Goal: Communication & Community: Ask a question

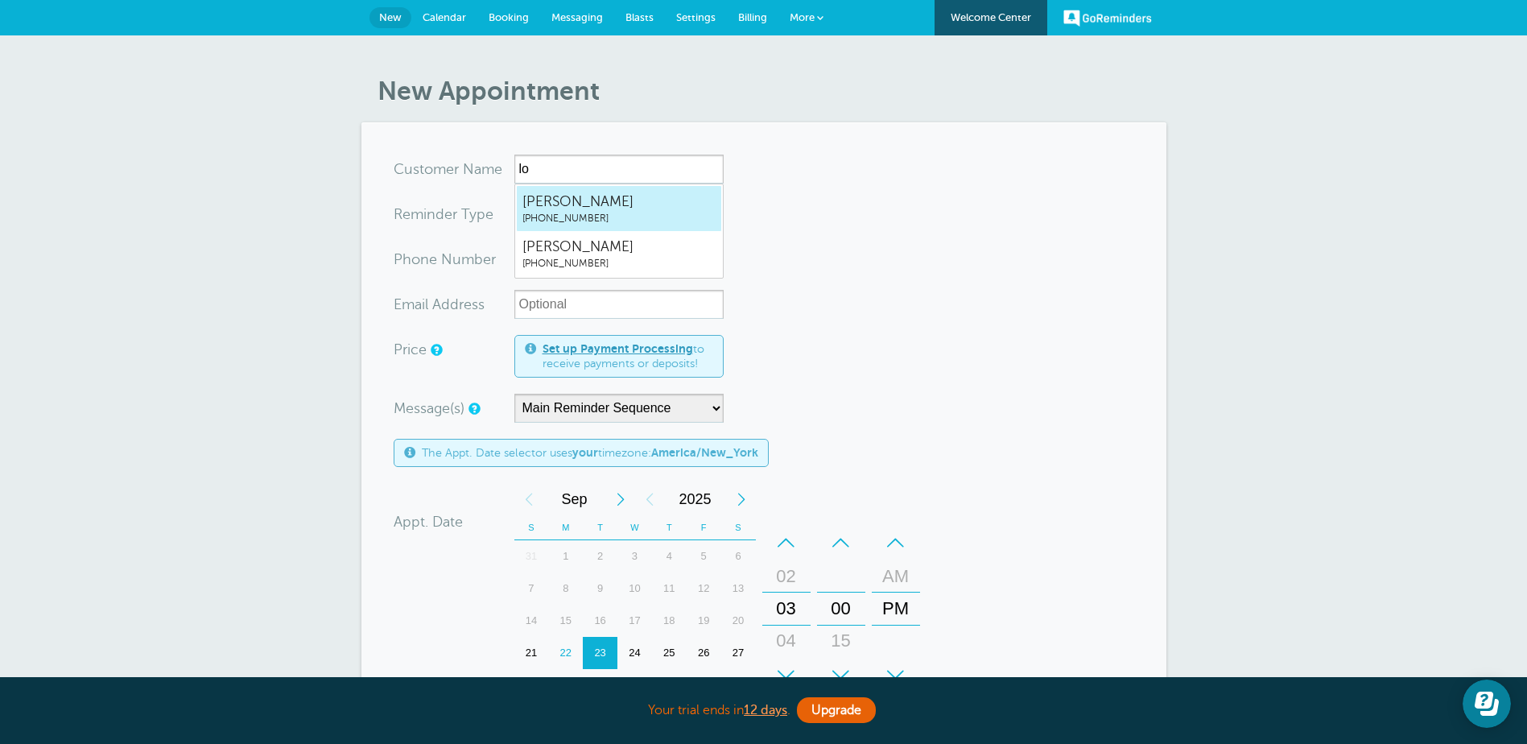
type input "l"
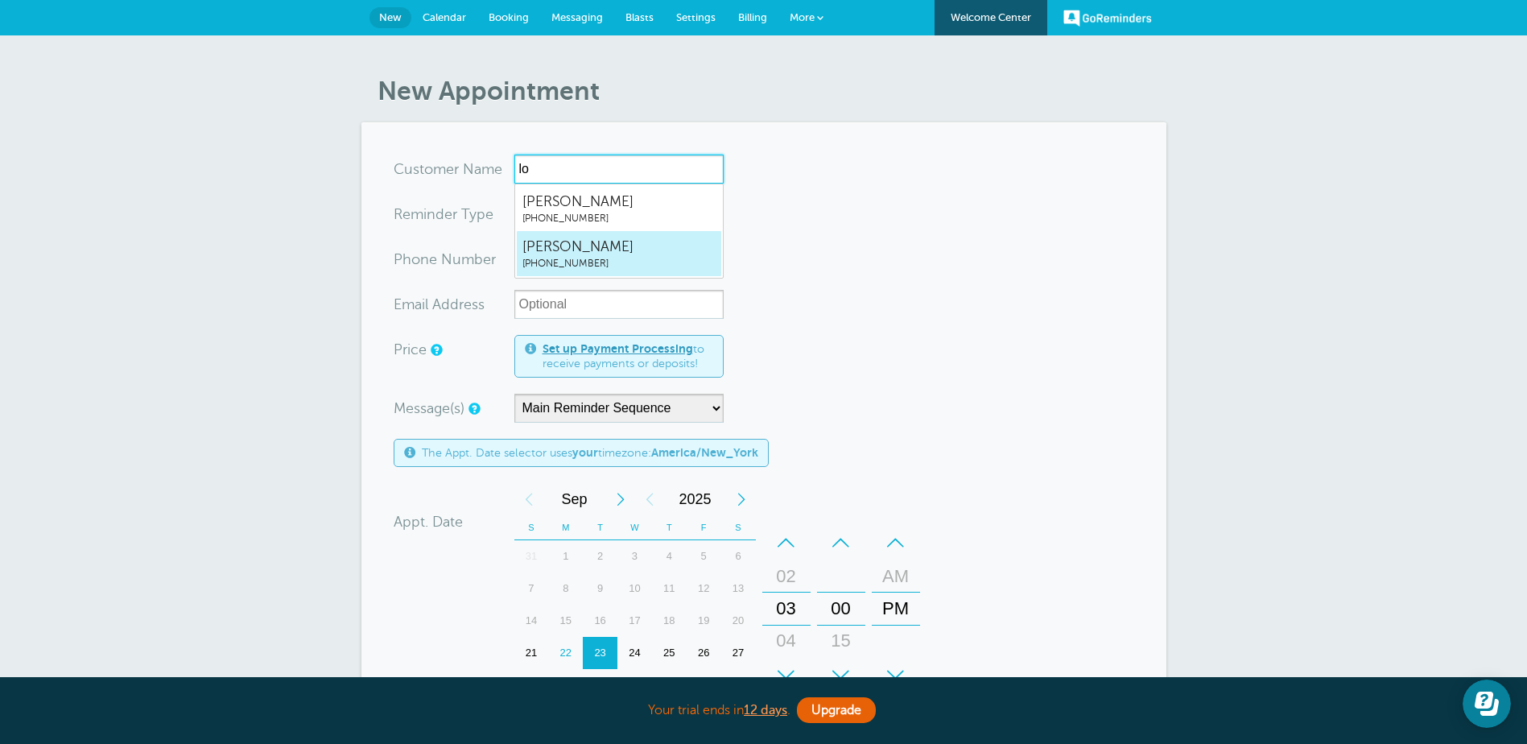
click at [606, 254] on span "TAYLOR LOPRESTI" at bounding box center [618, 247] width 193 height 20
type input "TAYLORLOPRESTI2012204282"
type input "TAYLOR LOPRESTI"
type input "(201) 220-4282"
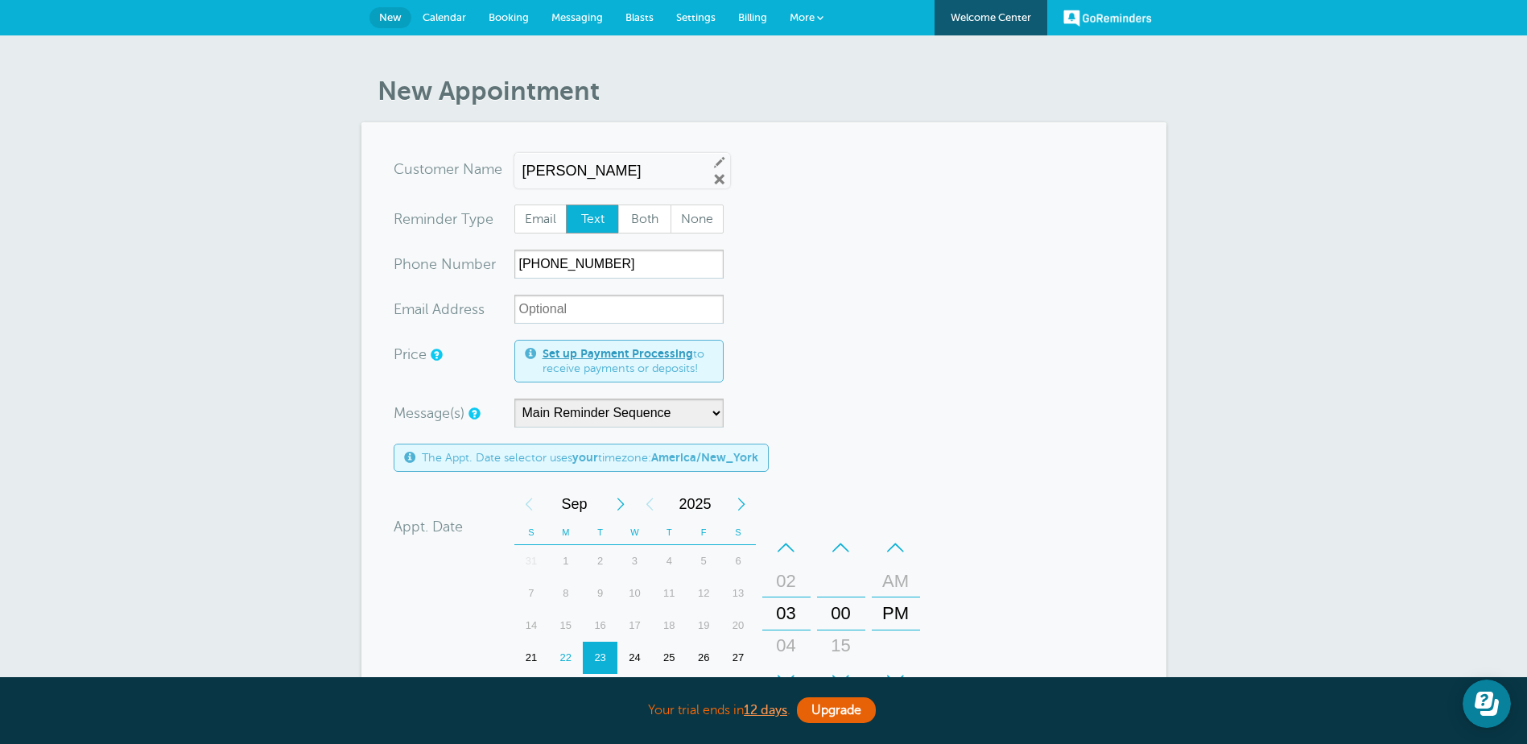
click at [848, 248] on form "You are creating a new customer. To use an existing customer select one from th…" at bounding box center [764, 577] width 741 height 844
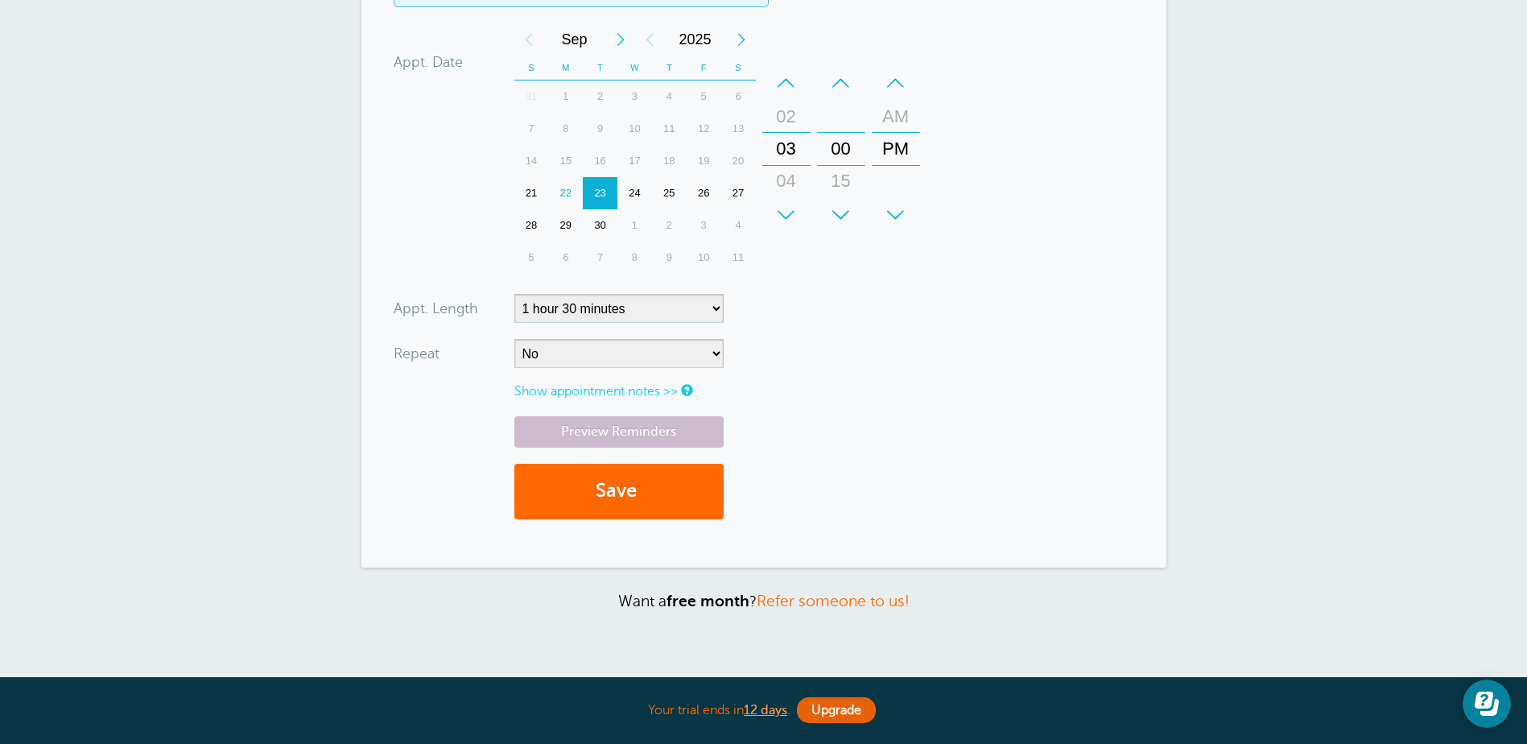
scroll to position [483, 0]
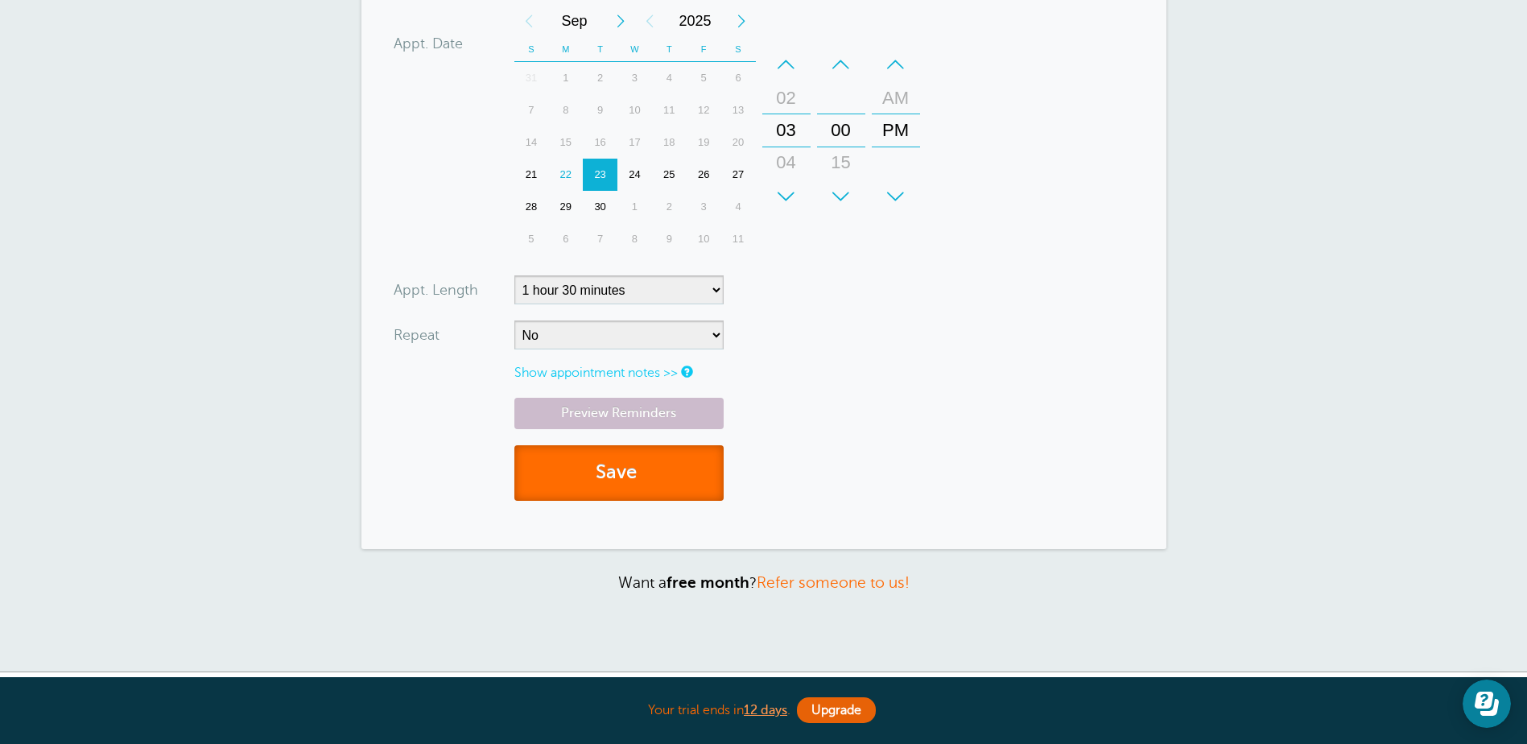
click at [676, 475] on button "Save" at bounding box center [618, 473] width 209 height 56
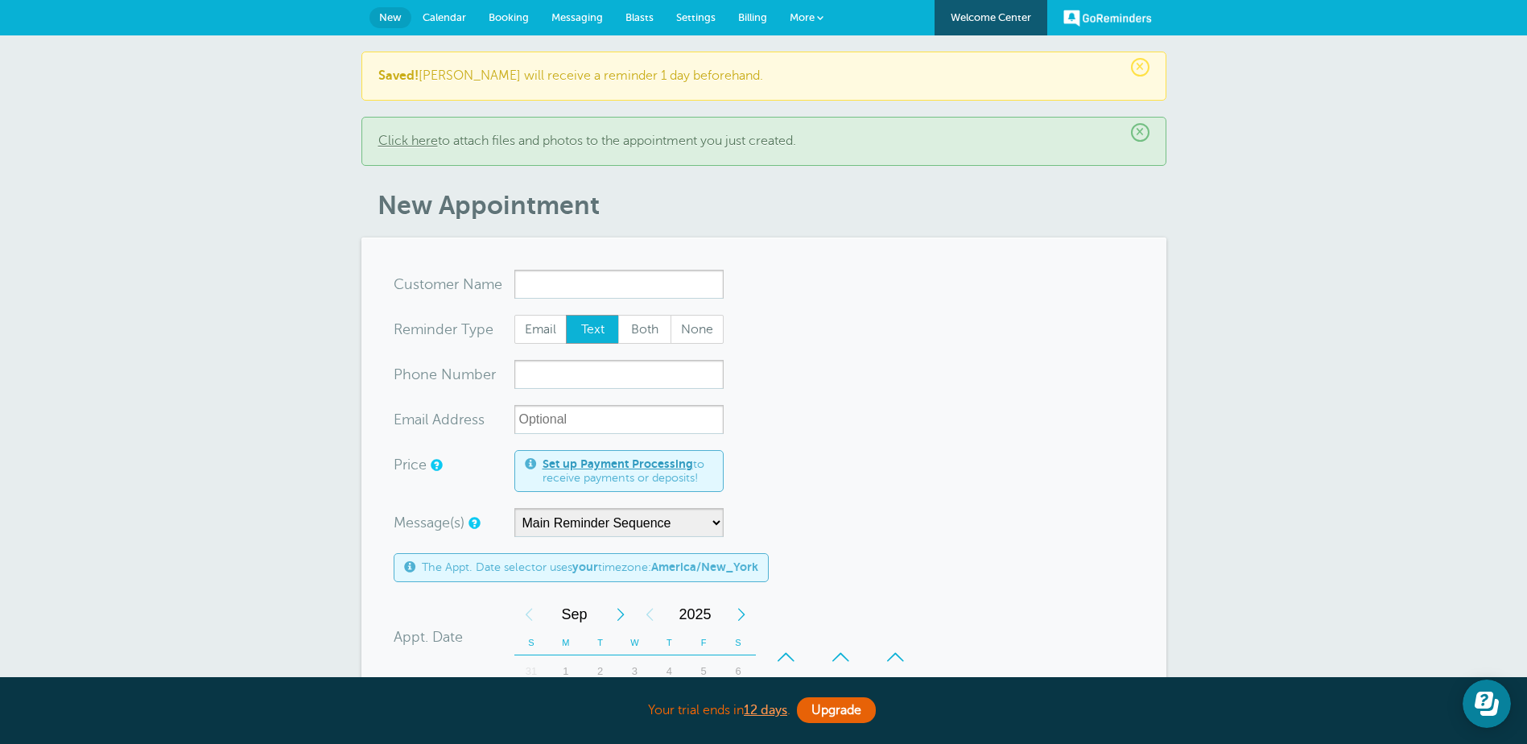
click at [437, 14] on span "Calendar" at bounding box center [444, 17] width 43 height 12
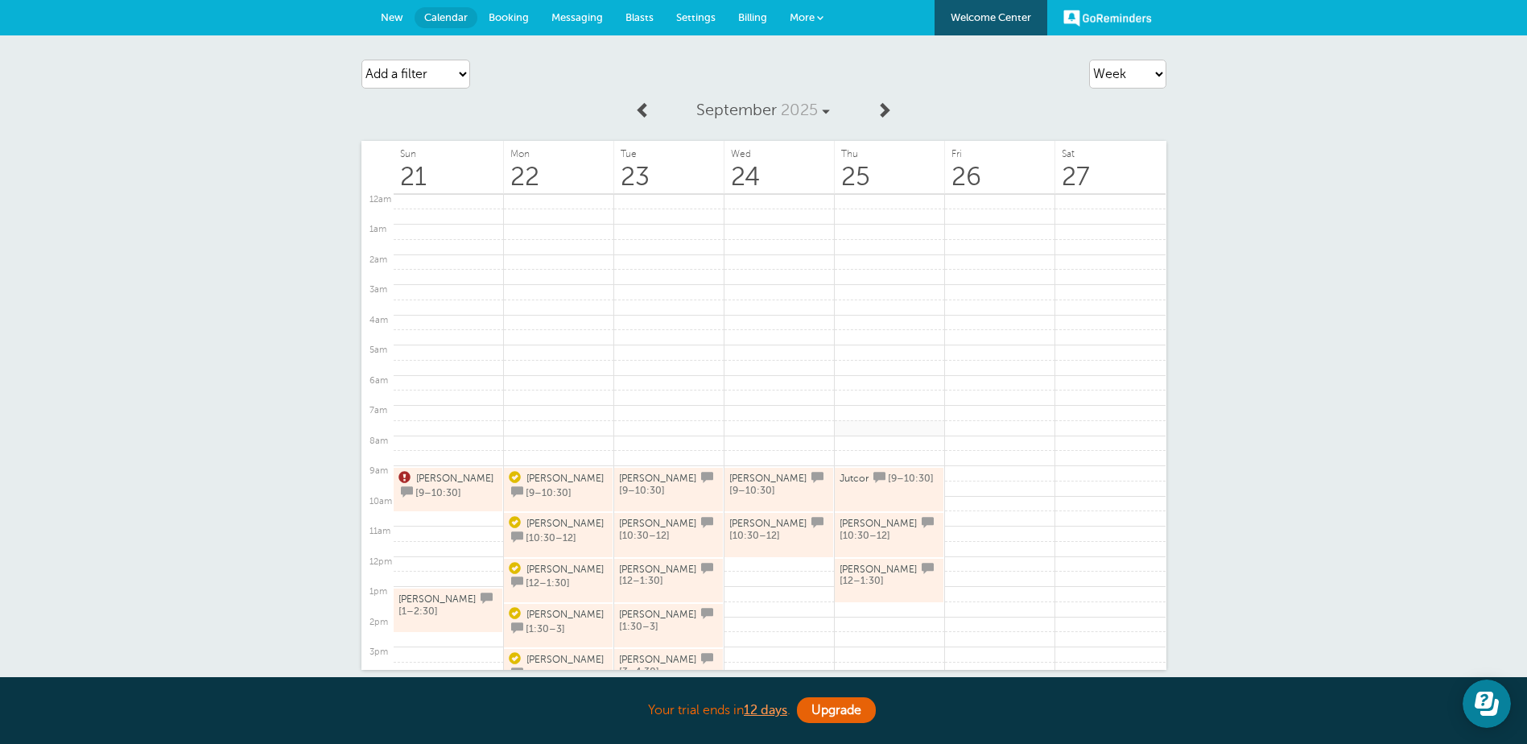
scroll to position [242, 0]
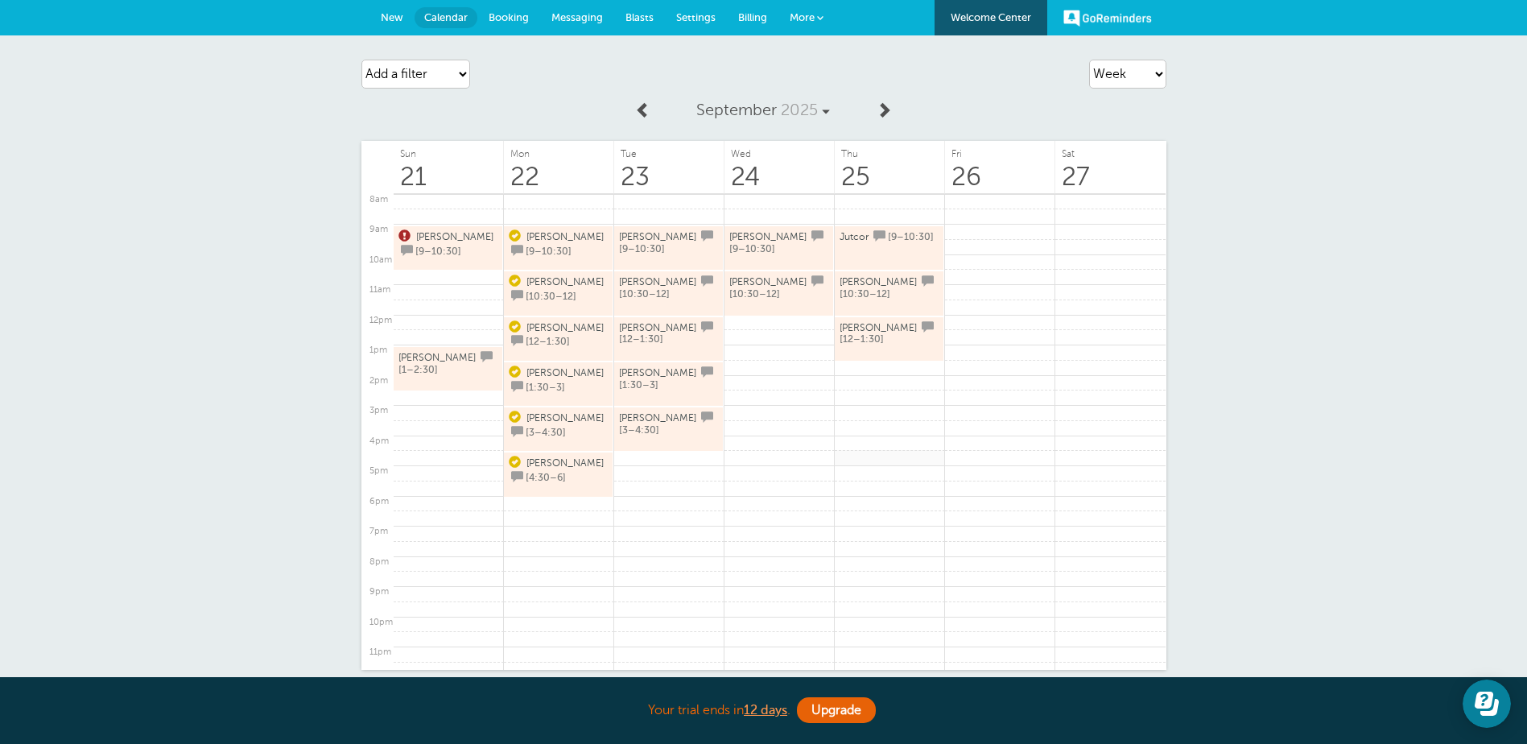
click at [922, 450] on link at bounding box center [890, 458] width 110 height 16
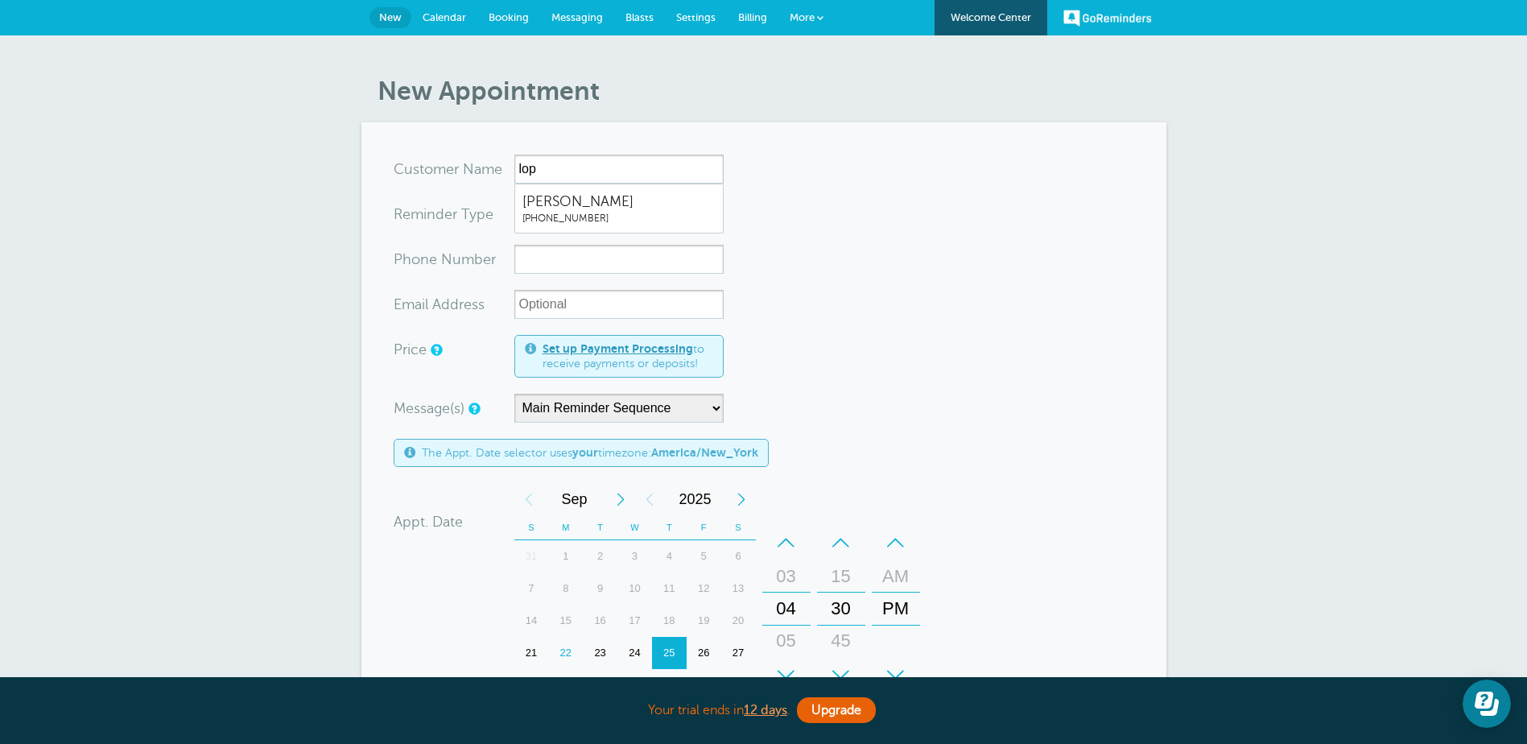
type input "lop"
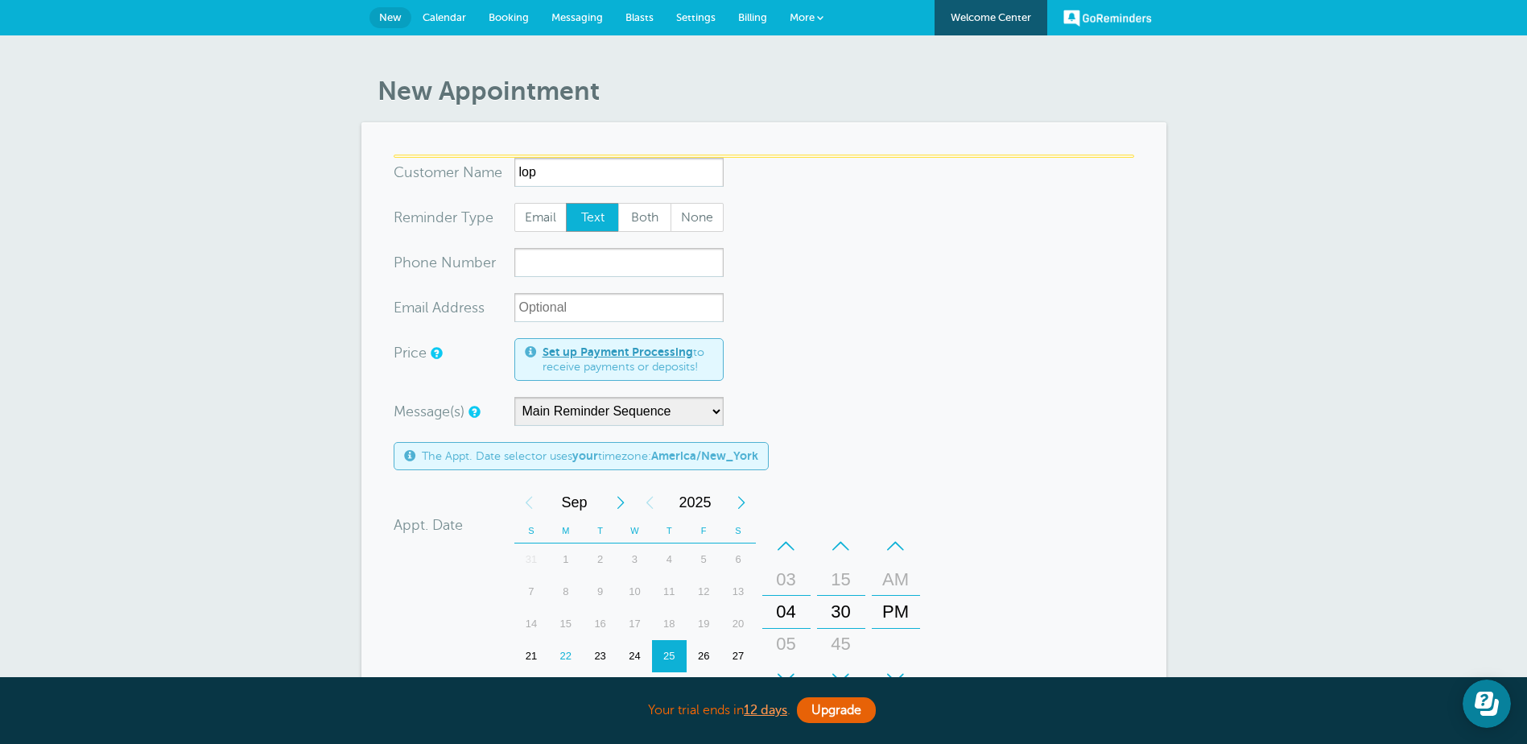
click at [448, 22] on span "Calendar" at bounding box center [444, 17] width 43 height 12
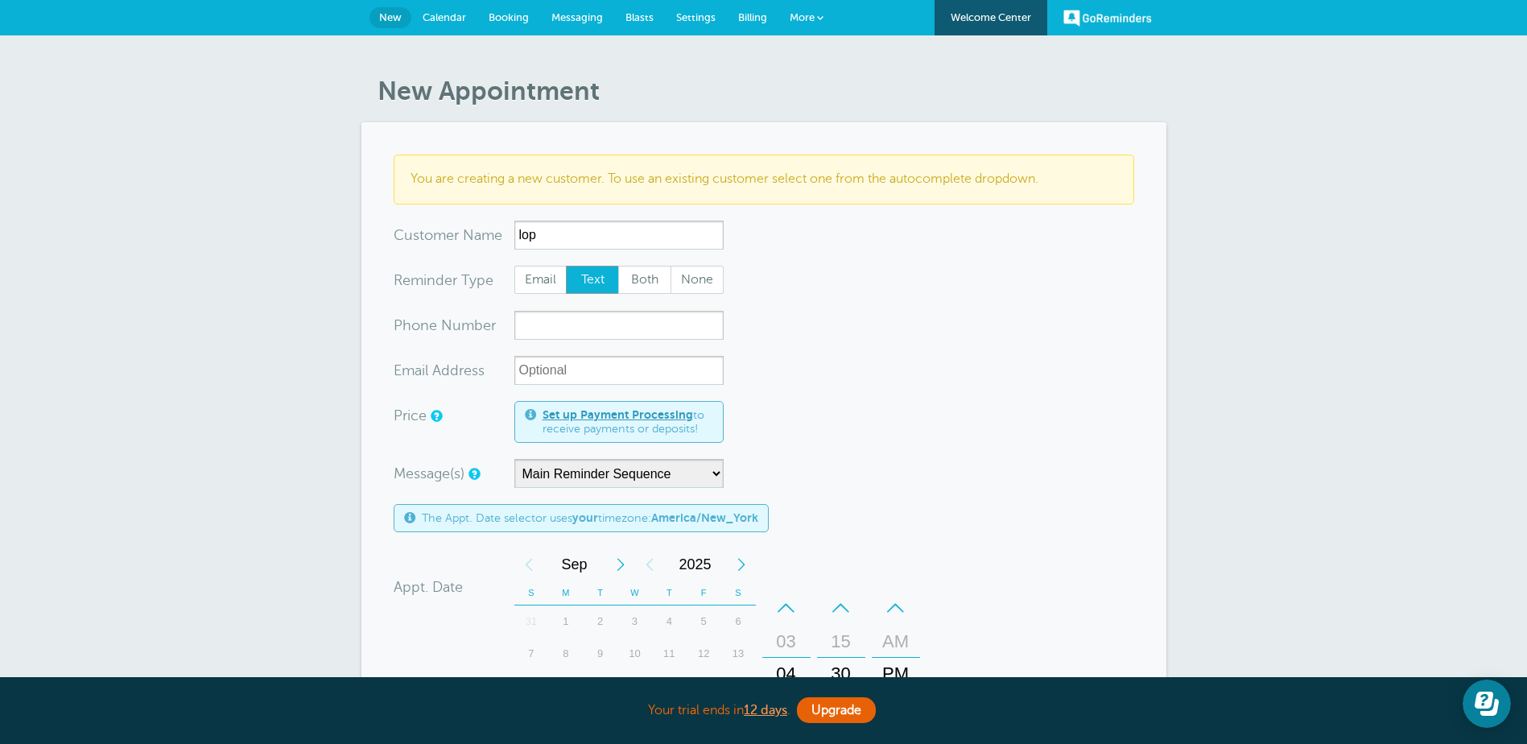
click at [464, 19] on span "Calendar" at bounding box center [444, 17] width 43 height 12
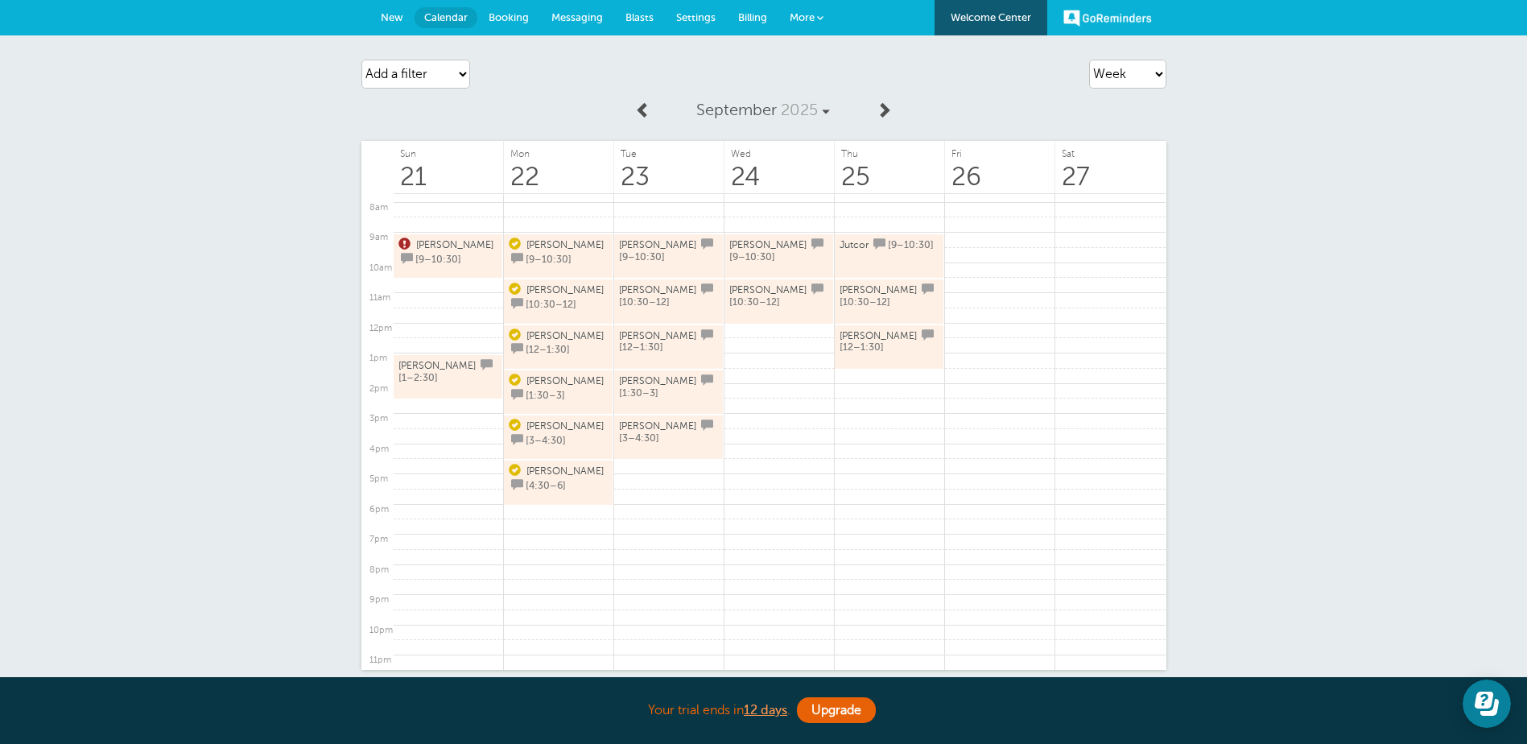
click at [122, 347] on div "Agenda Day Week Month (full view) Month (condensed) Add a filter Customer Searc…" at bounding box center [763, 428] width 1527 height 786
click at [654, 469] on link at bounding box center [669, 466] width 110 height 16
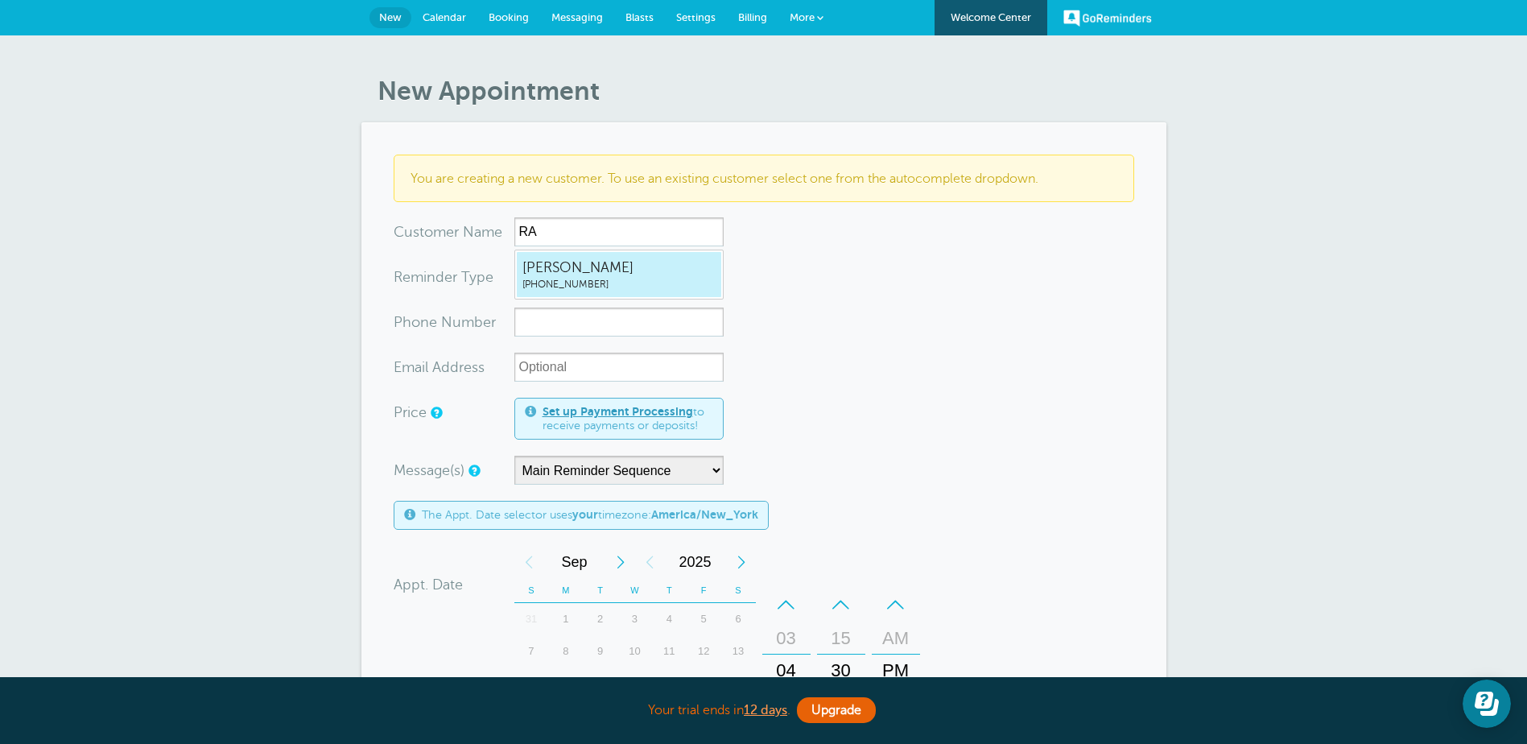
type input "R"
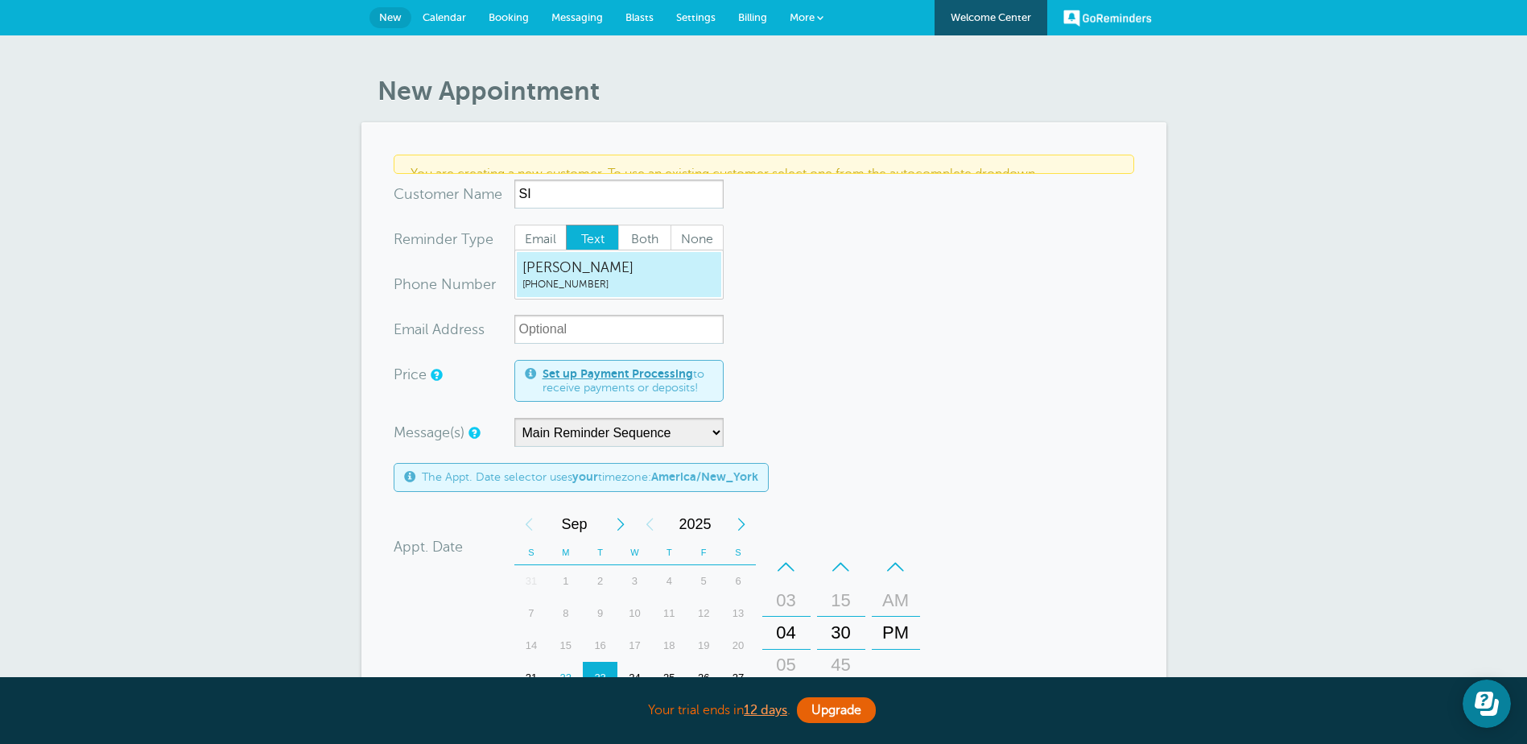
type input "S"
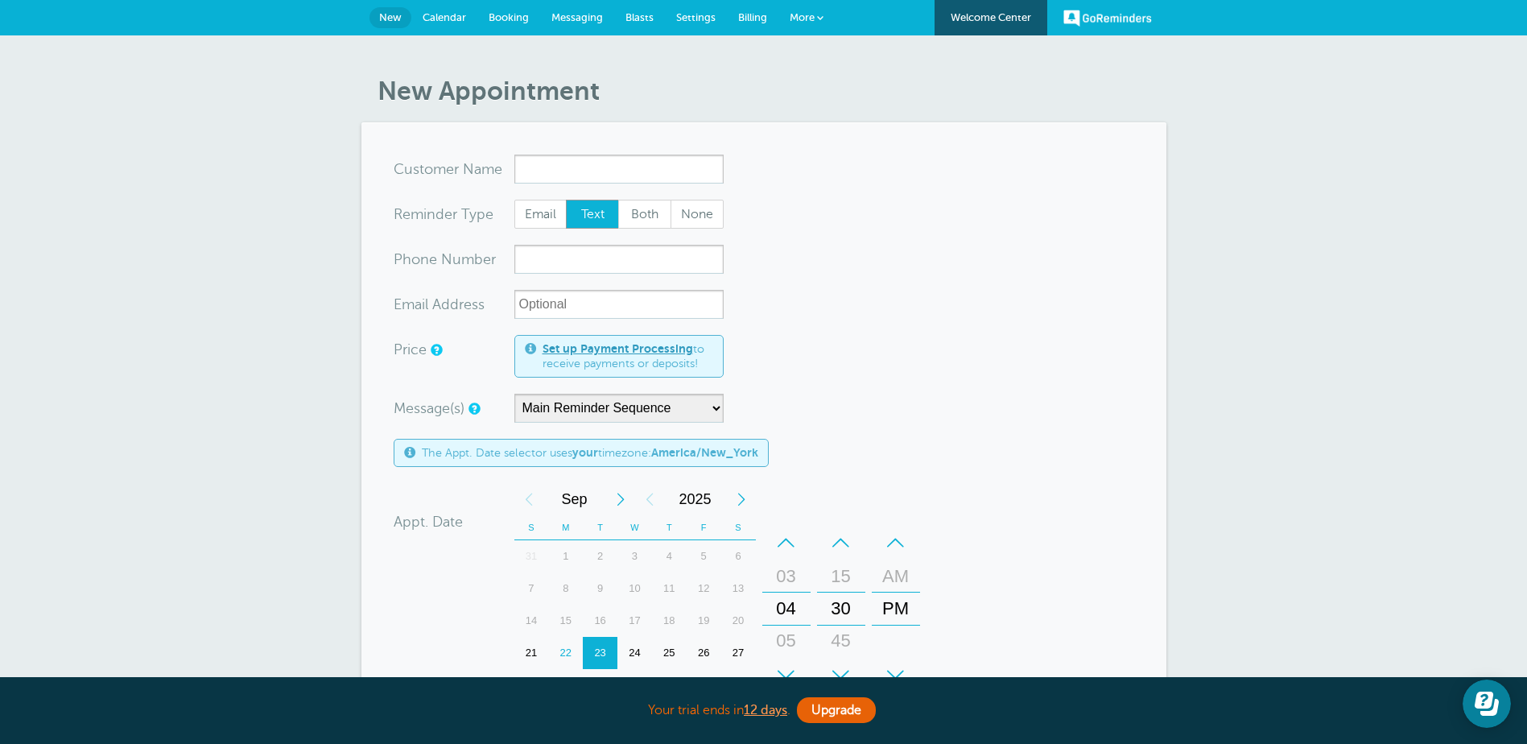
click at [436, 22] on span "Calendar" at bounding box center [444, 17] width 43 height 12
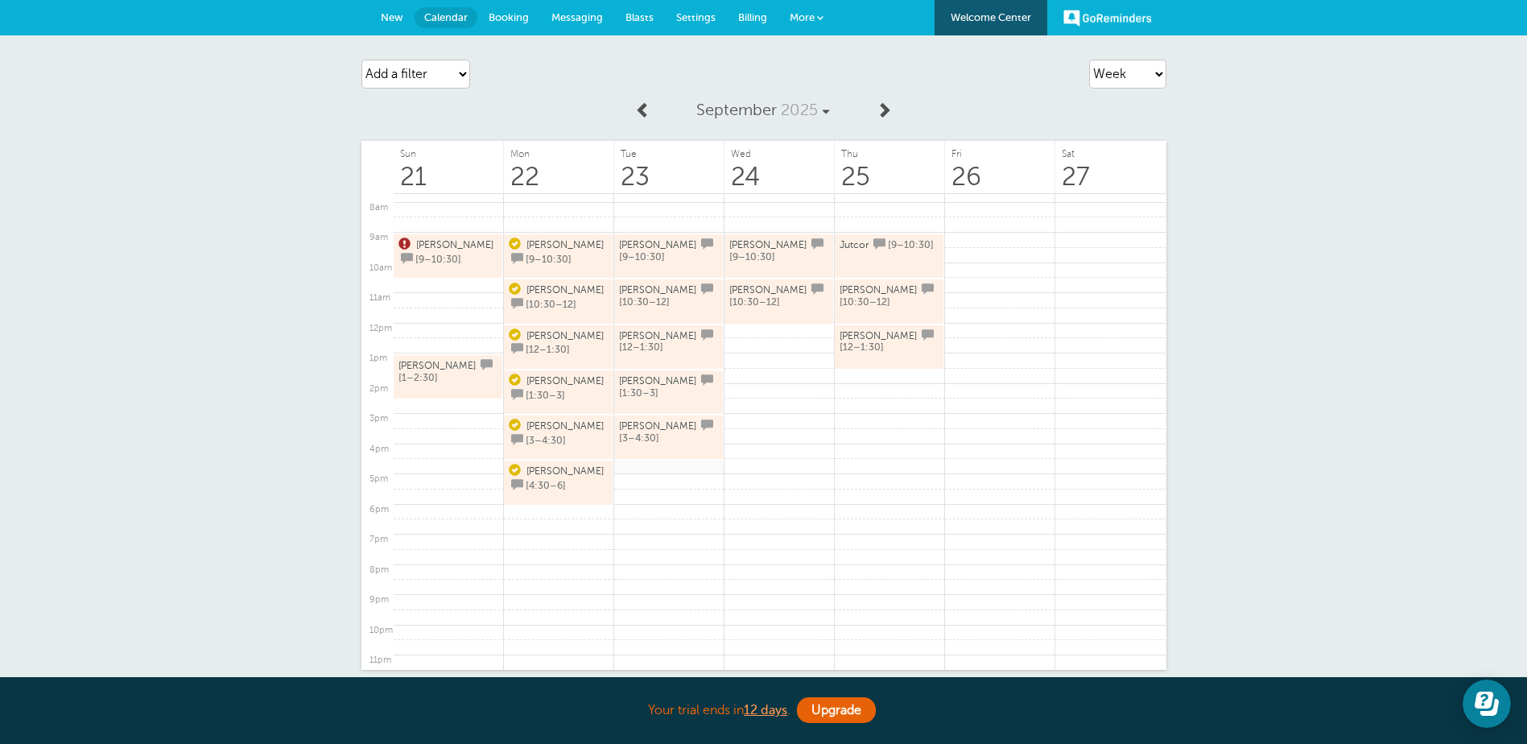
drag, startPoint x: 675, startPoint y: 469, endPoint x: 683, endPoint y: 462, distance: 10.3
click at [675, 469] on link at bounding box center [669, 466] width 110 height 16
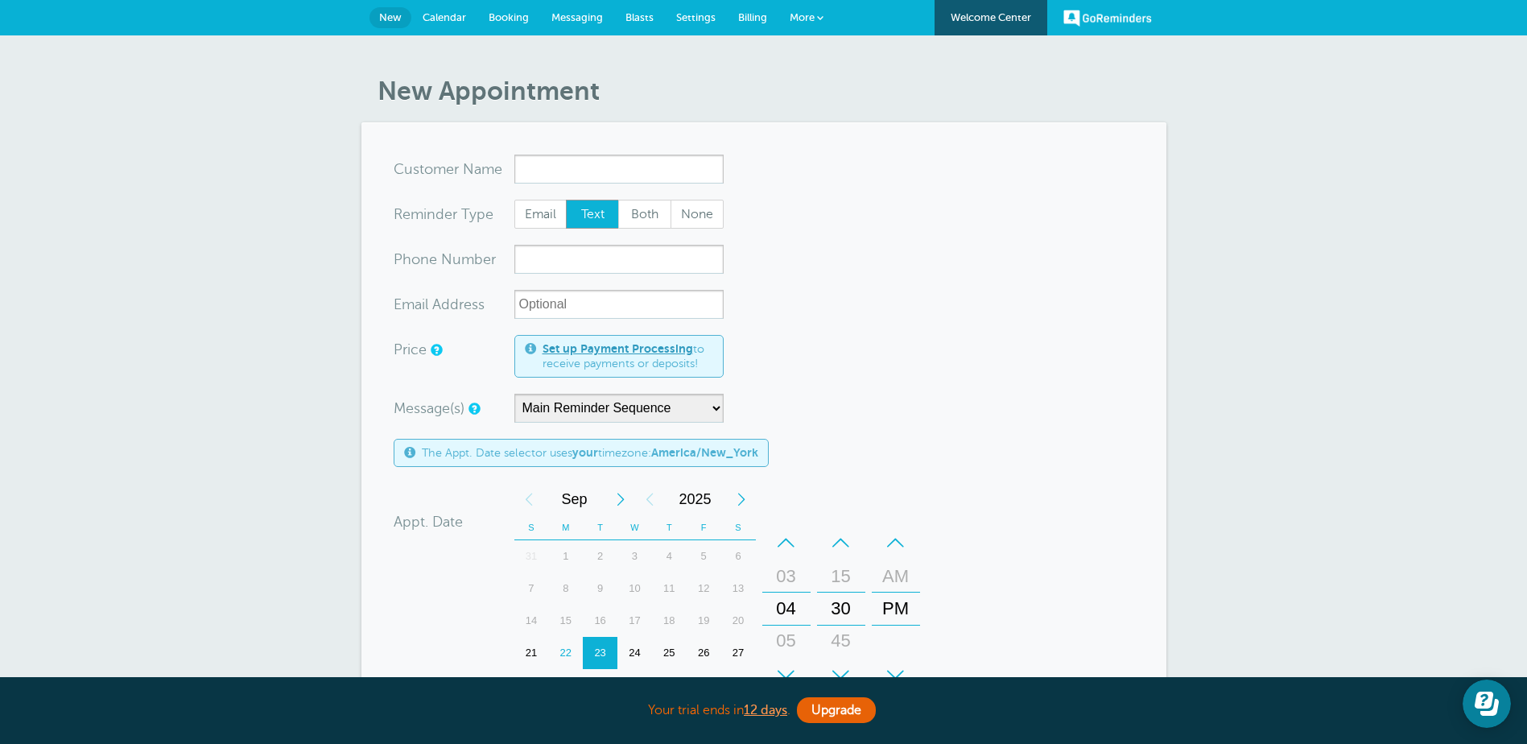
type input "r"
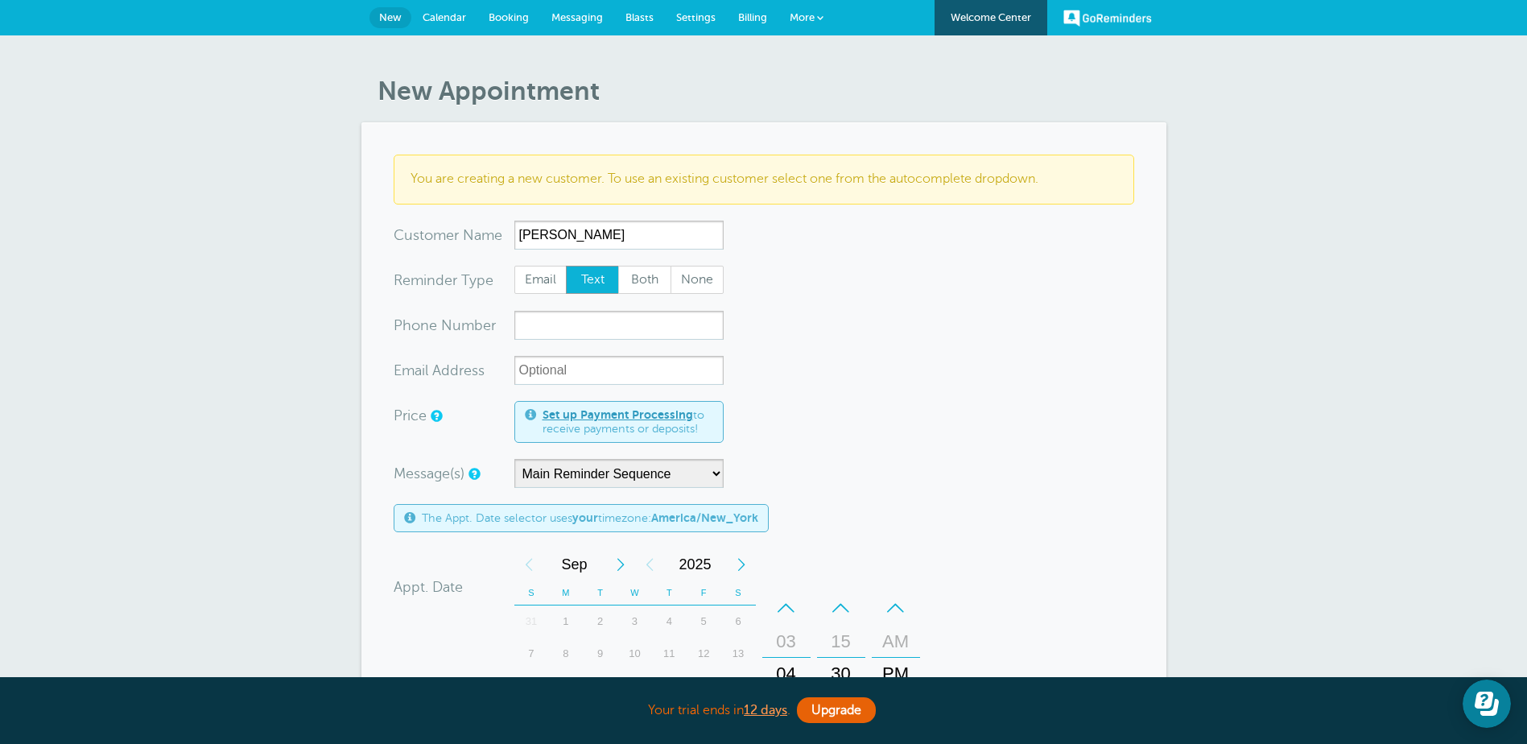
type input "[PERSON_NAME]"
click at [980, 449] on form "You are creating a new customer. To use an existing customer select one from th…" at bounding box center [764, 607] width 741 height 905
click at [541, 336] on input "xxx-no-autofill" at bounding box center [618, 325] width 209 height 29
paste input "551-208-8845"
type input "5512088845"
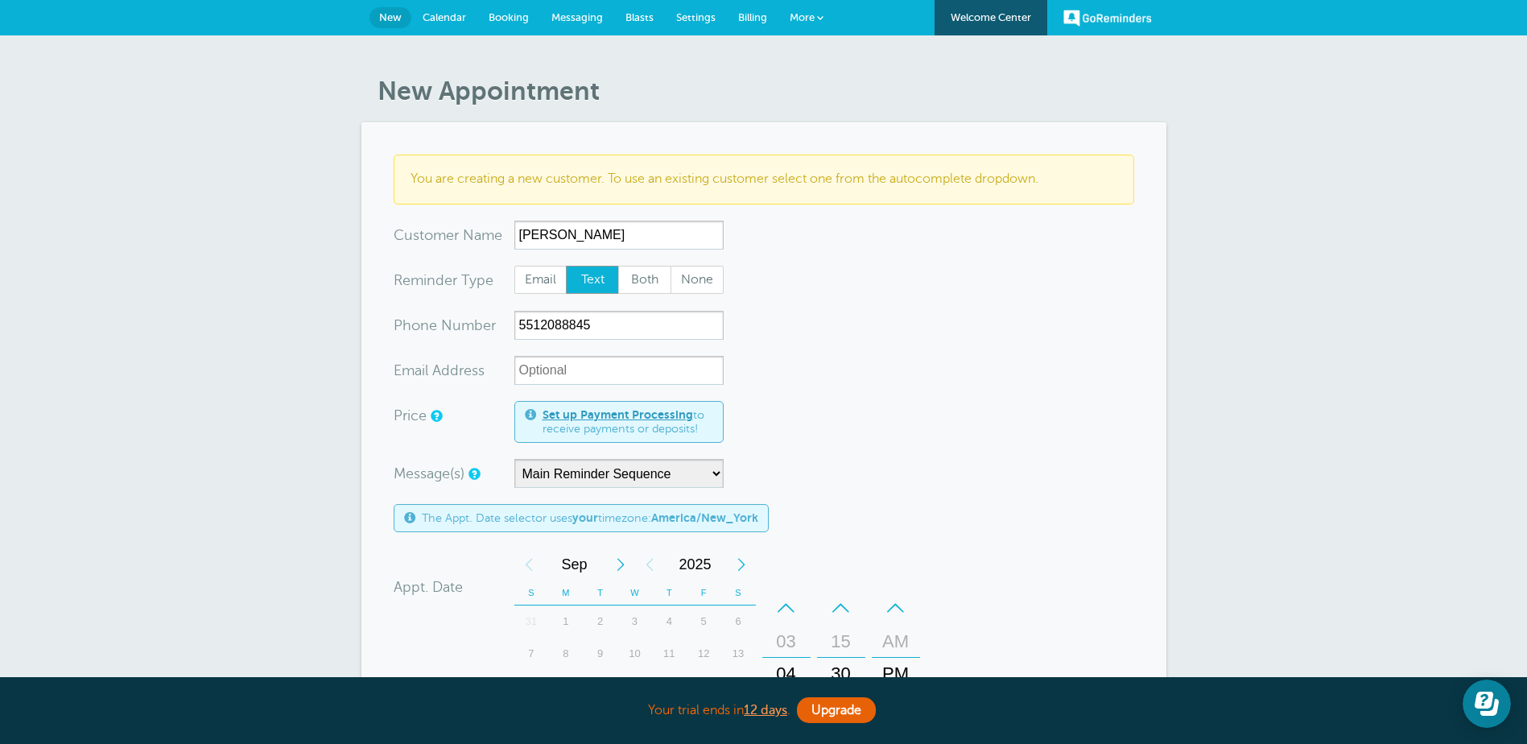
click at [1005, 338] on form "You are creating a new customer. To use an existing customer select one from th…" at bounding box center [764, 607] width 741 height 905
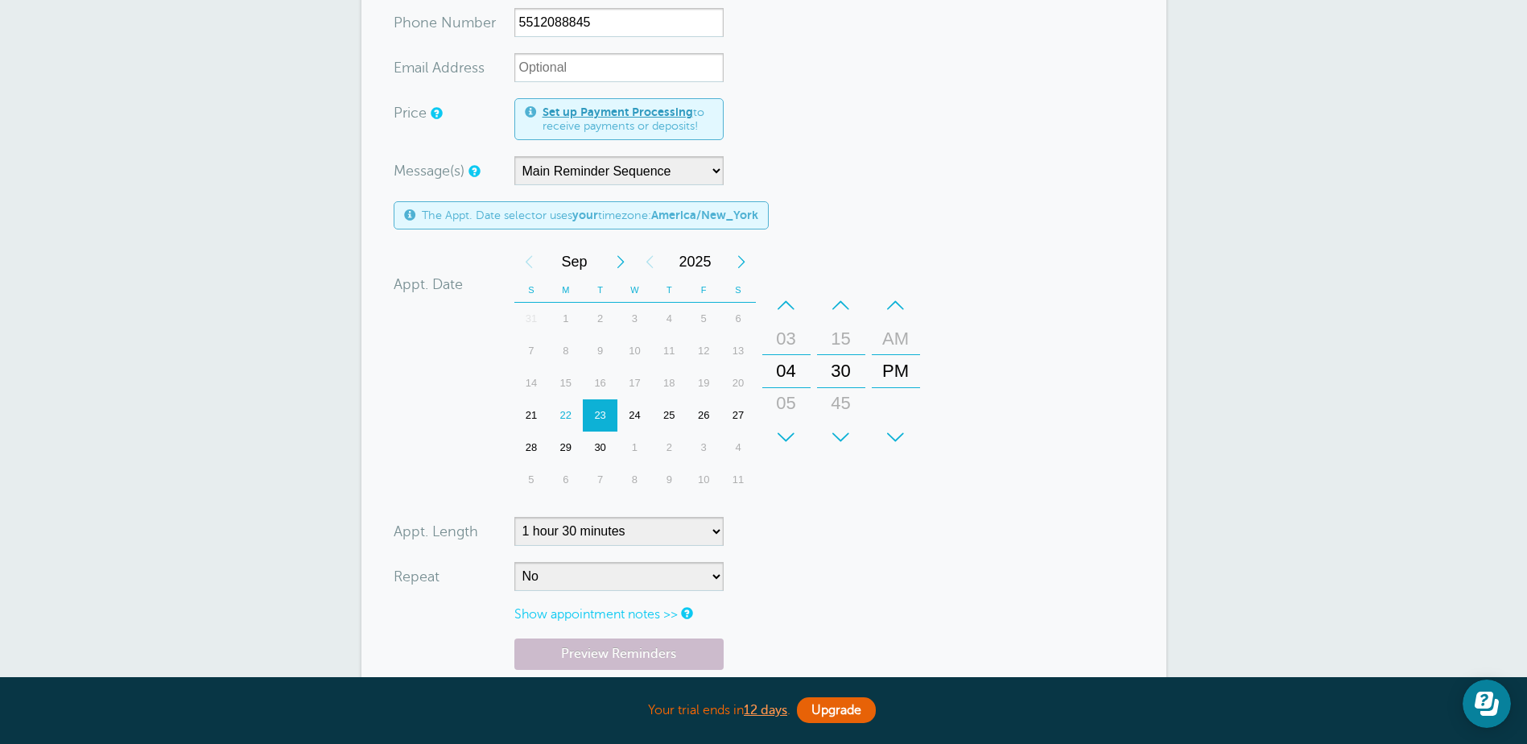
scroll to position [403, 0]
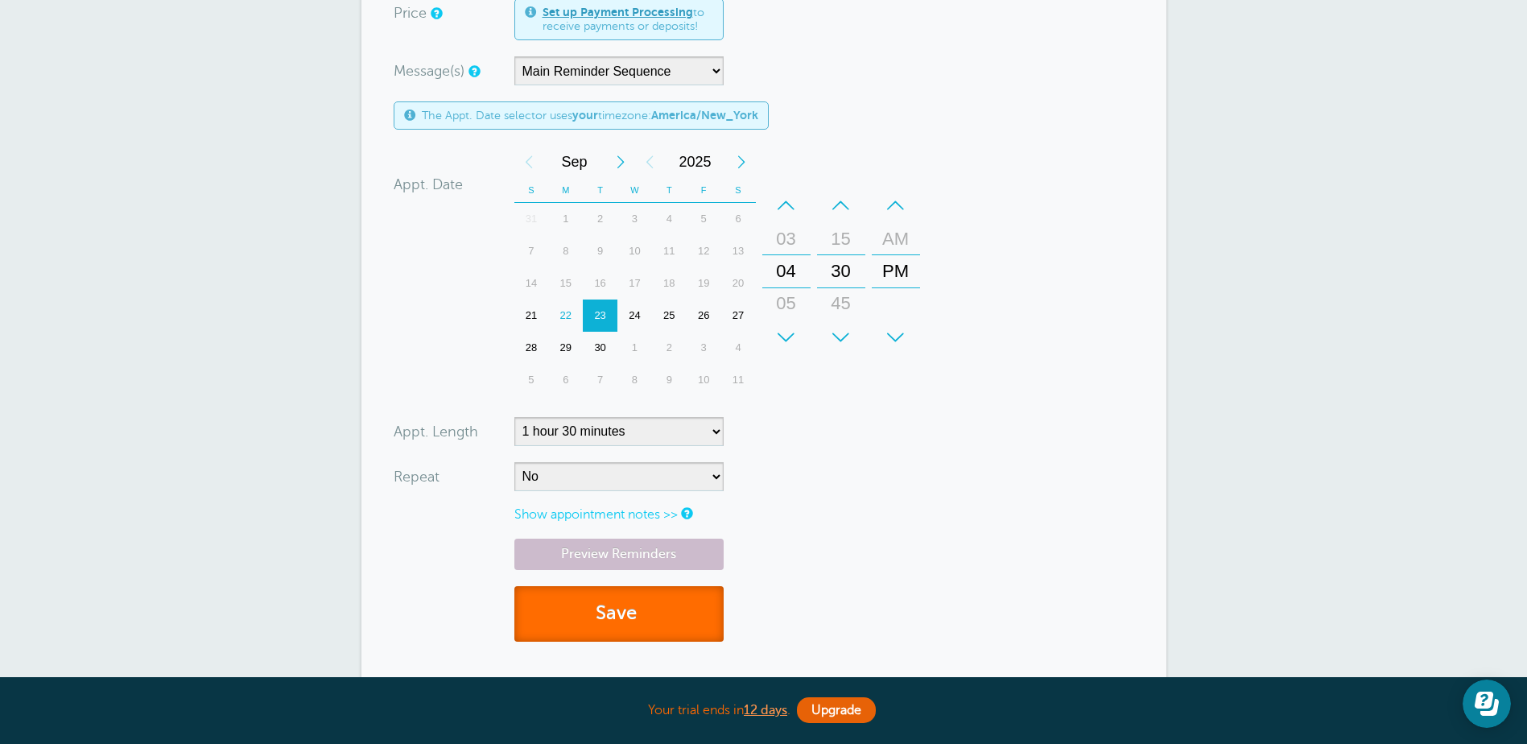
click at [670, 606] on button "Save" at bounding box center [618, 614] width 209 height 56
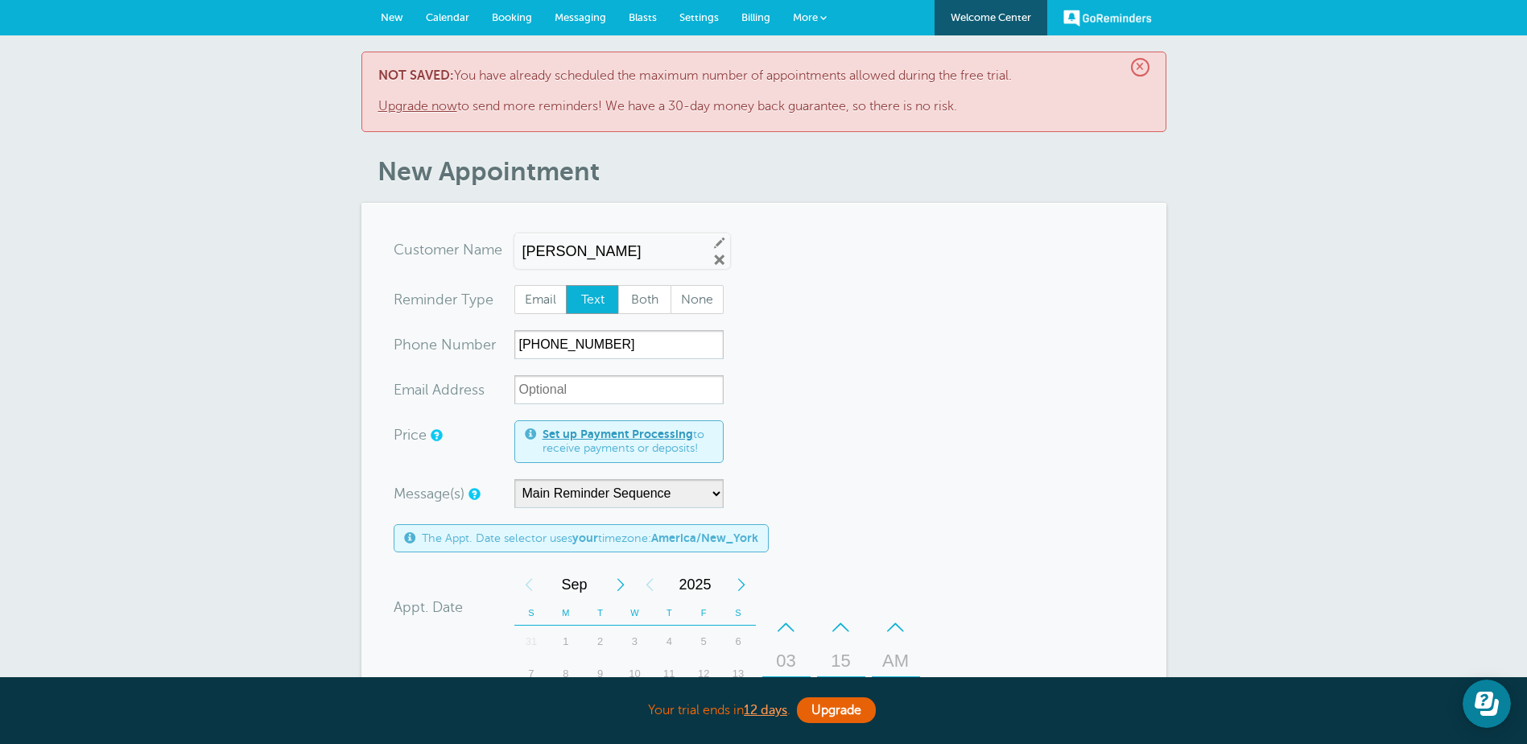
click at [431, 108] on link "Upgrade now" at bounding box center [417, 106] width 79 height 14
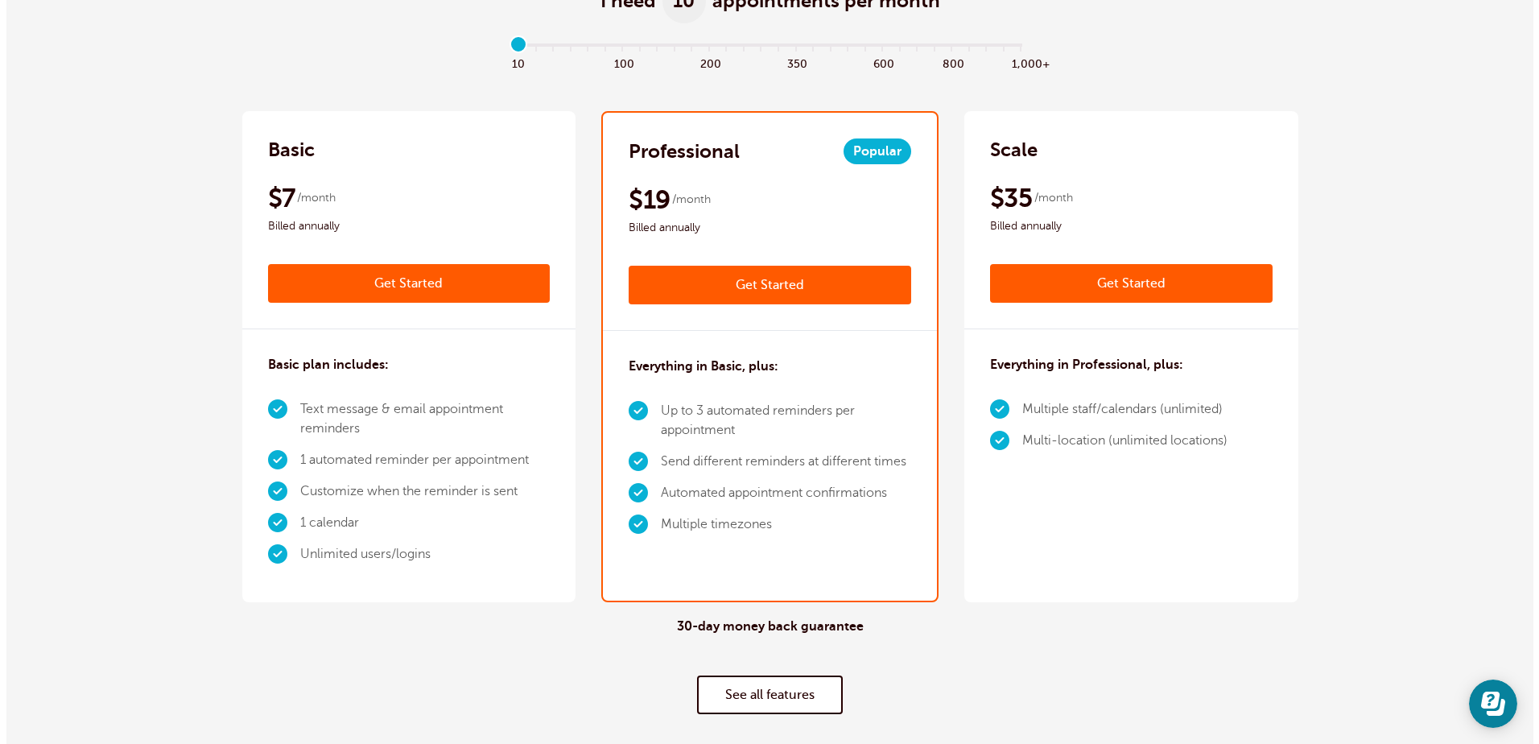
scroll to position [161, 0]
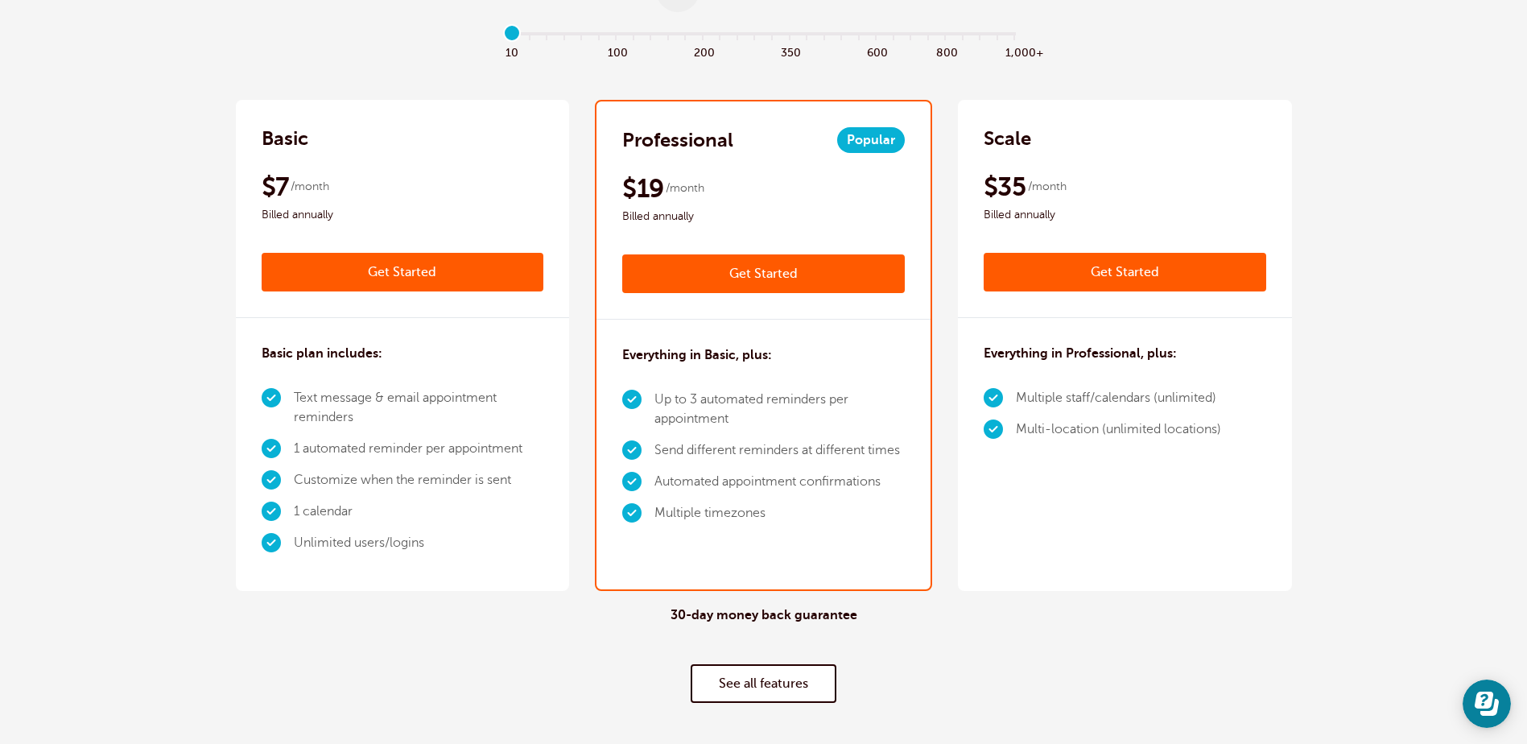
click at [475, 275] on link "Get Started" at bounding box center [403, 272] width 283 height 39
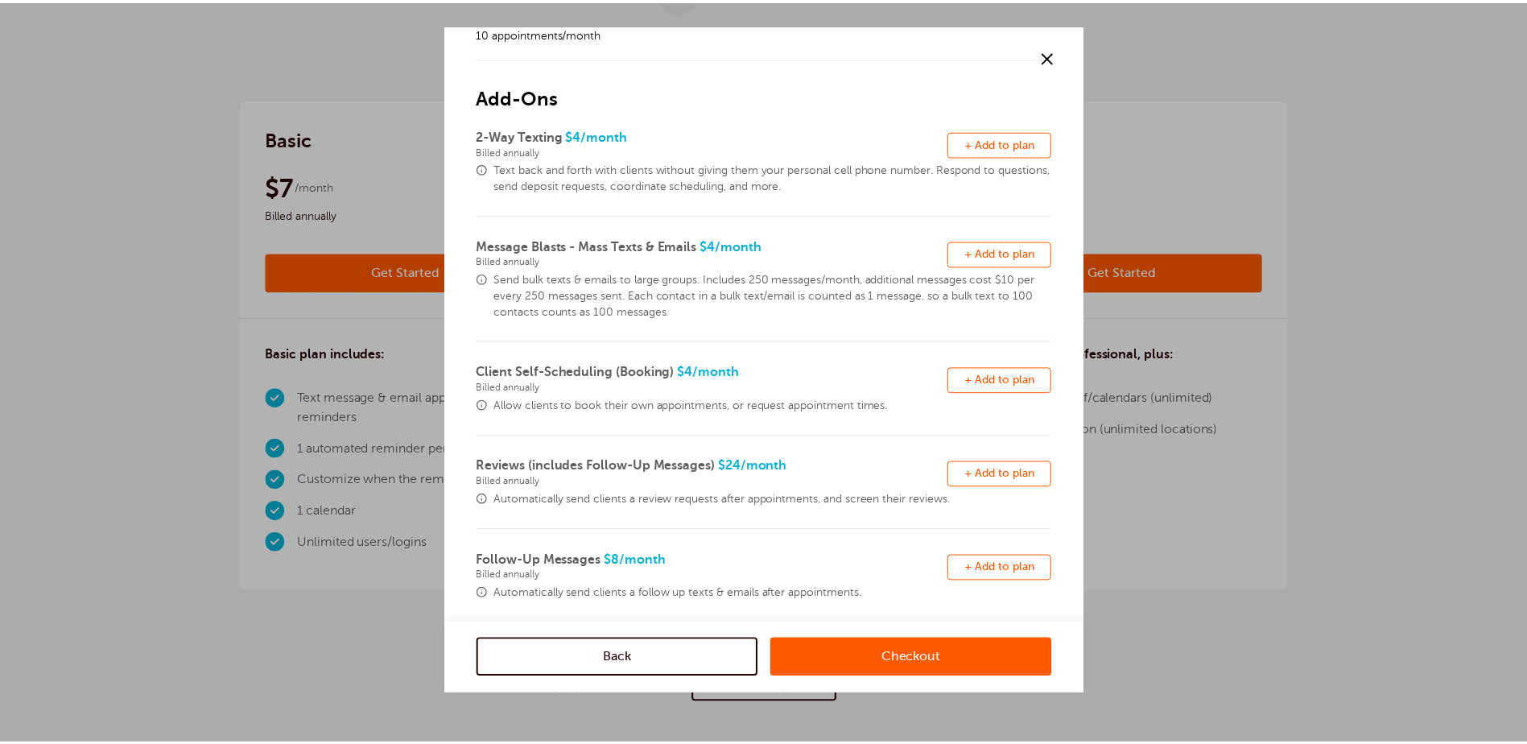
scroll to position [0, 0]
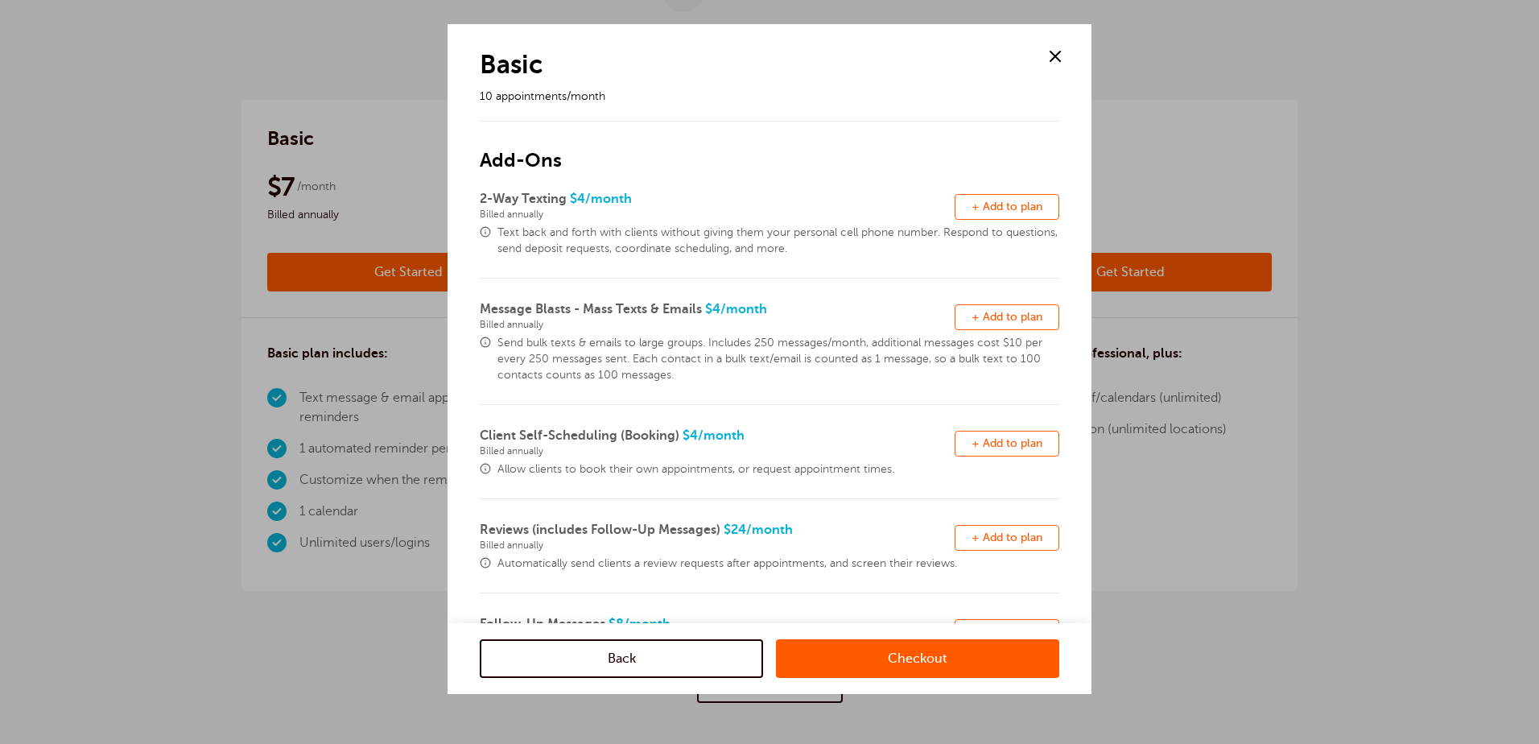
click at [1051, 63] on span at bounding box center [1055, 56] width 24 height 24
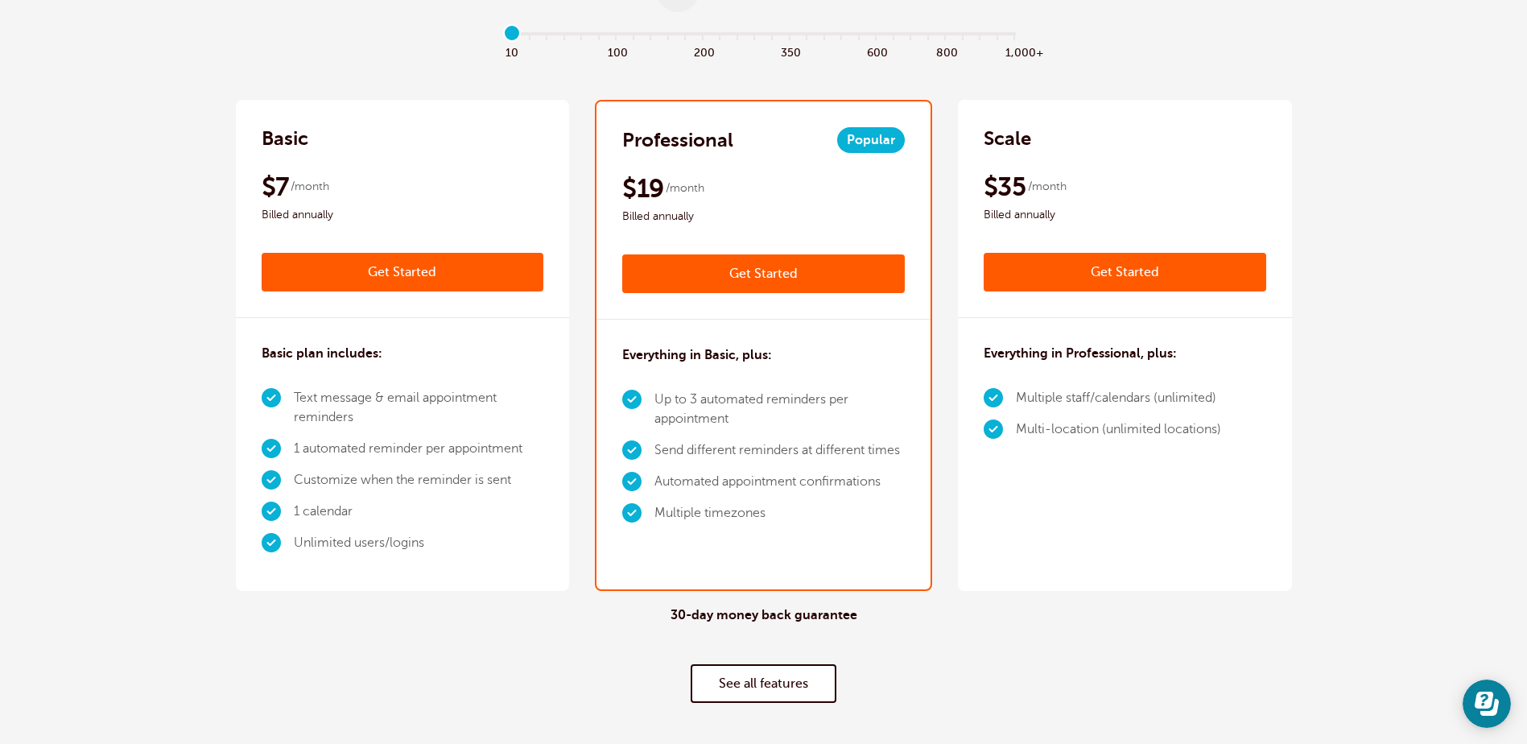
click at [742, 266] on link "Get Started" at bounding box center [763, 273] width 283 height 39
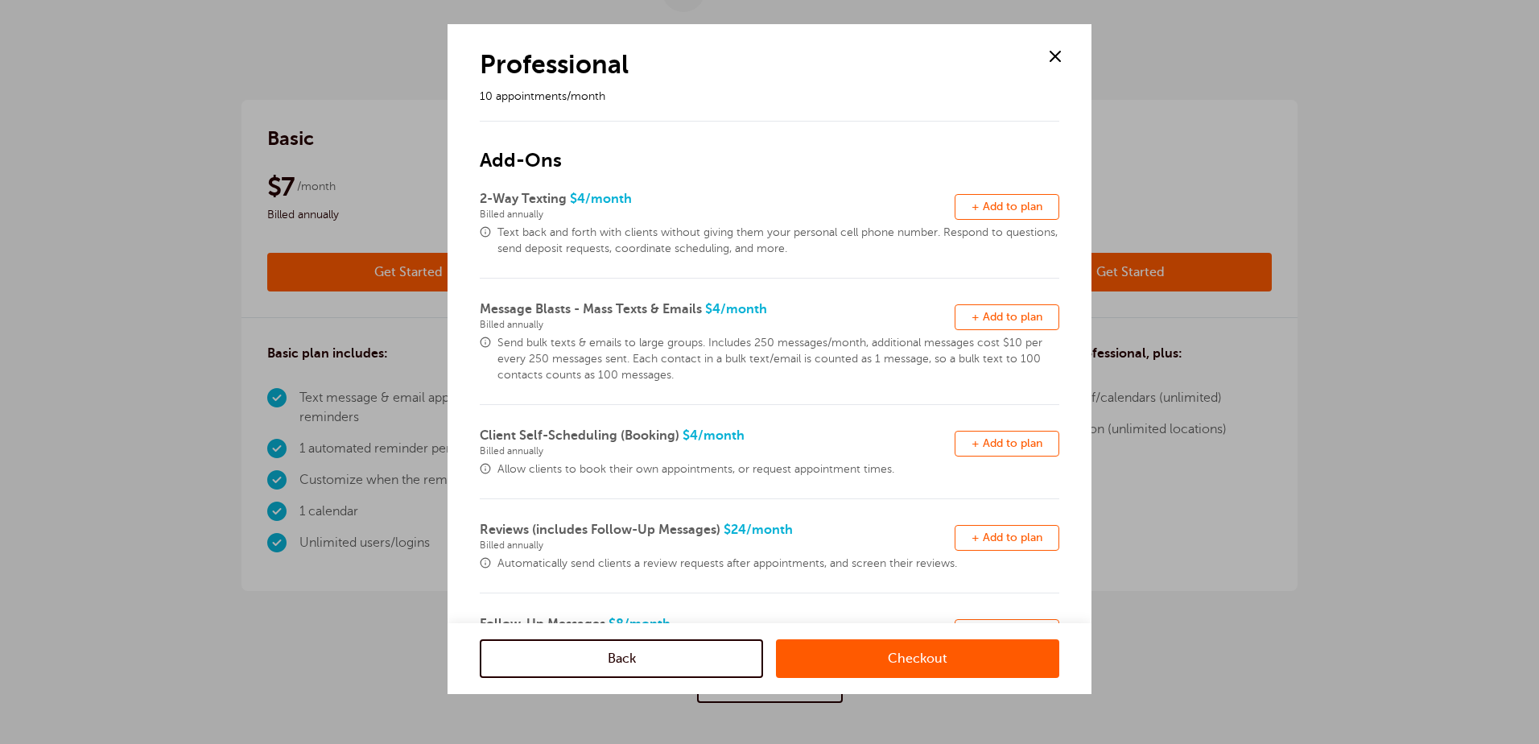
click at [1056, 49] on span at bounding box center [1055, 56] width 24 height 24
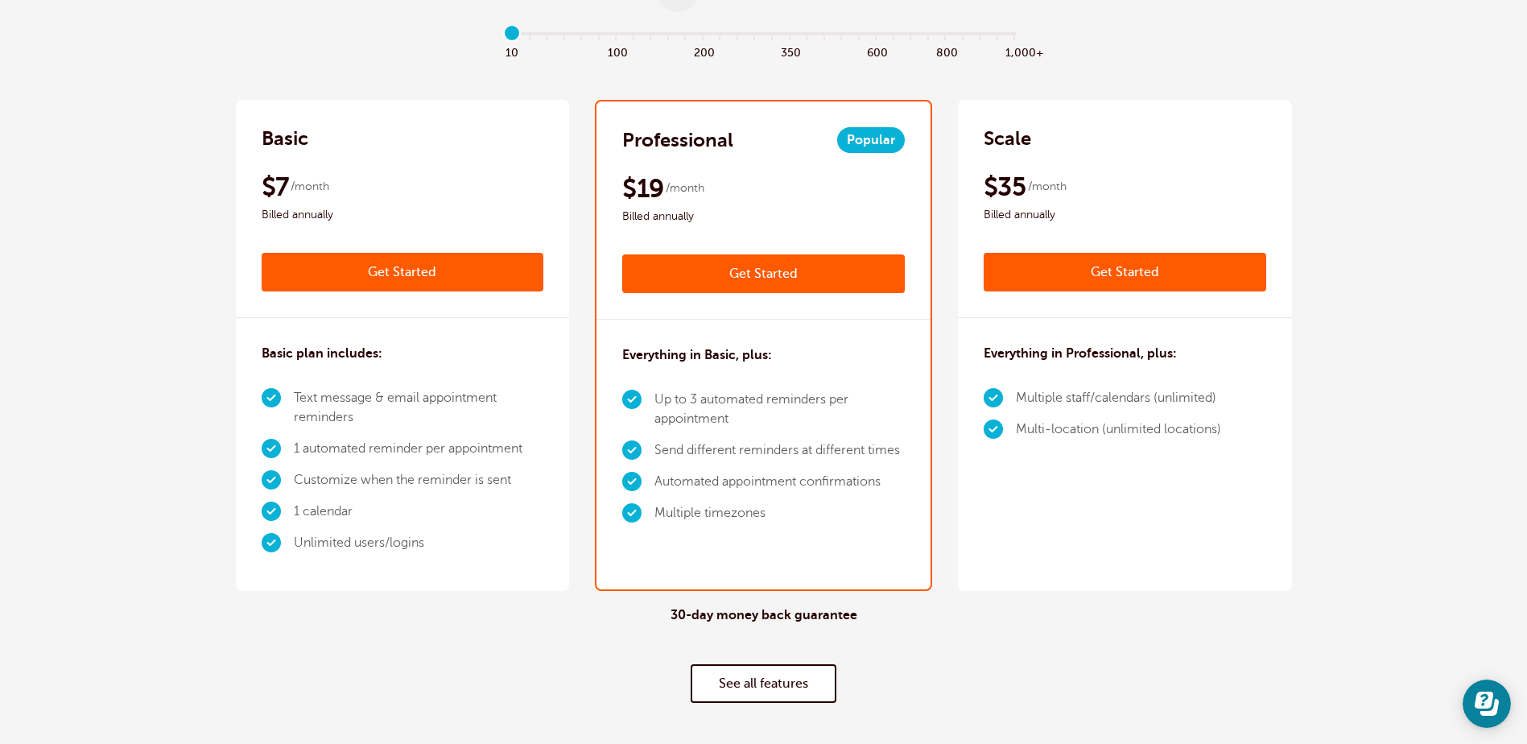
click at [781, 270] on link "Get Started" at bounding box center [763, 273] width 283 height 39
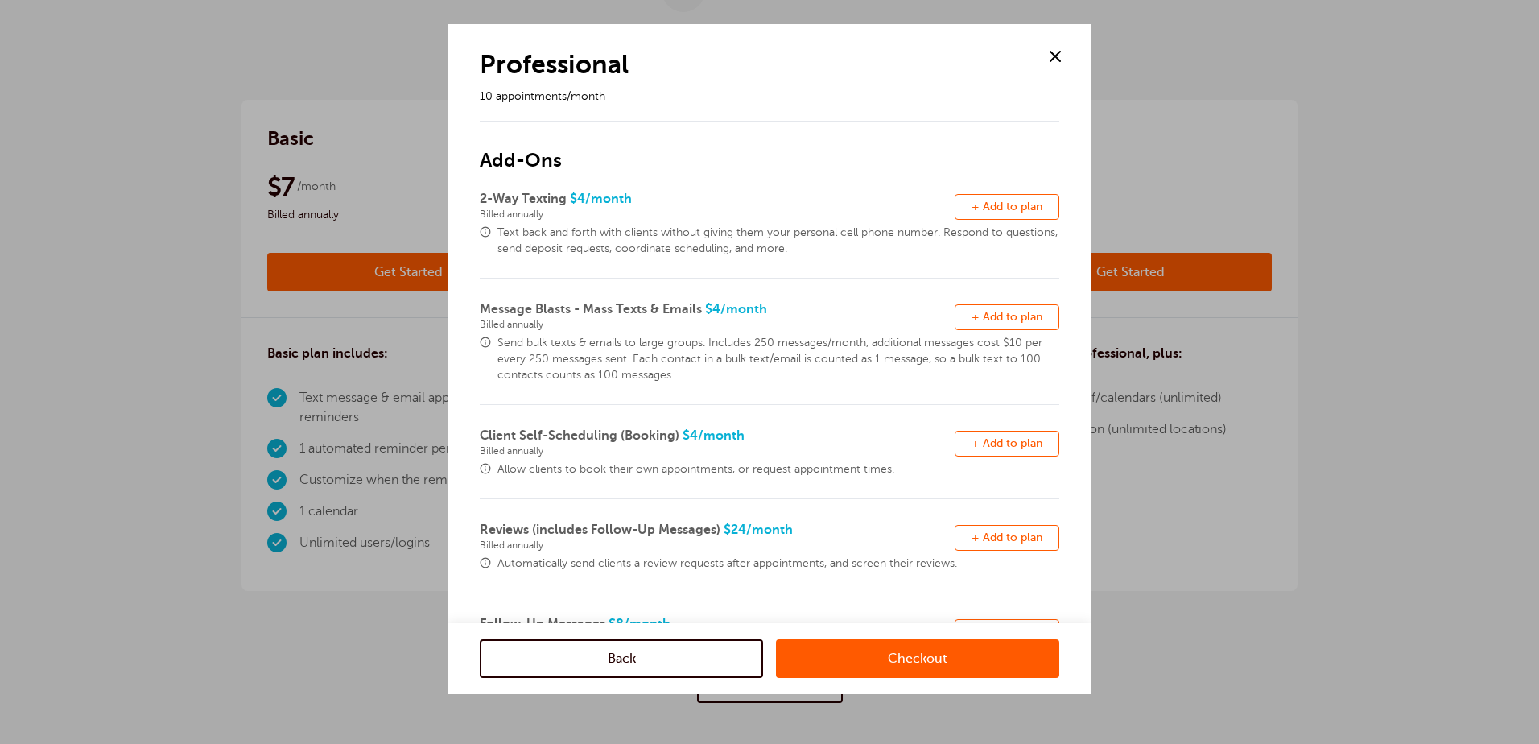
click at [1057, 60] on span at bounding box center [1055, 56] width 24 height 24
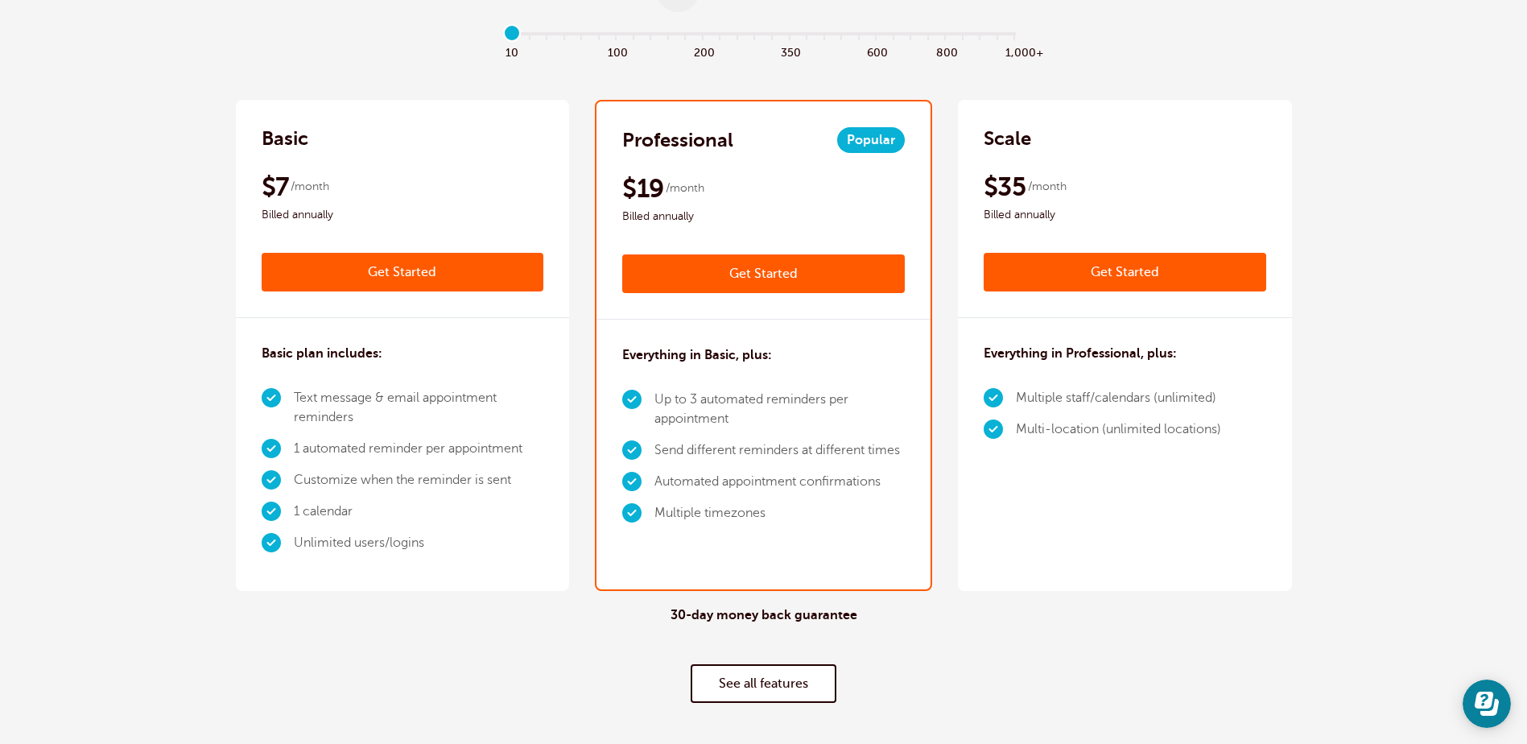
click at [478, 275] on link "Get Started" at bounding box center [403, 272] width 283 height 39
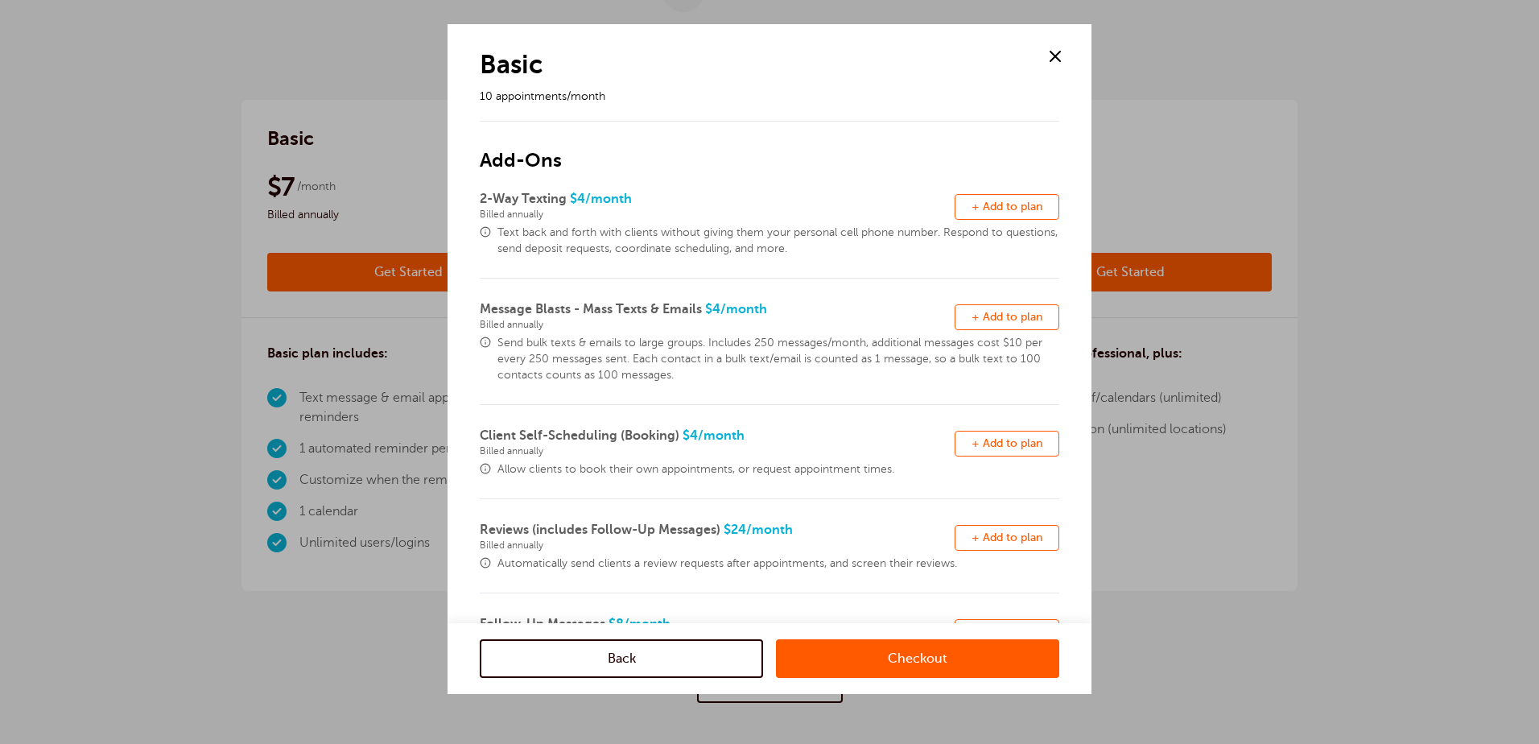
click at [973, 208] on span "+ Add to plan" at bounding box center [1007, 206] width 71 height 12
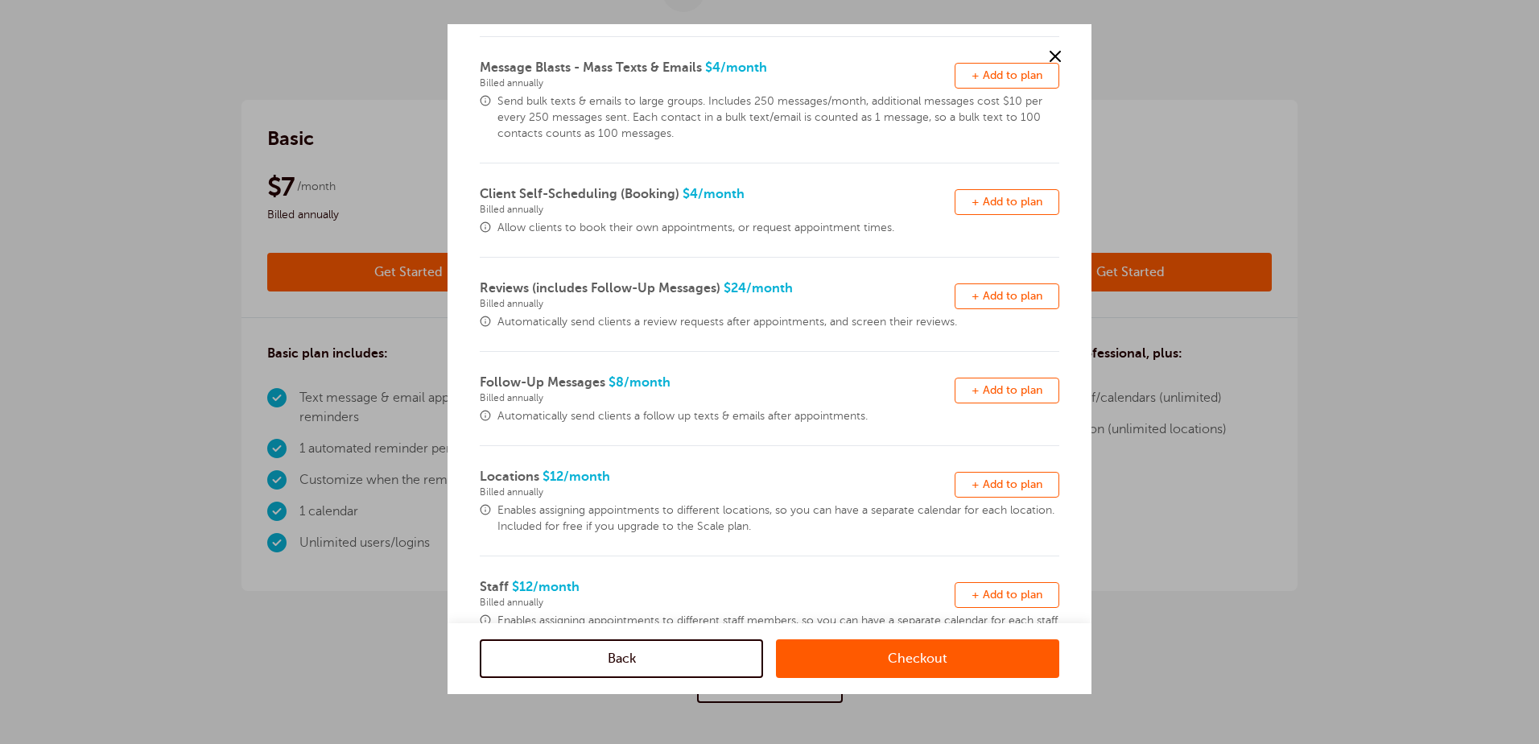
scroll to position [306, 0]
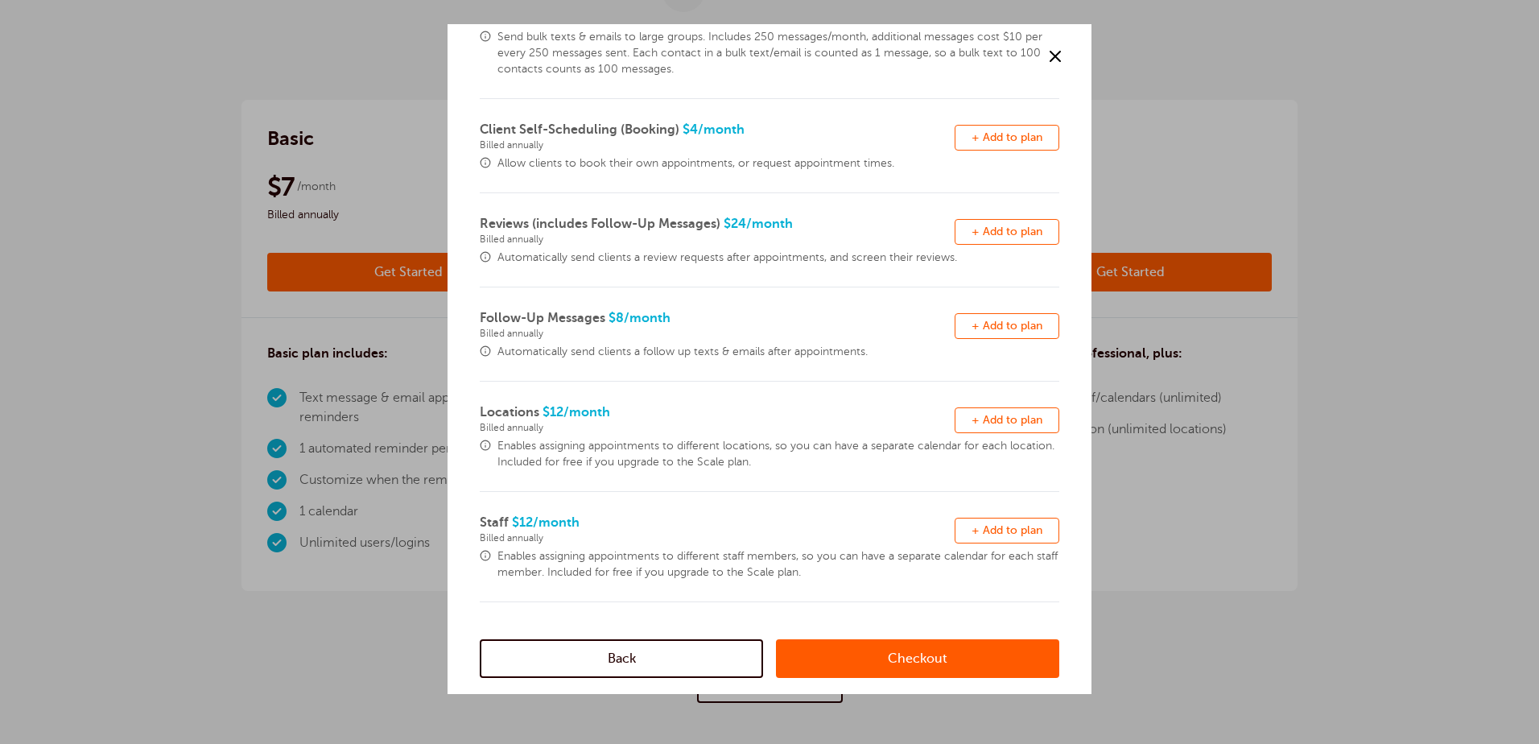
click at [940, 660] on link "Checkout" at bounding box center [917, 658] width 283 height 39
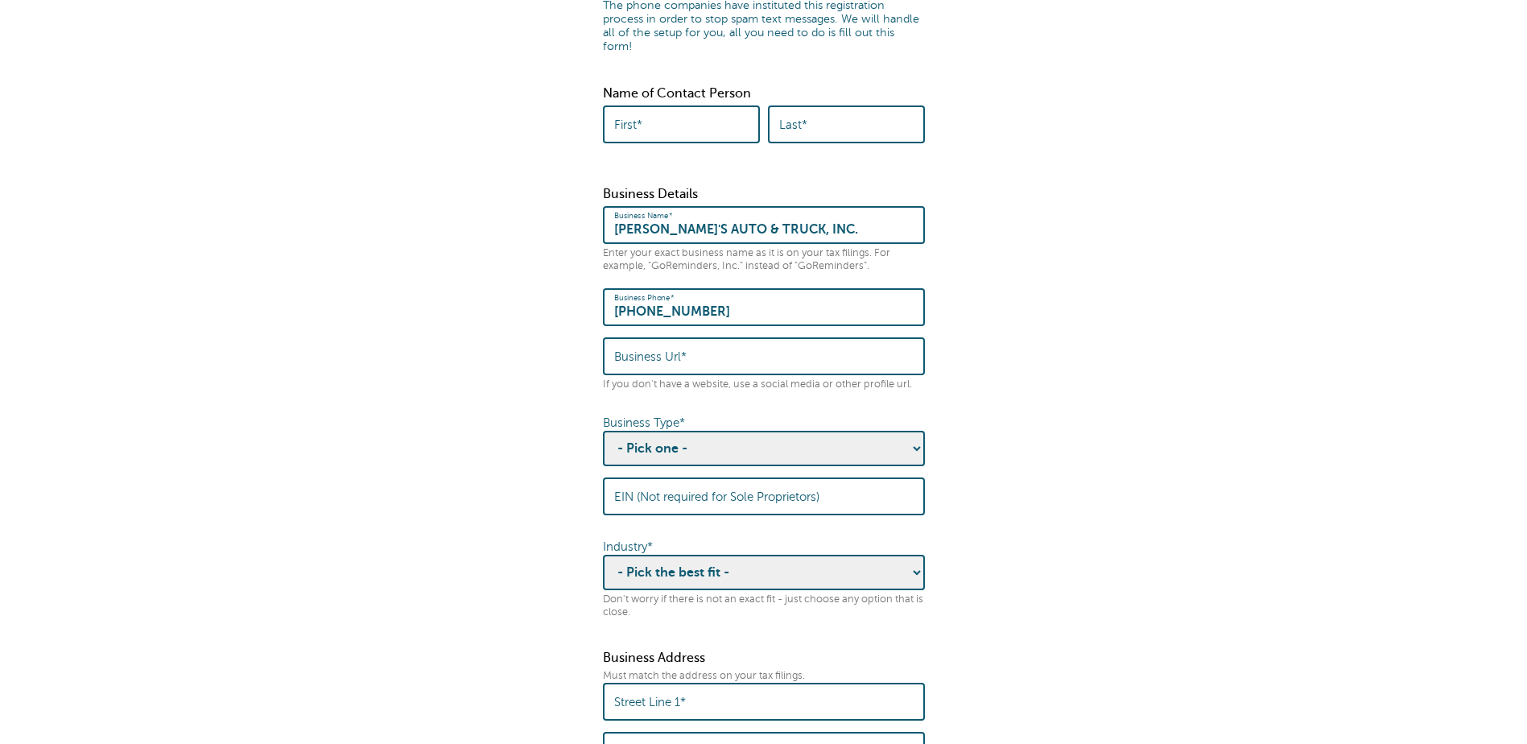
scroll to position [242, 0]
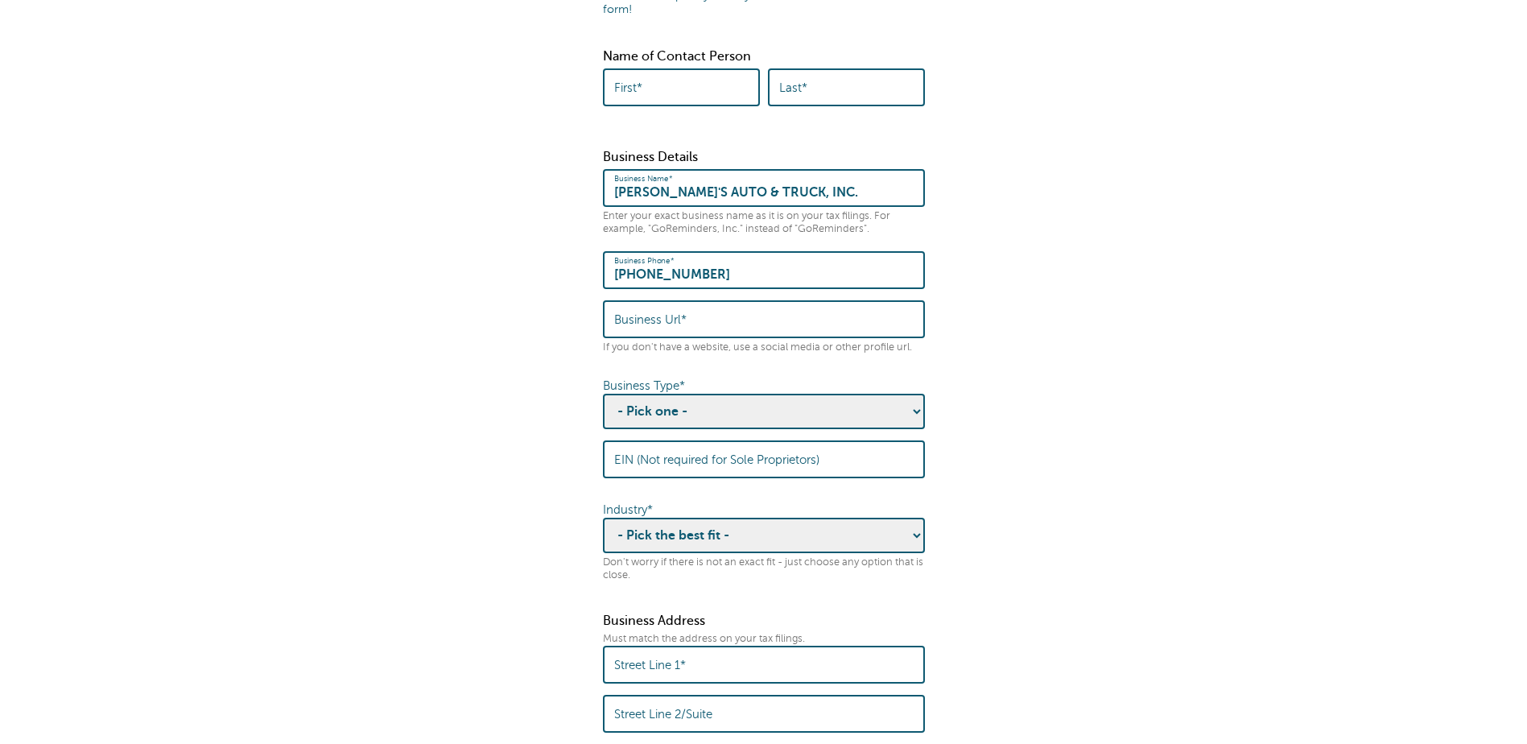
click at [919, 400] on select "- Pick one - Sole Proprietorship Partnership Limited Liability Corporation Co-o…" at bounding box center [764, 411] width 322 height 35
select select "Limited Liability Corporation"
click at [603, 394] on select "- Pick one - Sole Proprietorship Partnership Limited Liability Corporation Co-o…" at bounding box center [764, 411] width 322 height 35
click at [1000, 452] on form "Some quick housekeeping: Please enter the following business info. What is this…" at bounding box center [763, 343] width 1495 height 1041
click at [898, 518] on select "- Pick the best fit - Agriculture Automotive Banking Consumer Education Electro…" at bounding box center [764, 535] width 322 height 35
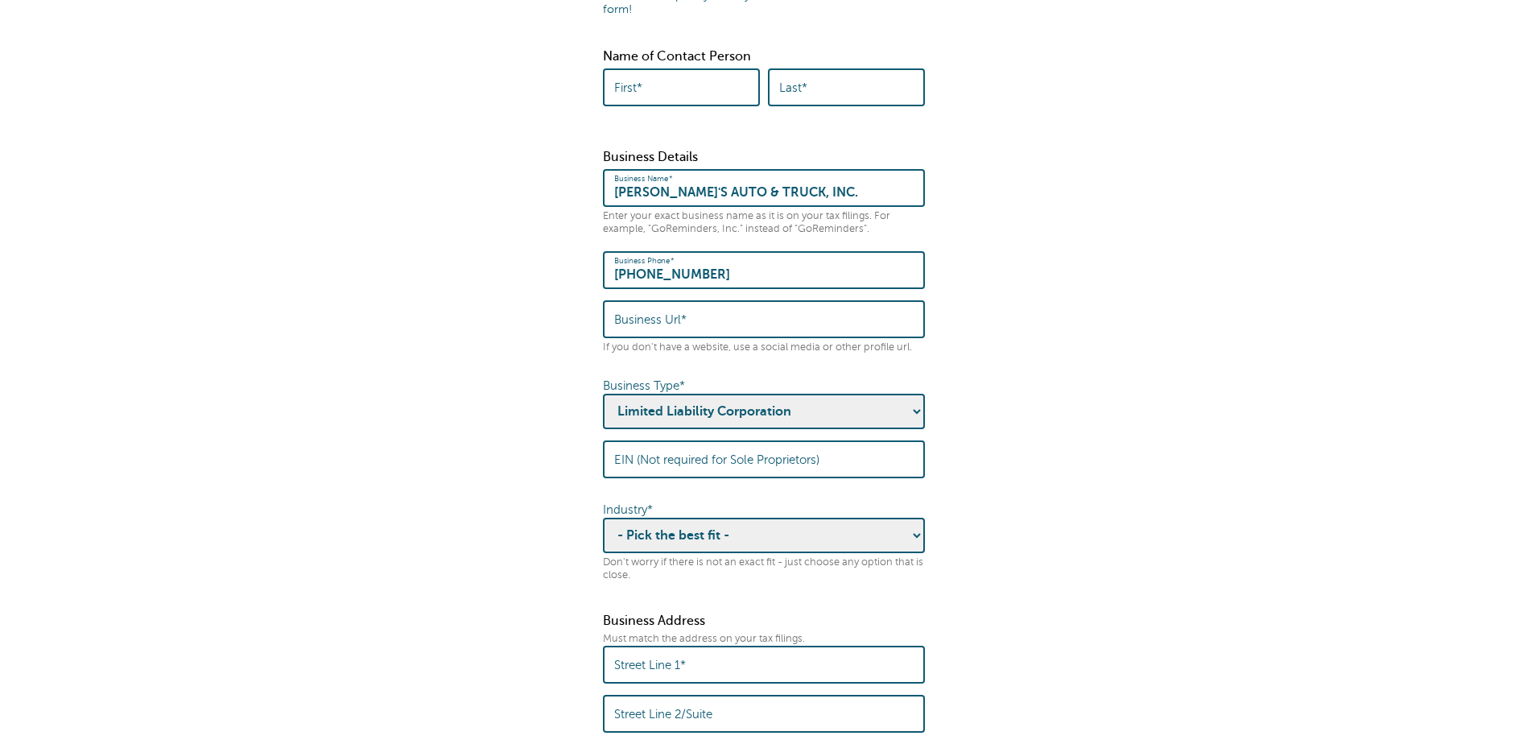
select select "AUTOMOTIVE"
click at [603, 518] on select "- Pick the best fit - Agriculture Automotive Banking Consumer Education Electro…" at bounding box center [764, 535] width 322 height 35
click at [1042, 522] on form "Some quick housekeeping: Please enter the following business info. What is this…" at bounding box center [763, 343] width 1495 height 1041
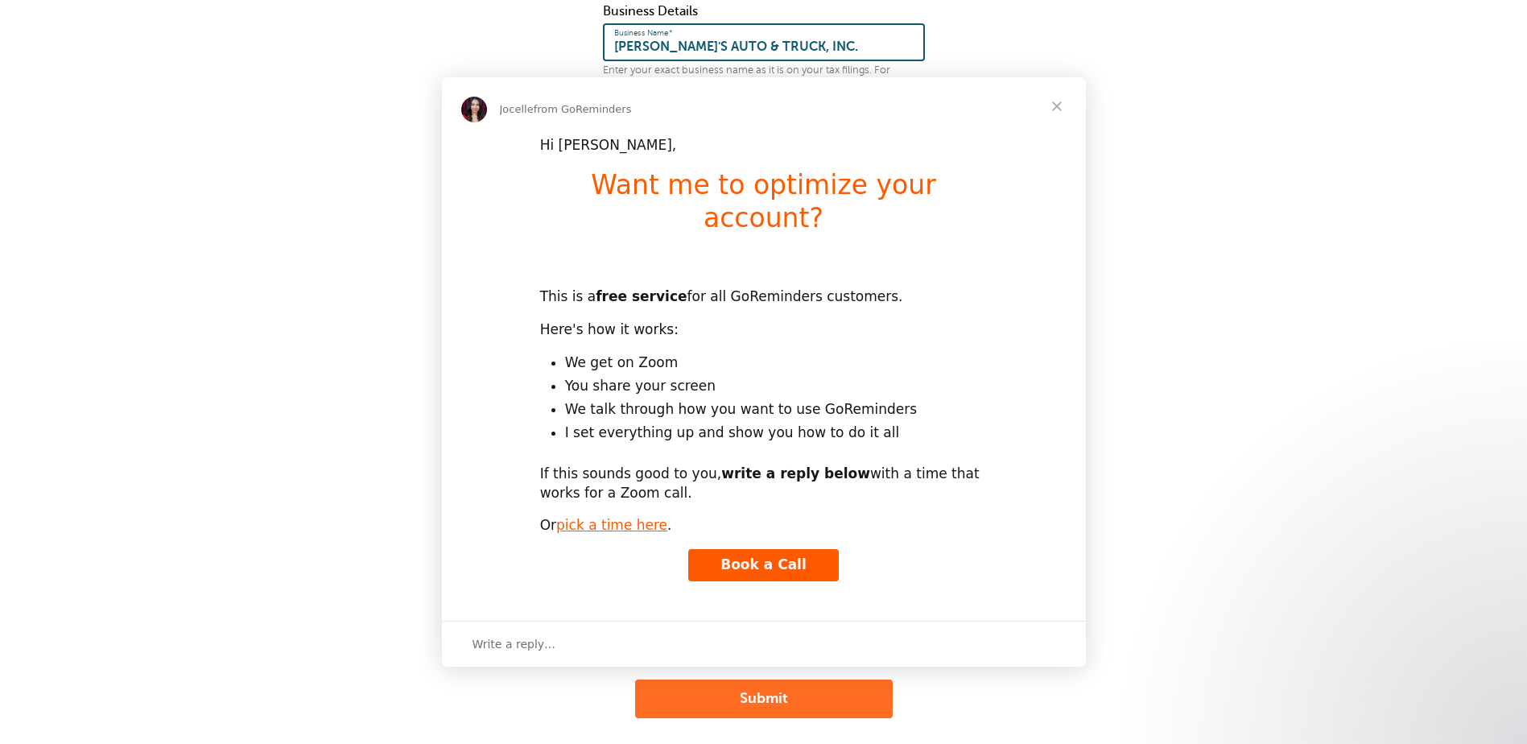
scroll to position [540, 0]
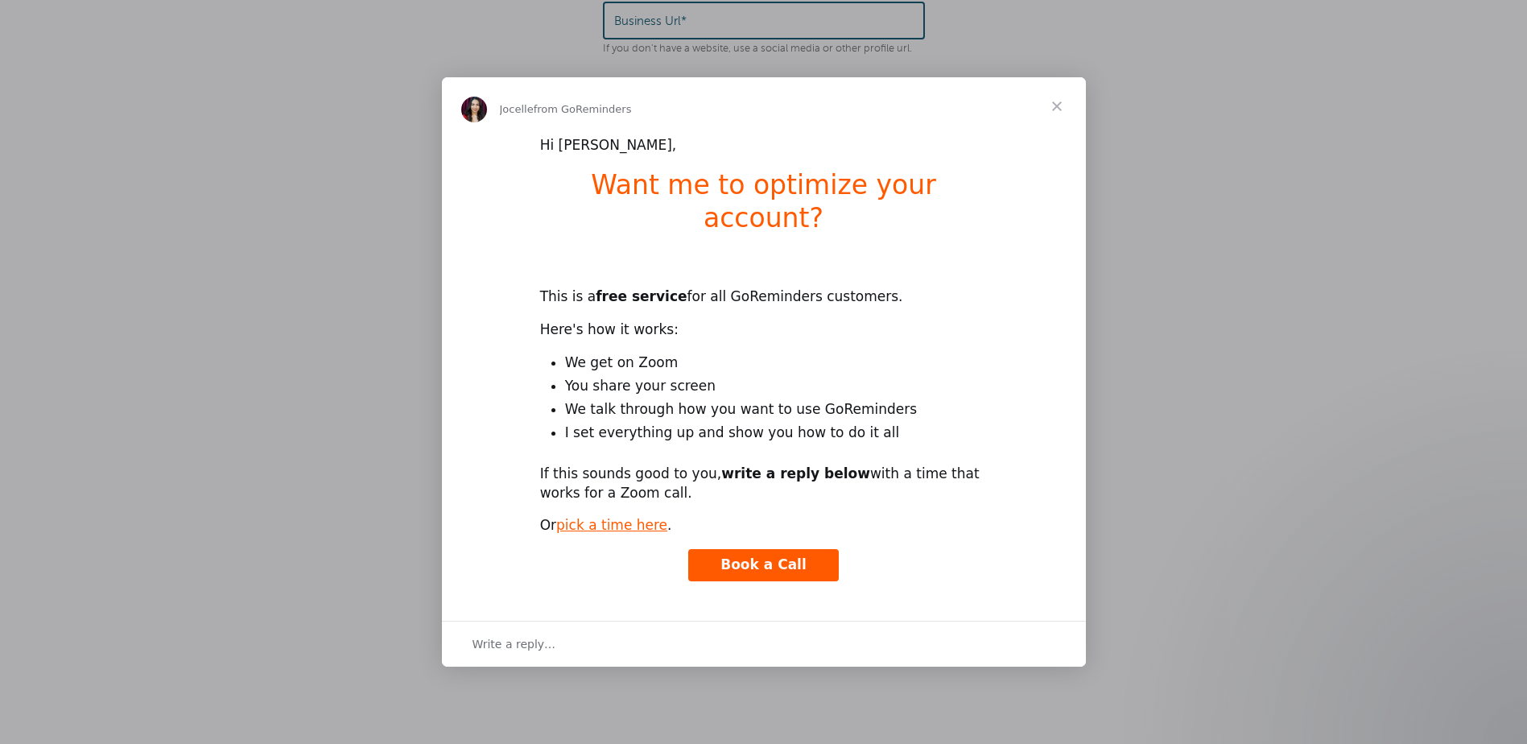
click at [1067, 122] on span "Close" at bounding box center [1057, 106] width 58 height 58
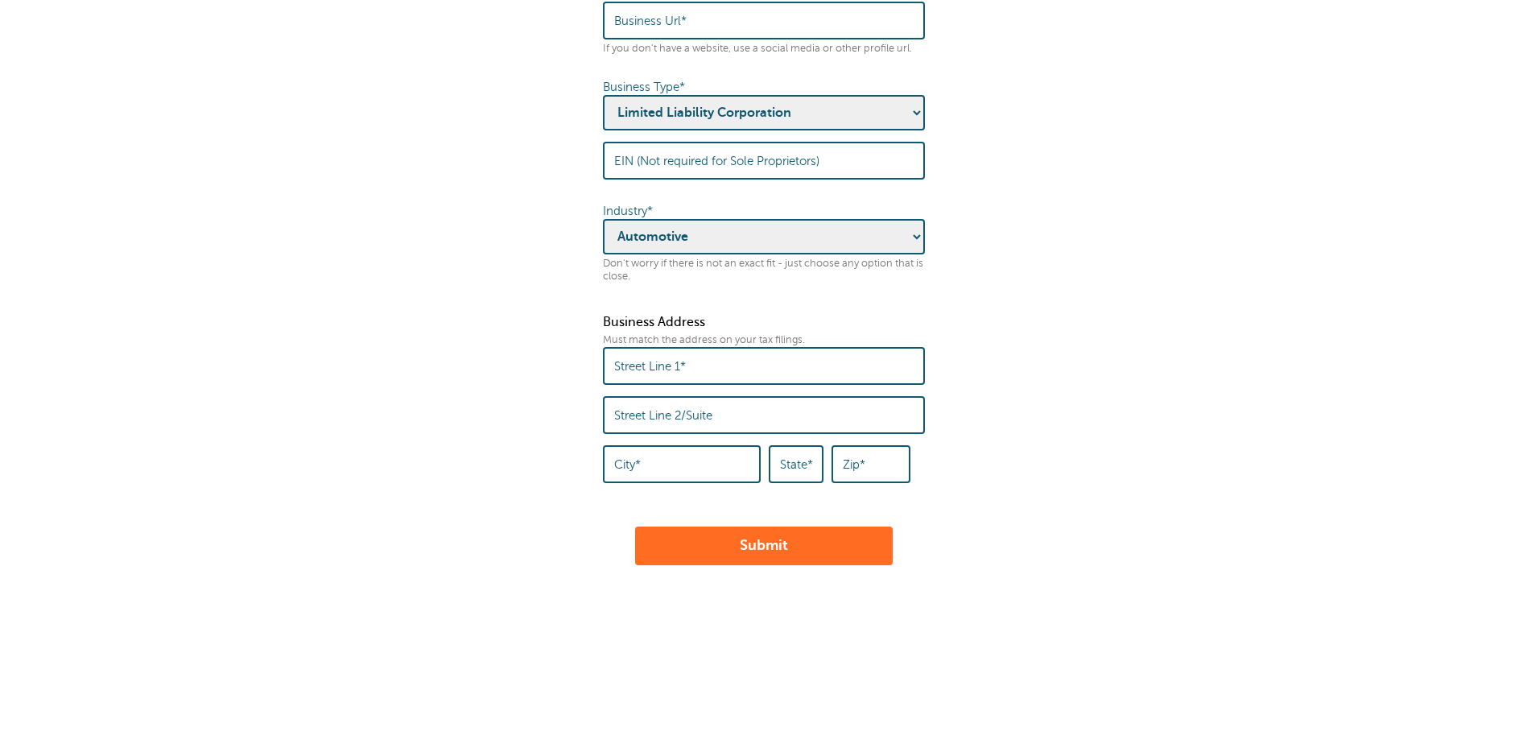
click at [1023, 525] on form "Some quick housekeeping: Please enter the following business info. What is this…" at bounding box center [763, 44] width 1495 height 1041
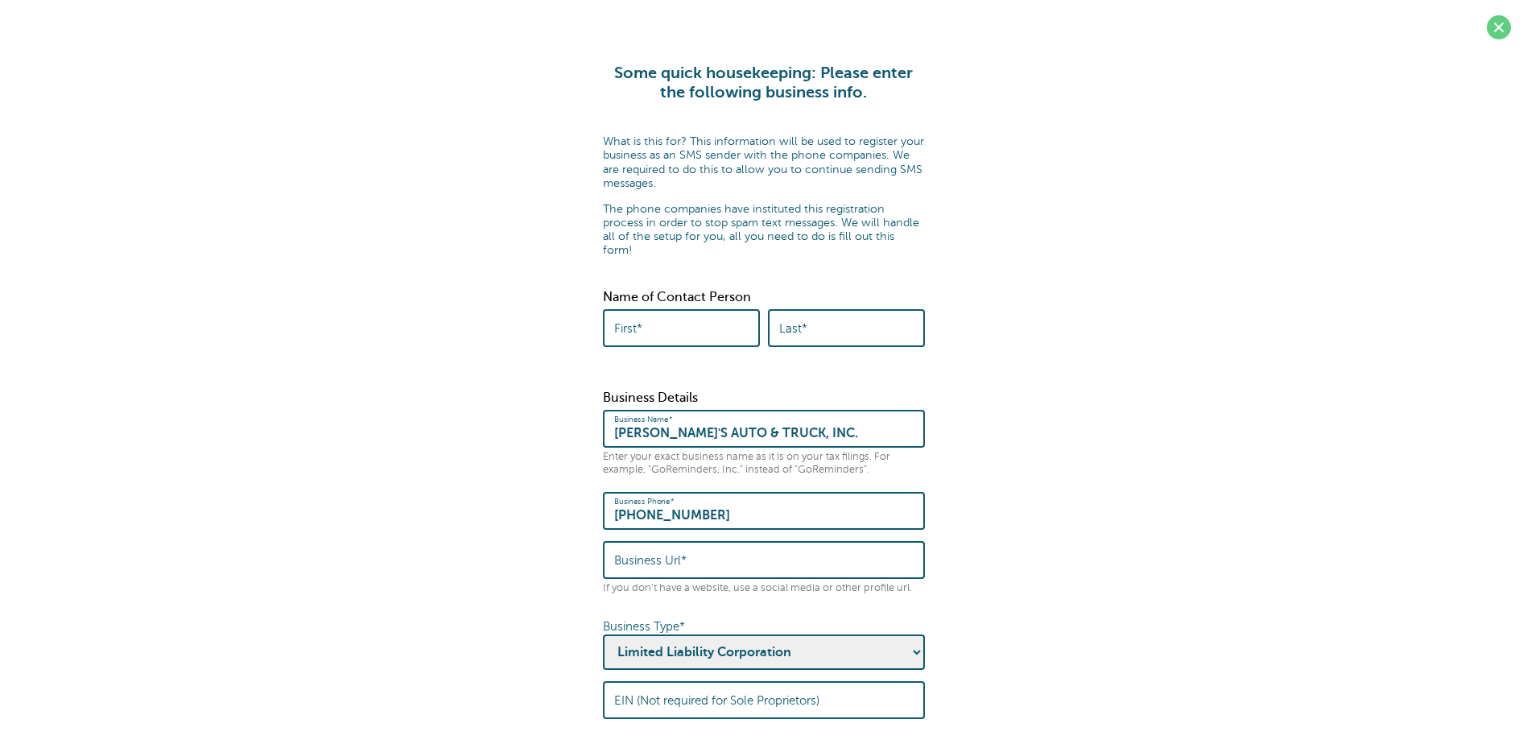
scroll to position [0, 0]
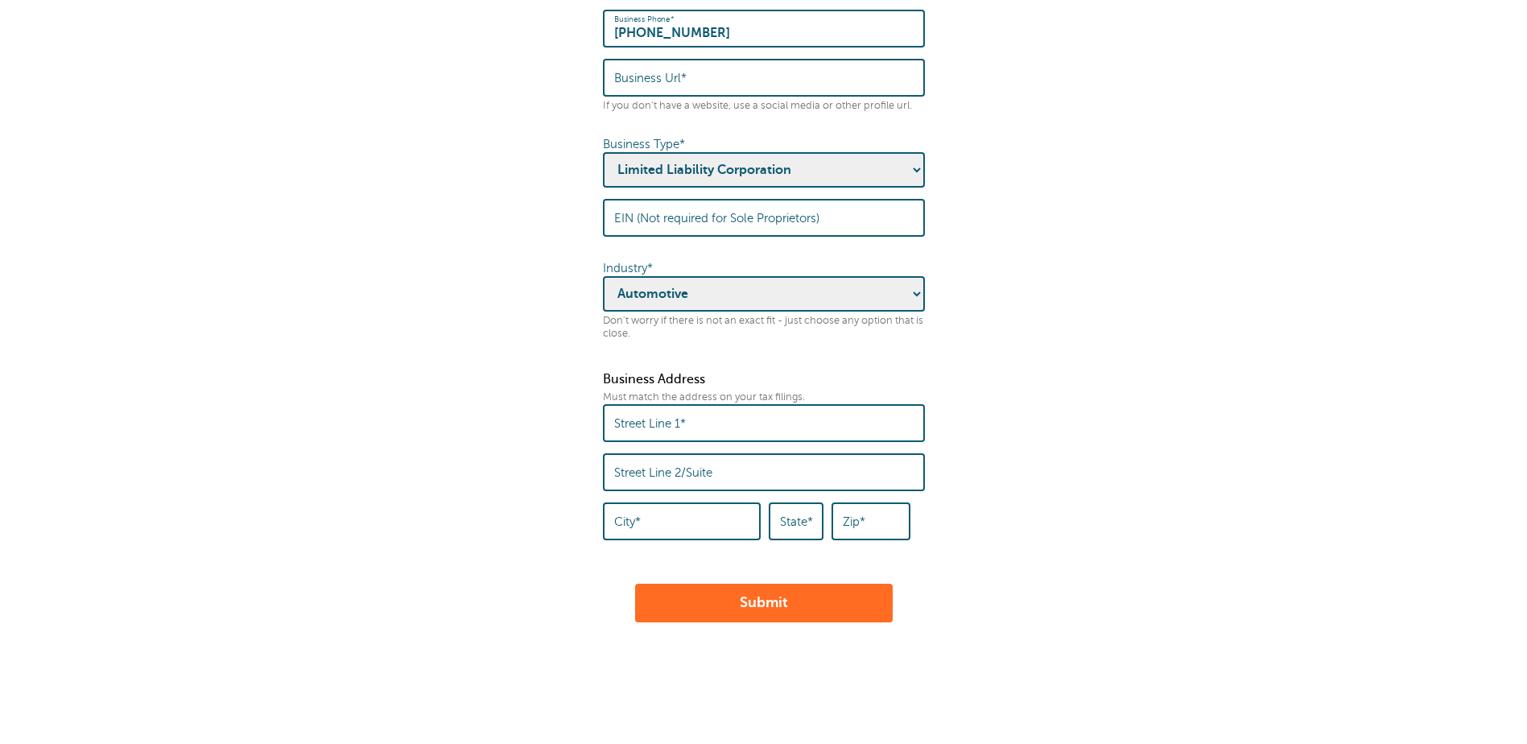
click at [857, 598] on button "Submit" at bounding box center [764, 603] width 258 height 39
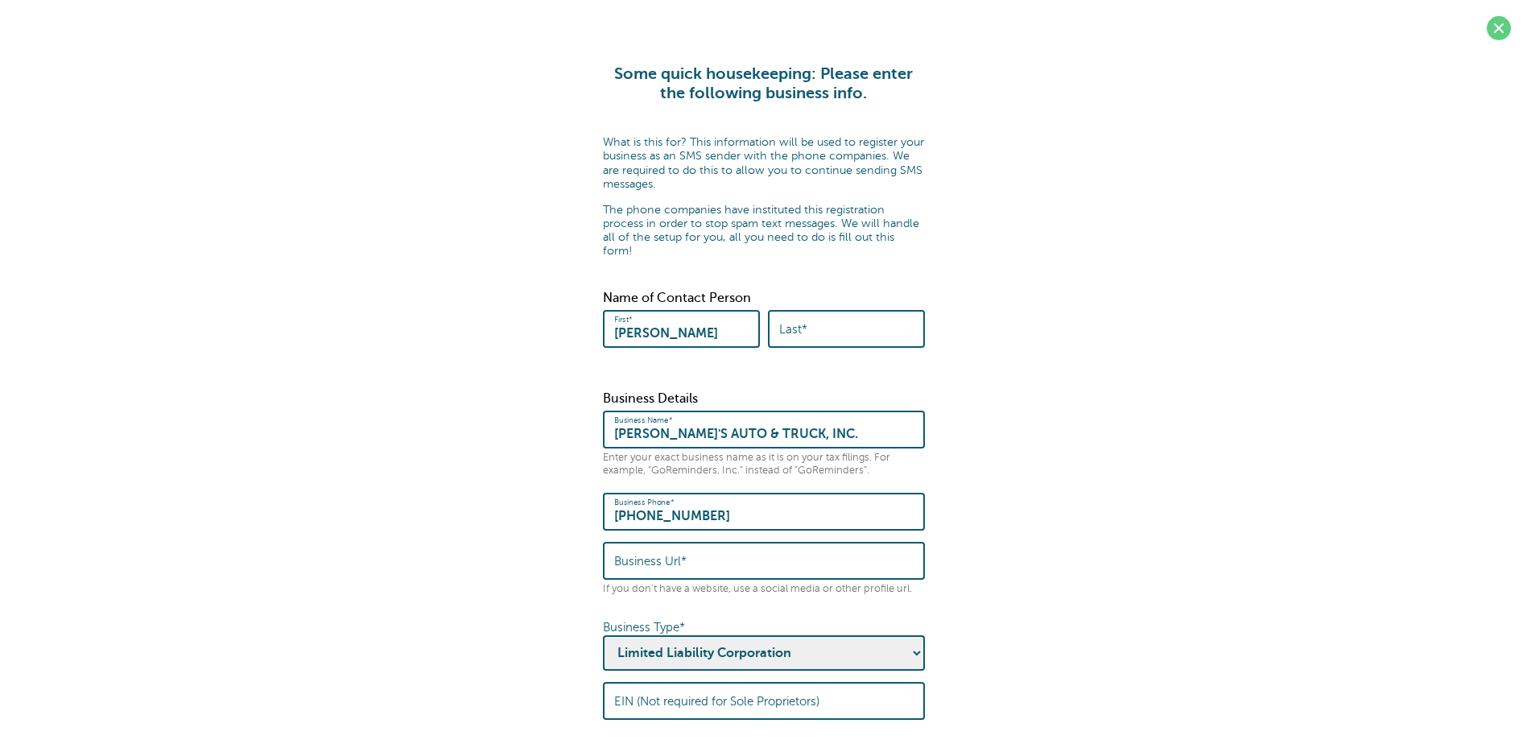
type input "[PERSON_NAME]"
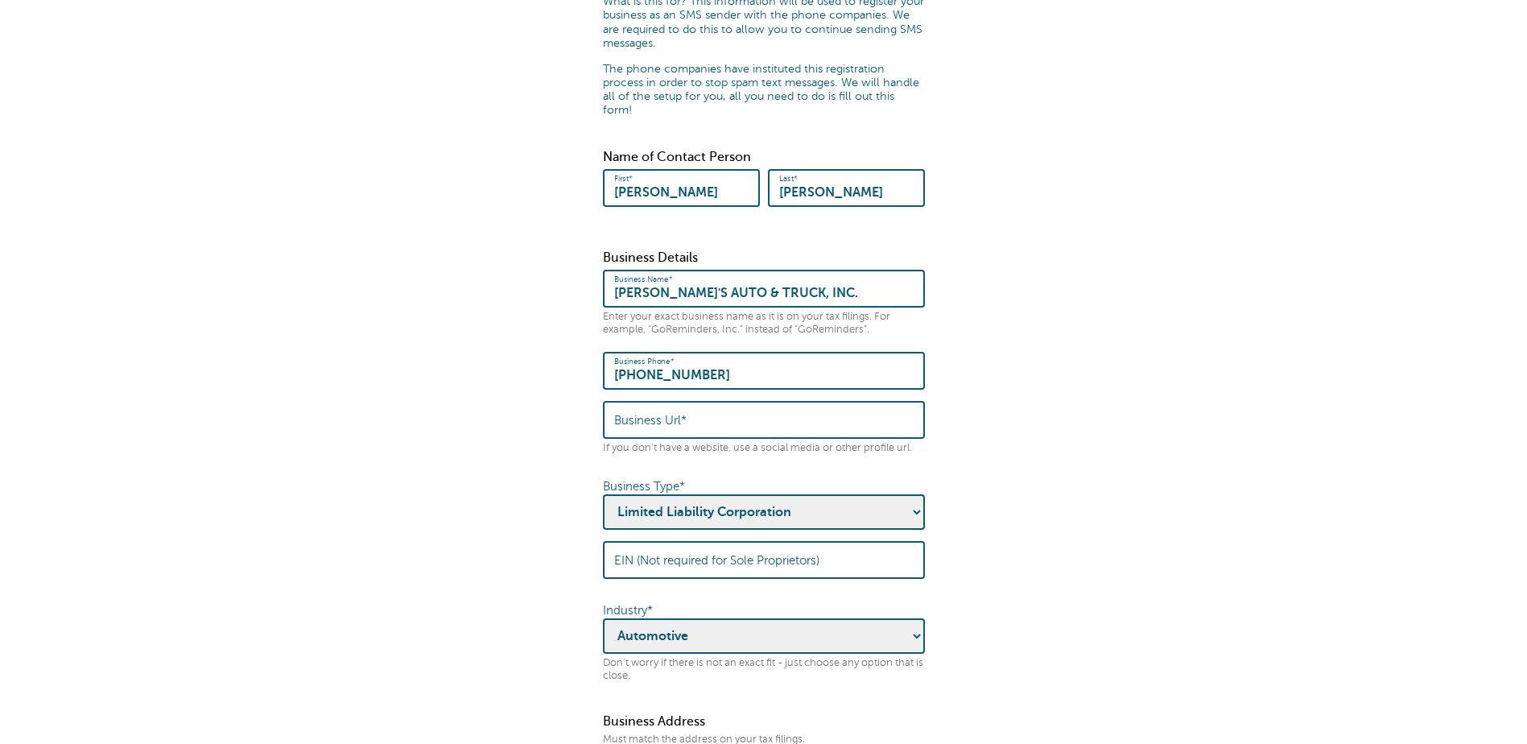
scroll to position [242, 0]
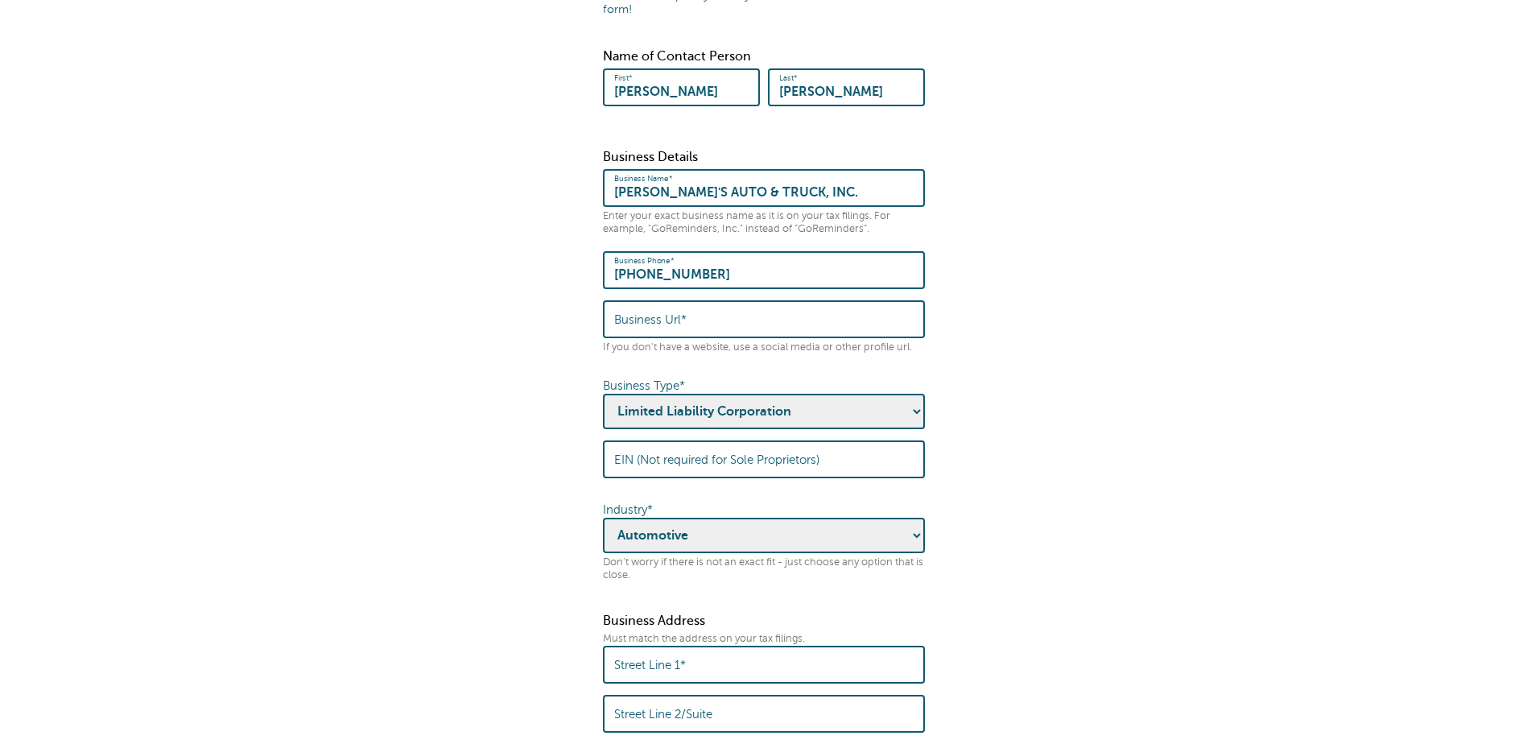
click at [699, 302] on input "Business Url*" at bounding box center [763, 319] width 299 height 35
paste input "[URL][DOMAIN_NAME]"
type input "[URL][DOMAIN_NAME]"
click at [1187, 392] on form "Some quick housekeeping: Please enter the following business info. What is this…" at bounding box center [763, 343] width 1495 height 1041
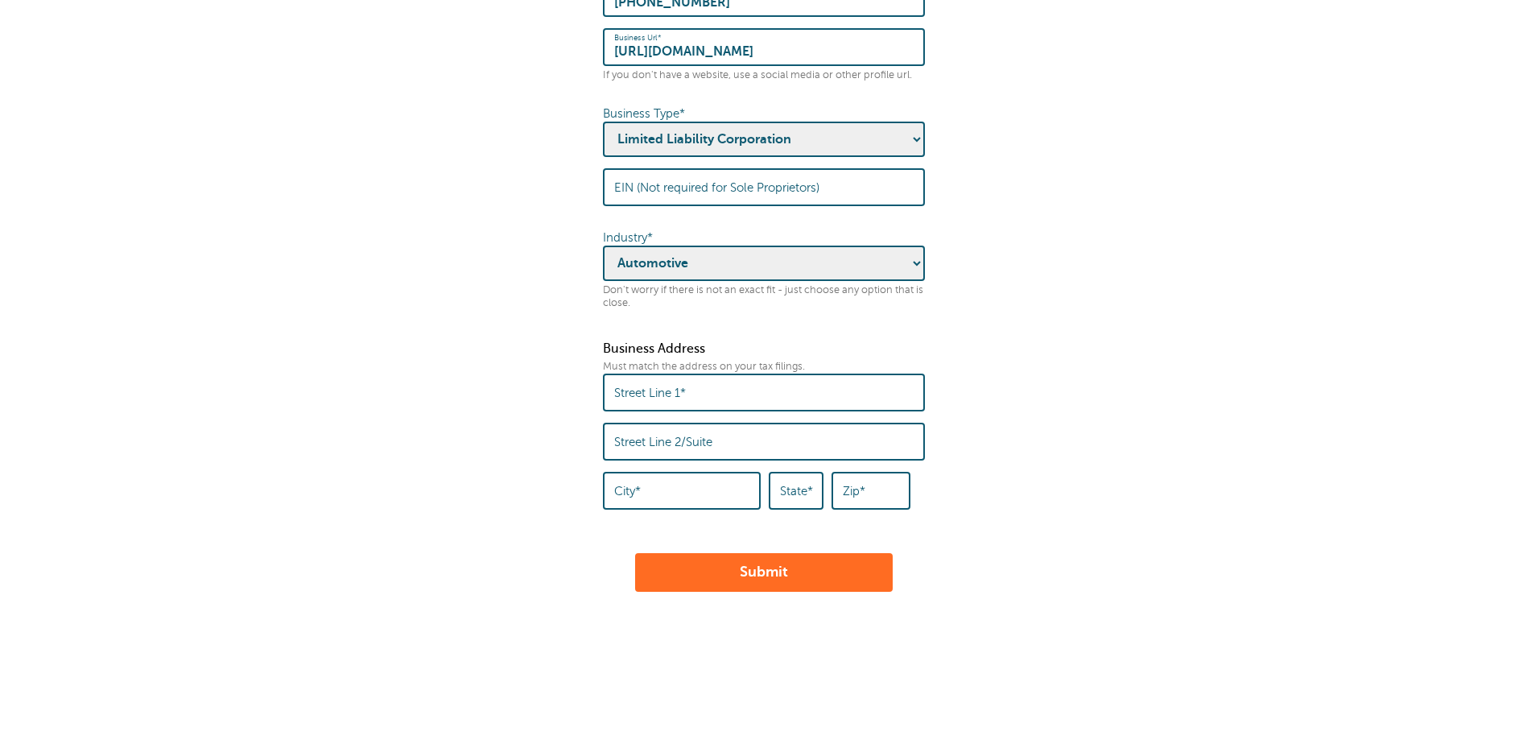
scroll to position [540, 0]
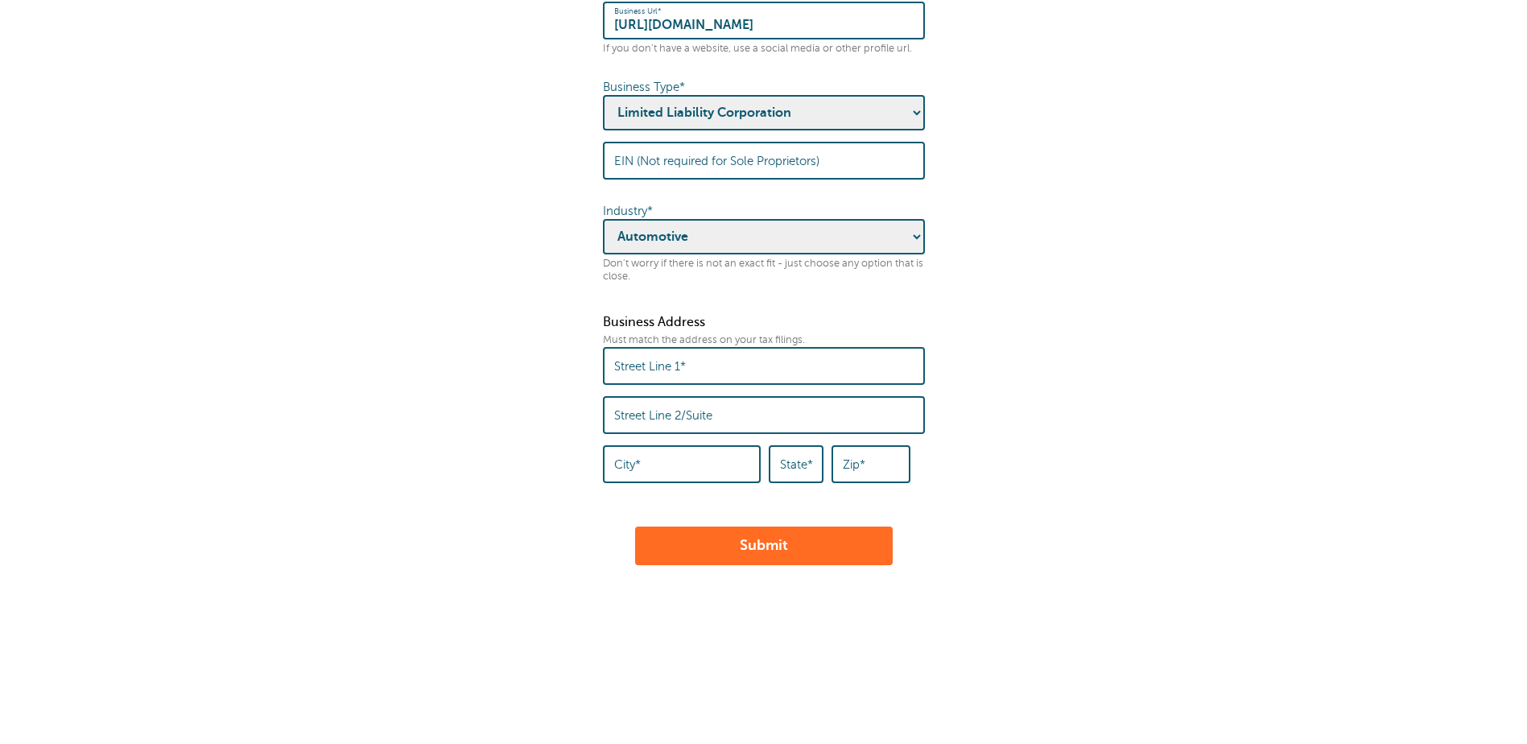
click at [647, 359] on label "Street Line 1*" at bounding box center [650, 366] width 72 height 14
click at [647, 356] on input "Street Line 1*" at bounding box center [763, 366] width 299 height 35
type input "[STREET_ADDRESS]"
type input "[PERSON_NAME]'s Auto & Truck Inc."
type input "Paramus"
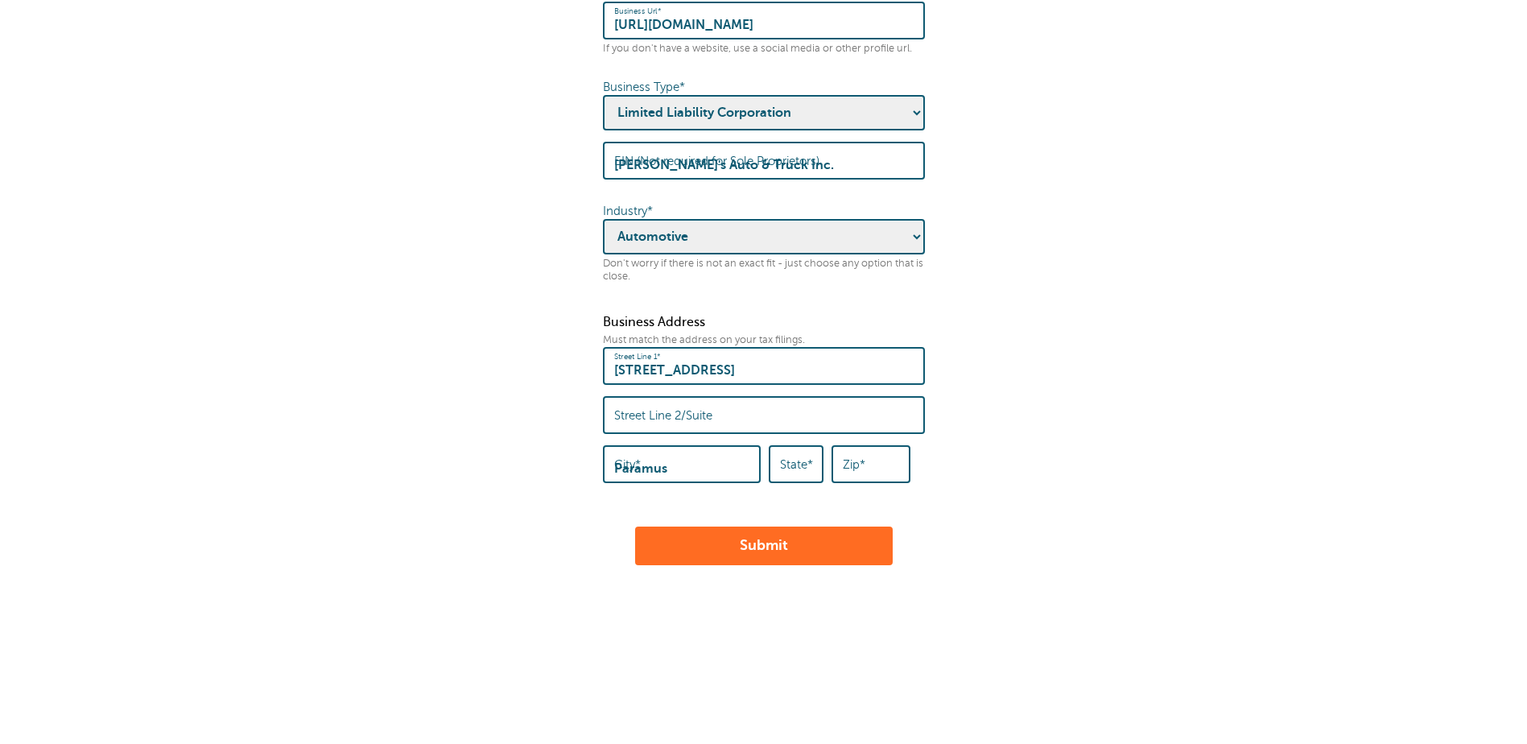
type input "NJ"
type input "07652"
click at [1017, 450] on form "Some quick housekeeping: Please enter the following business info. What is this…" at bounding box center [763, 44] width 1495 height 1041
click at [818, 544] on button "Submit" at bounding box center [764, 545] width 258 height 39
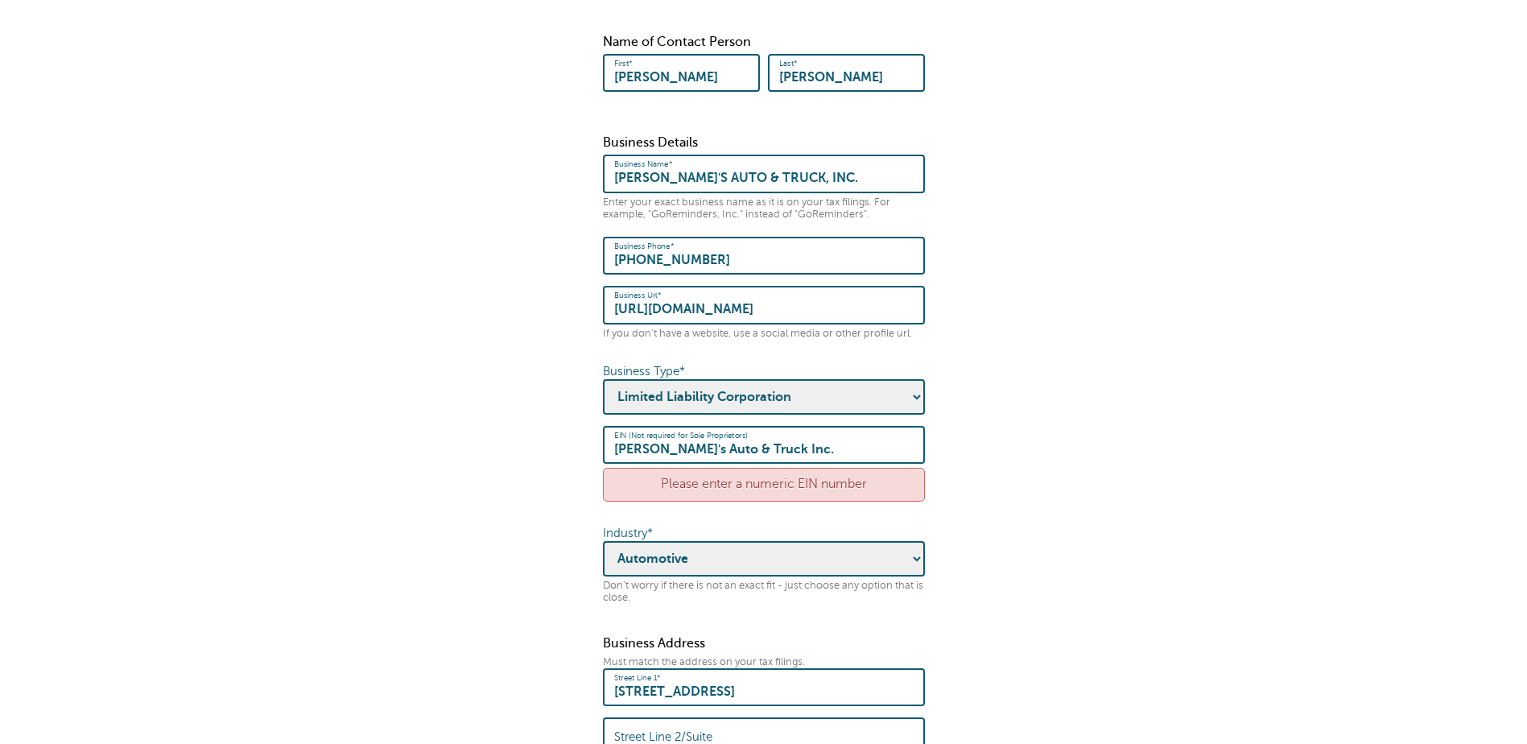
scroll to position [322, 0]
click at [789, 467] on div "Please enter a numeric EIN number" at bounding box center [764, 483] width 322 height 33
click at [860, 468] on div "Please enter a numeric EIN number" at bounding box center [764, 483] width 322 height 33
click at [775, 475] on div "Please enter a numeric EIN number" at bounding box center [764, 483] width 322 height 33
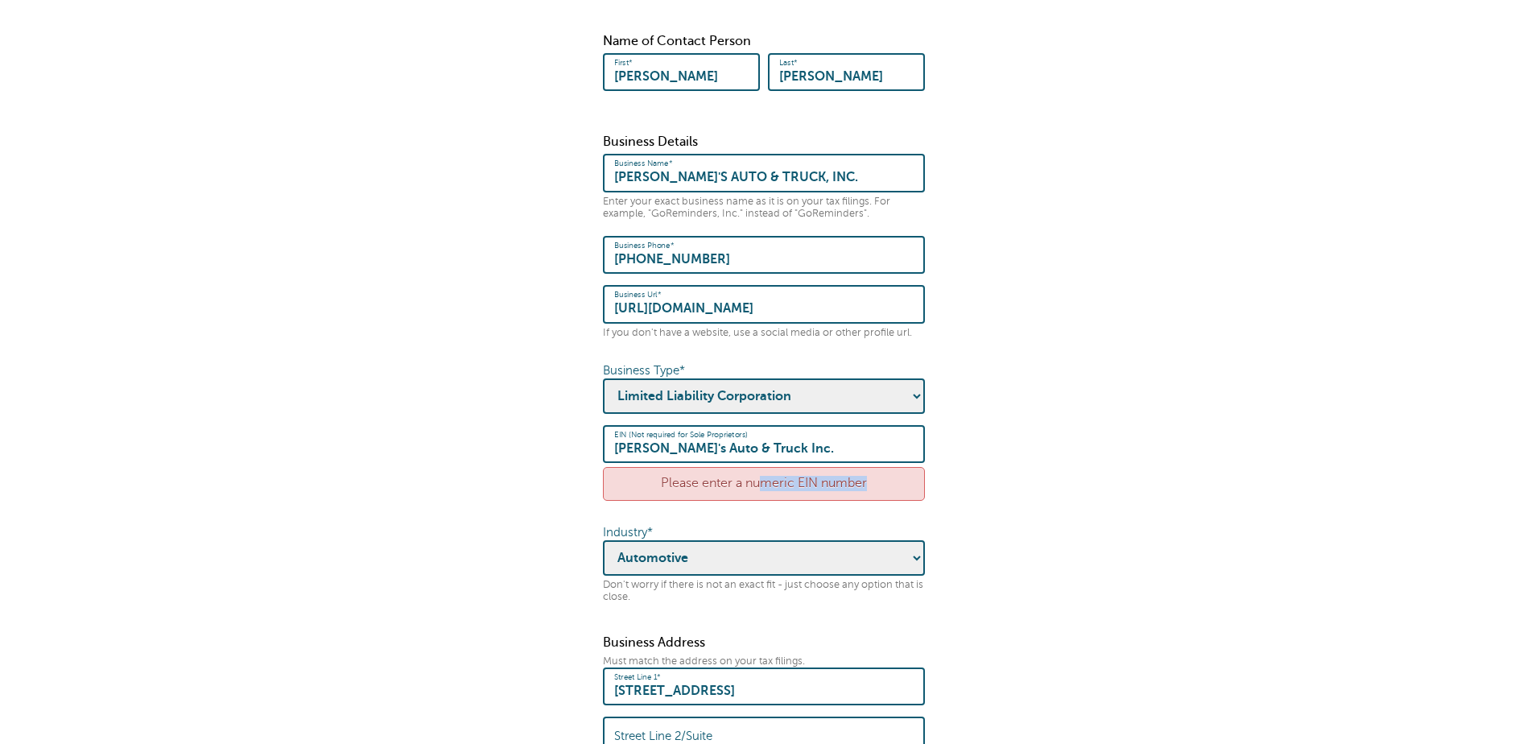
click at [775, 475] on div "Please enter a numeric EIN number" at bounding box center [764, 483] width 322 height 33
drag, startPoint x: 775, startPoint y: 475, endPoint x: 920, endPoint y: 469, distance: 145.0
click at [920, 469] on div "Please enter a numeric EIN number" at bounding box center [764, 483] width 322 height 33
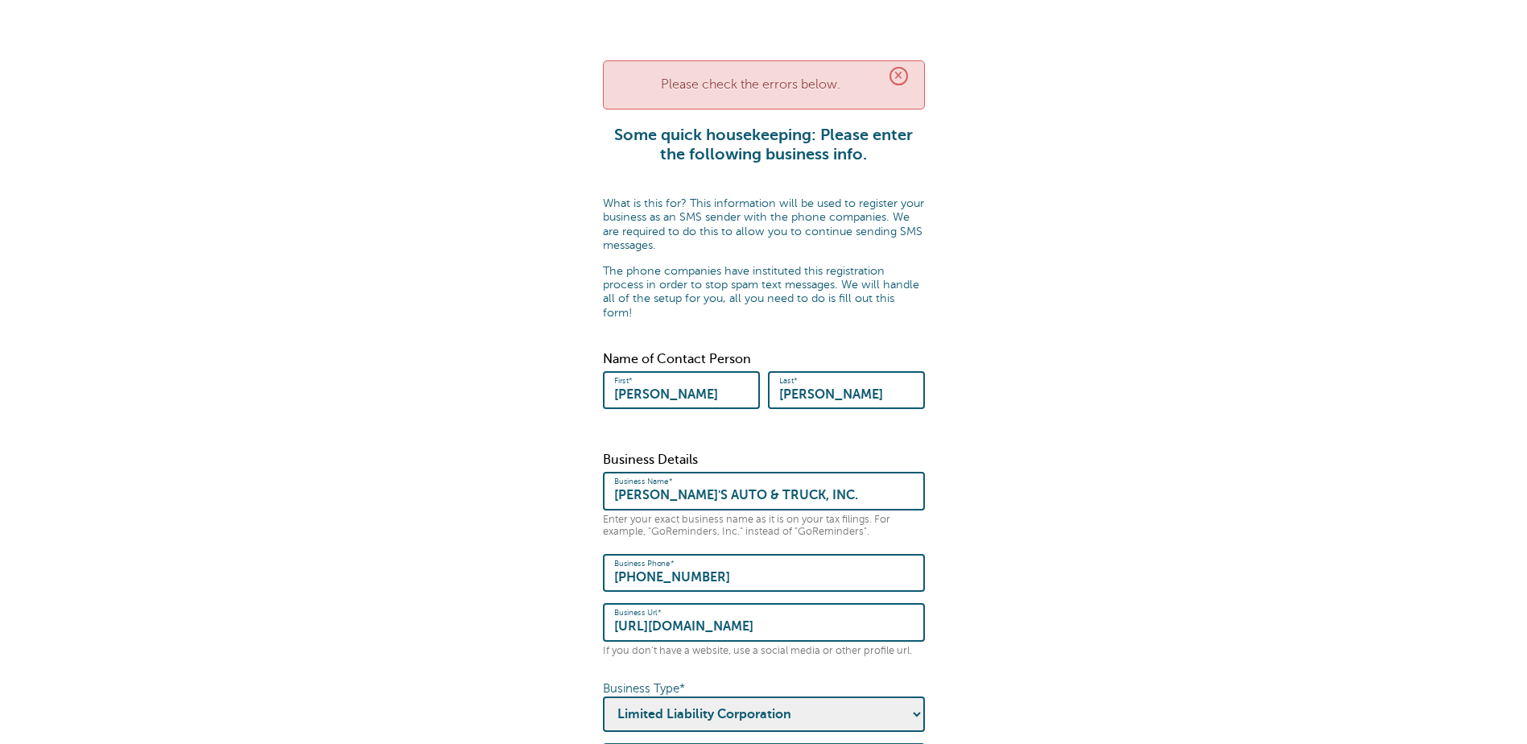
scroll to position [0, 0]
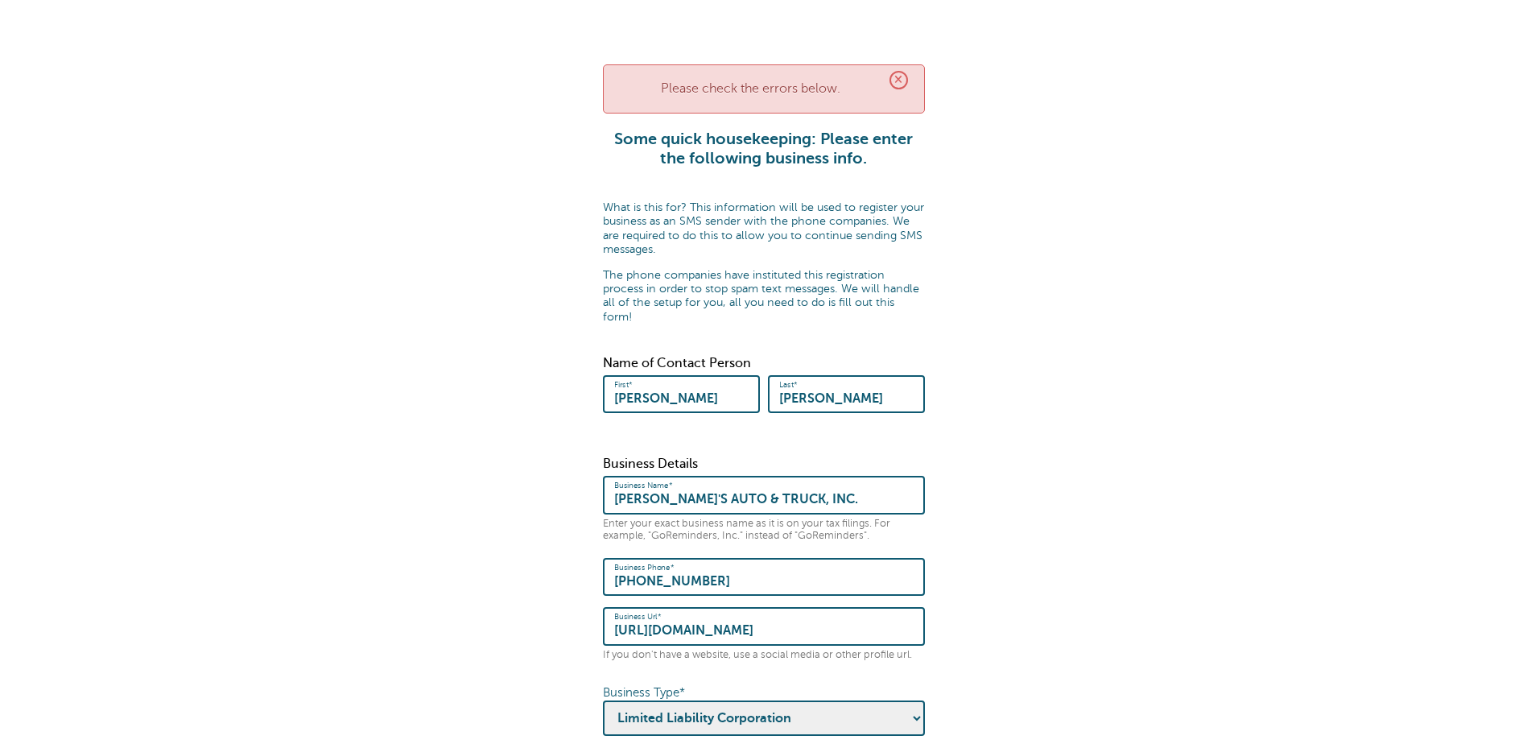
click at [898, 80] on span "×" at bounding box center [899, 80] width 19 height 19
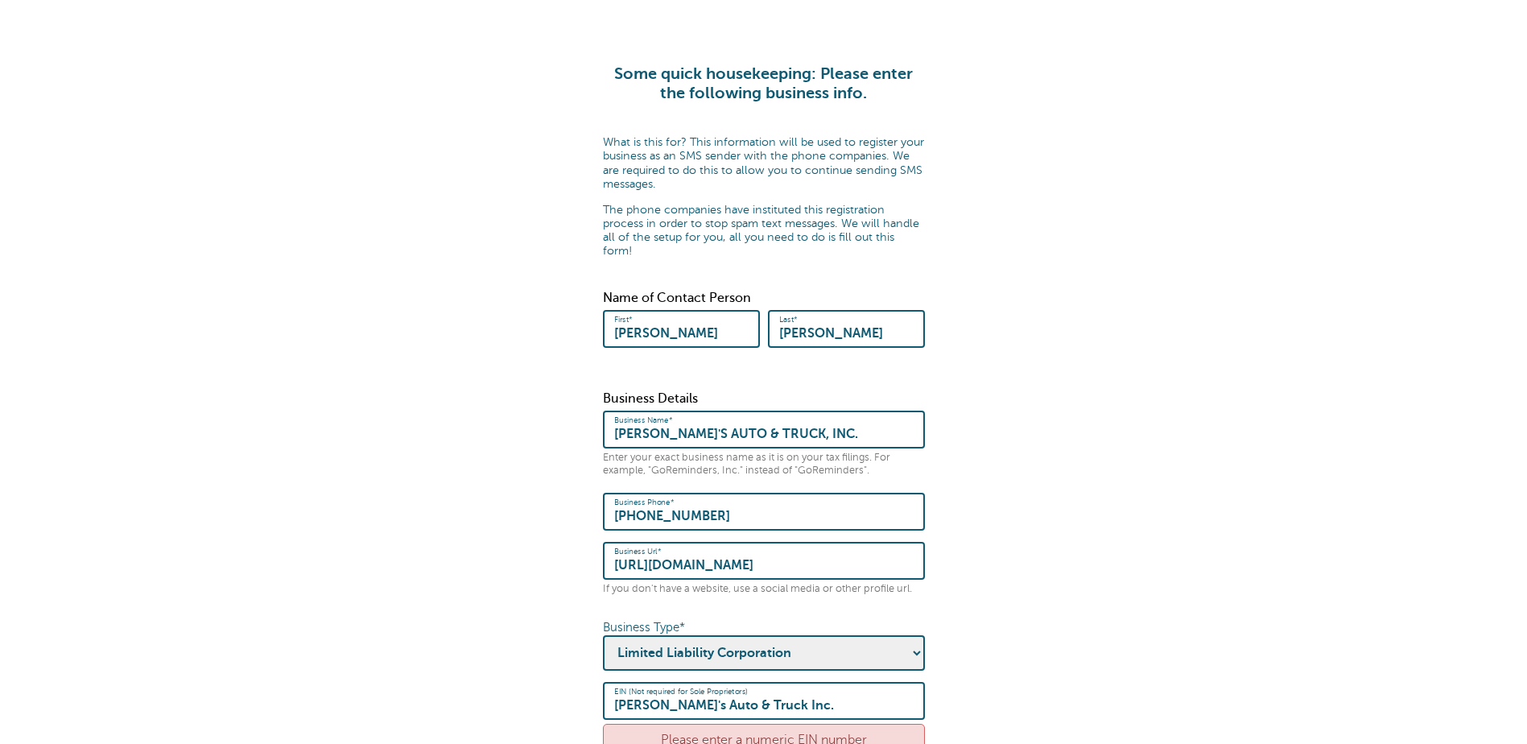
click at [1015, 361] on form "Some quick housekeeping: Please enter the following business info. What is this…" at bounding box center [763, 603] width 1495 height 1078
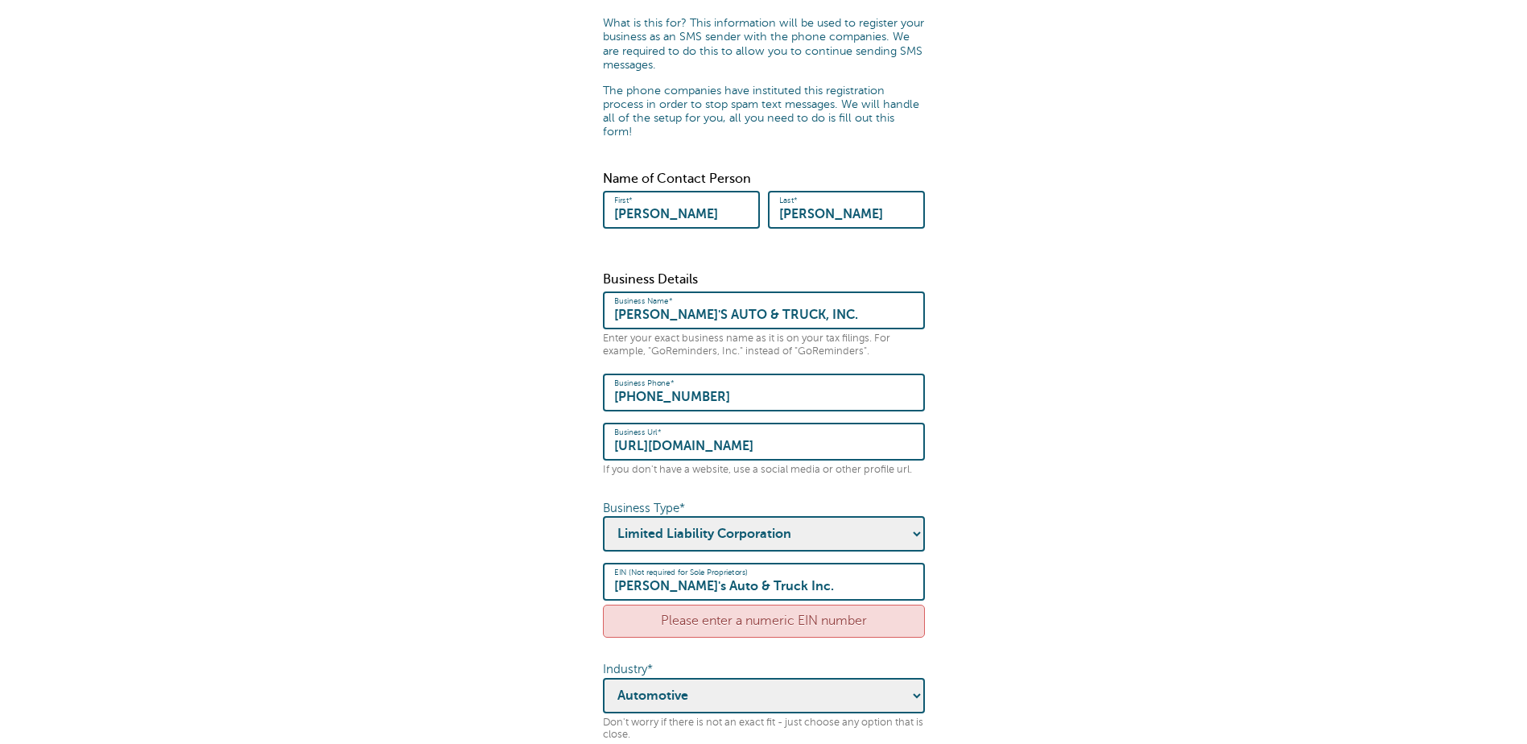
scroll to position [242, 0]
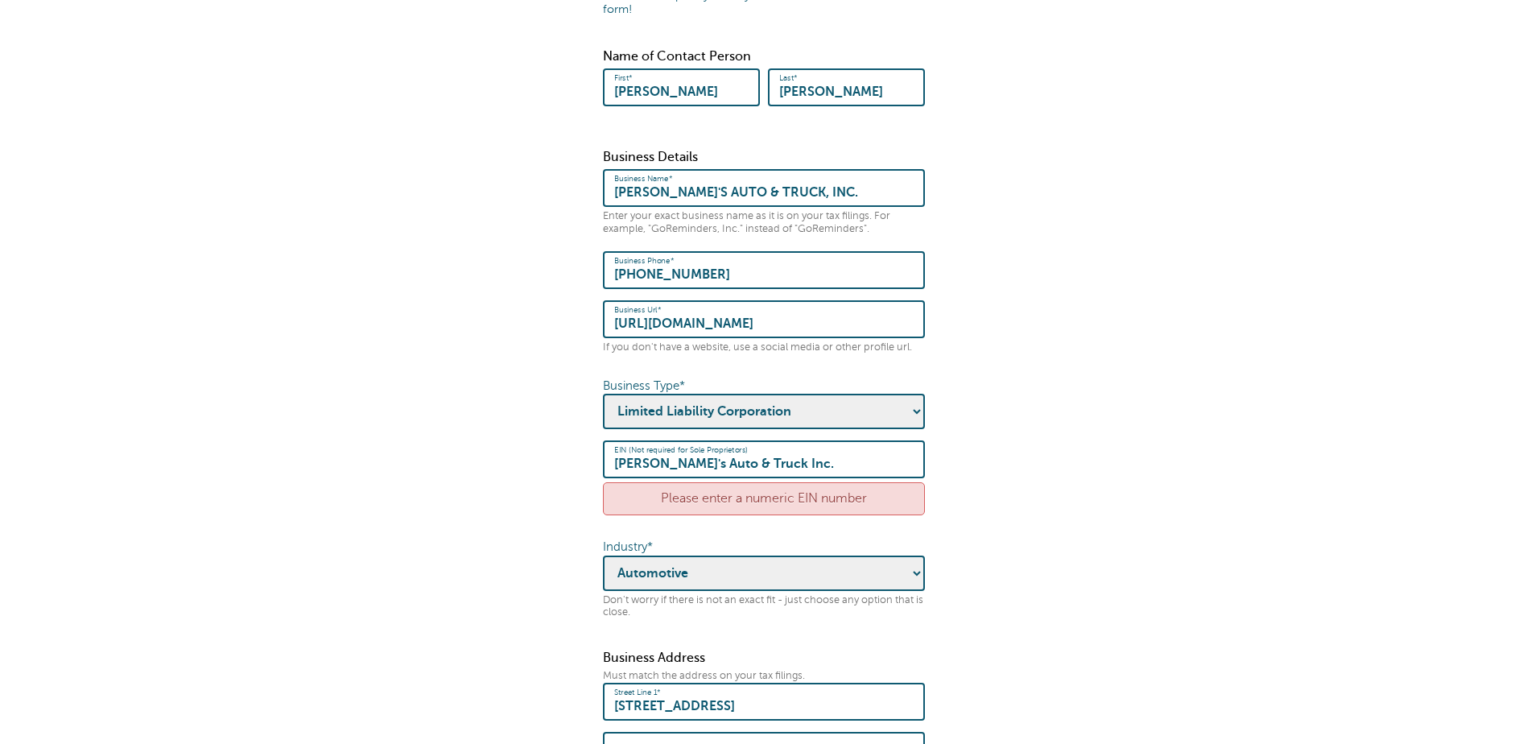
click at [760, 493] on div "Please enter a numeric EIN number" at bounding box center [764, 498] width 322 height 33
click at [764, 489] on div "Please enter a numeric EIN number" at bounding box center [764, 498] width 322 height 33
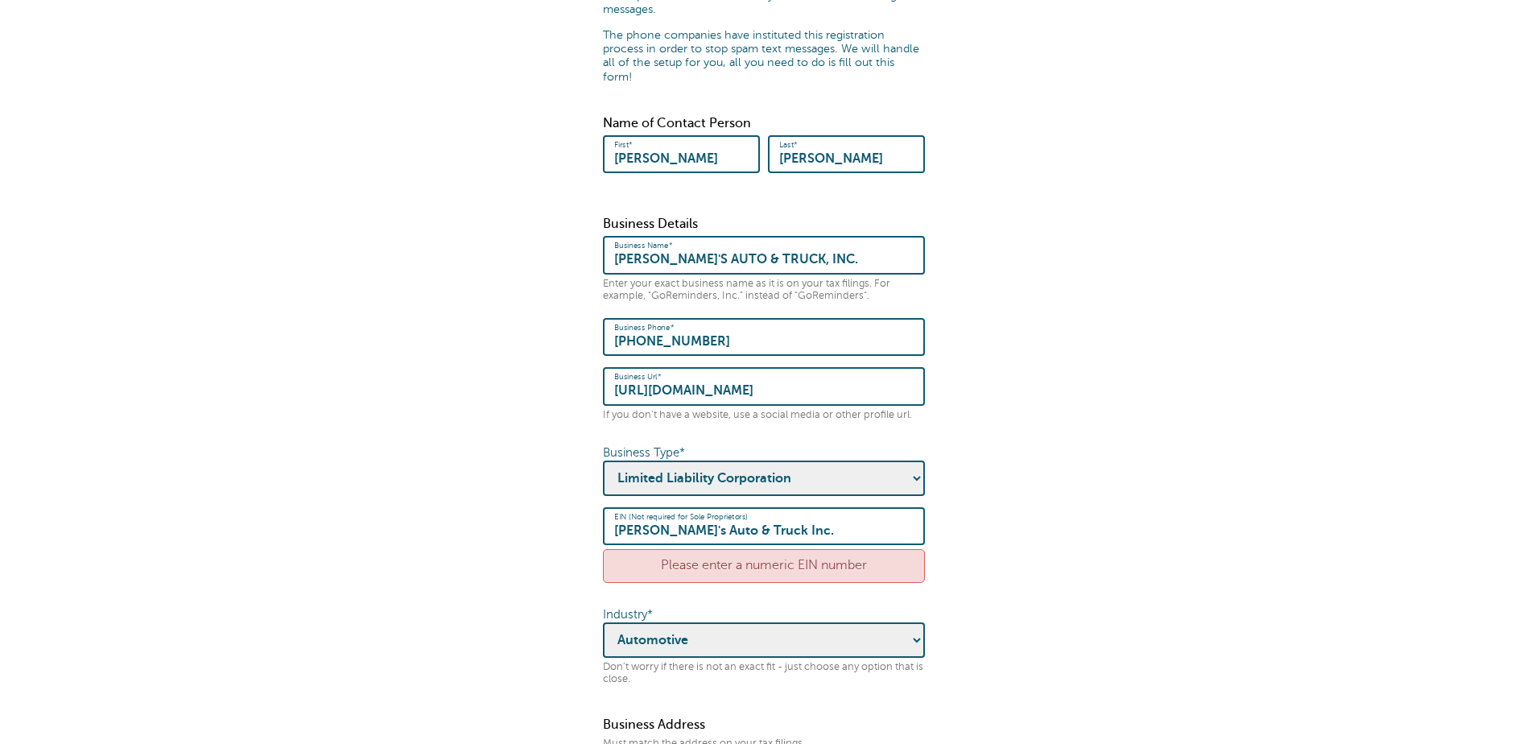
scroll to position [242, 0]
click at [737, 547] on div "Please enter a numeric EIN number" at bounding box center [764, 563] width 322 height 33
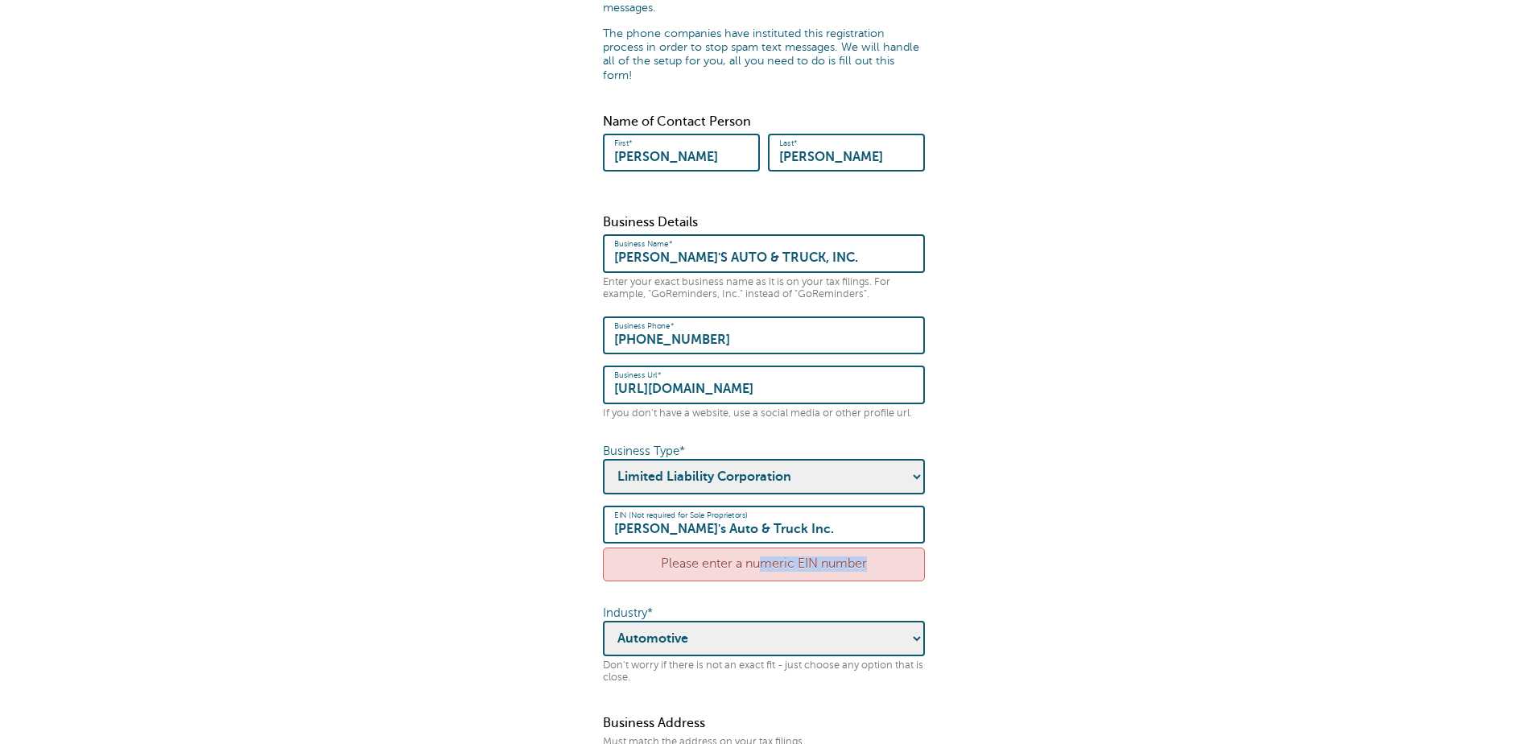
click at [737, 547] on div "Please enter a numeric EIN number" at bounding box center [764, 563] width 322 height 33
drag, startPoint x: 737, startPoint y: 547, endPoint x: 1080, endPoint y: 566, distance: 343.4
click at [1155, 552] on form "× Please check the errors below. Some quick housekeeping: Please enter the foll…" at bounding box center [763, 394] width 1495 height 1143
click at [916, 570] on div "Business Details Business Name* [PERSON_NAME]'S AUTO & TRUCK, INC. Enter your e…" at bounding box center [764, 449] width 322 height 469
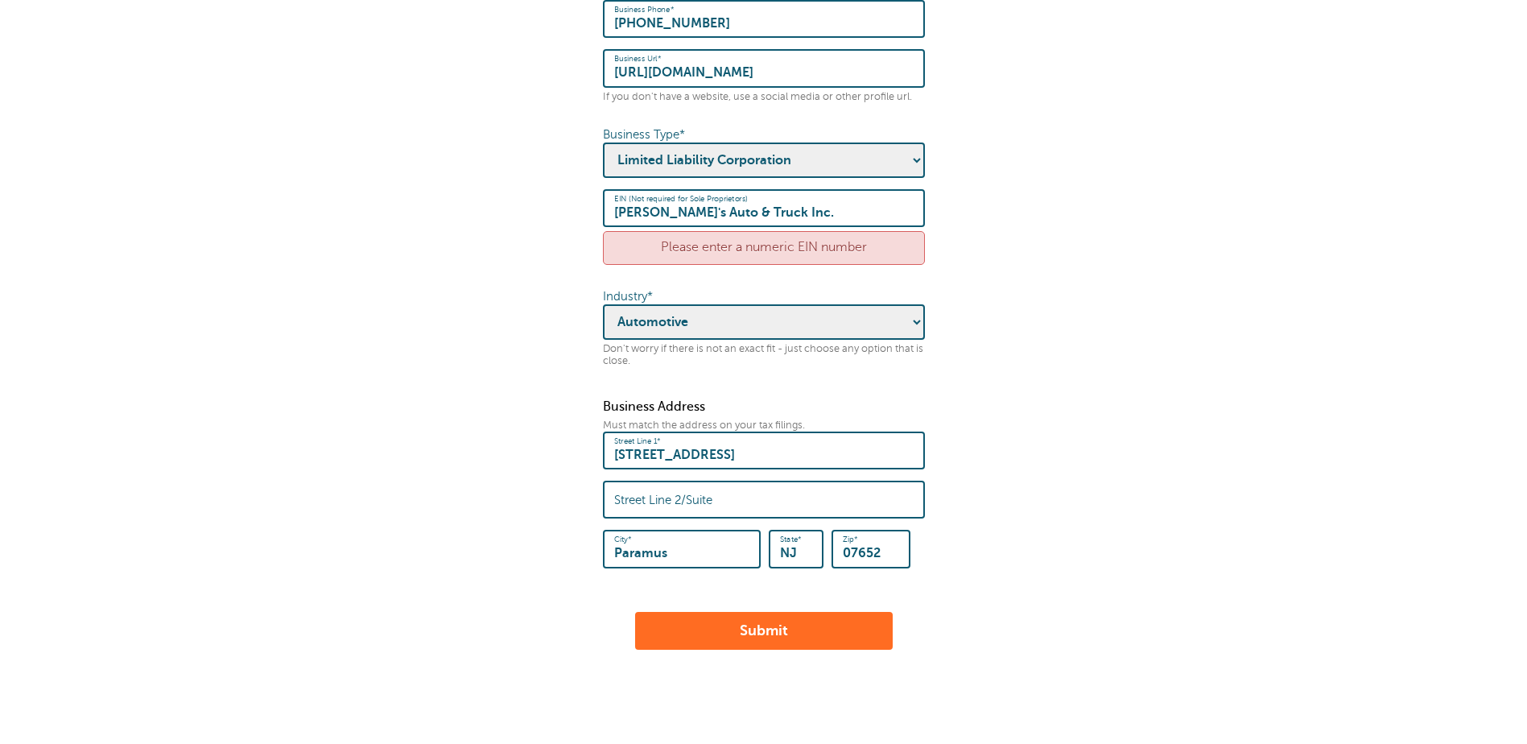
scroll to position [643, 0]
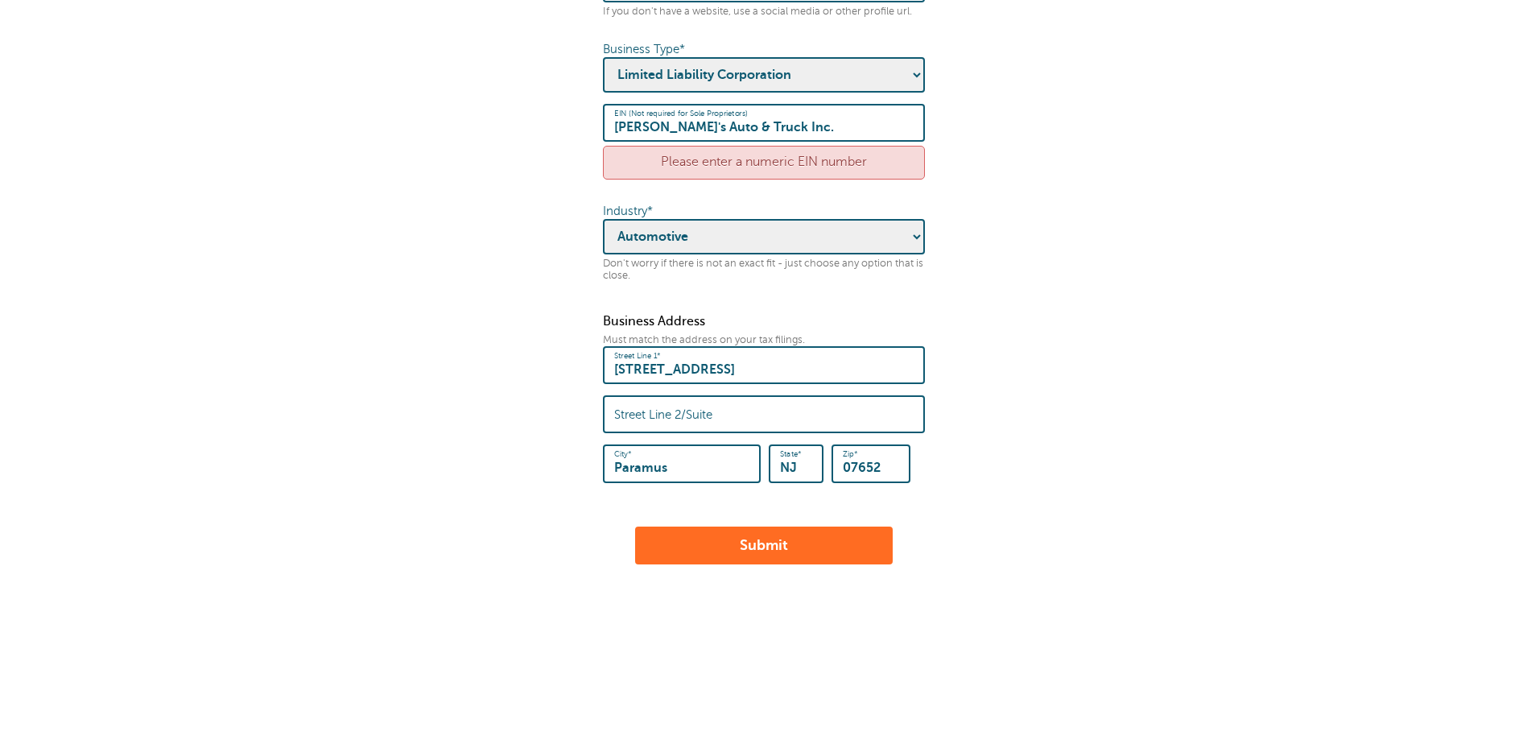
click at [865, 539] on button "Submit" at bounding box center [764, 545] width 258 height 39
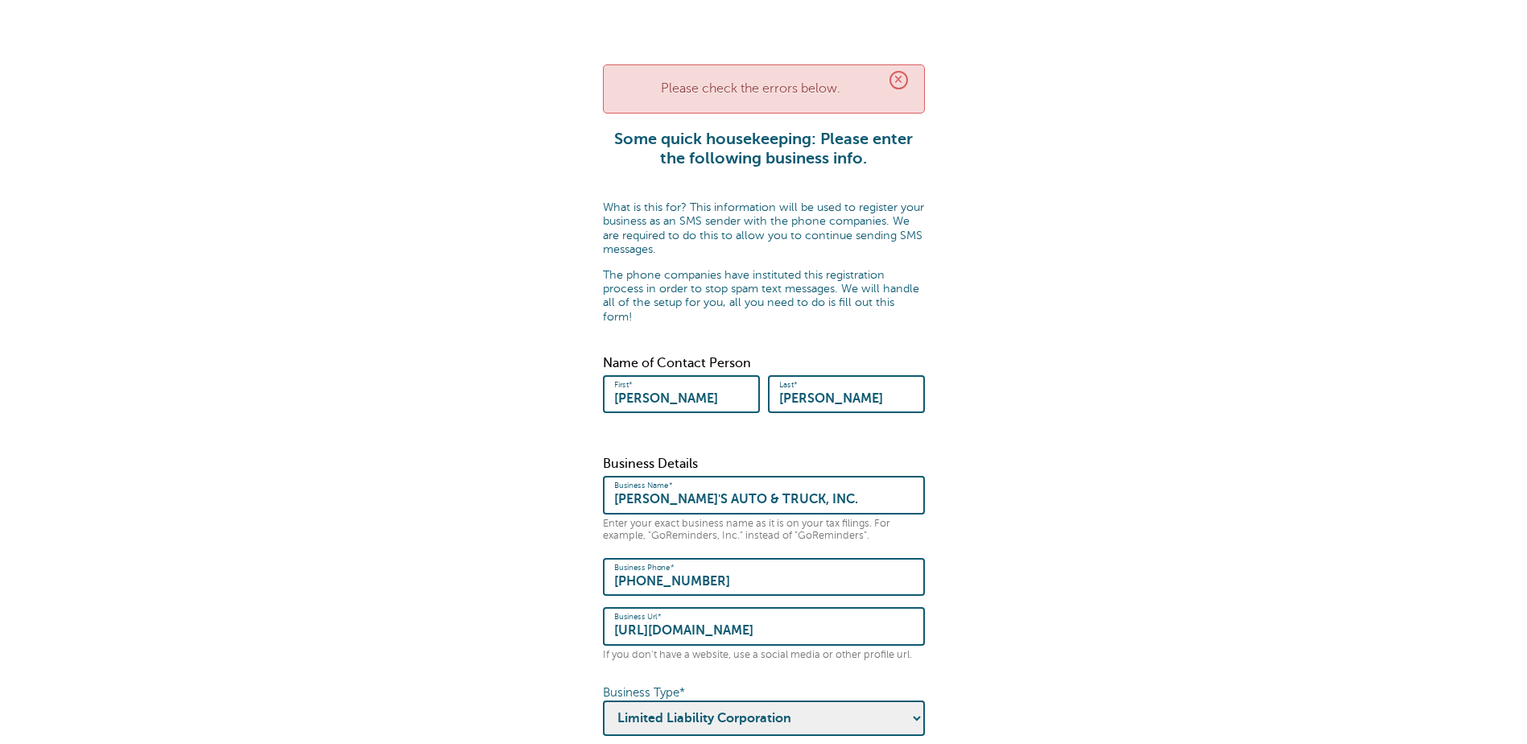
scroll to position [322, 0]
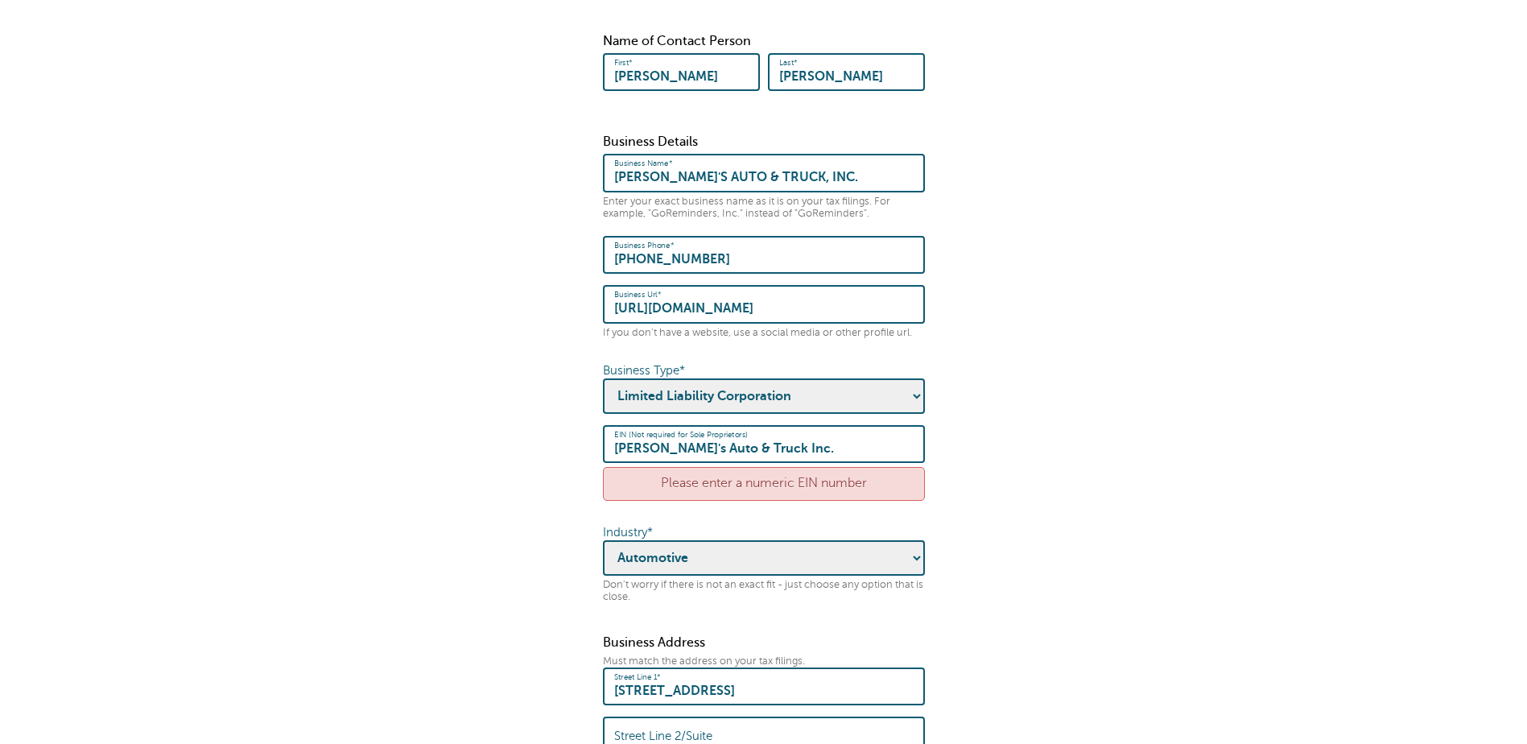
click at [774, 481] on div "Please enter a numeric EIN number" at bounding box center [764, 483] width 322 height 33
click at [782, 473] on div "Please enter a numeric EIN number" at bounding box center [764, 483] width 322 height 33
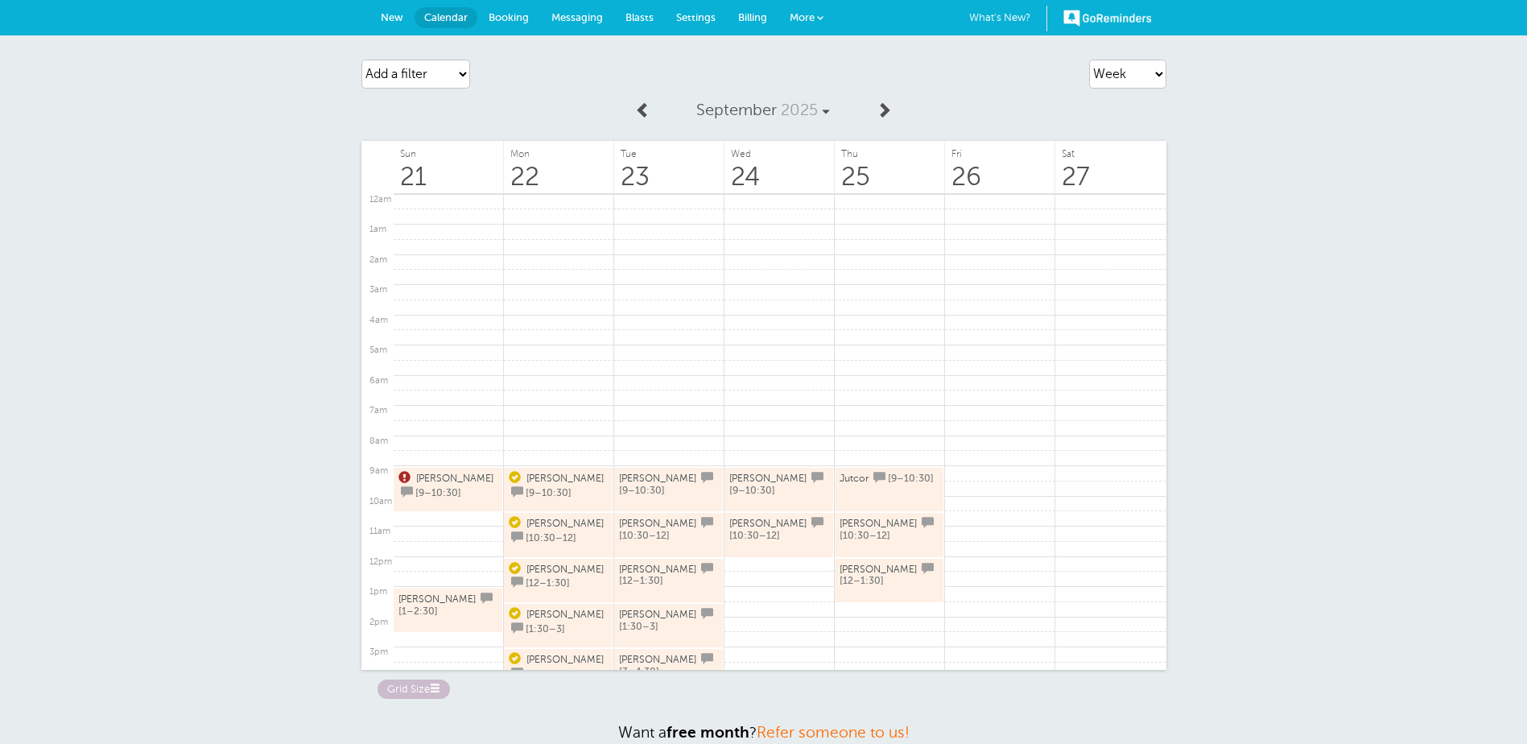
scroll to position [233, 0]
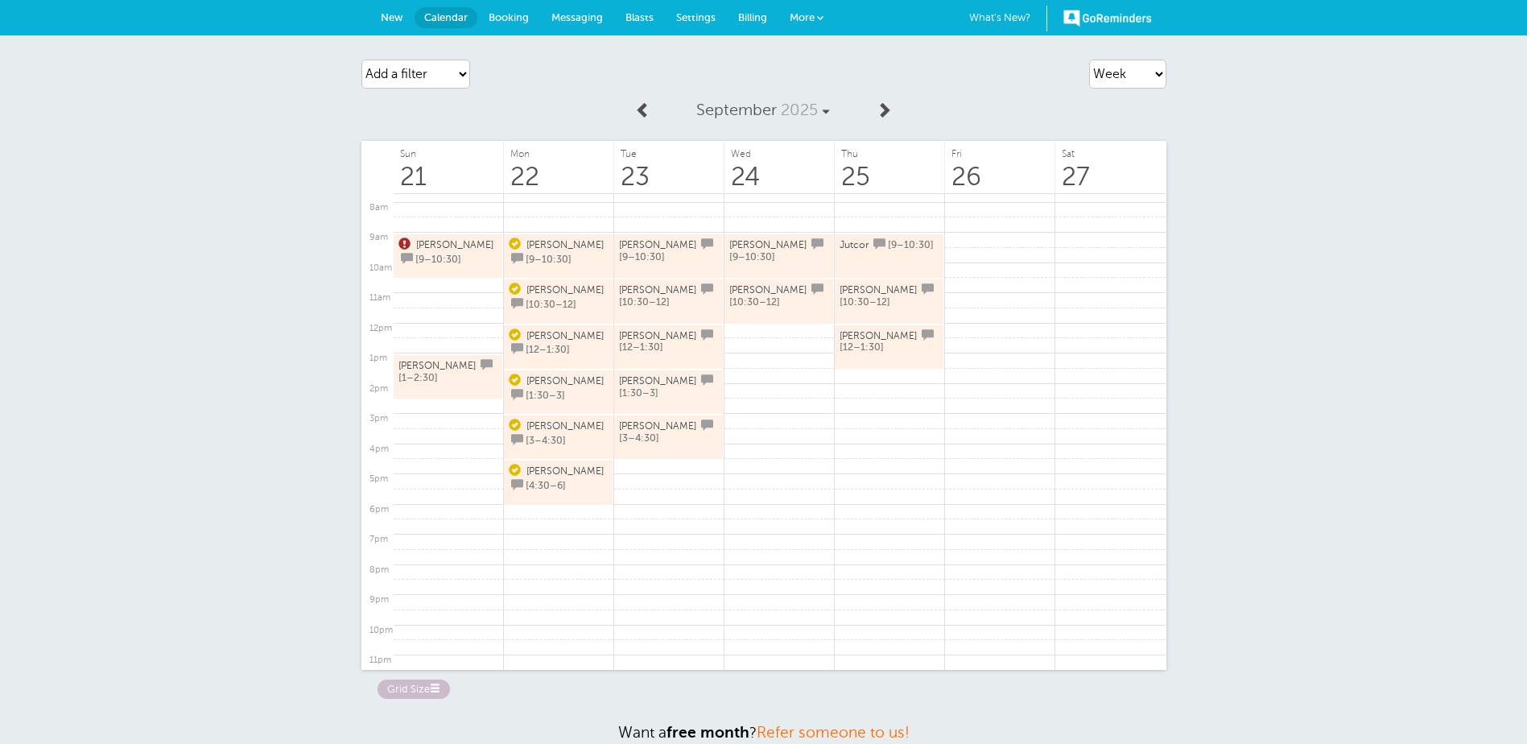
click at [744, 23] on span "Billing" at bounding box center [752, 17] width 29 height 12
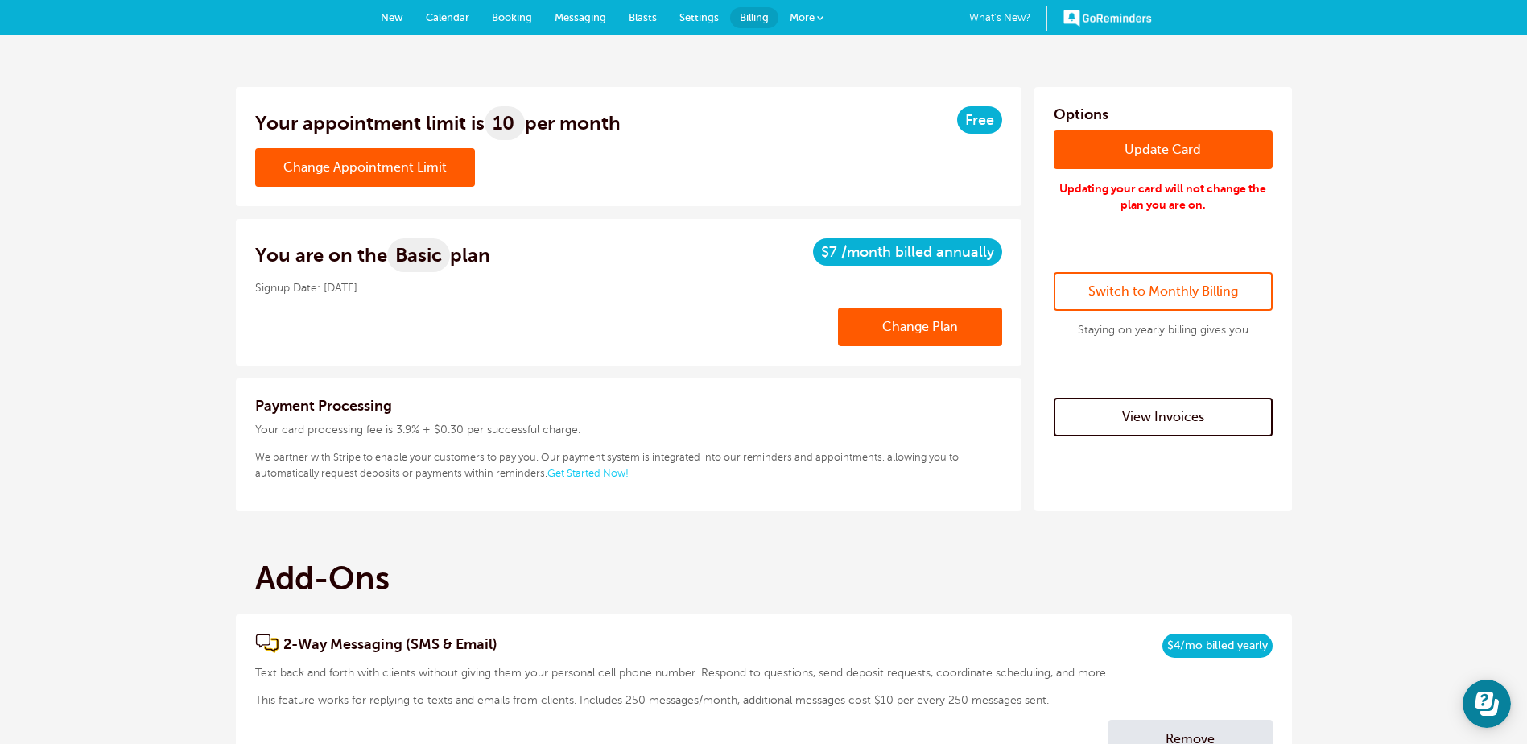
click at [406, 163] on link "Change Appointment Limit" at bounding box center [365, 167] width 220 height 39
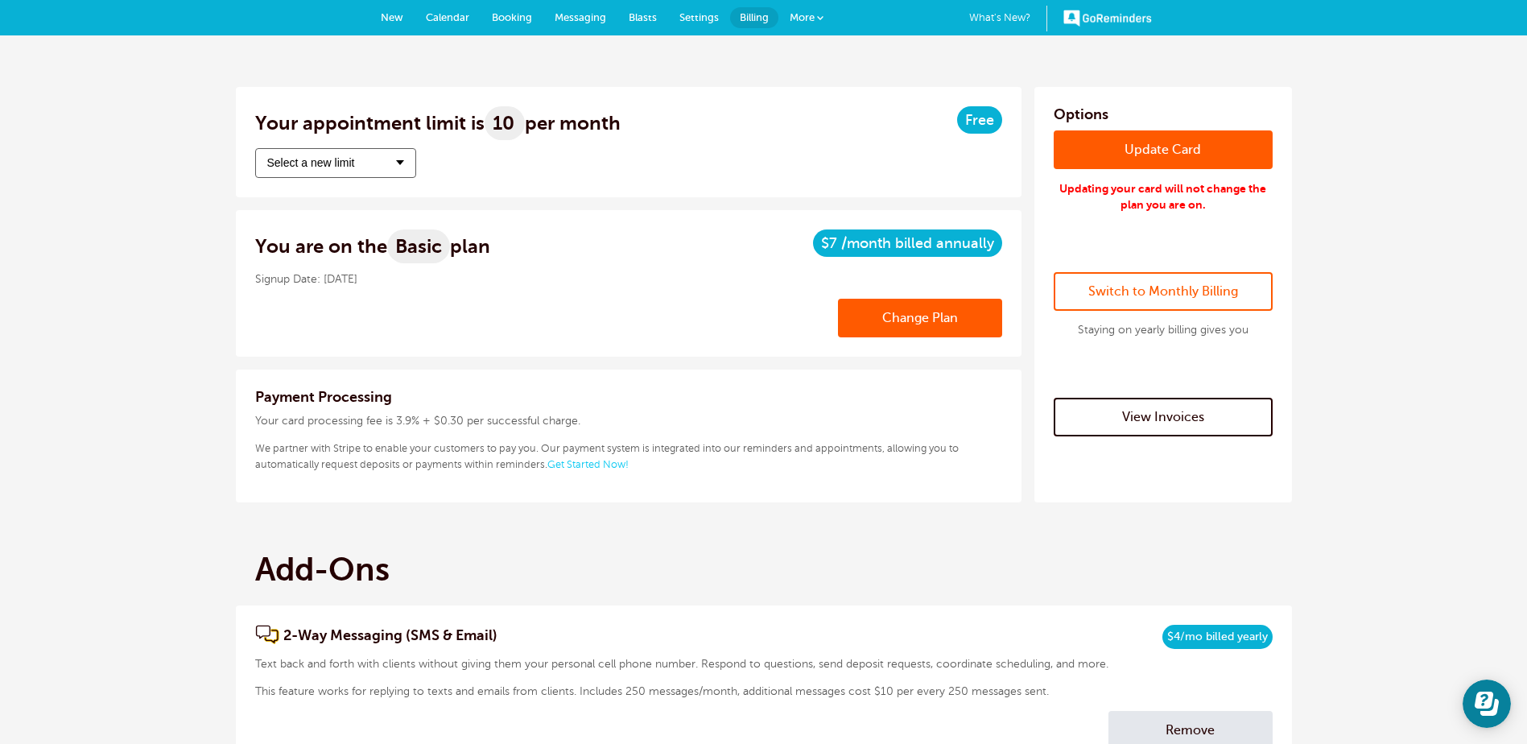
click at [406, 163] on button "Select a new limit" at bounding box center [335, 163] width 161 height 30
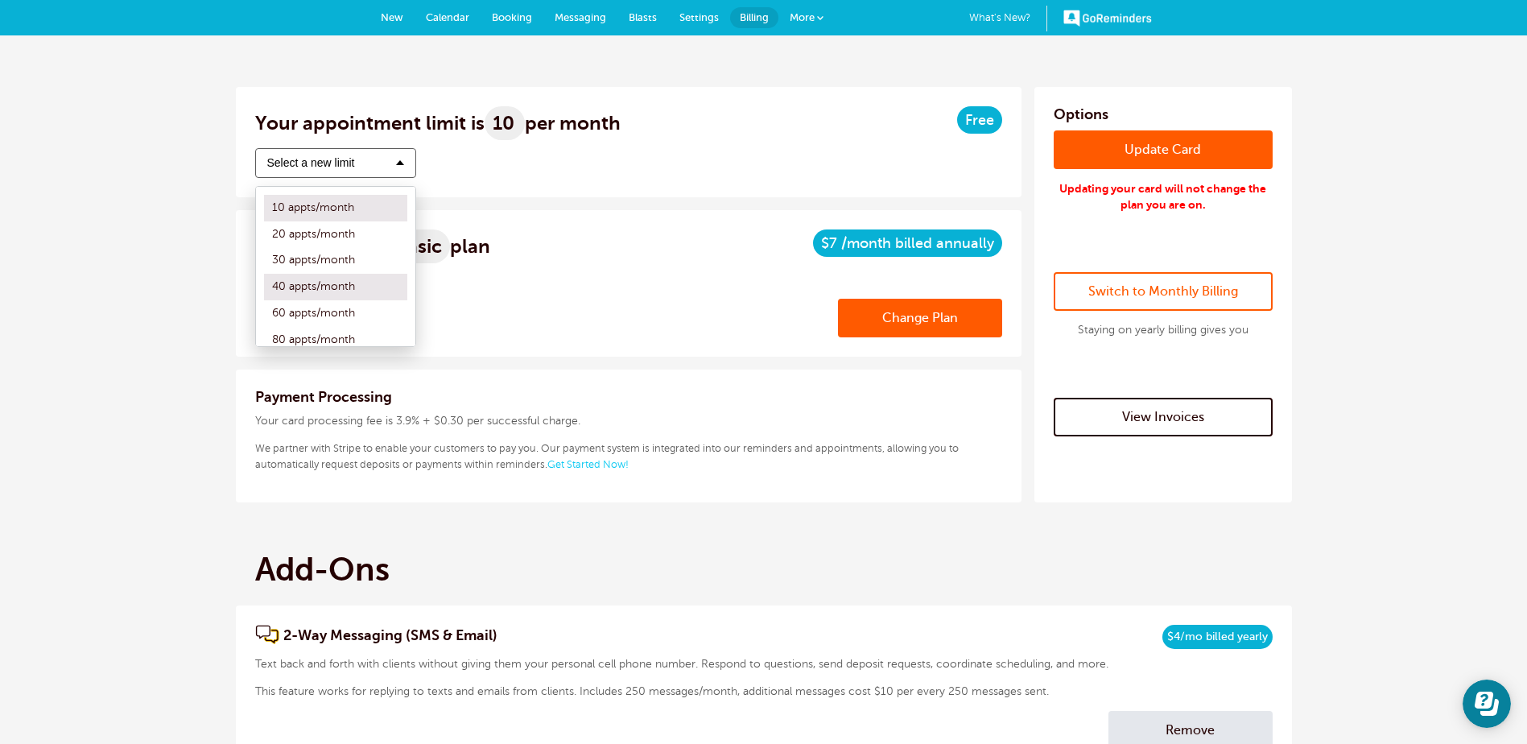
click at [359, 281] on label "40 appts/month" at bounding box center [335, 287] width 143 height 27
click at [264, 282] on input "40 appts/month" at bounding box center [264, 287] width 0 height 10
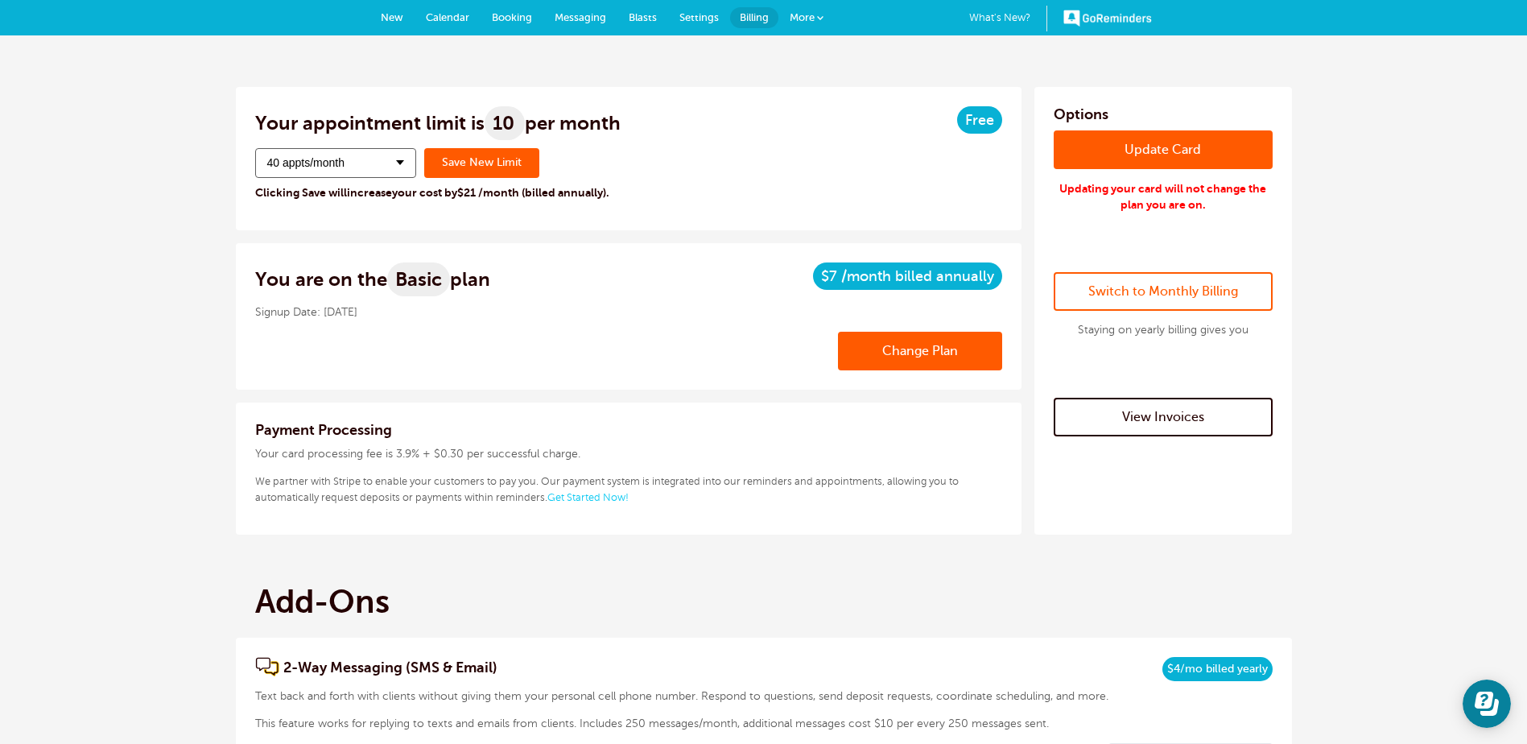
click at [407, 163] on button "40 appts/month" at bounding box center [335, 163] width 161 height 30
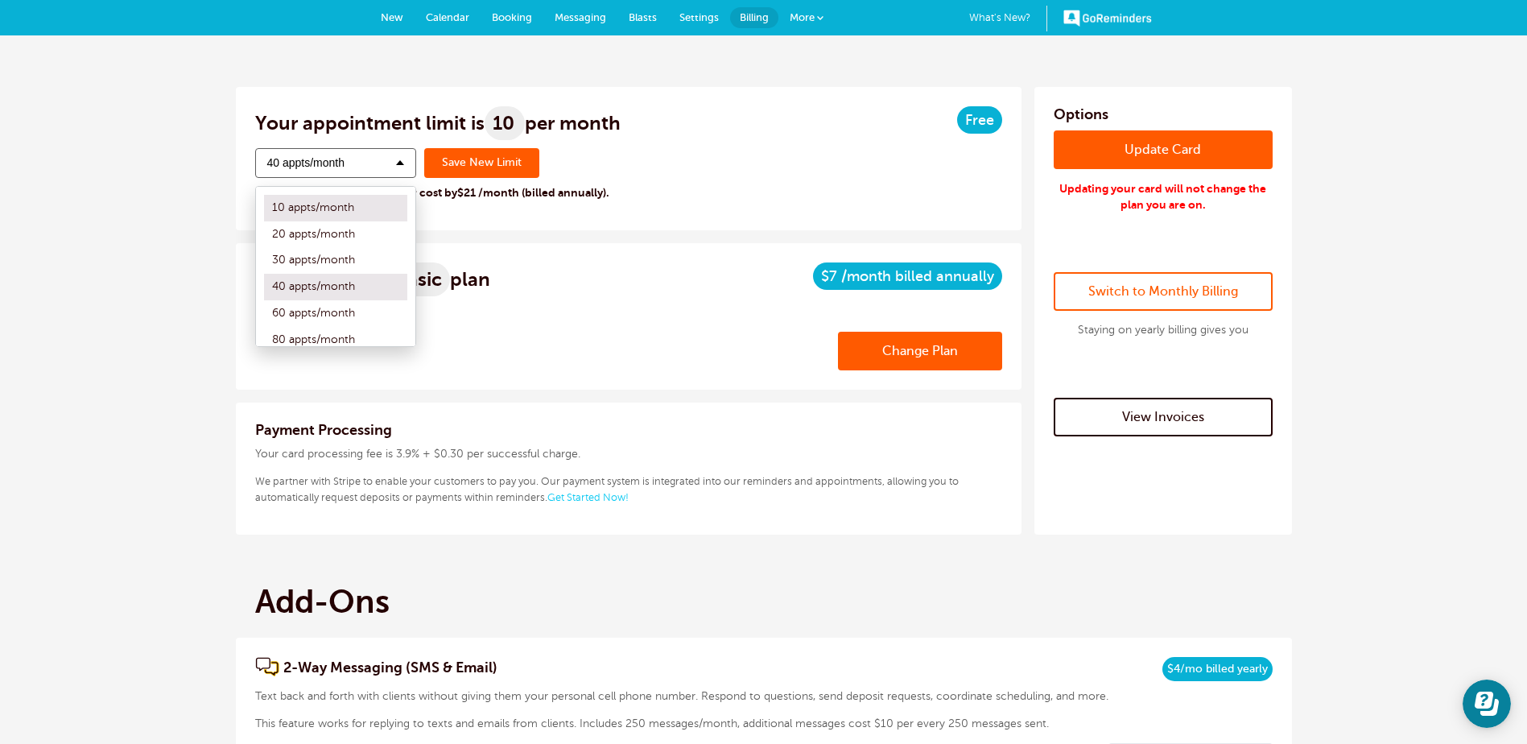
click at [370, 202] on label "10 appts/month" at bounding box center [335, 208] width 143 height 27
click at [264, 203] on input "10 appts/month" at bounding box center [264, 208] width 0 height 10
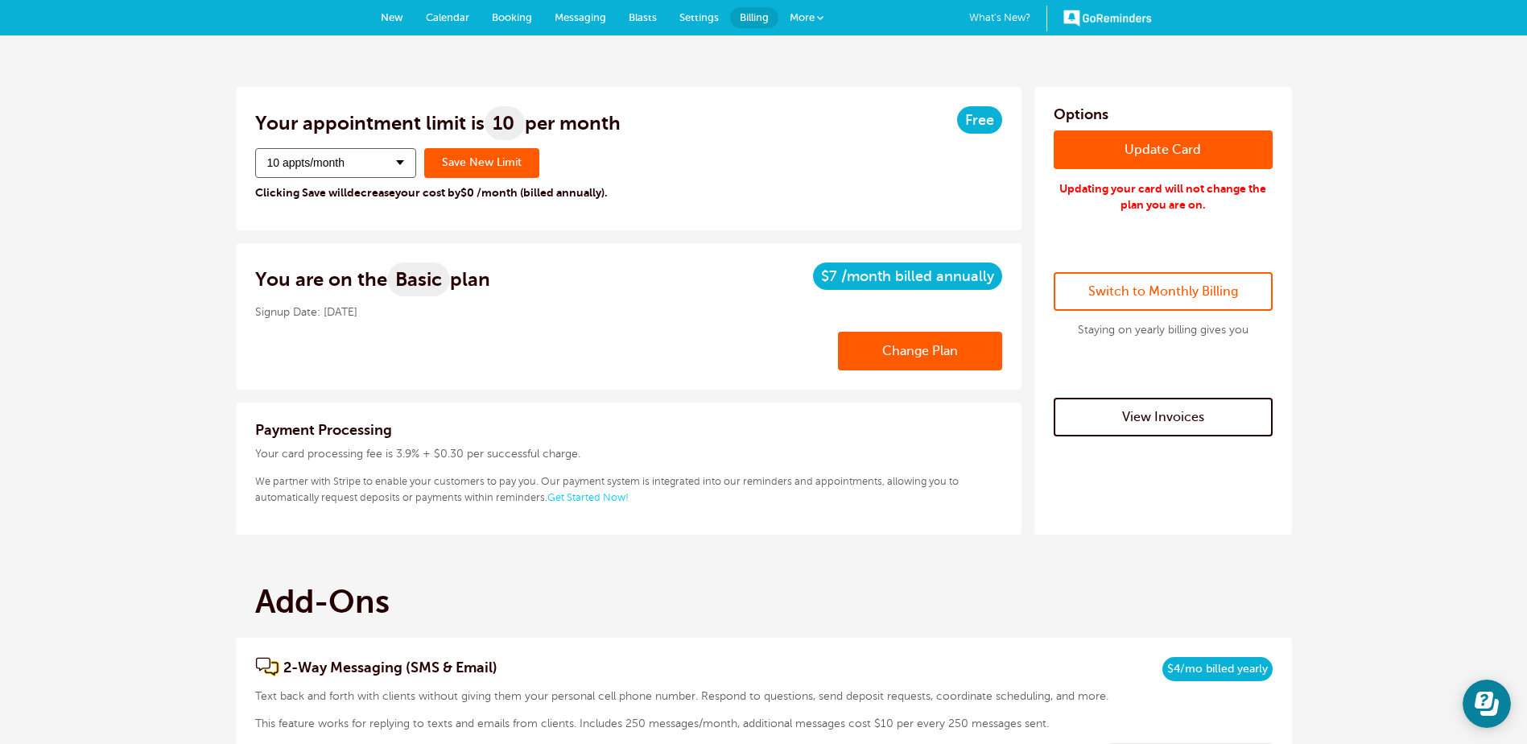
click at [649, 180] on div "Change Appointment Limit 10 appts/month 10 appts/month 20 appts/month 30 appts/…" at bounding box center [628, 179] width 747 height 63
click at [1497, 696] on icon "Open Learn | Contact Us" at bounding box center [1487, 703] width 24 height 24
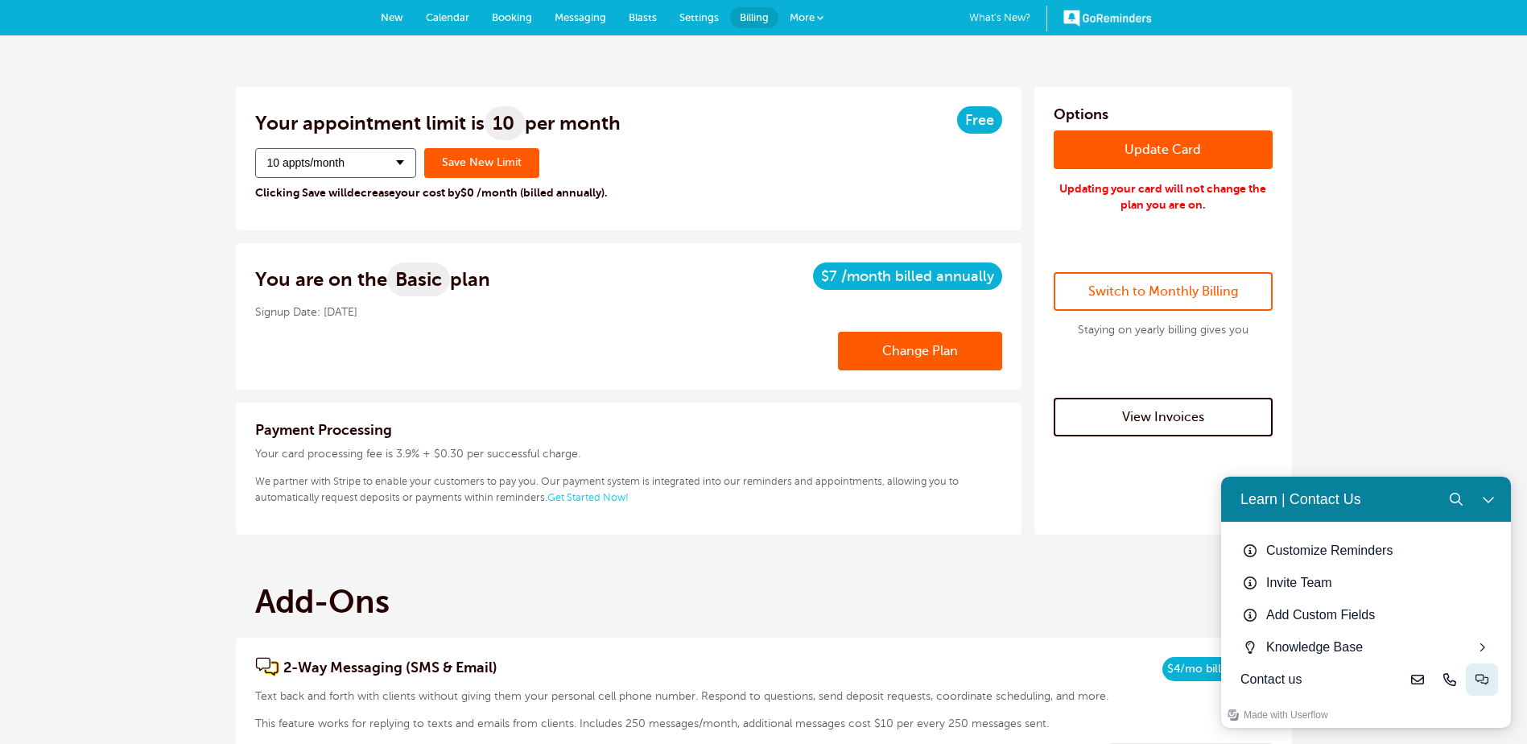
click at [1479, 680] on icon "Live-chat" at bounding box center [1482, 679] width 13 height 13
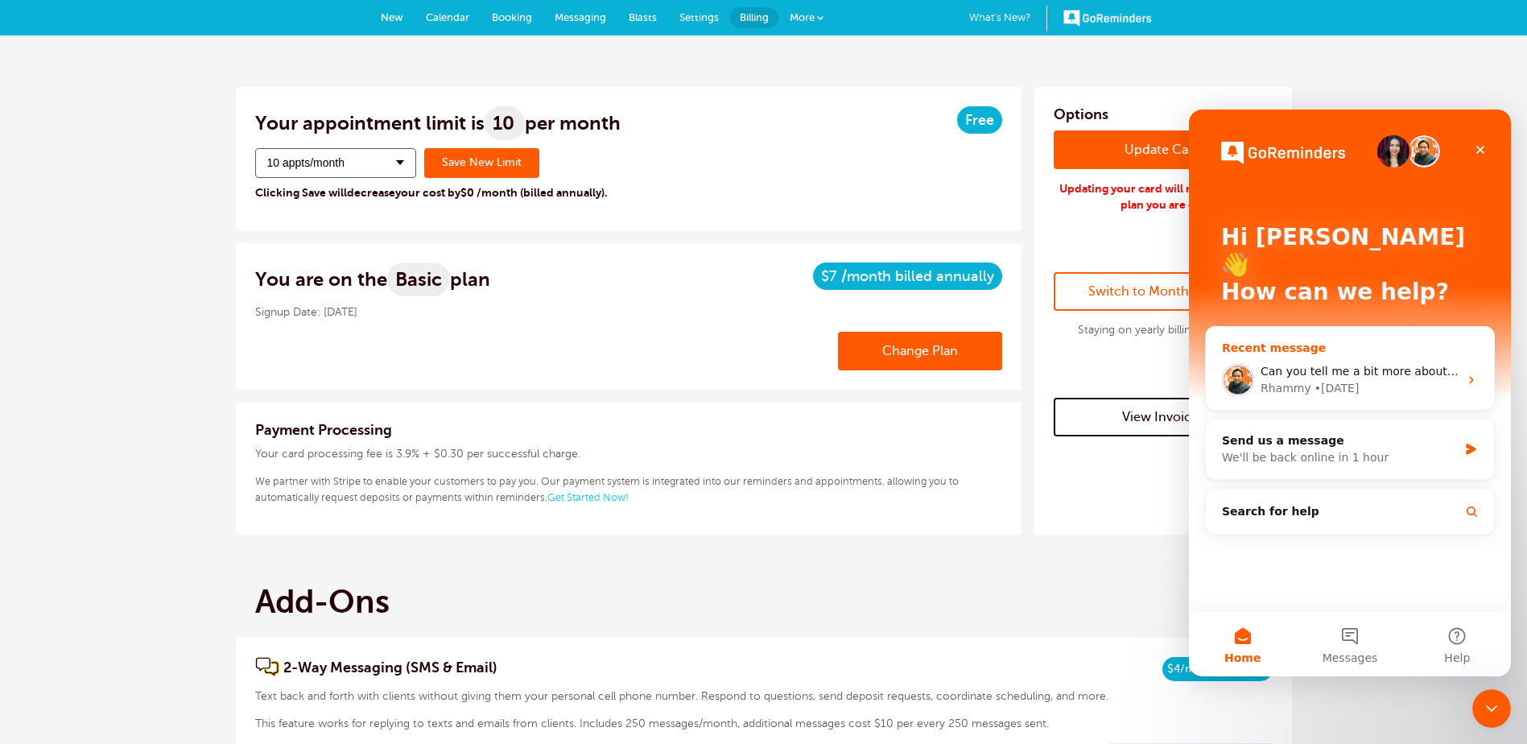
click at [1369, 380] on div "Rhammy • [DATE]" at bounding box center [1360, 388] width 198 height 17
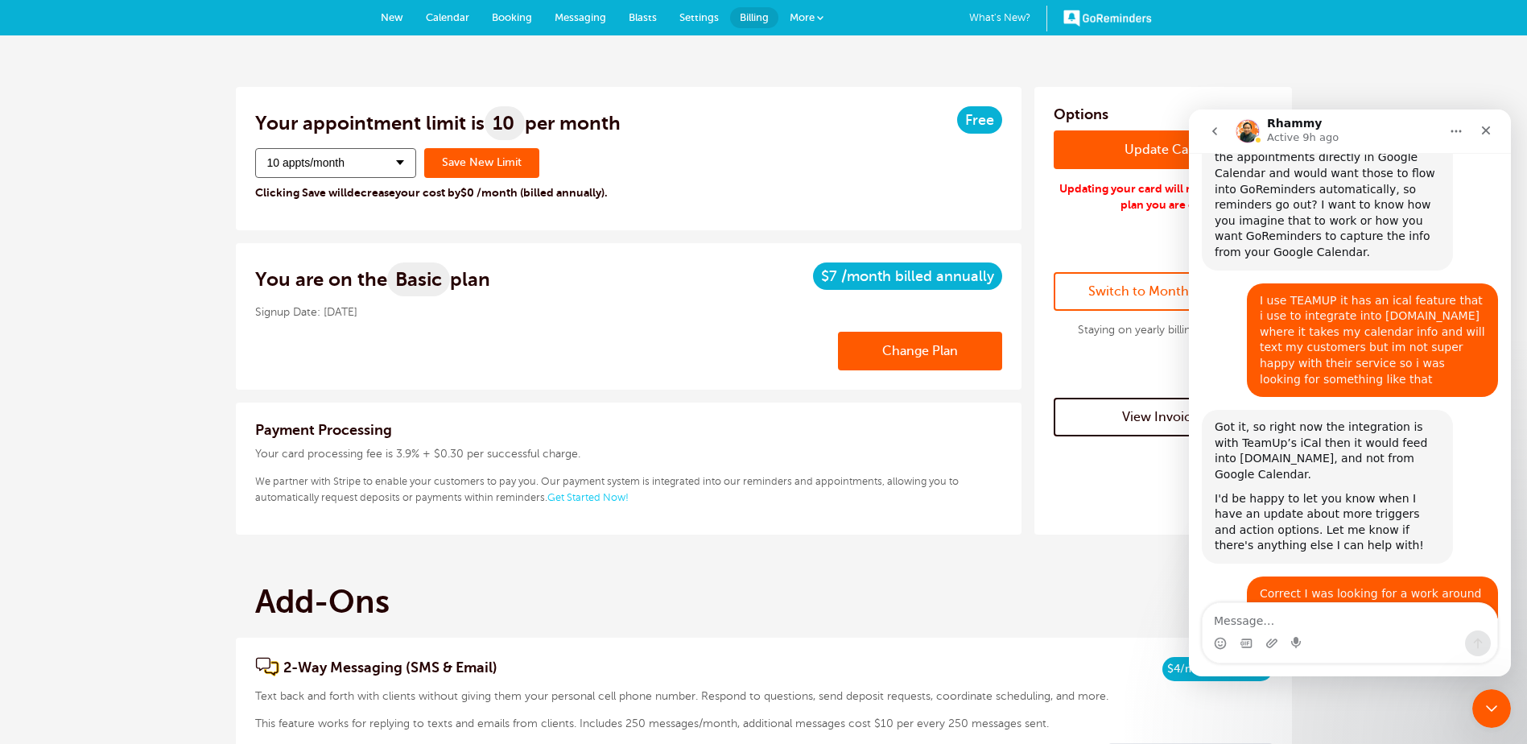
scroll to position [2114, 0]
click at [1333, 625] on textarea "Message…" at bounding box center [1350, 616] width 295 height 27
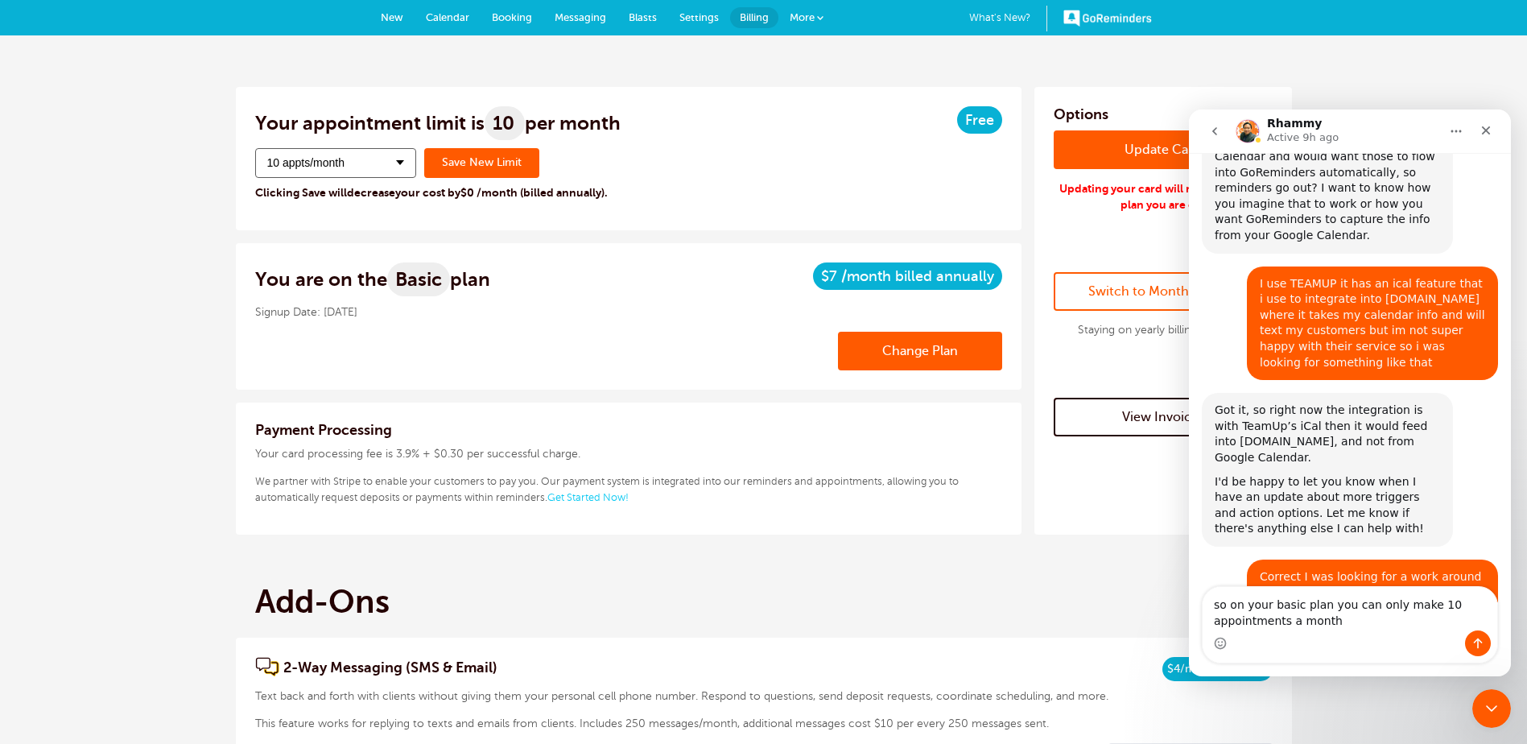
type textarea "so on your basic plan you can only make 10 appointments a month?"
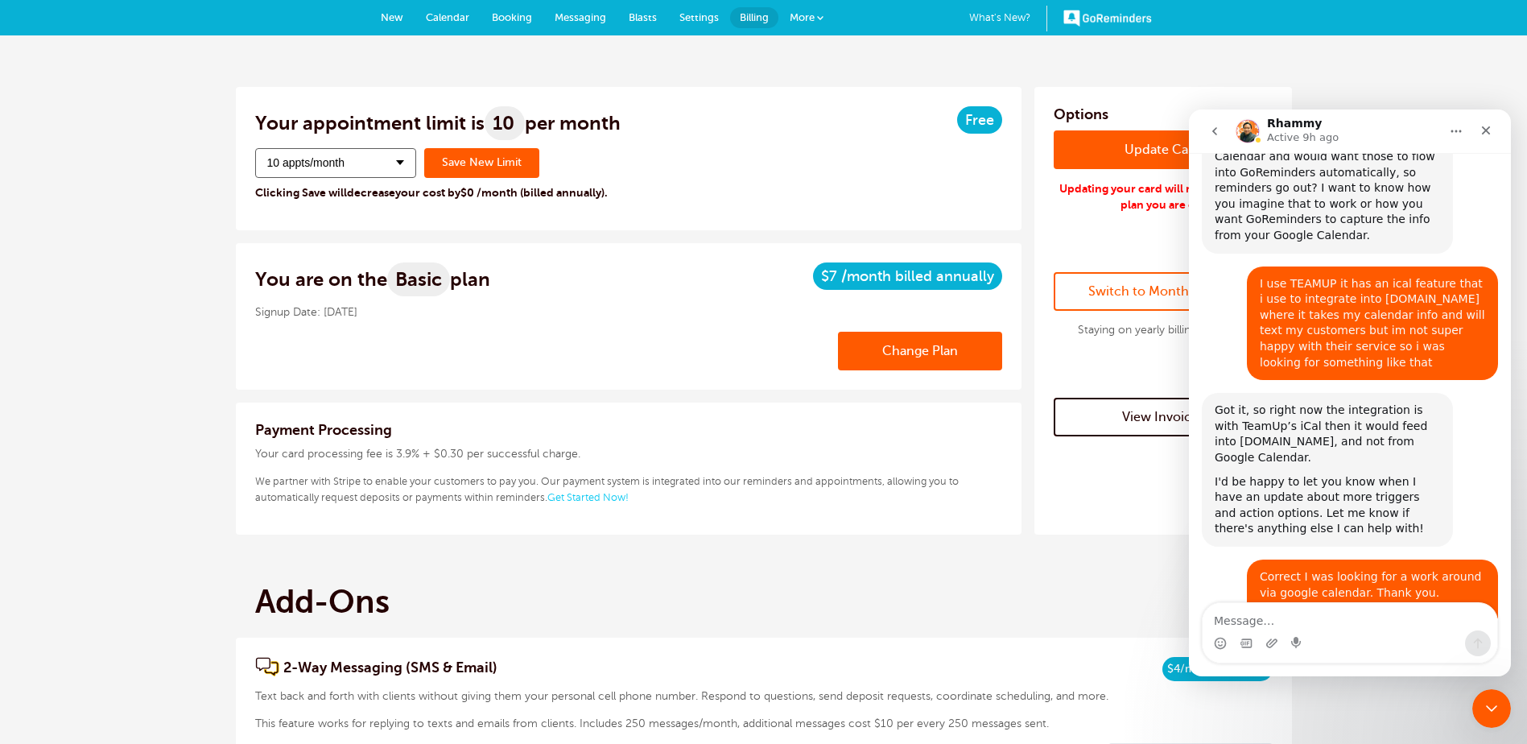
scroll to position [2199, 0]
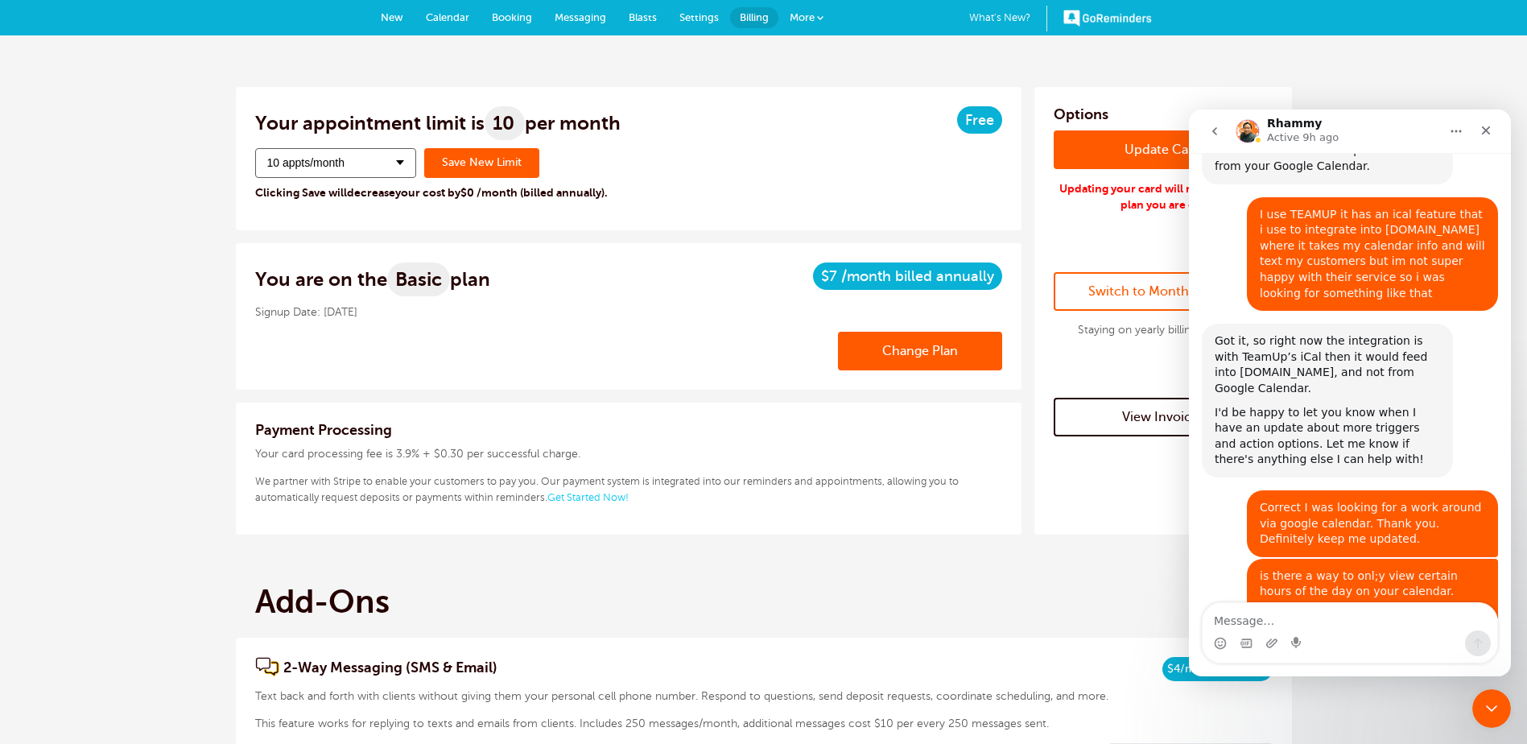
click at [1211, 133] on icon "go back" at bounding box center [1214, 131] width 13 height 13
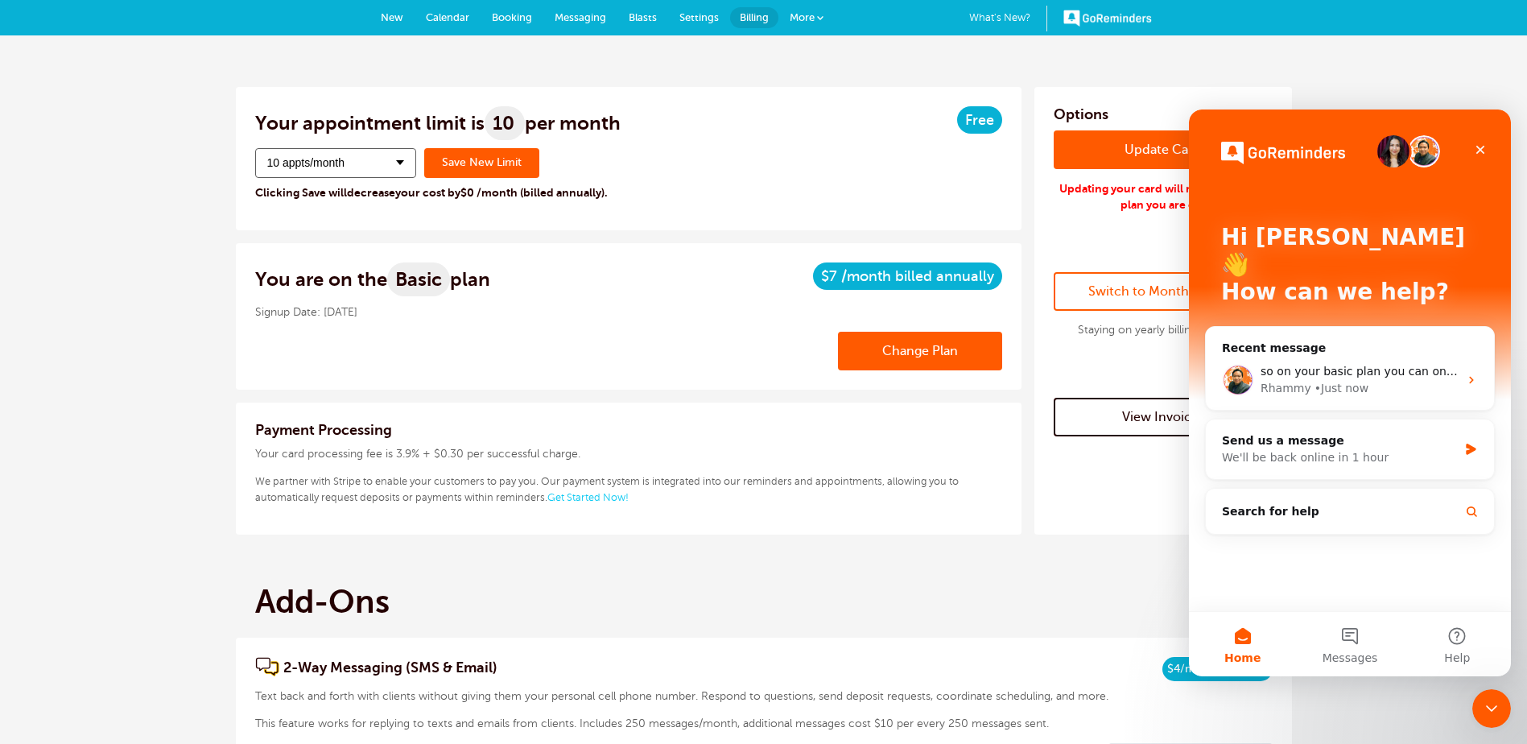
scroll to position [0, 0]
click at [1485, 152] on icon "Close" at bounding box center [1480, 149] width 13 height 13
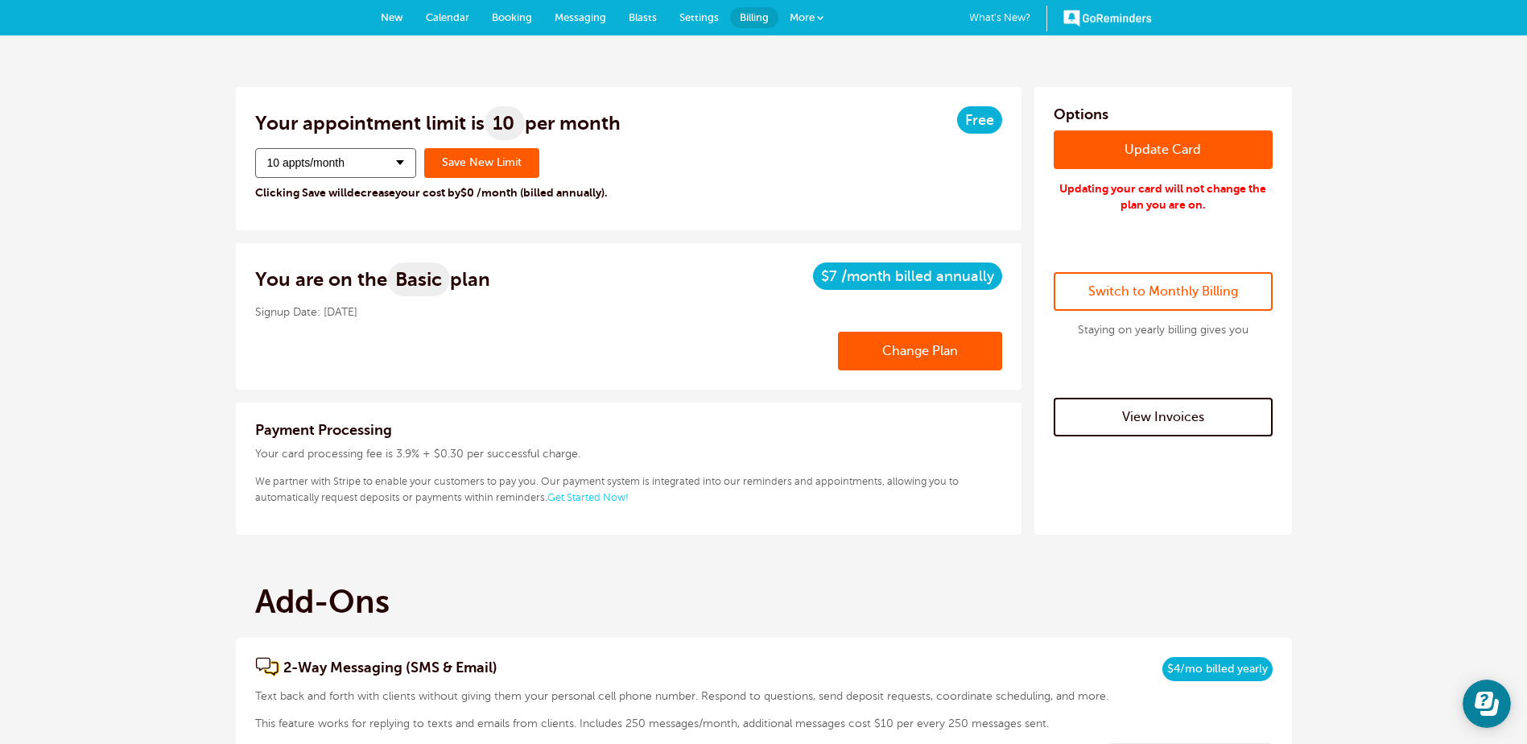
click at [915, 279] on span "Billed annually" at bounding box center [944, 276] width 99 height 16
click at [355, 290] on h3 "You are on the Basic plan" at bounding box center [372, 279] width 235 height 34
click at [416, 284] on span "Basic" at bounding box center [418, 279] width 63 height 34
click at [753, 17] on span "Billing" at bounding box center [754, 17] width 29 height 12
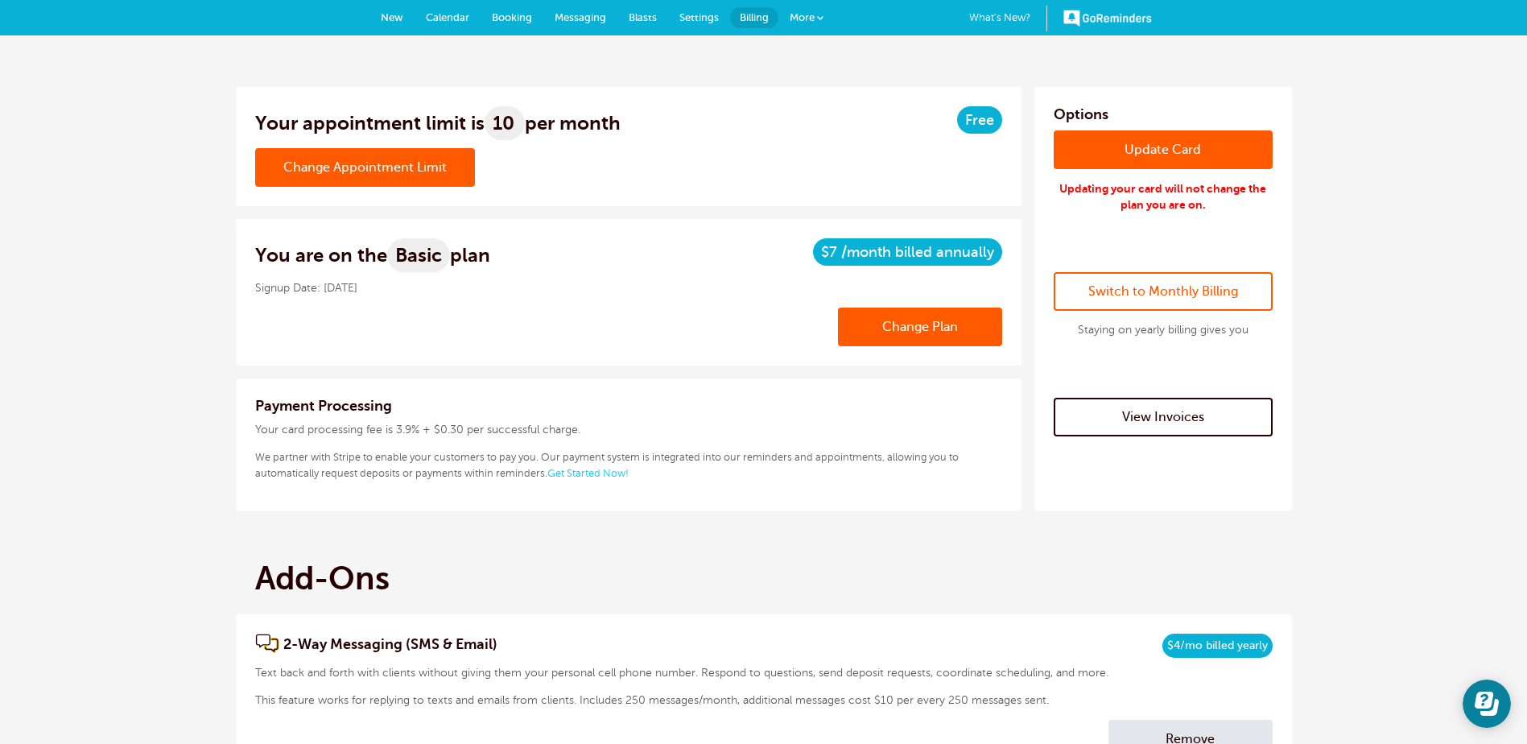
click at [586, 126] on h3 "Your appointment limit is 10 per month" at bounding box center [437, 123] width 365 height 34
click at [1115, 23] on link "GoReminders" at bounding box center [1107, 17] width 89 height 35
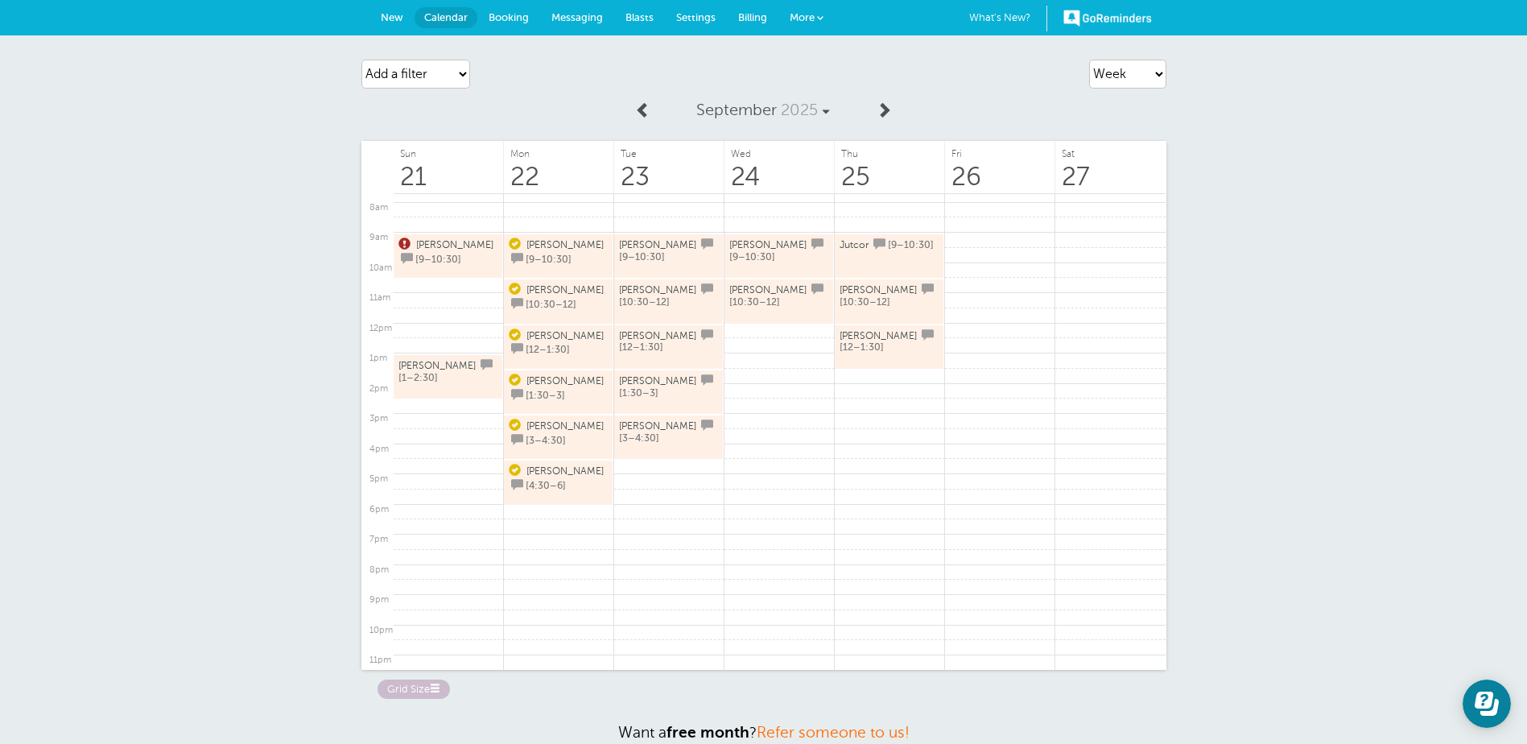
click at [816, 19] on link "More" at bounding box center [806, 18] width 56 height 36
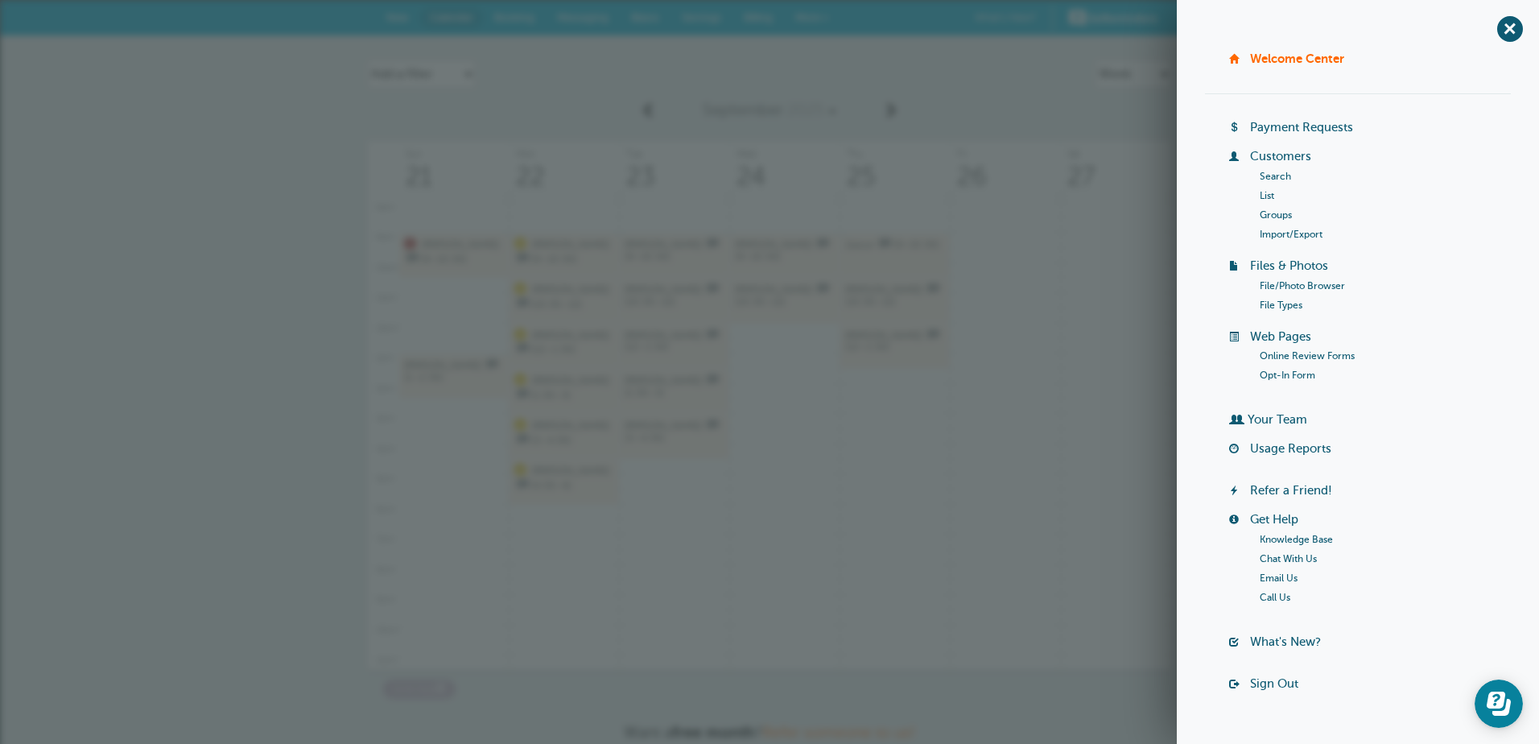
click at [976, 124] on div "[DATE] Sun 21 Mon 22 Tue 23 Wed 24 Thu 25 Fri 26 Sat 27 12am 1am" at bounding box center [769, 396] width 805 height 606
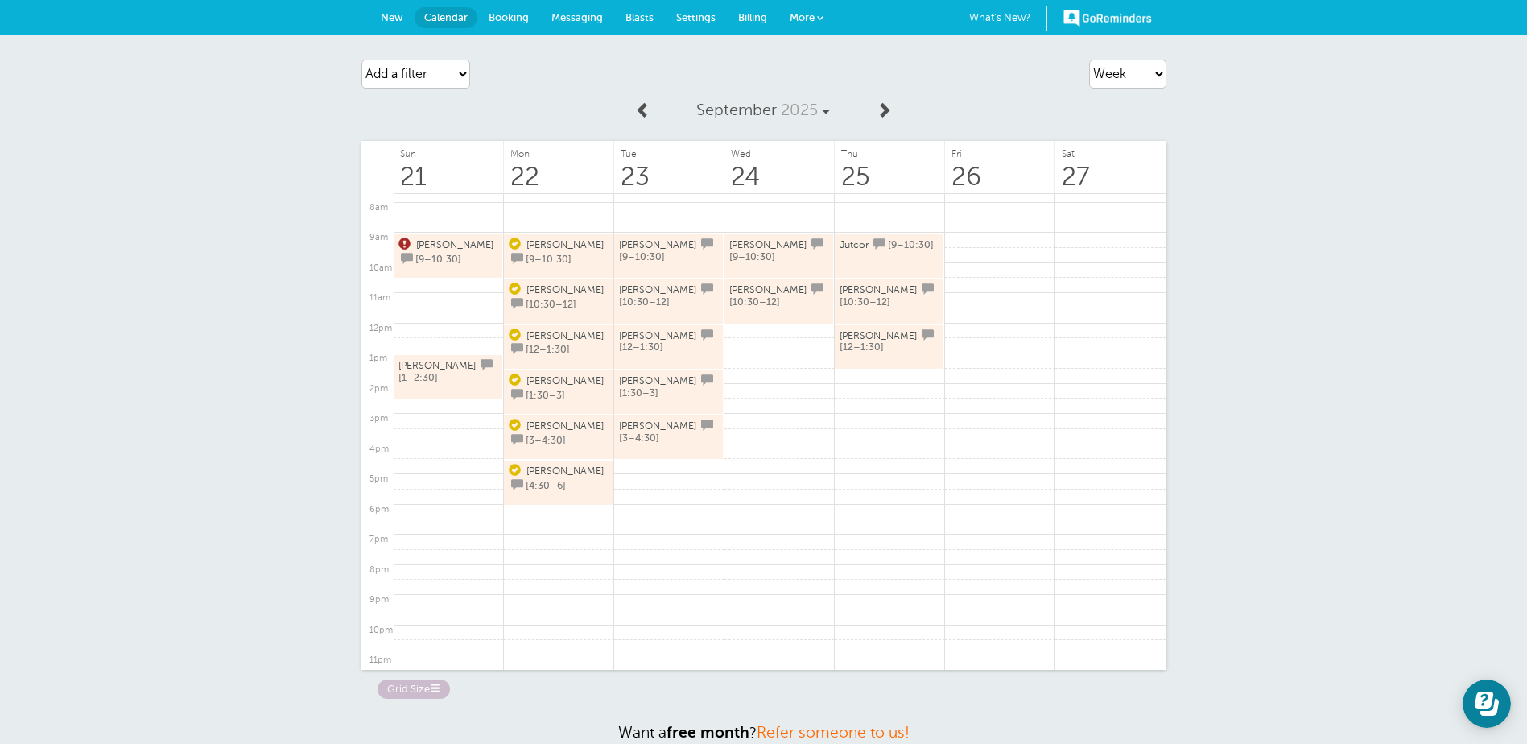
click at [681, 12] on span "Settings" at bounding box center [695, 17] width 39 height 12
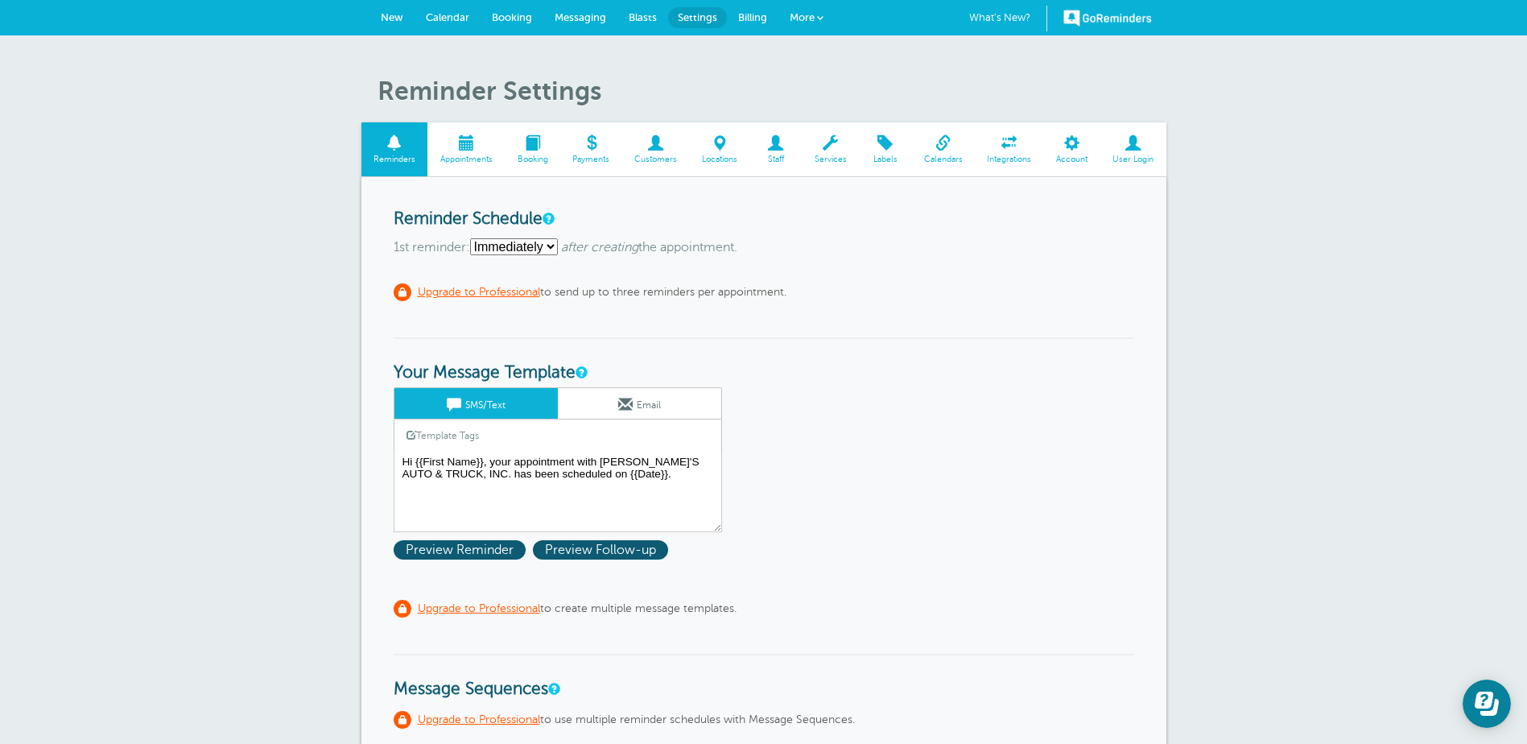
click at [441, 6] on link "Calendar" at bounding box center [448, 17] width 66 height 35
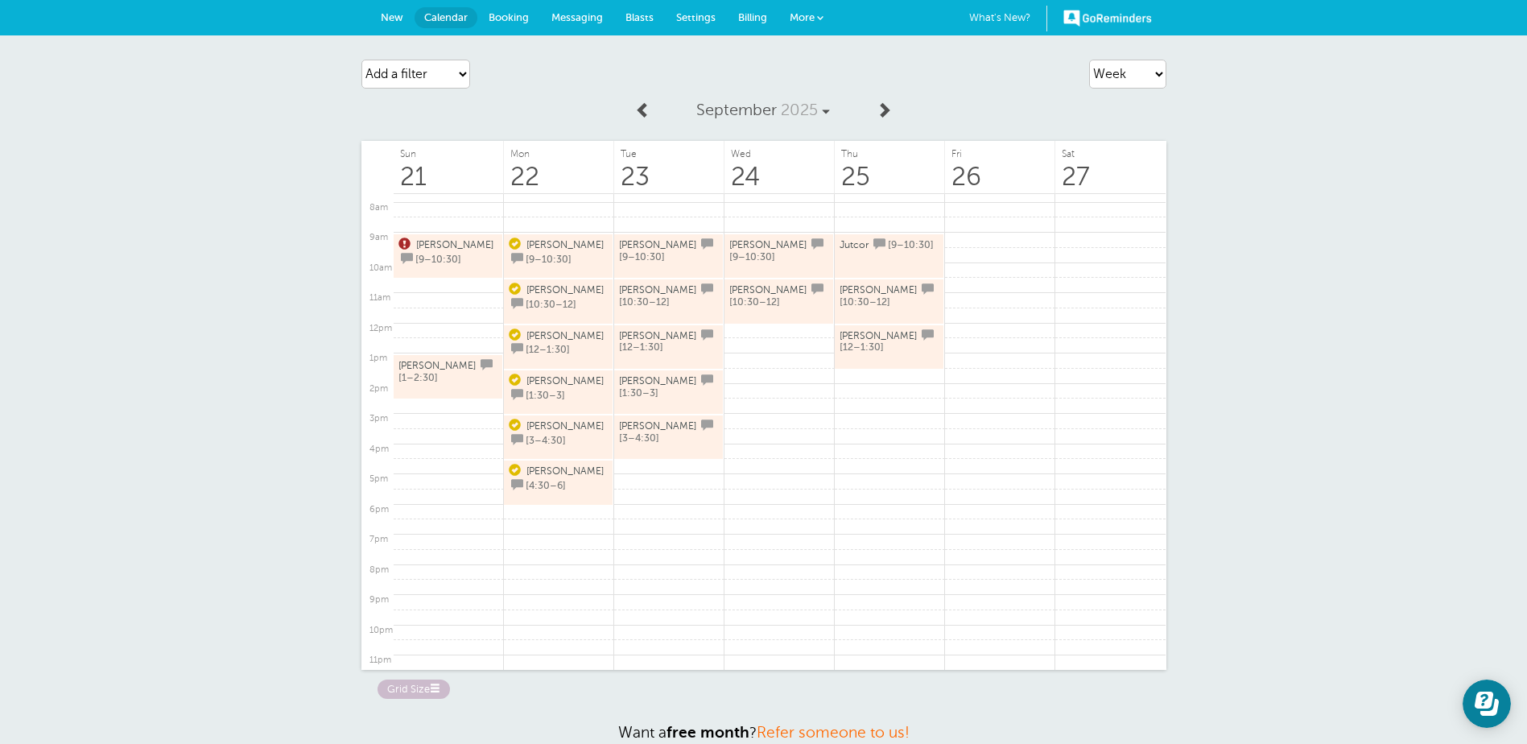
click at [744, 22] on span "Billing" at bounding box center [752, 17] width 29 height 12
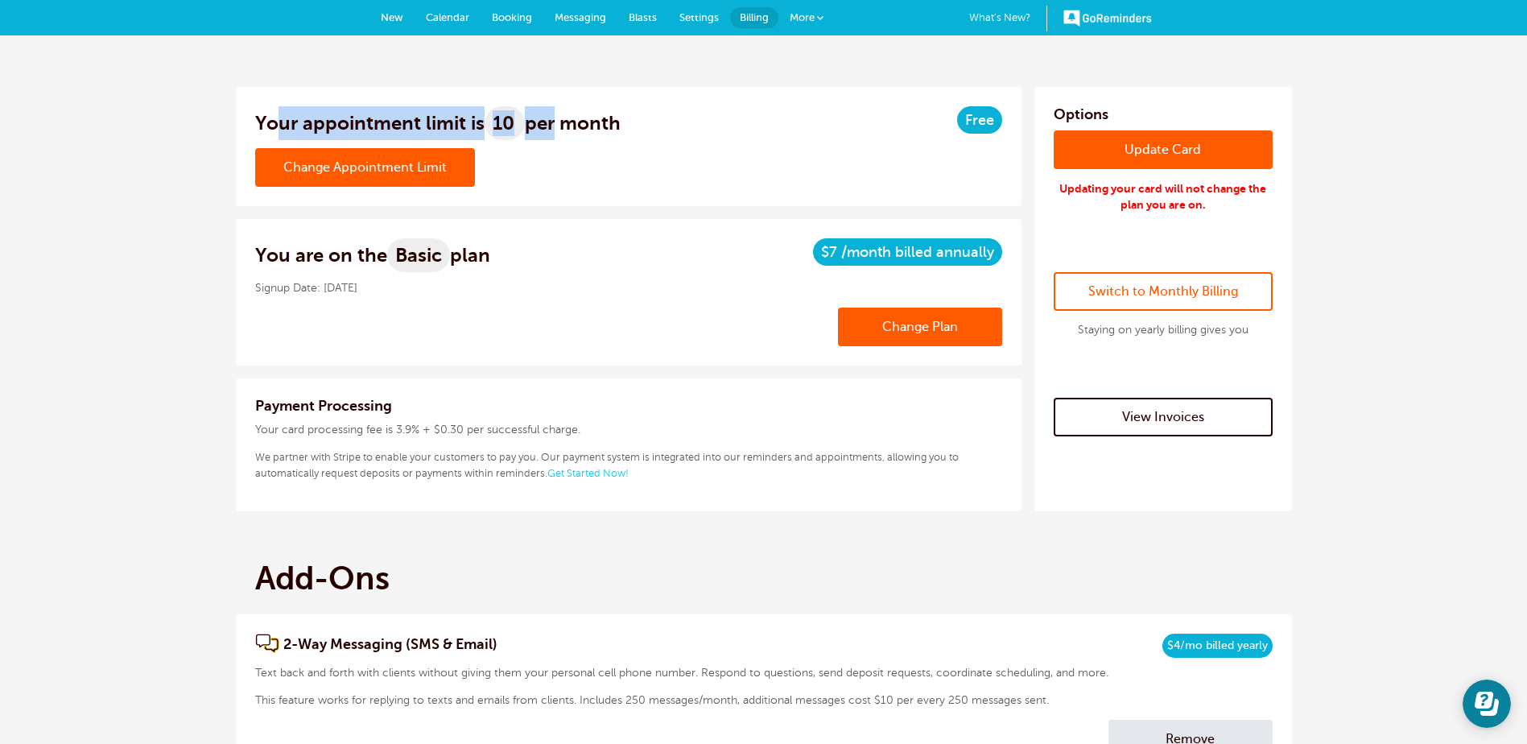
drag, startPoint x: 334, startPoint y: 114, endPoint x: 597, endPoint y: 109, distance: 262.5
click at [597, 109] on h3 "Your appointment limit is 10 per month" at bounding box center [437, 123] width 365 height 34
drag, startPoint x: 597, startPoint y: 109, endPoint x: 662, endPoint y: 109, distance: 65.2
click at [662, 109] on div "Your appointment limit is 10 per month Free" at bounding box center [628, 127] width 747 height 42
click at [861, 327] on link "Change Plan" at bounding box center [920, 327] width 164 height 39
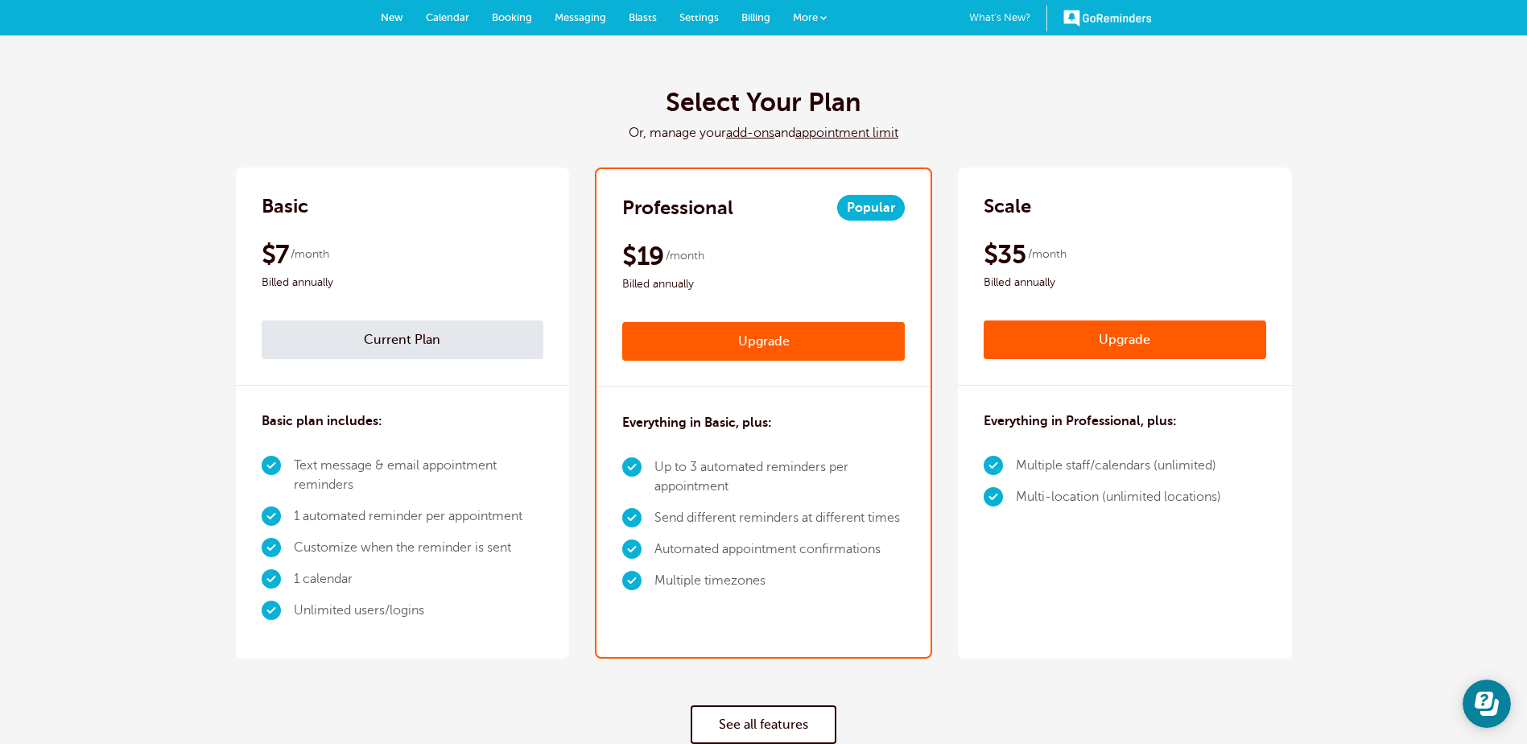
click at [870, 134] on link "appointment limit" at bounding box center [846, 133] width 103 height 14
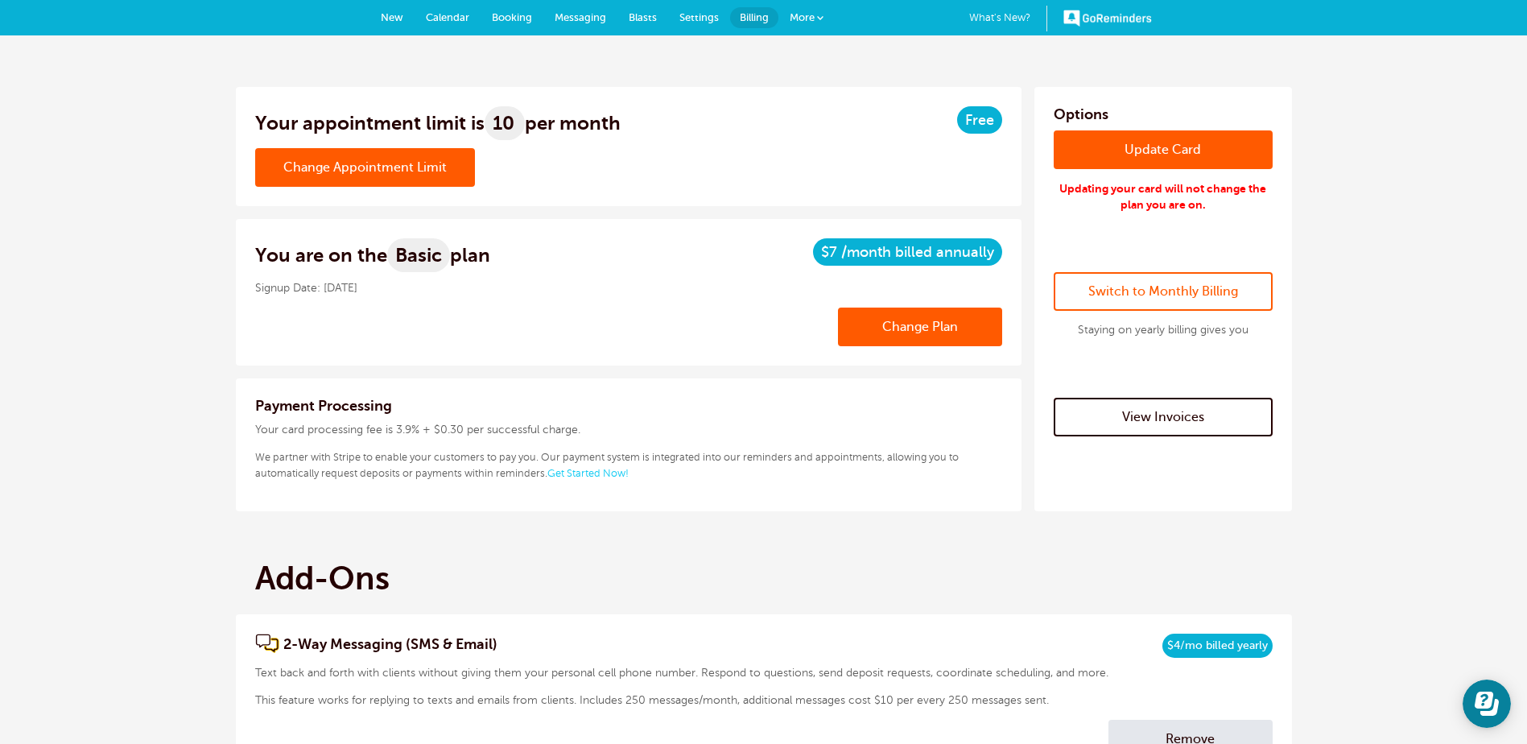
click at [421, 159] on link "Change Appointment Limit" at bounding box center [365, 167] width 220 height 39
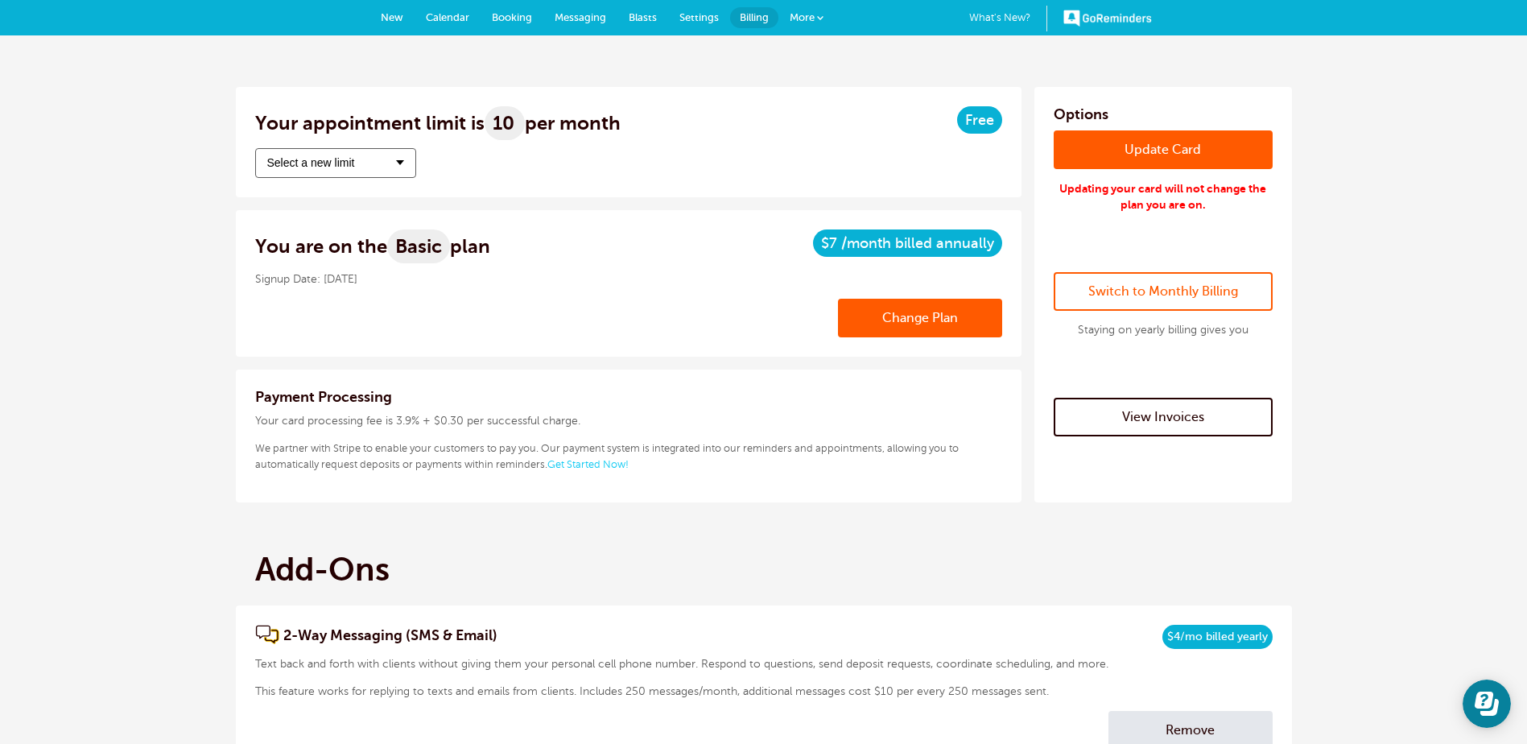
click at [375, 166] on button "Select a new limit" at bounding box center [335, 163] width 161 height 30
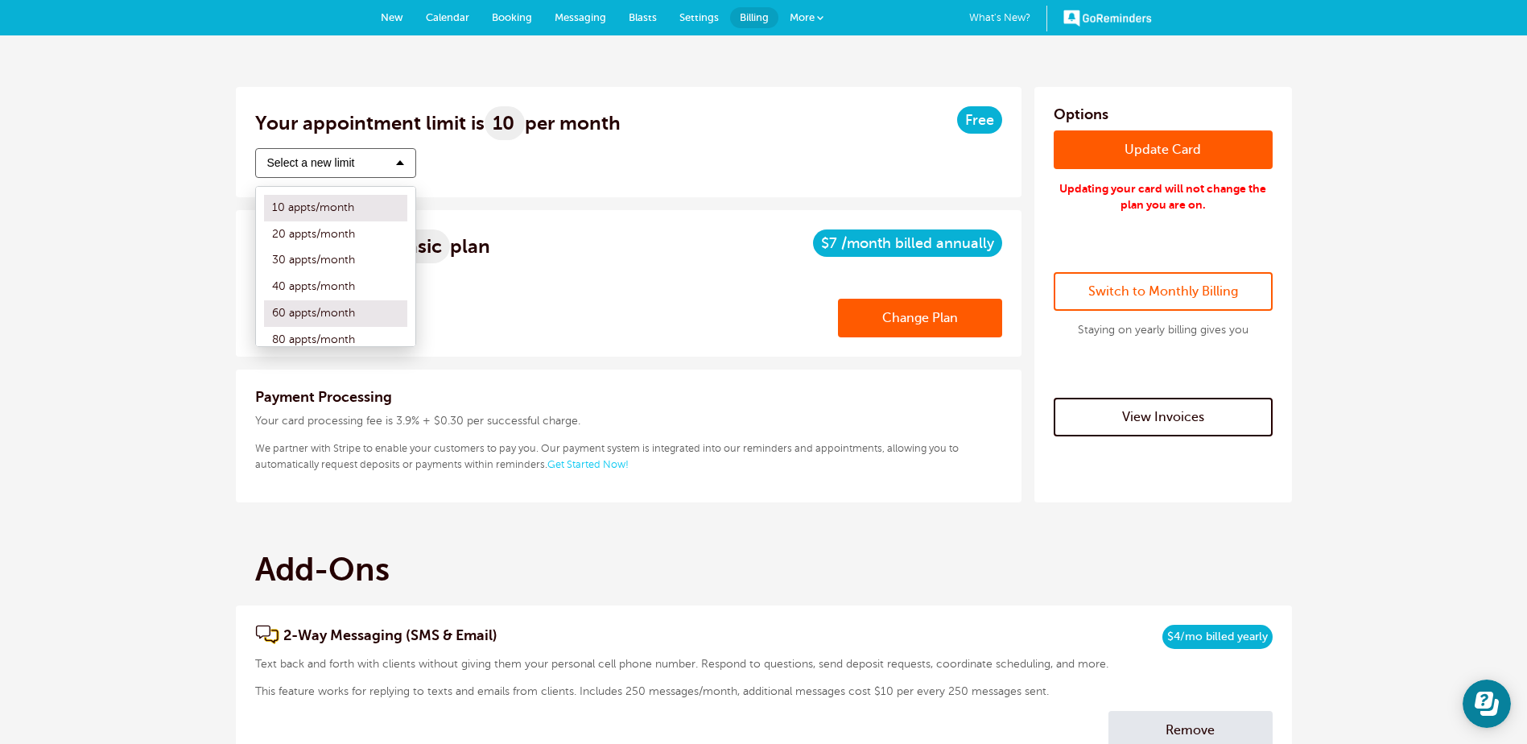
click at [350, 314] on label "60 appts/month" at bounding box center [335, 313] width 143 height 27
click at [264, 314] on input "60 appts/month" at bounding box center [264, 313] width 0 height 10
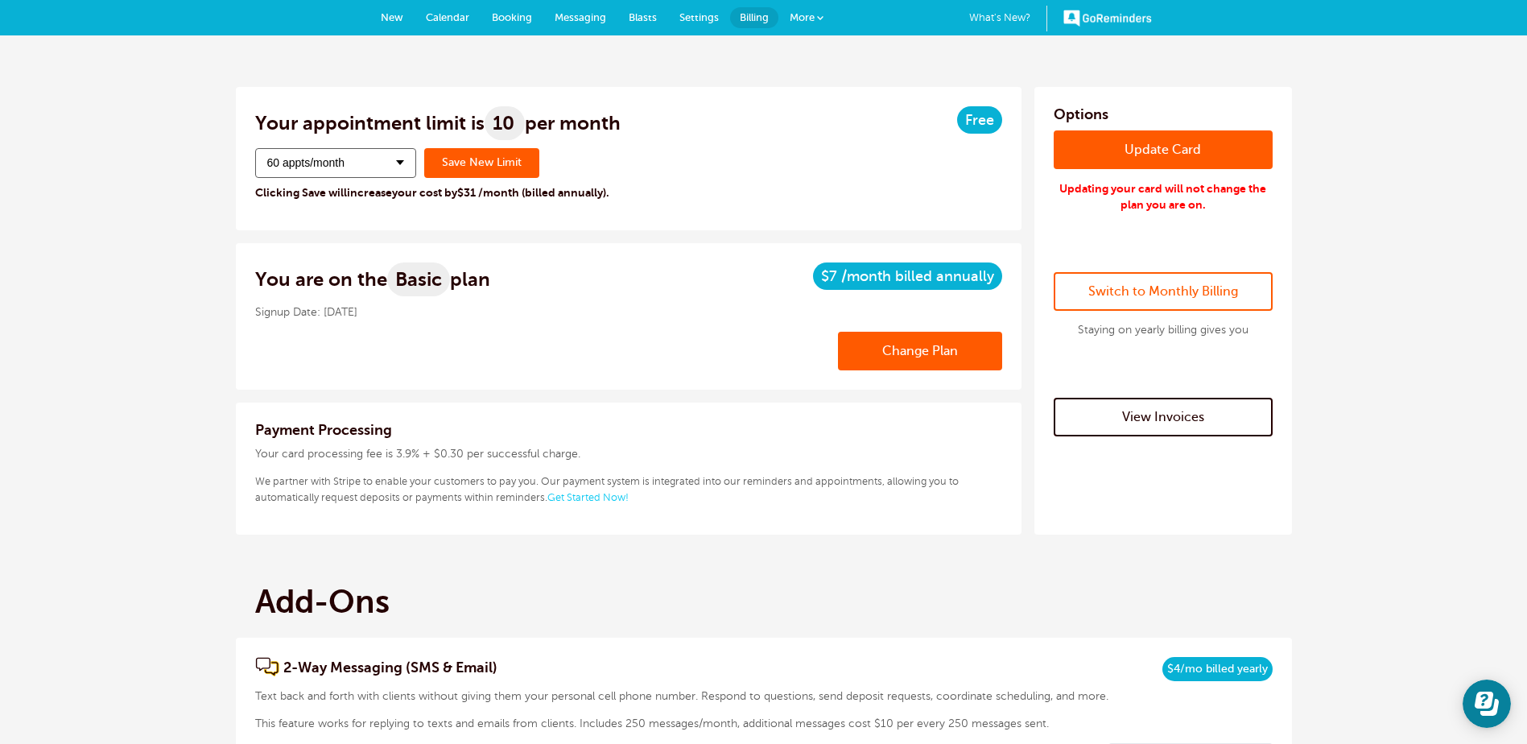
click at [396, 160] on span at bounding box center [400, 162] width 8 height 5
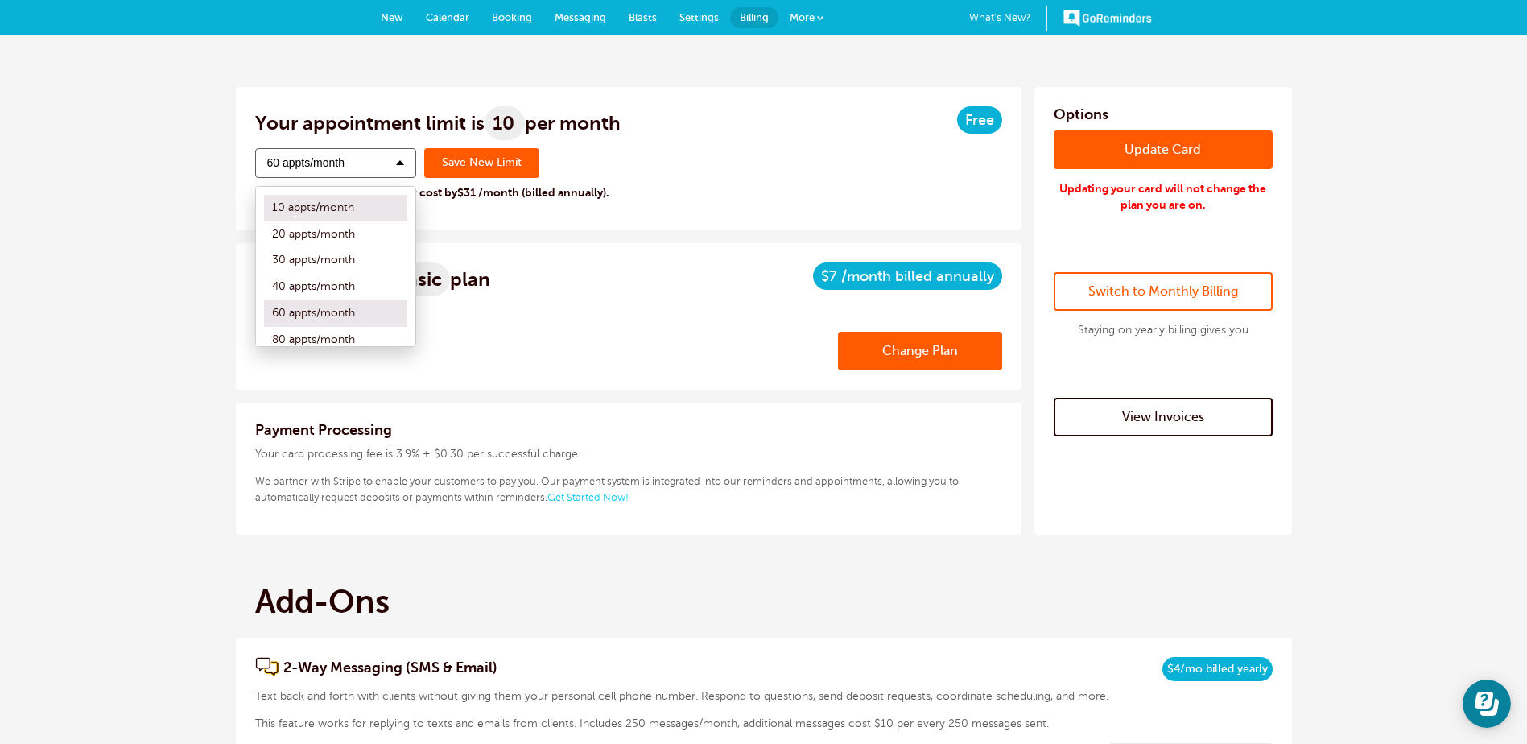
click at [382, 199] on label "10 appts/month" at bounding box center [335, 208] width 143 height 27
click at [264, 203] on input "10 appts/month" at bounding box center [264, 208] width 0 height 10
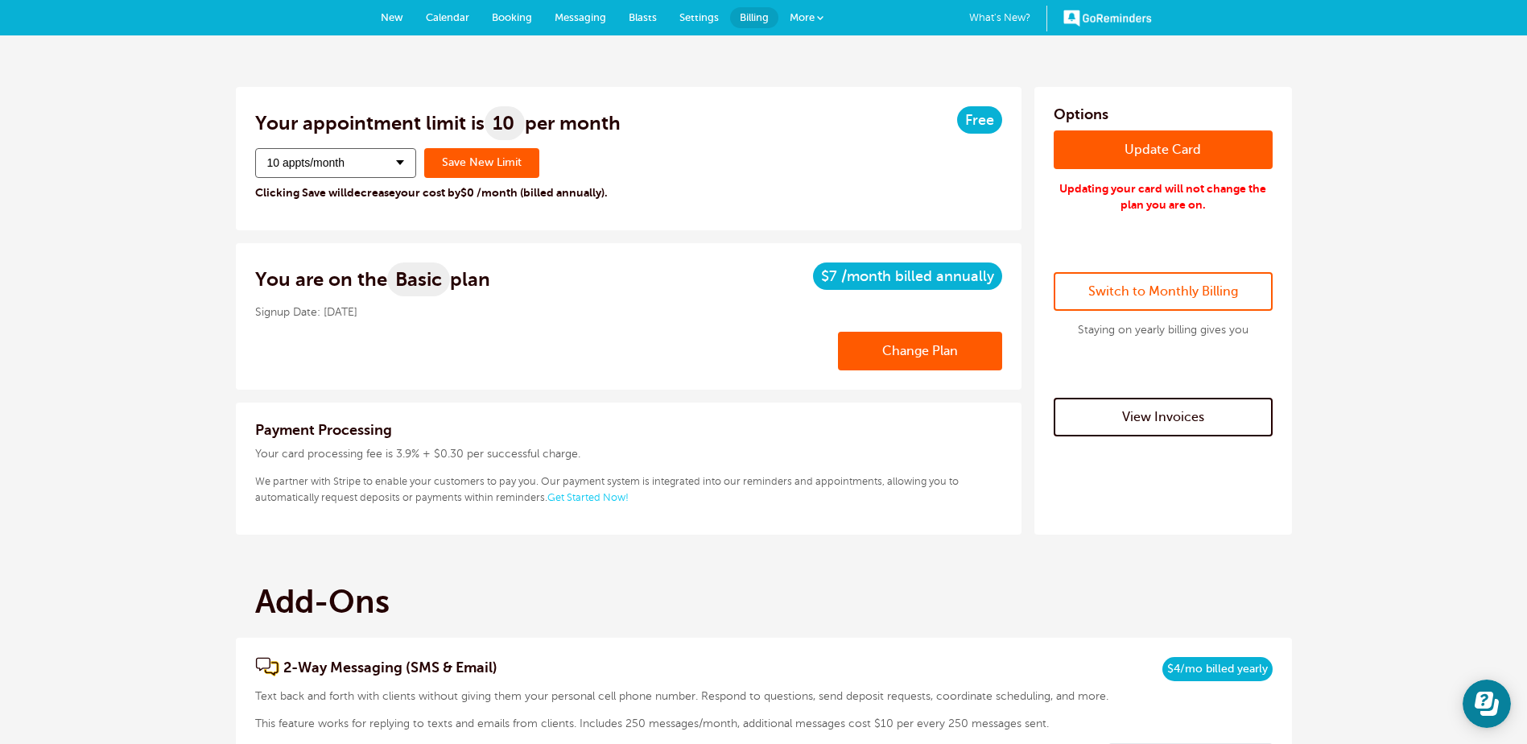
click at [724, 178] on div "Change Appointment Limit 10 appts/month 10 appts/month 20 appts/month 30 appts/…" at bounding box center [628, 179] width 747 height 63
click at [1480, 708] on icon "Open Learn | Contact Us" at bounding box center [1487, 703] width 24 height 24
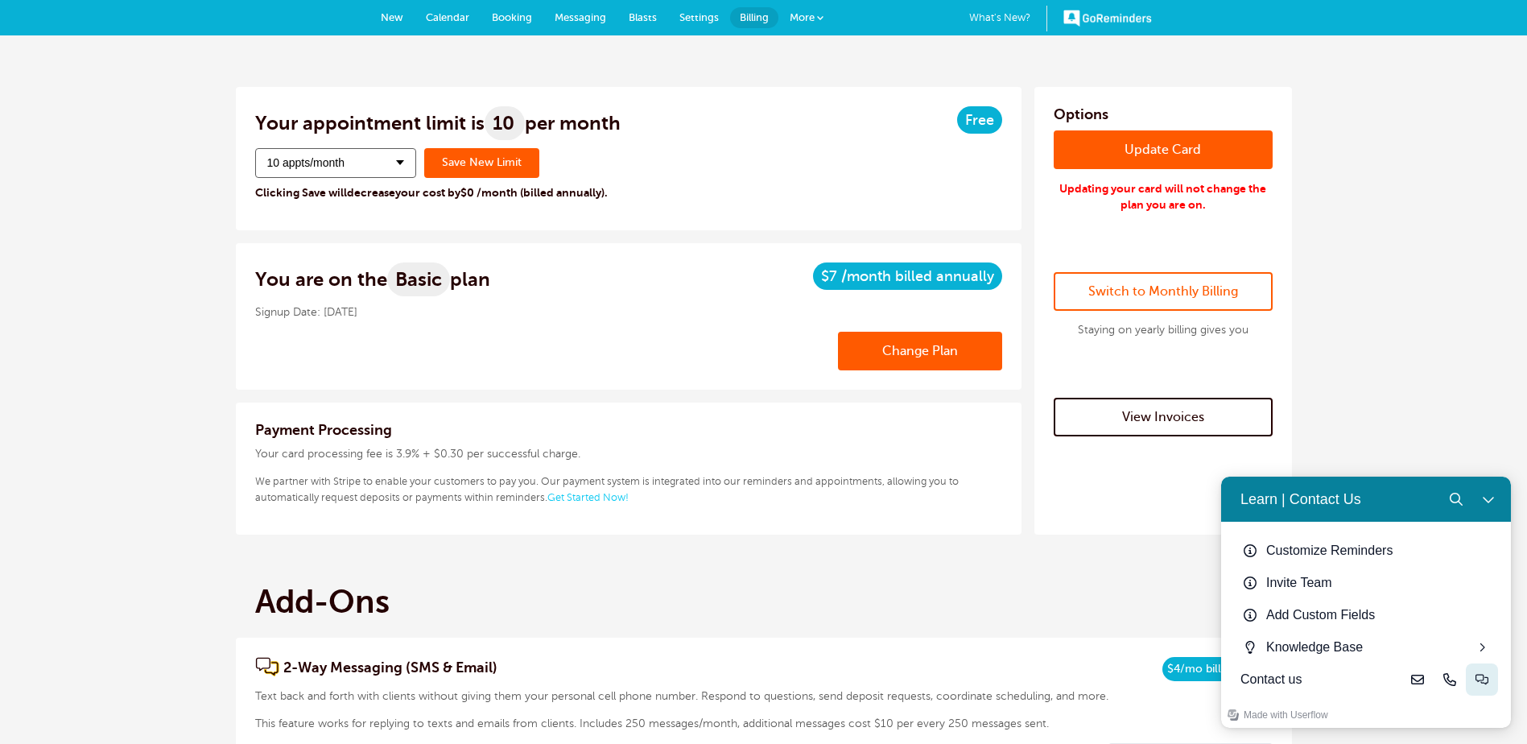
click at [1475, 673] on button "Live-chat" at bounding box center [1482, 679] width 32 height 32
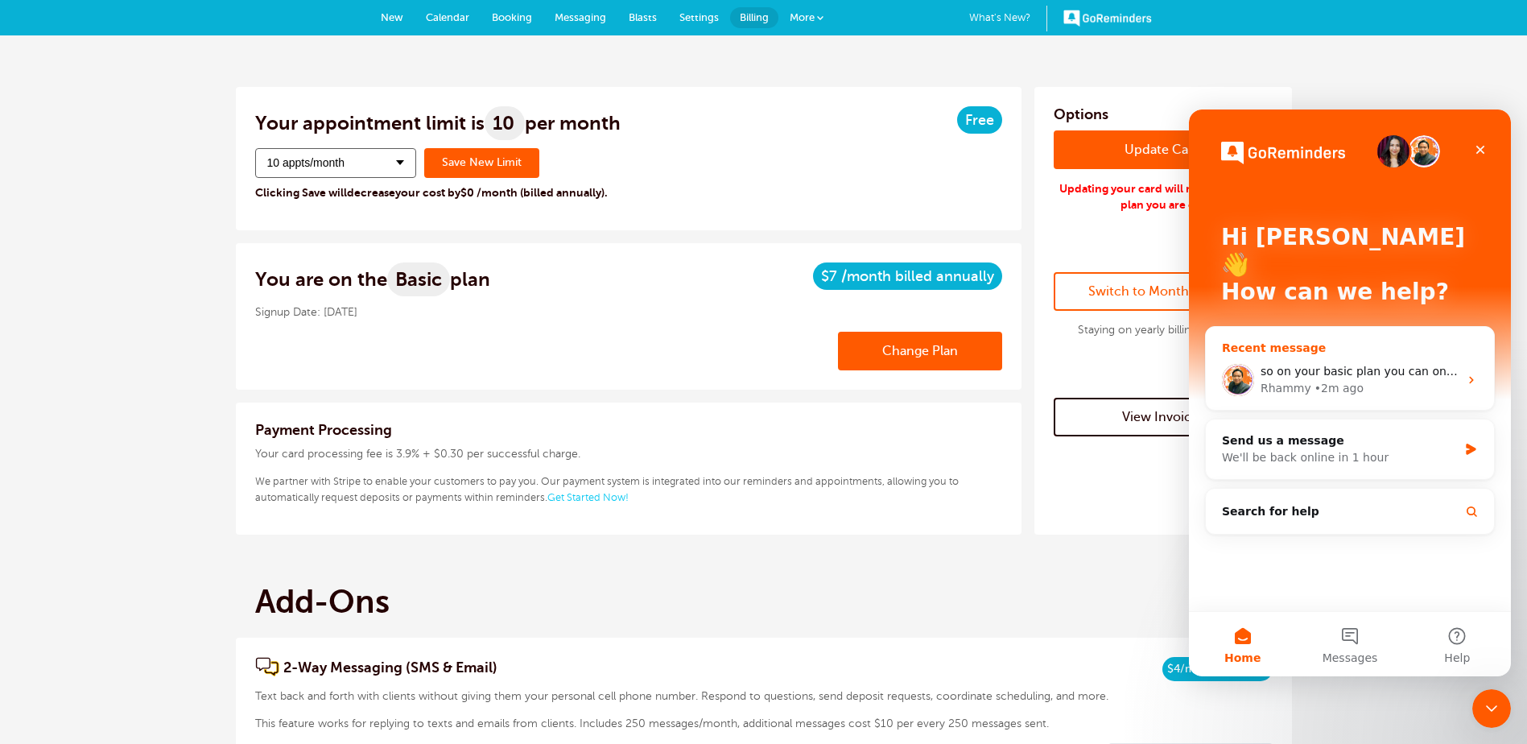
click at [1418, 350] on div "so on your basic plan you can only make 10 appointments a month? Rhammy • 2m ago" at bounding box center [1350, 380] width 288 height 60
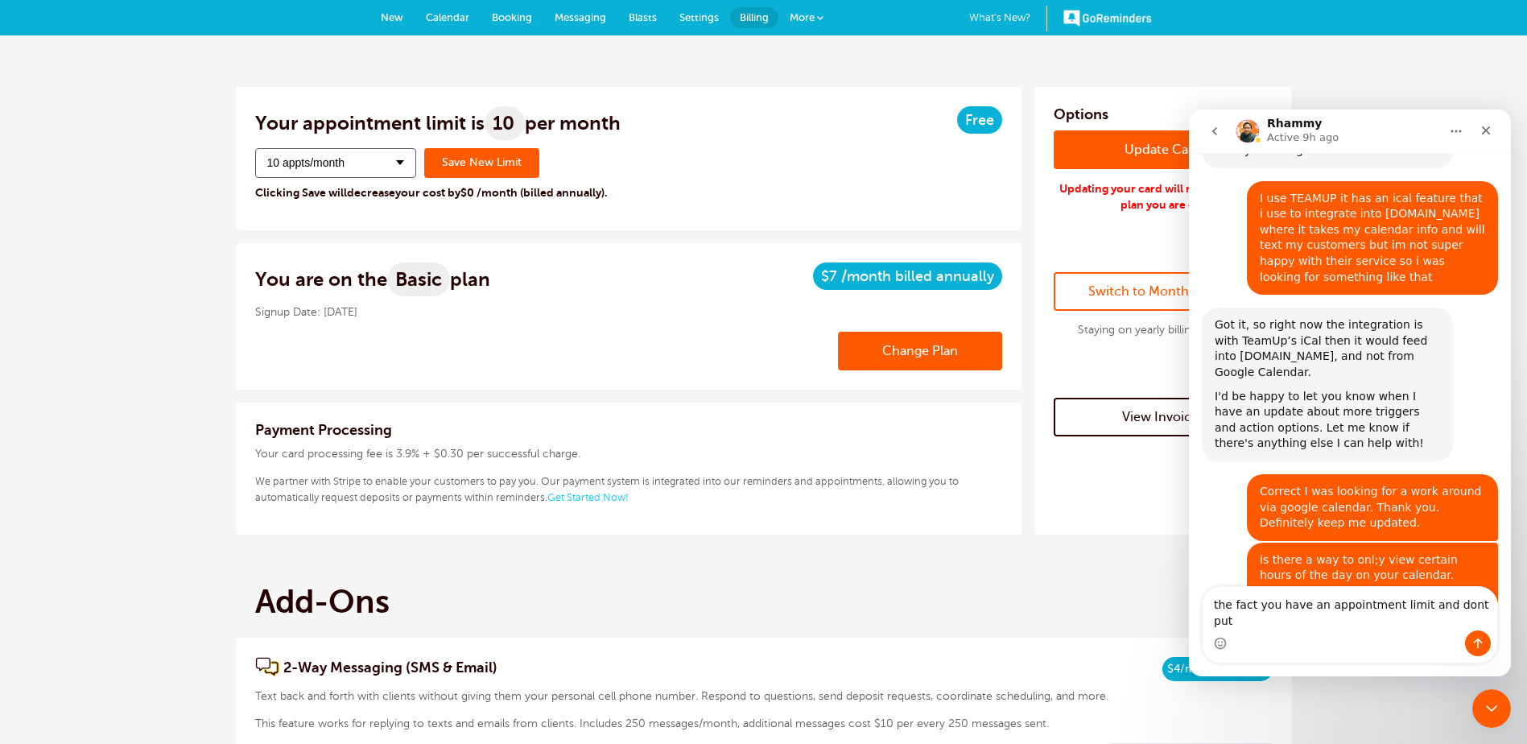
scroll to position [2199, 0]
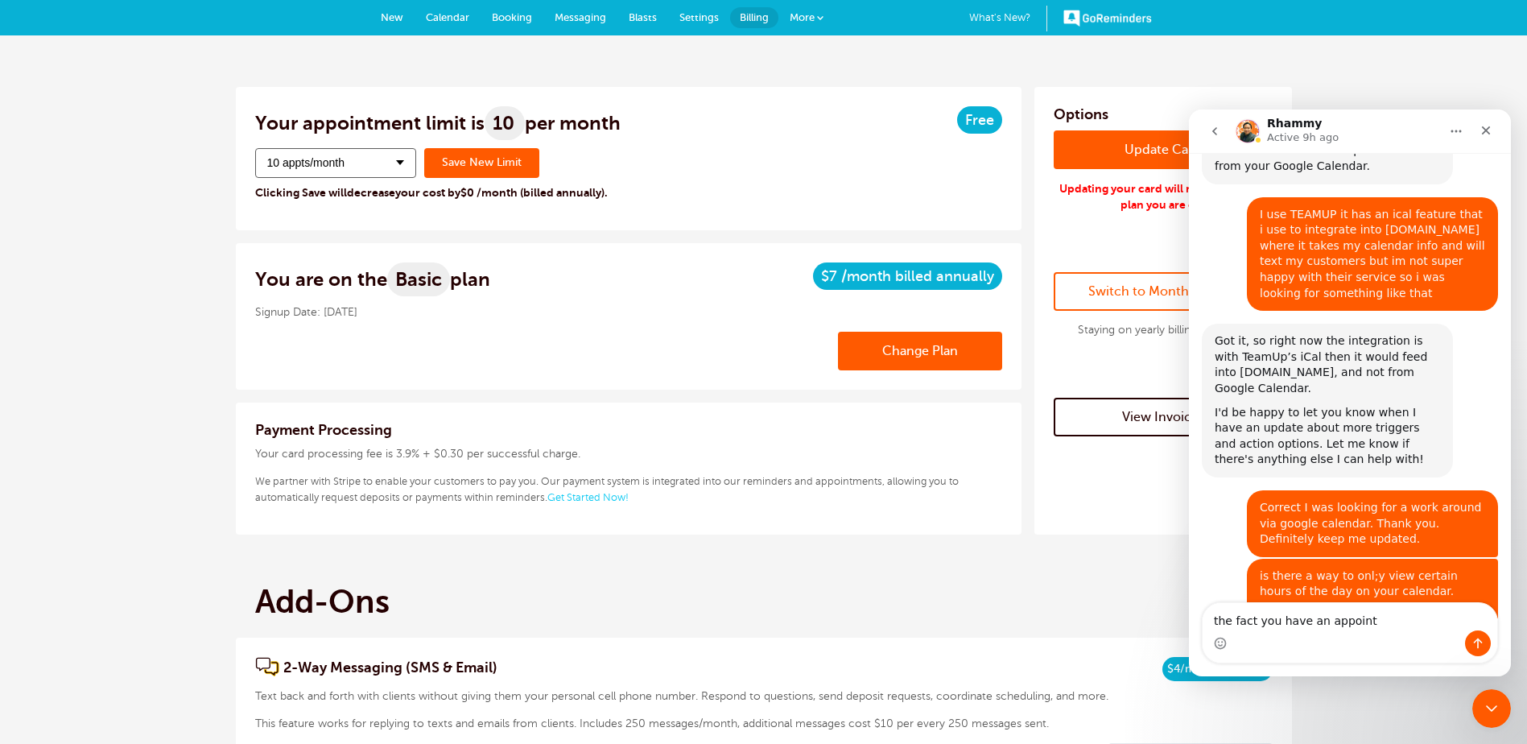
type textarea "the fact you have an appoint"
click at [481, 22] on link "Booking" at bounding box center [512, 17] width 63 height 35
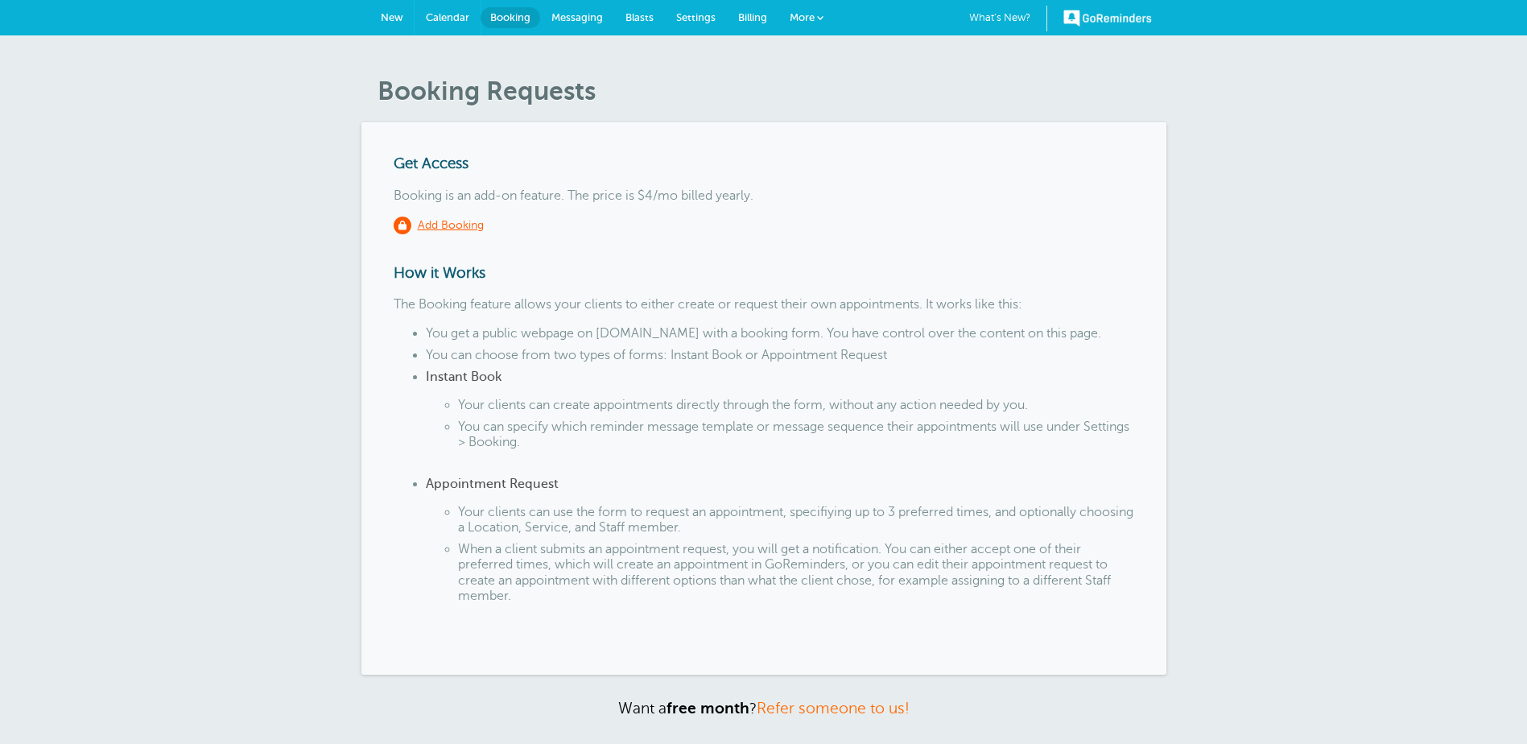
click at [456, 22] on span "Calendar" at bounding box center [447, 17] width 43 height 12
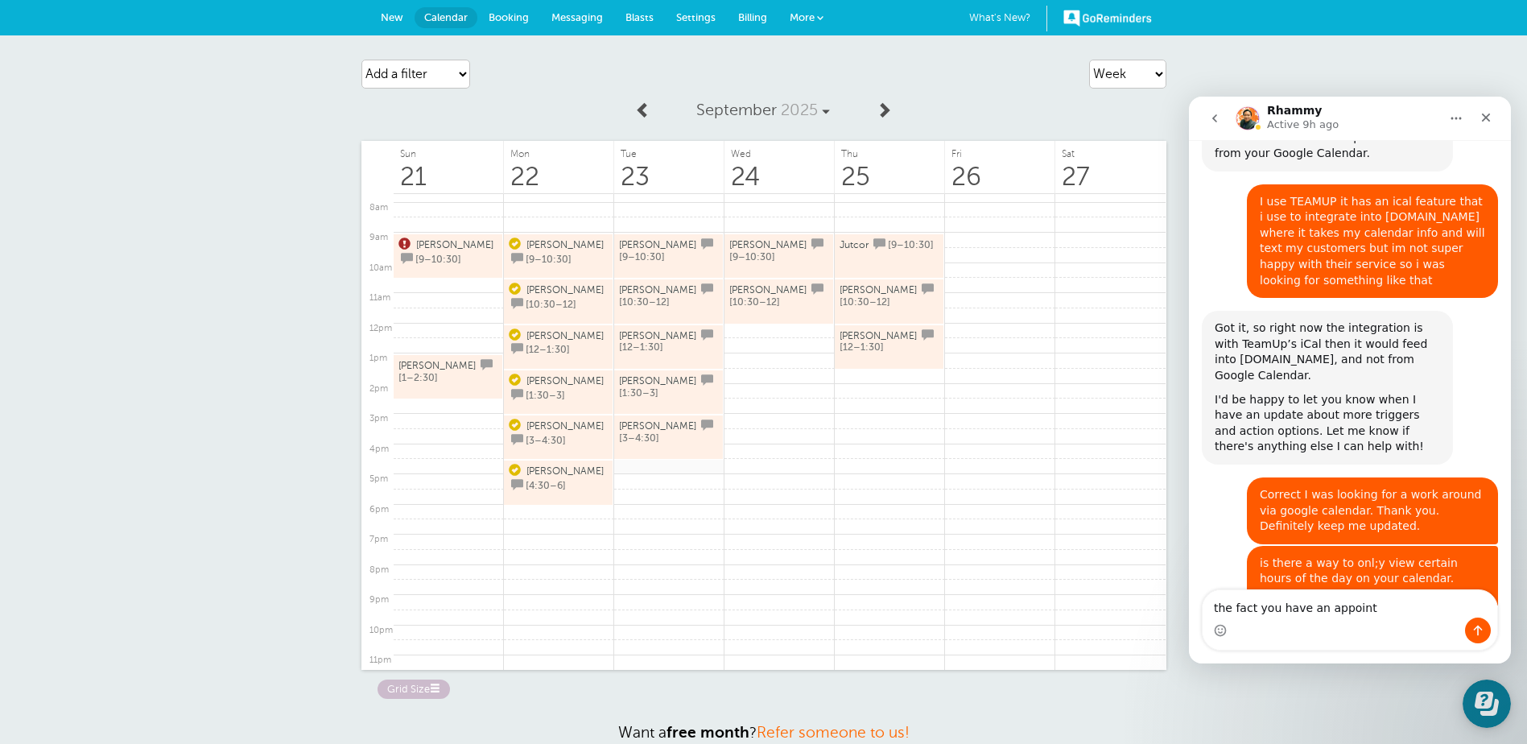
click at [671, 468] on link at bounding box center [669, 466] width 110 height 16
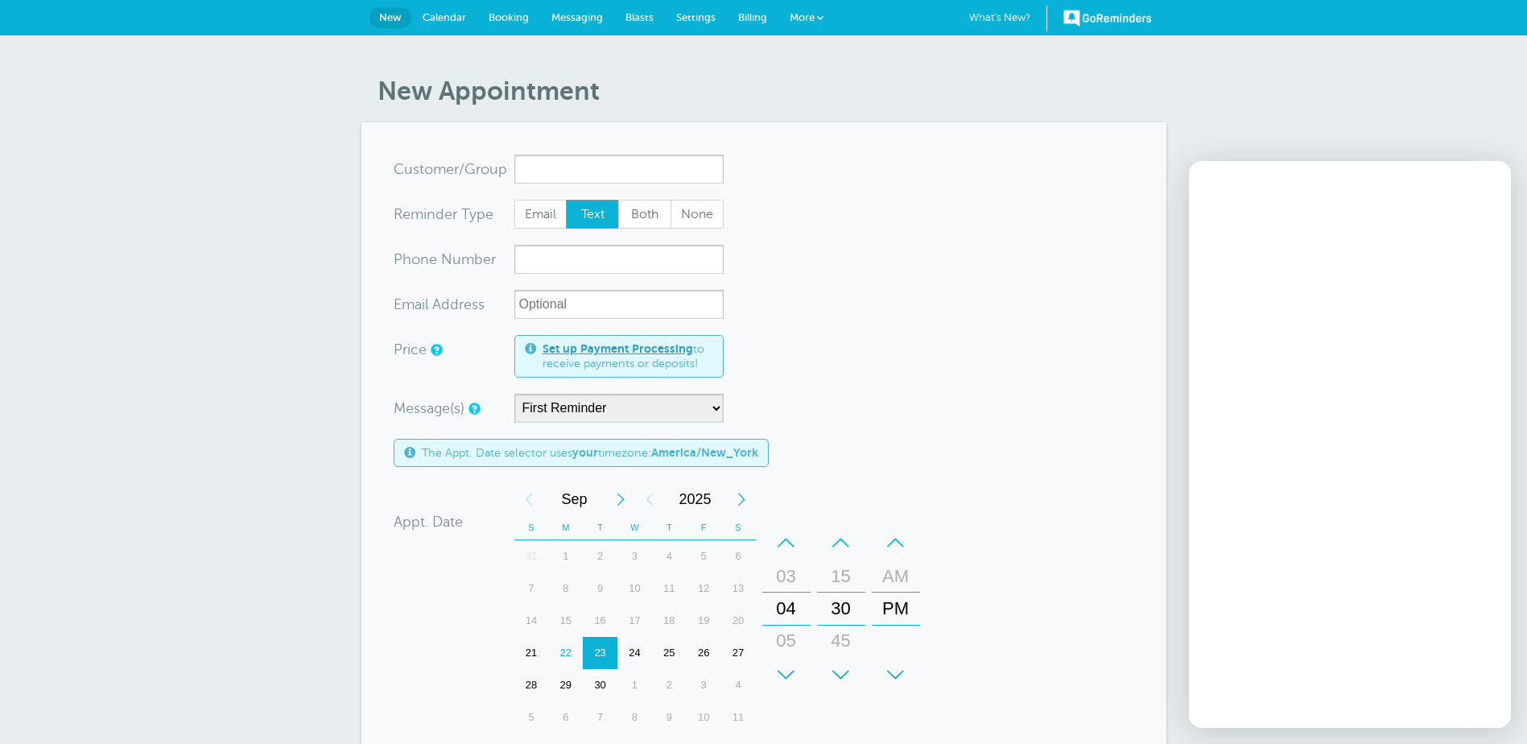
click at [565, 162] on input "x-no-autofill" at bounding box center [618, 169] width 209 height 29
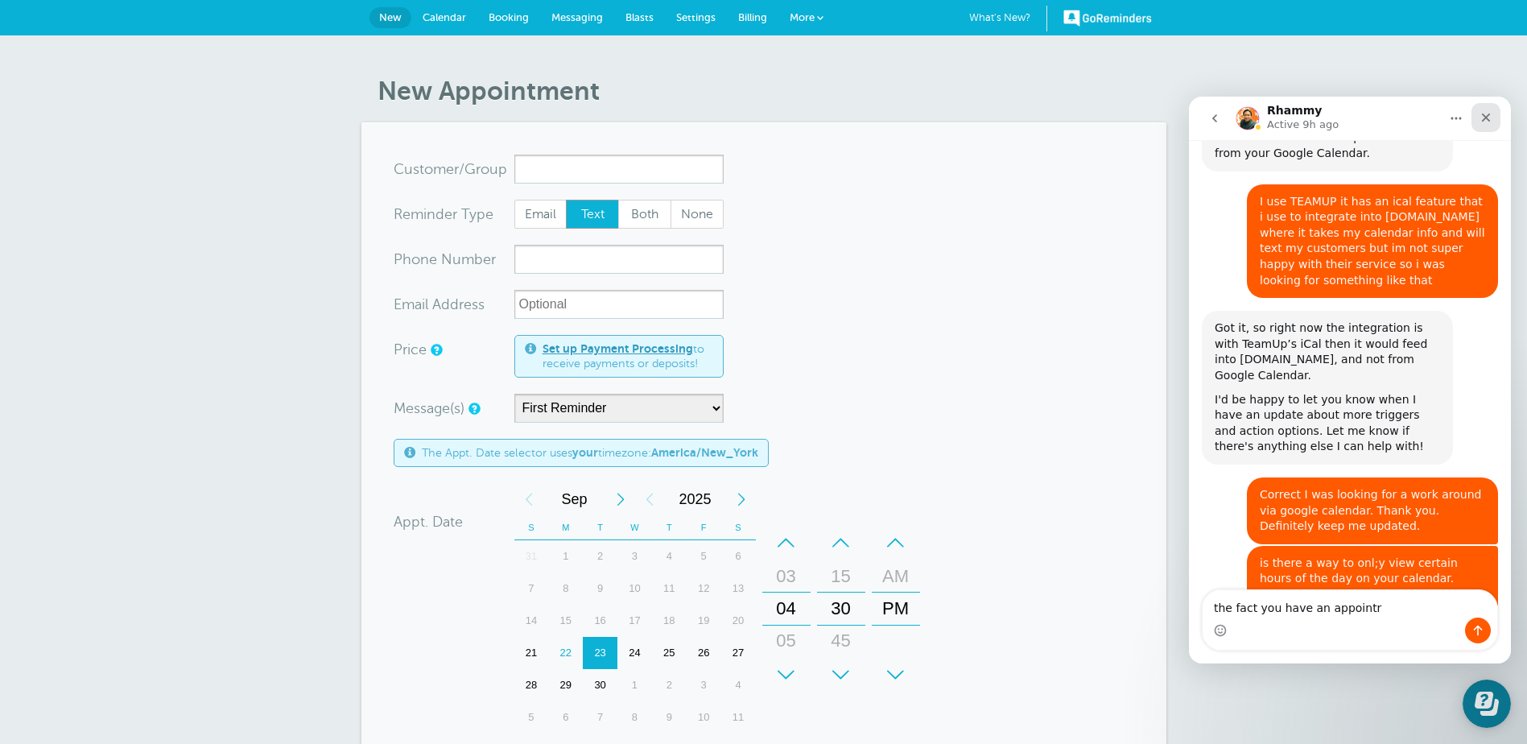
type textarea "the fact you have an appointr"
click at [1484, 120] on icon "Close" at bounding box center [1486, 118] width 9 height 9
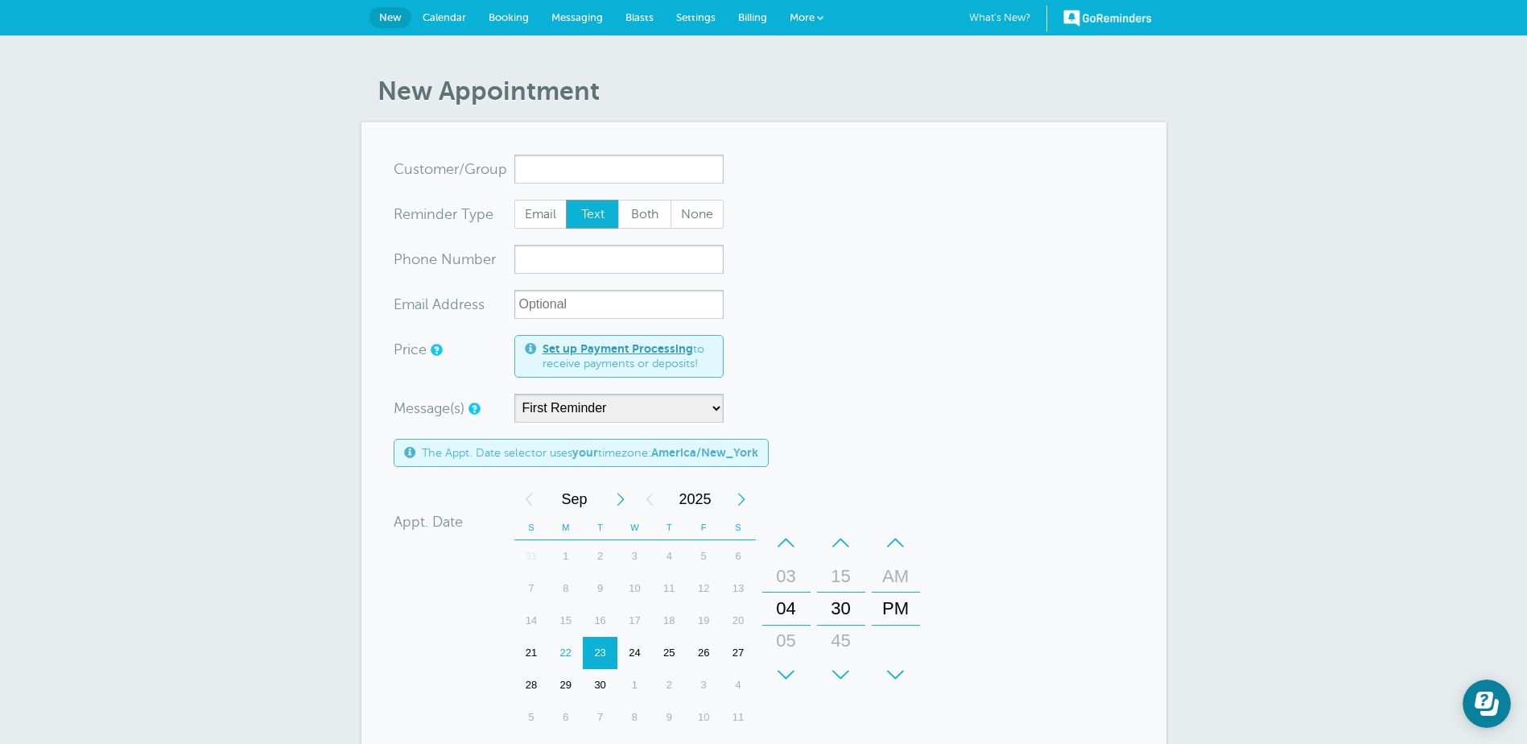
scroll to position [2199, 0]
click at [586, 171] on input "x-no-autofill" at bounding box center [618, 169] width 209 height 29
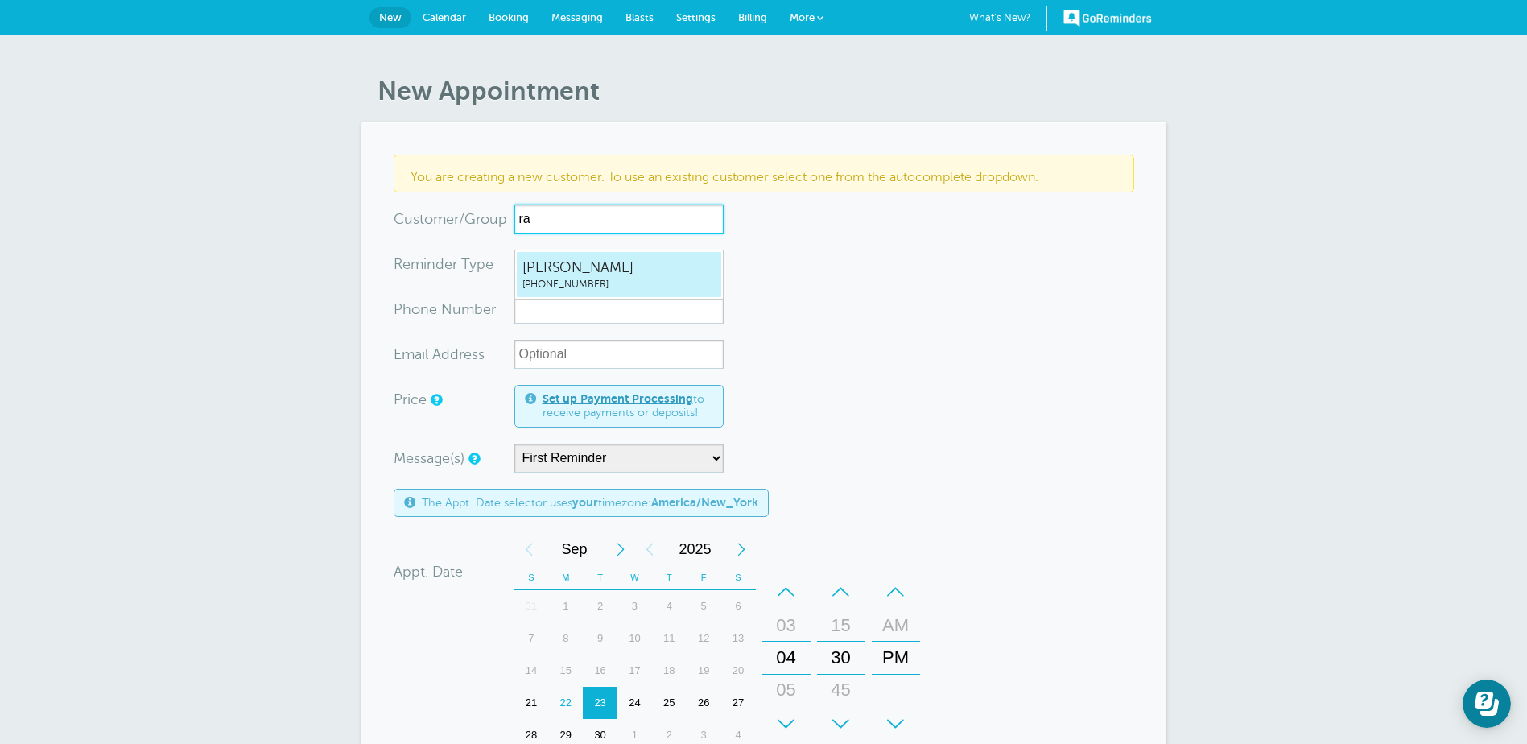
type input "r"
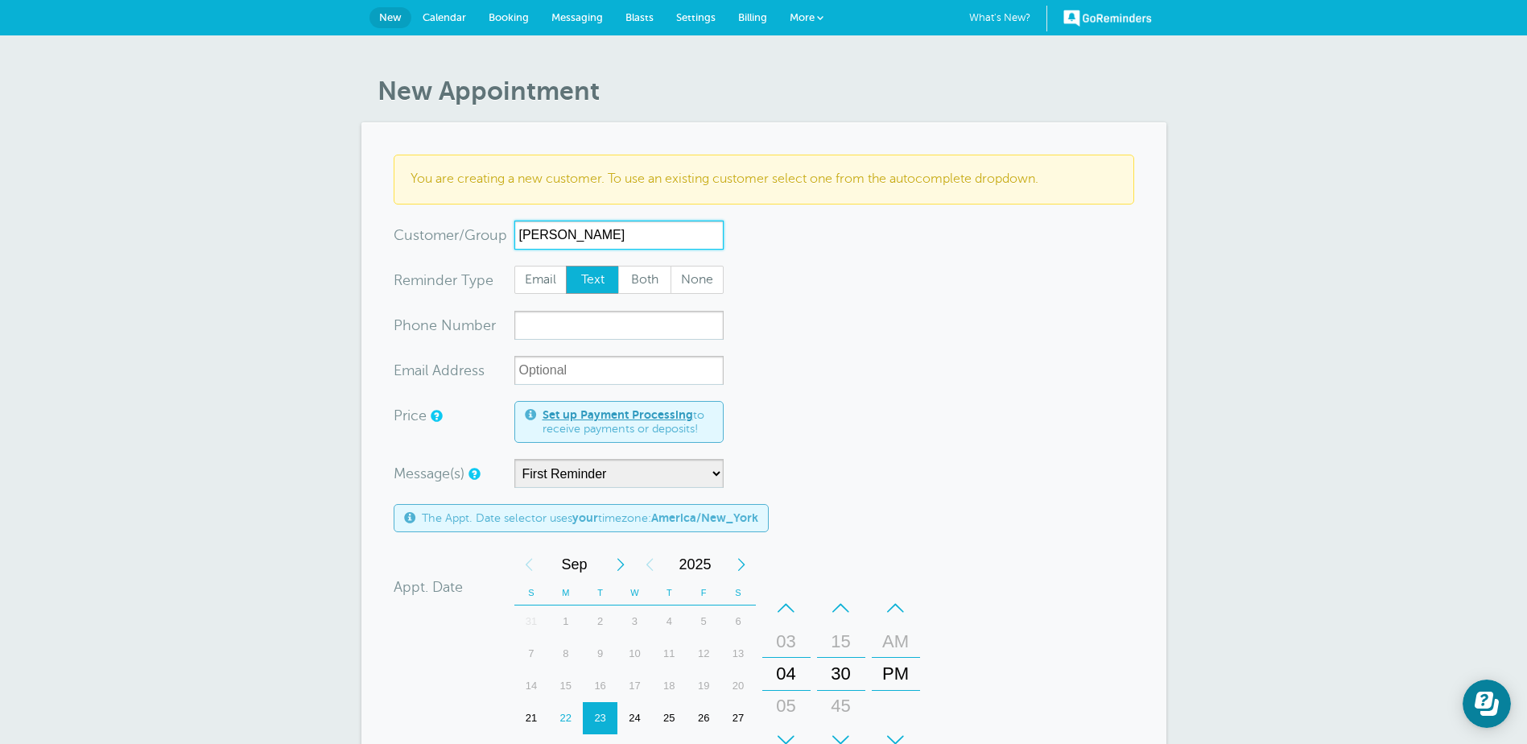
type input "[PERSON_NAME]"
paste input "[URL][DOMAIN_NAME]"
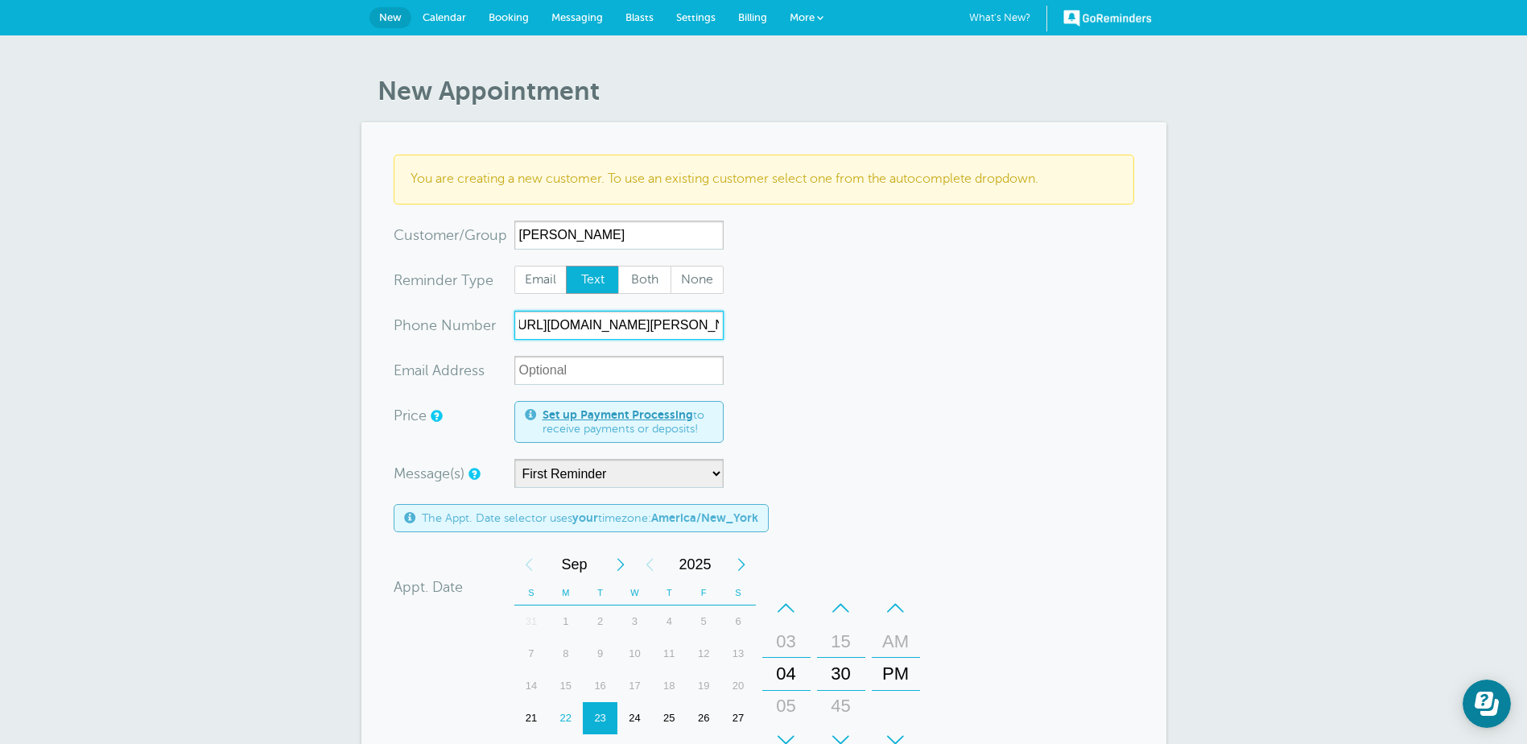
scroll to position [0, 0]
type input "h"
click at [587, 324] on input "xxx-no-autofill" at bounding box center [618, 325] width 209 height 29
paste input "551-208-8845"
type input "551-208-8845"
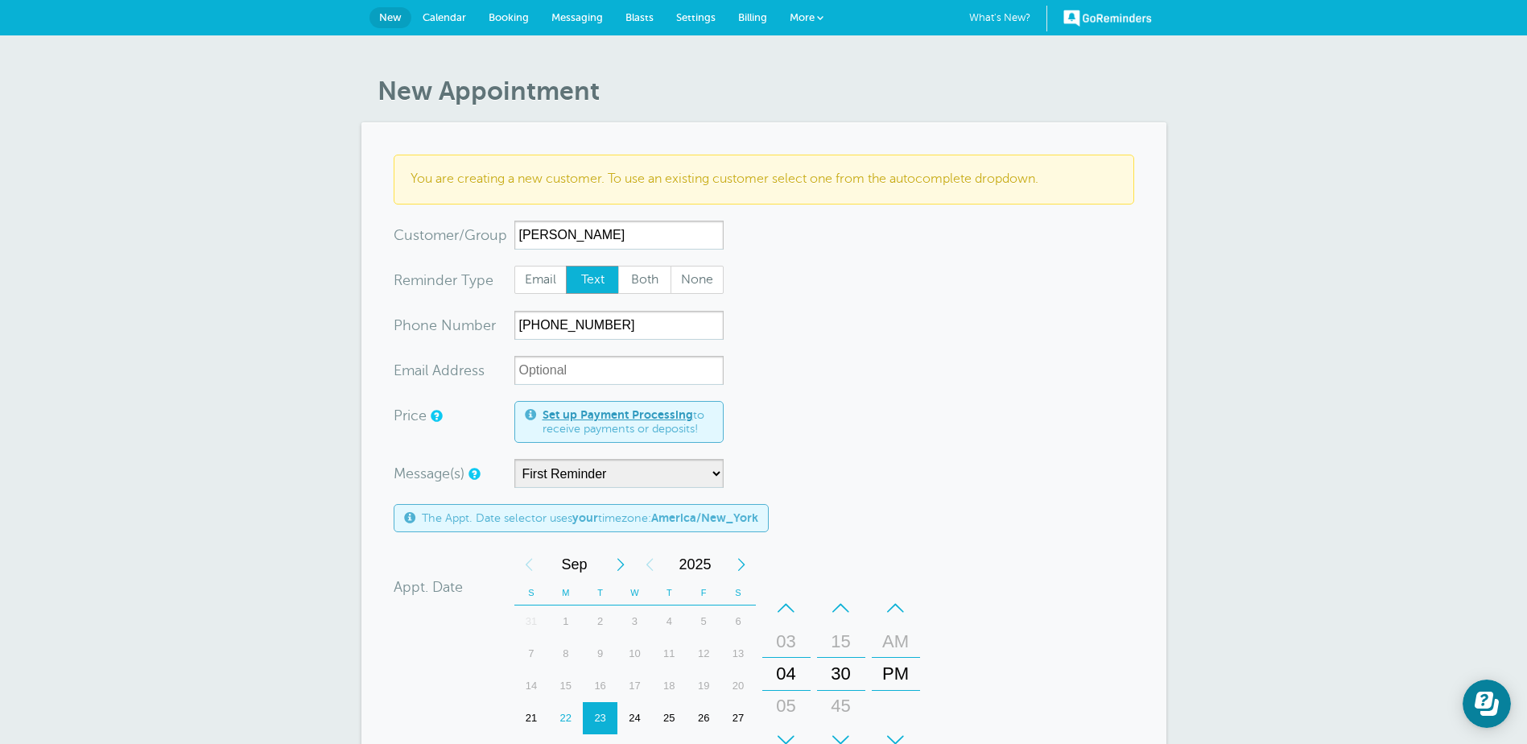
click at [963, 428] on form "You are creating a new customer. To use an existing customer select one from th…" at bounding box center [764, 607] width 741 height 905
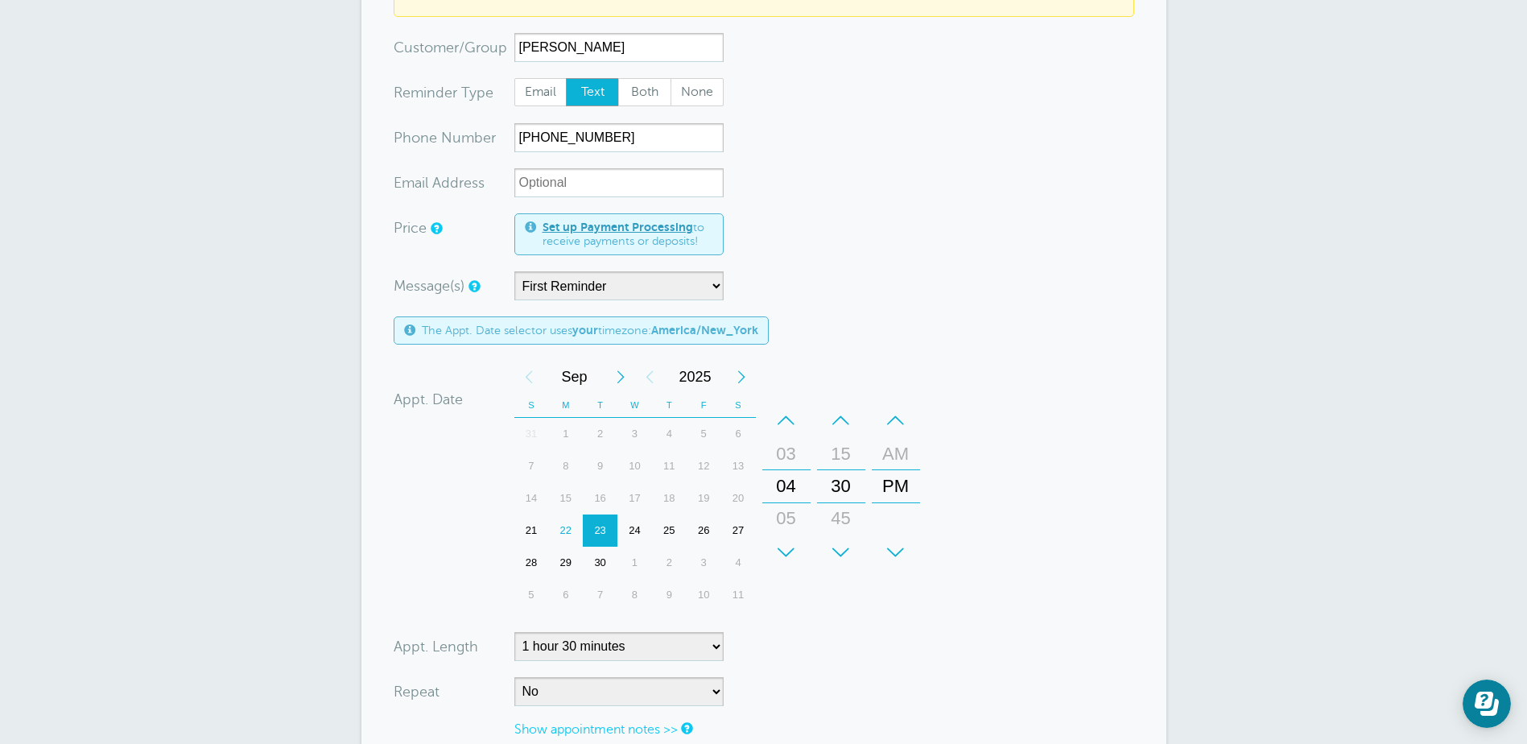
scroll to position [322, 0]
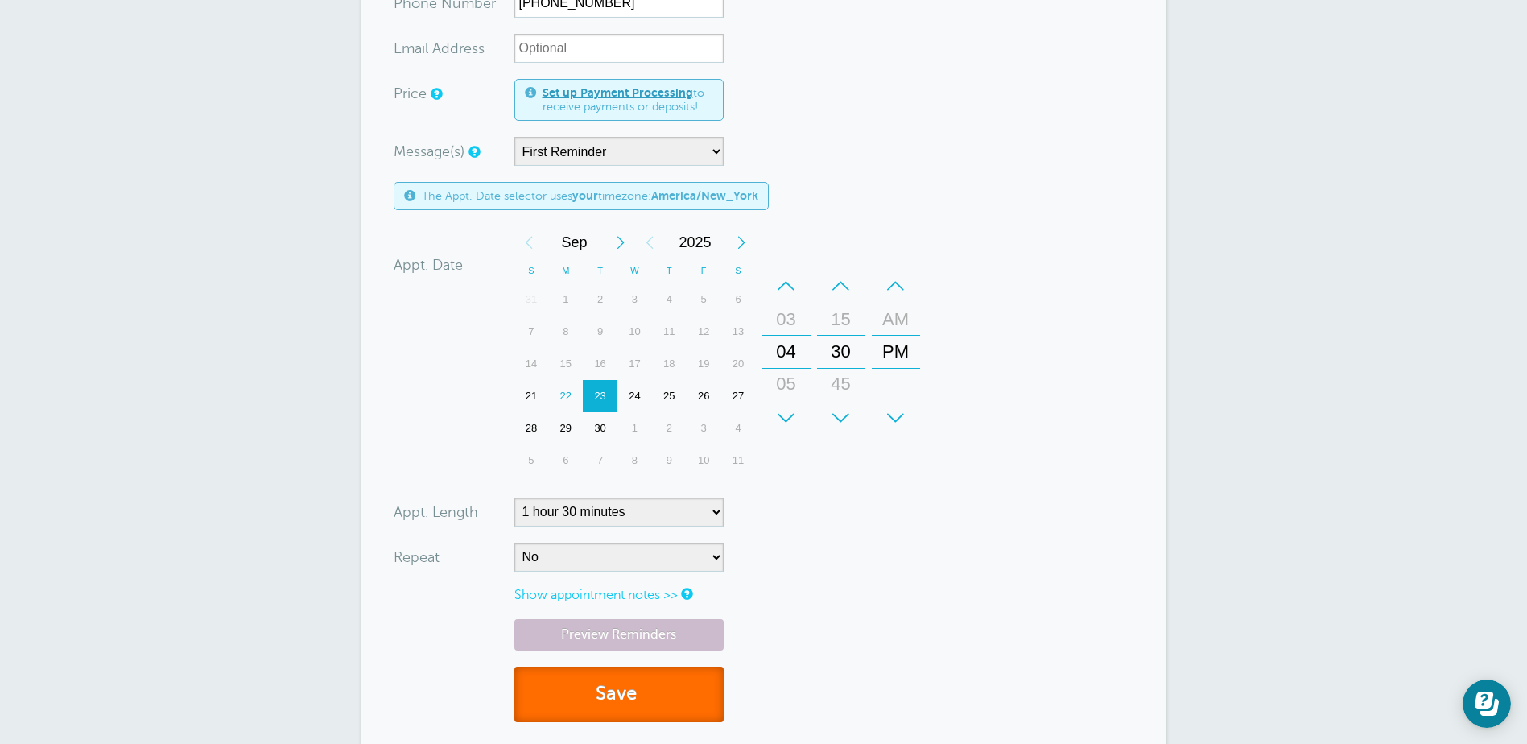
click at [653, 688] on button "Save" at bounding box center [618, 695] width 209 height 56
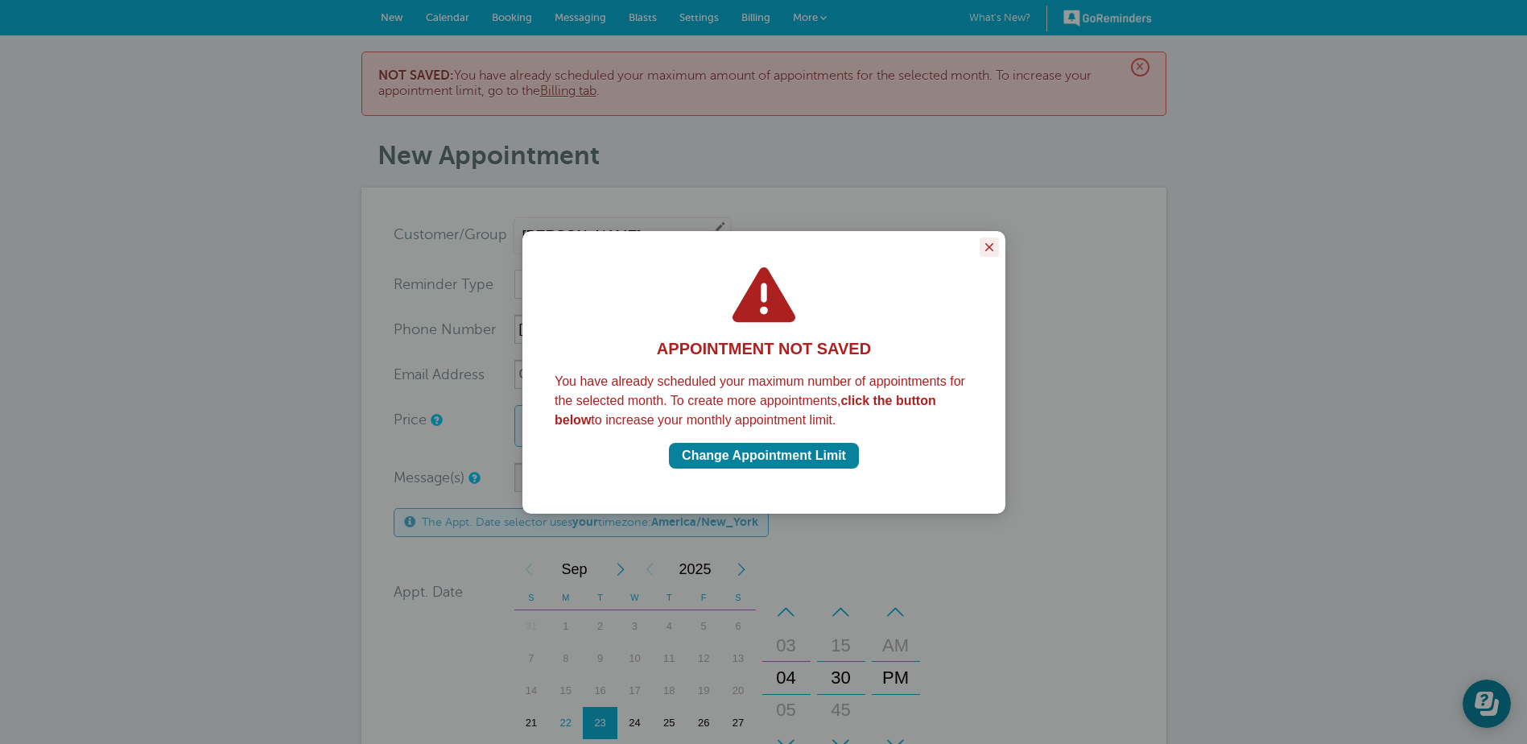
click at [997, 249] on button "Close guide" at bounding box center [989, 246] width 19 height 19
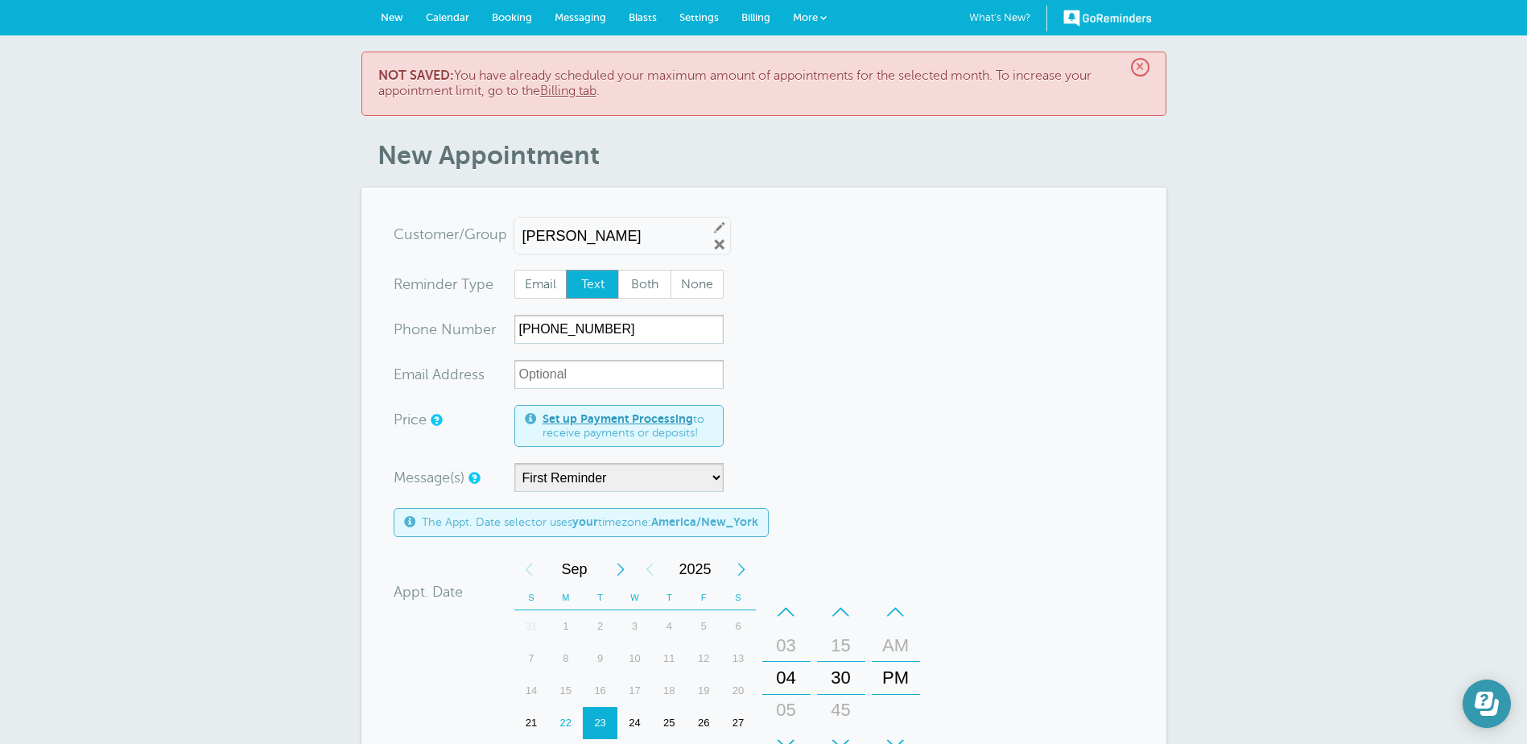
click at [1482, 702] on icon "Open Learn | Contact Us" at bounding box center [1484, 699] width 19 height 17
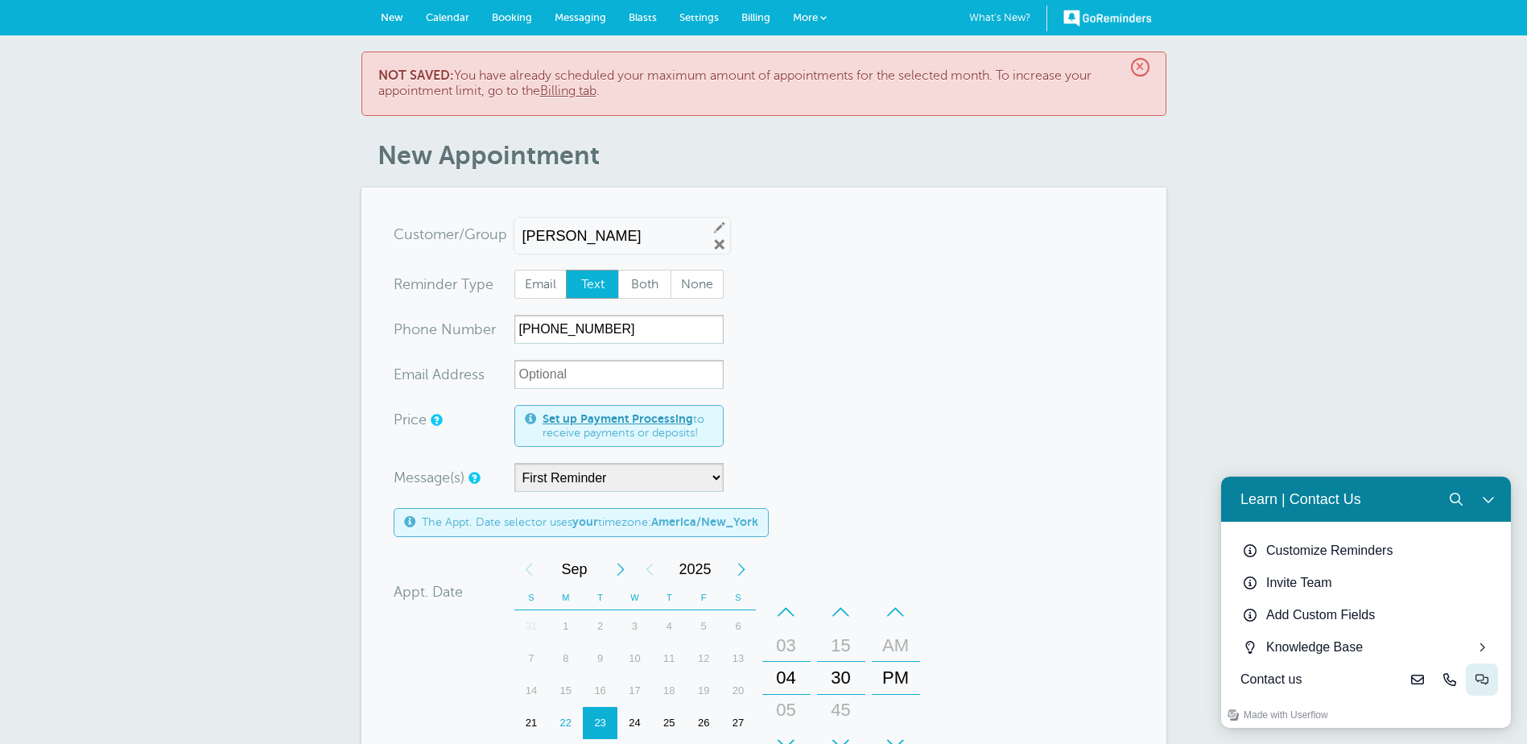
click at [1477, 678] on icon "Live-chat" at bounding box center [1482, 679] width 13 height 13
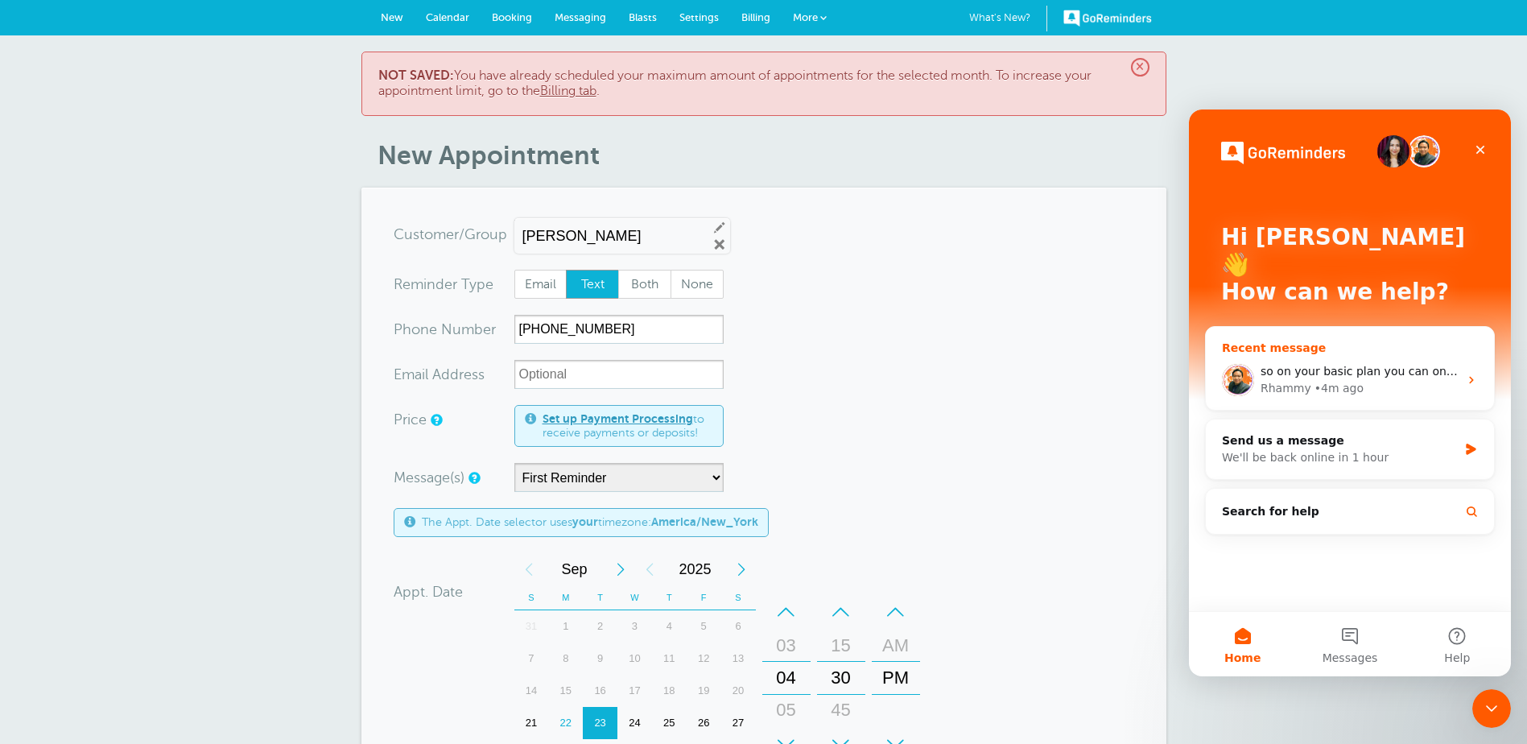
click at [1335, 350] on div "so on your basic plan you can only make 10 appointments a month? [GEOGRAPHIC_DA…" at bounding box center [1350, 380] width 288 height 60
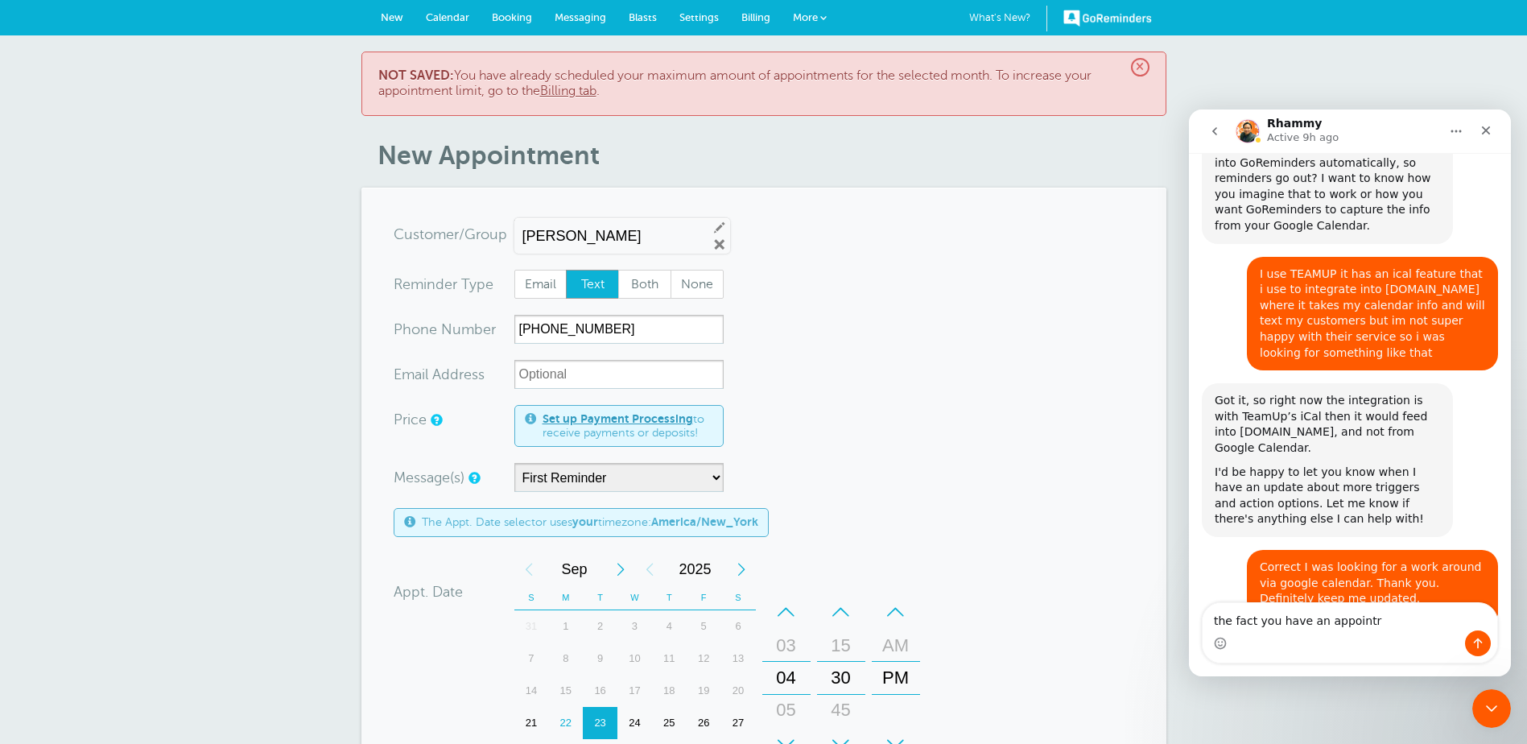
scroll to position [2199, 0]
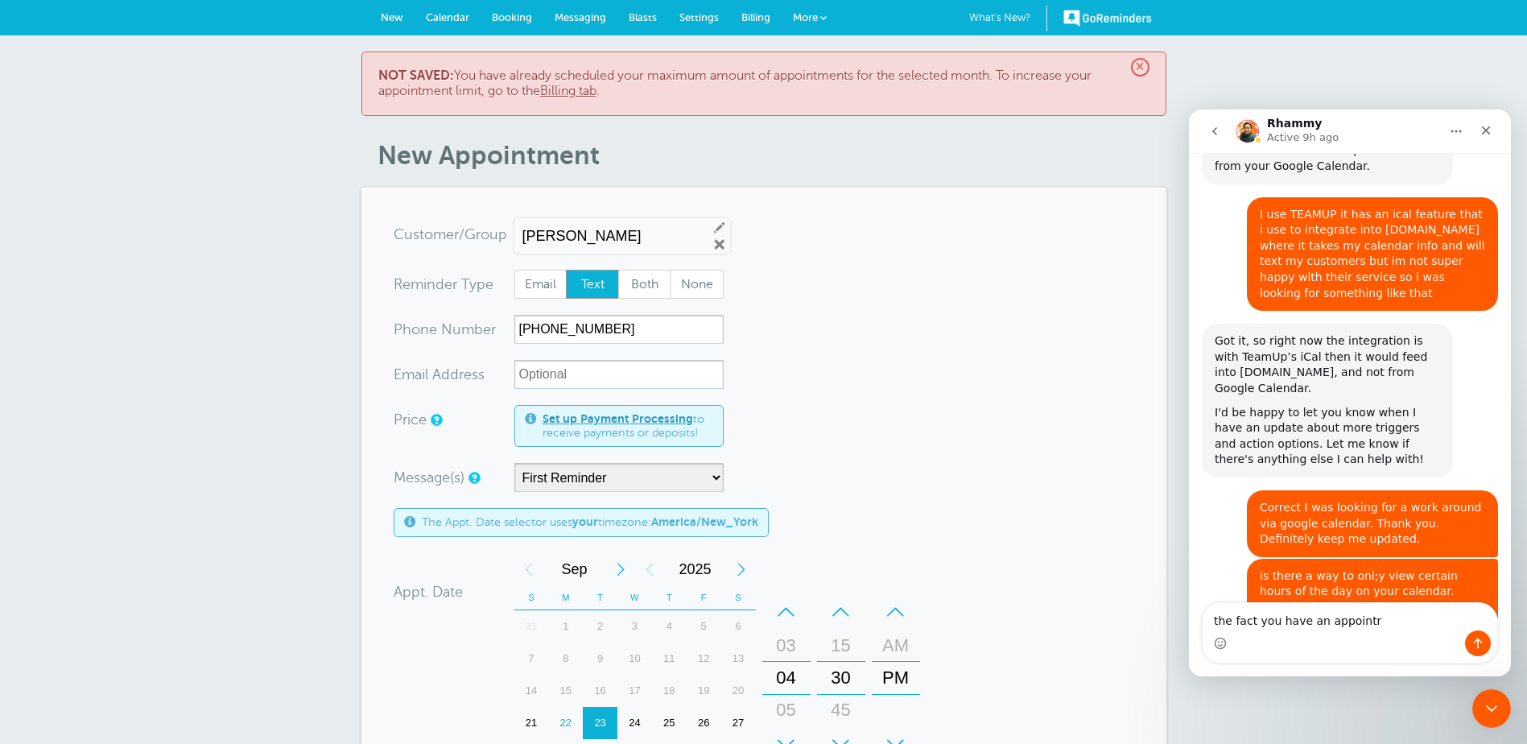
drag, startPoint x: 1386, startPoint y: 604, endPoint x: 973, endPoint y: 605, distance: 413.0
click at [1189, 605] on html "Rhammy Active 9h ago We make you money by cutting no-shows, and save you time. …" at bounding box center [1350, 392] width 322 height 567
type textarea "cancel"
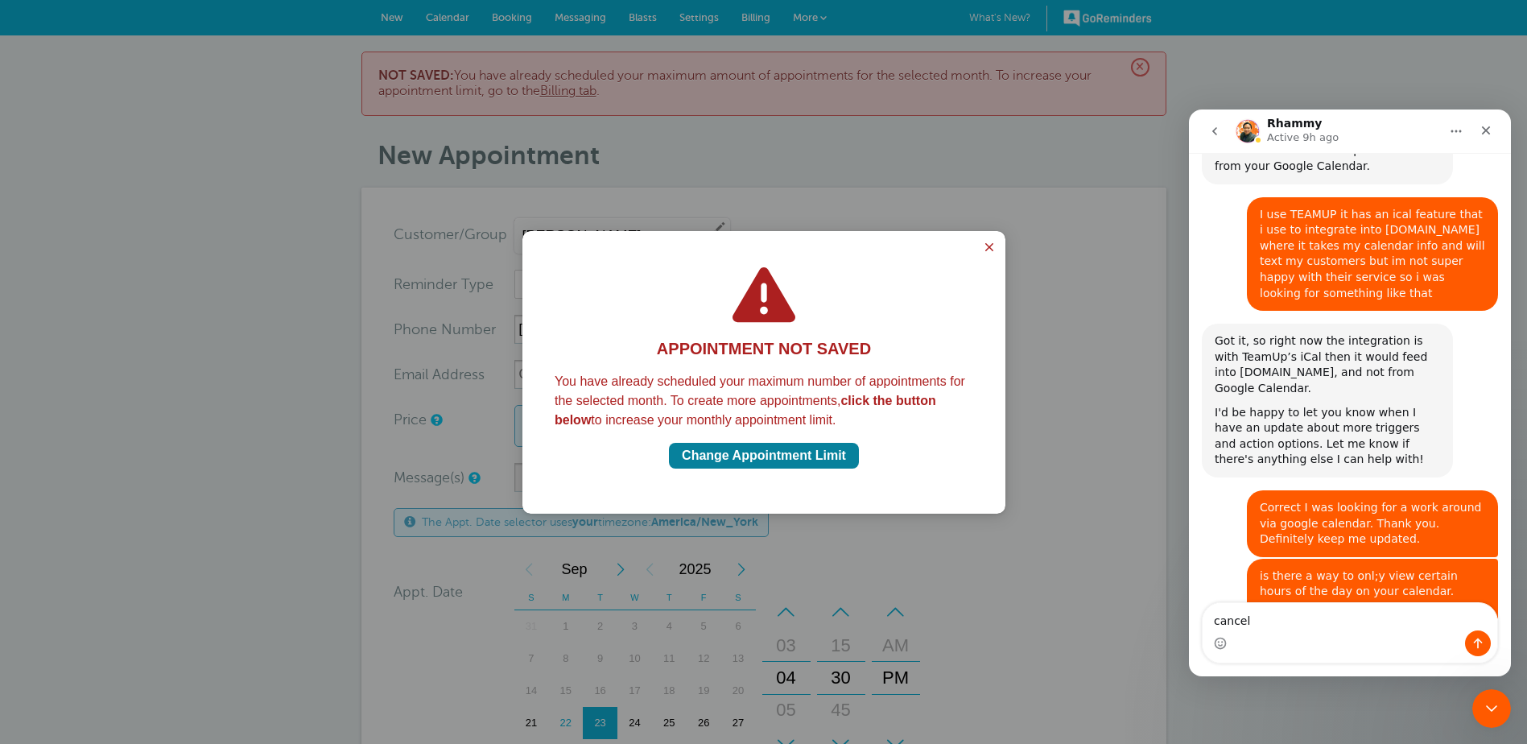
scroll to position [0, 0]
click button "Change Appointment Limit" at bounding box center [764, 456] width 190 height 26
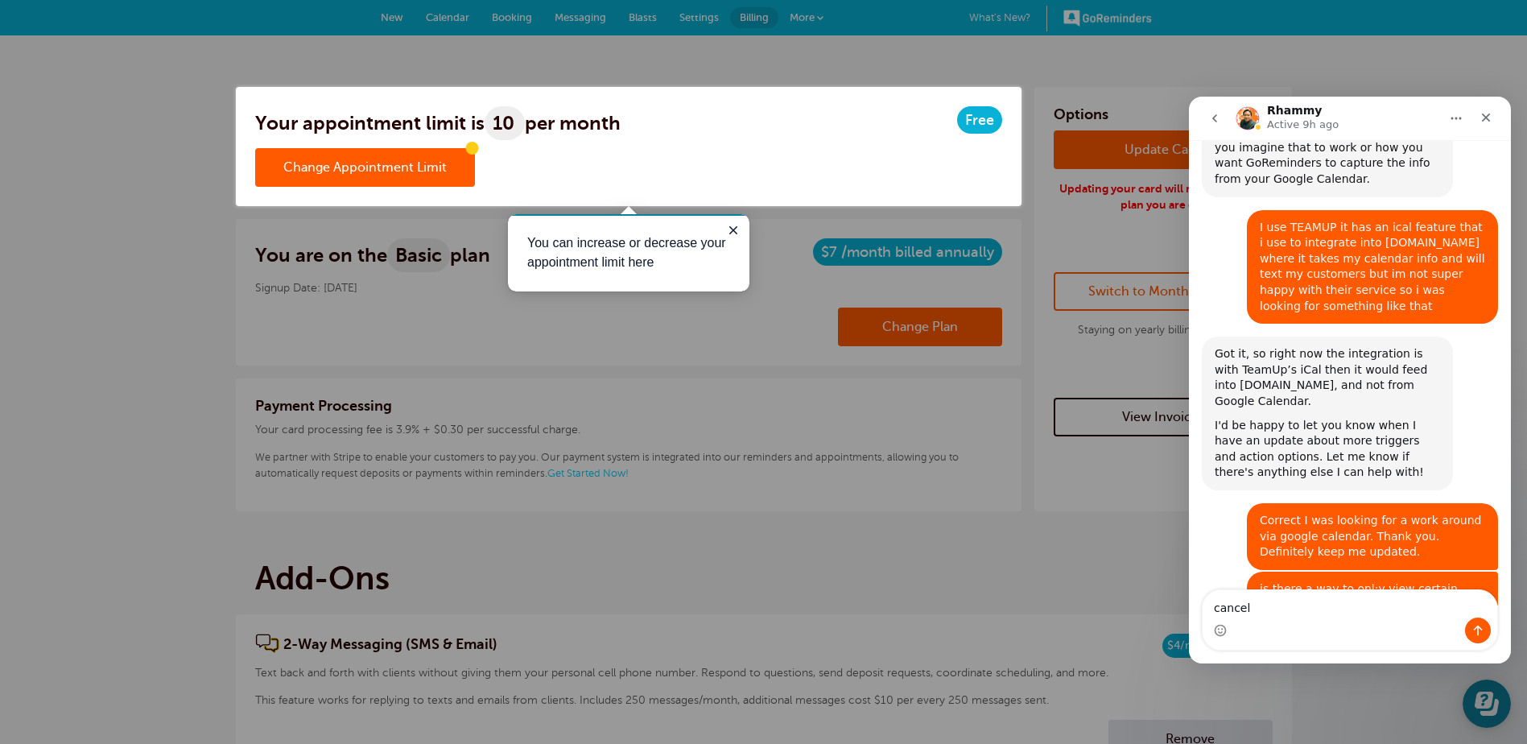
scroll to position [2199, 0]
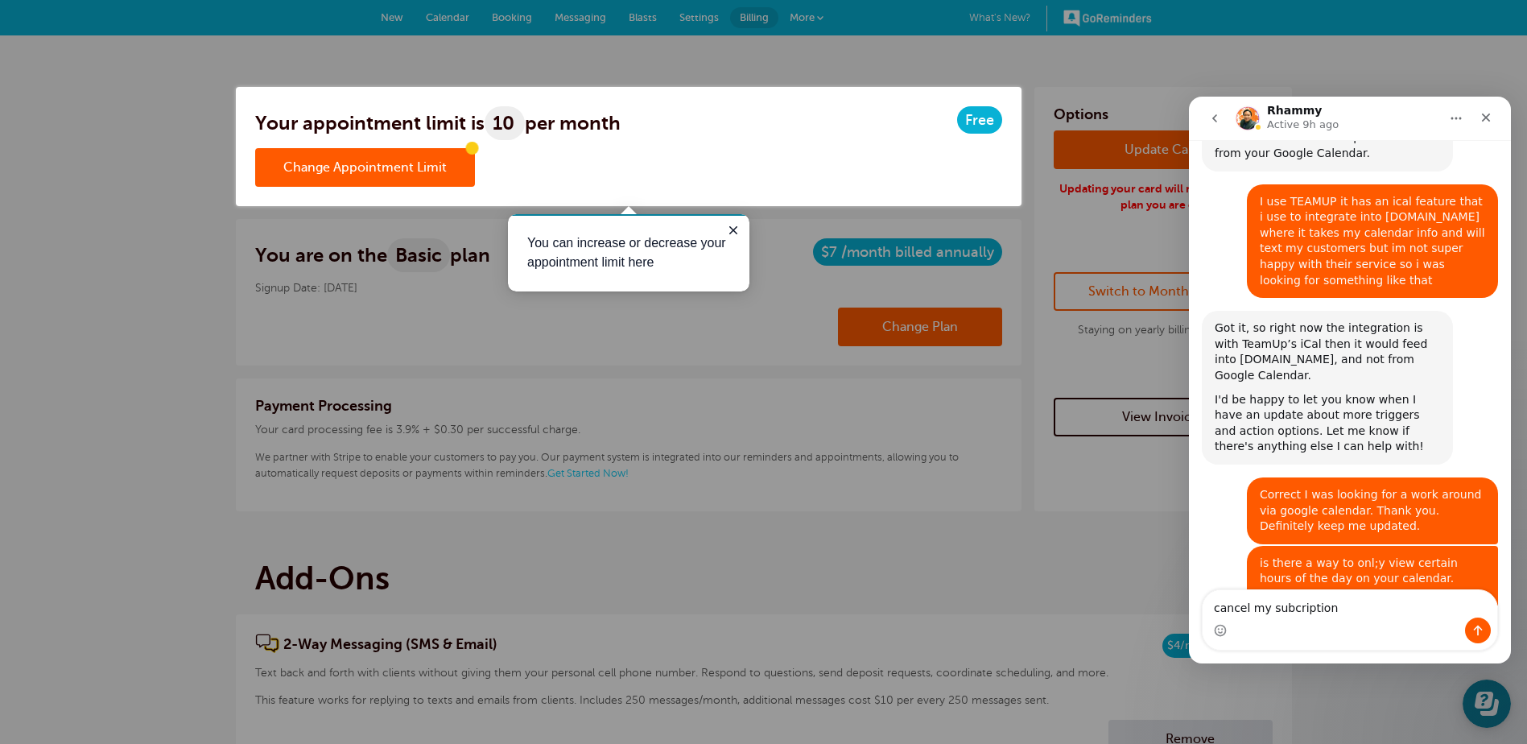
type textarea "cancel my subcription"
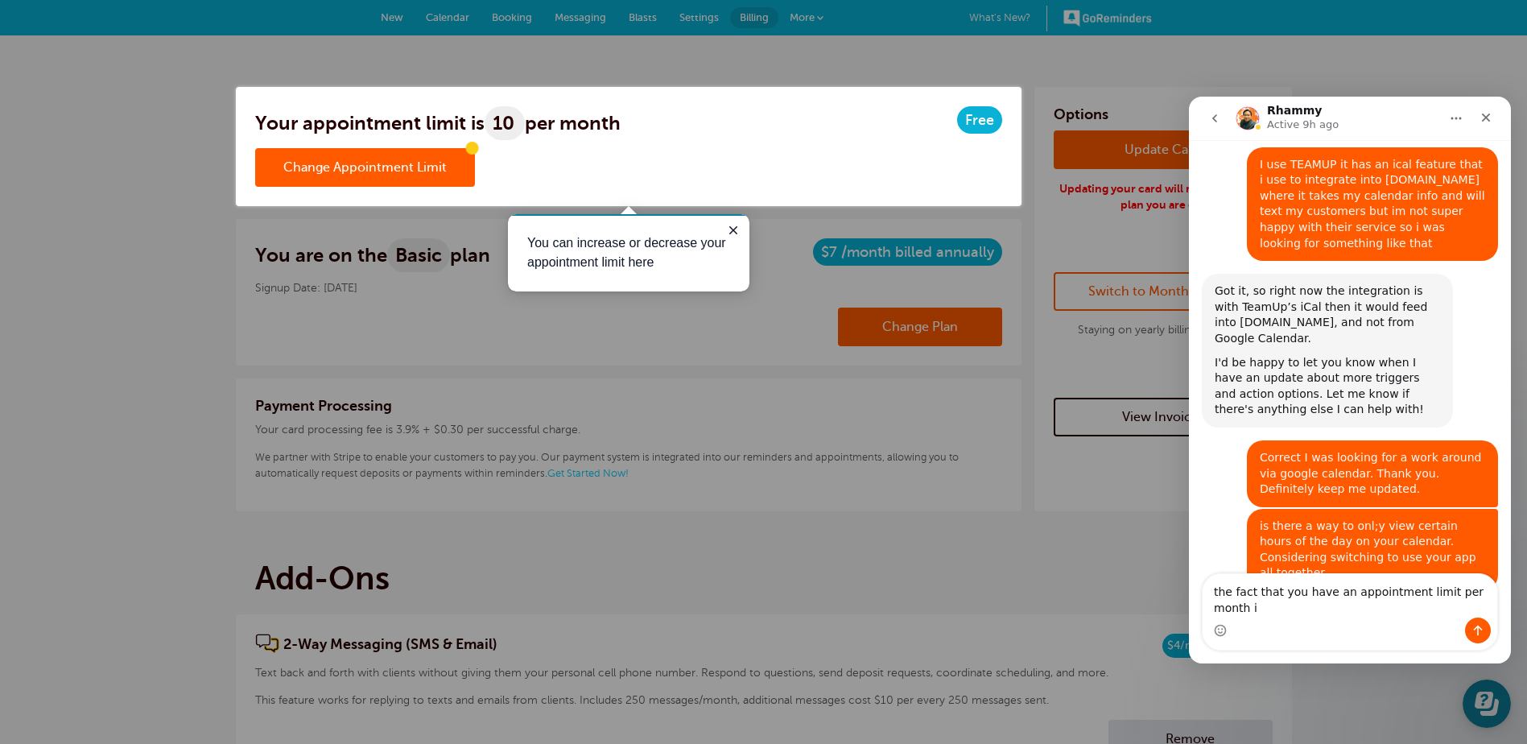
scroll to position [2252, 0]
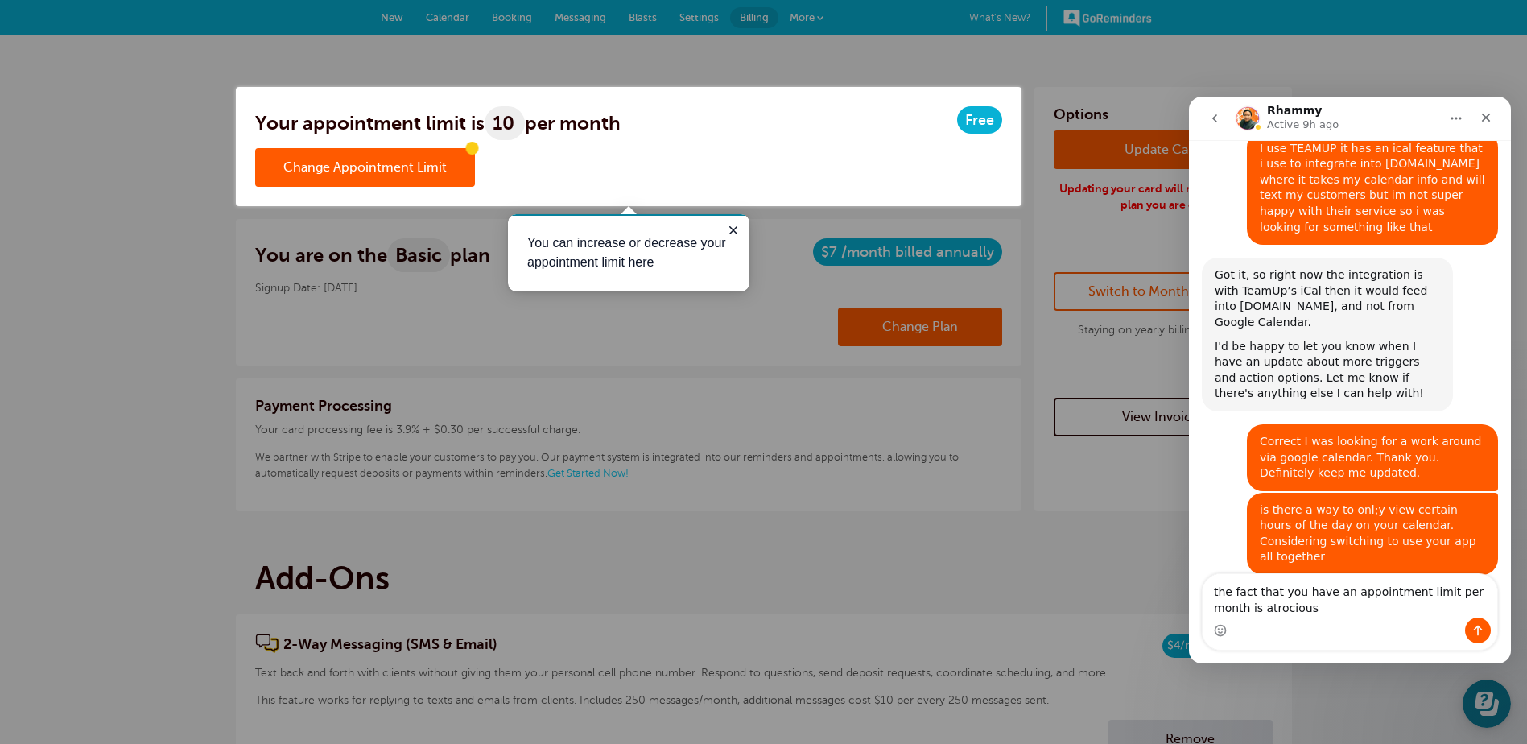
type textarea "the fact that you have an appointment limit per month is atrocious"
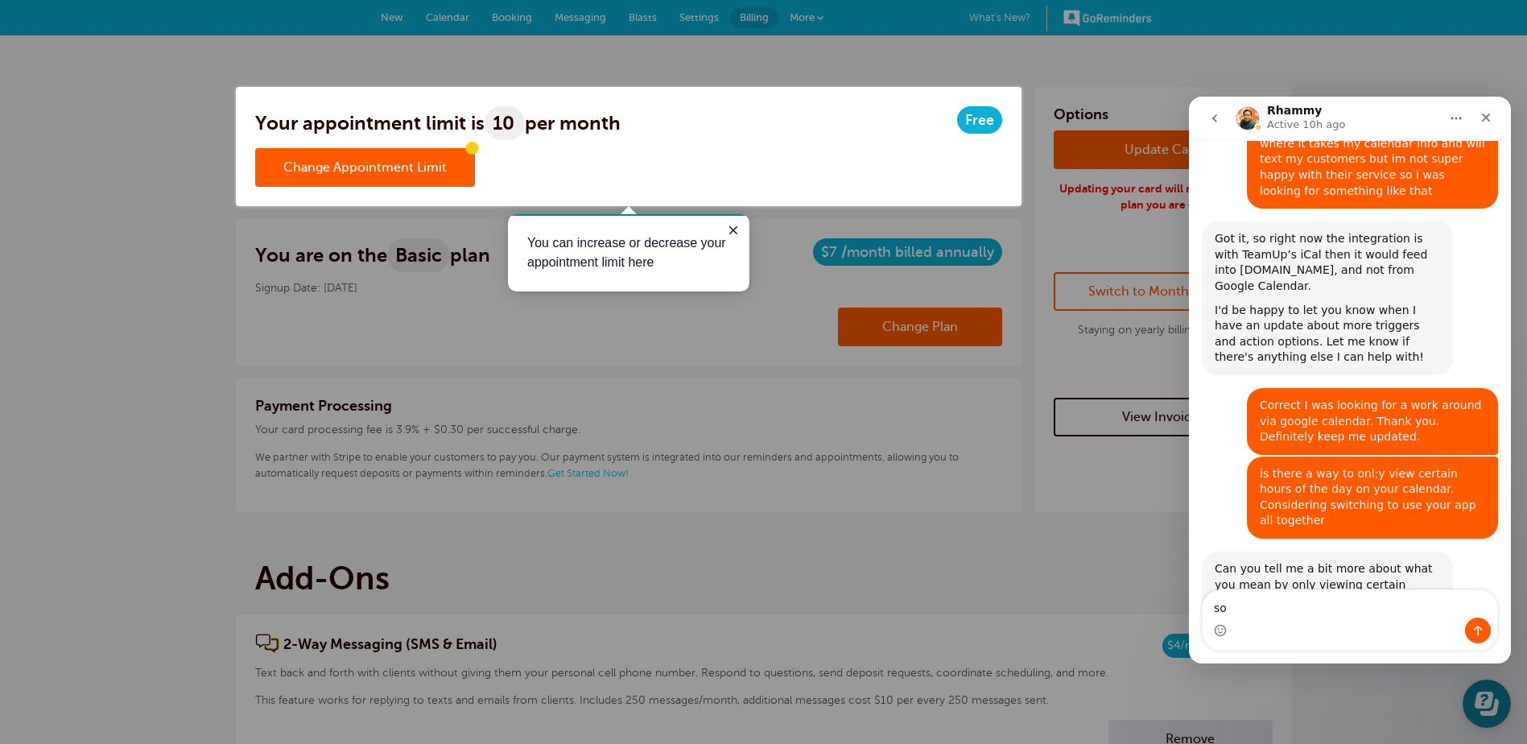
type textarea "s"
type textarea "you should have that in big letters"
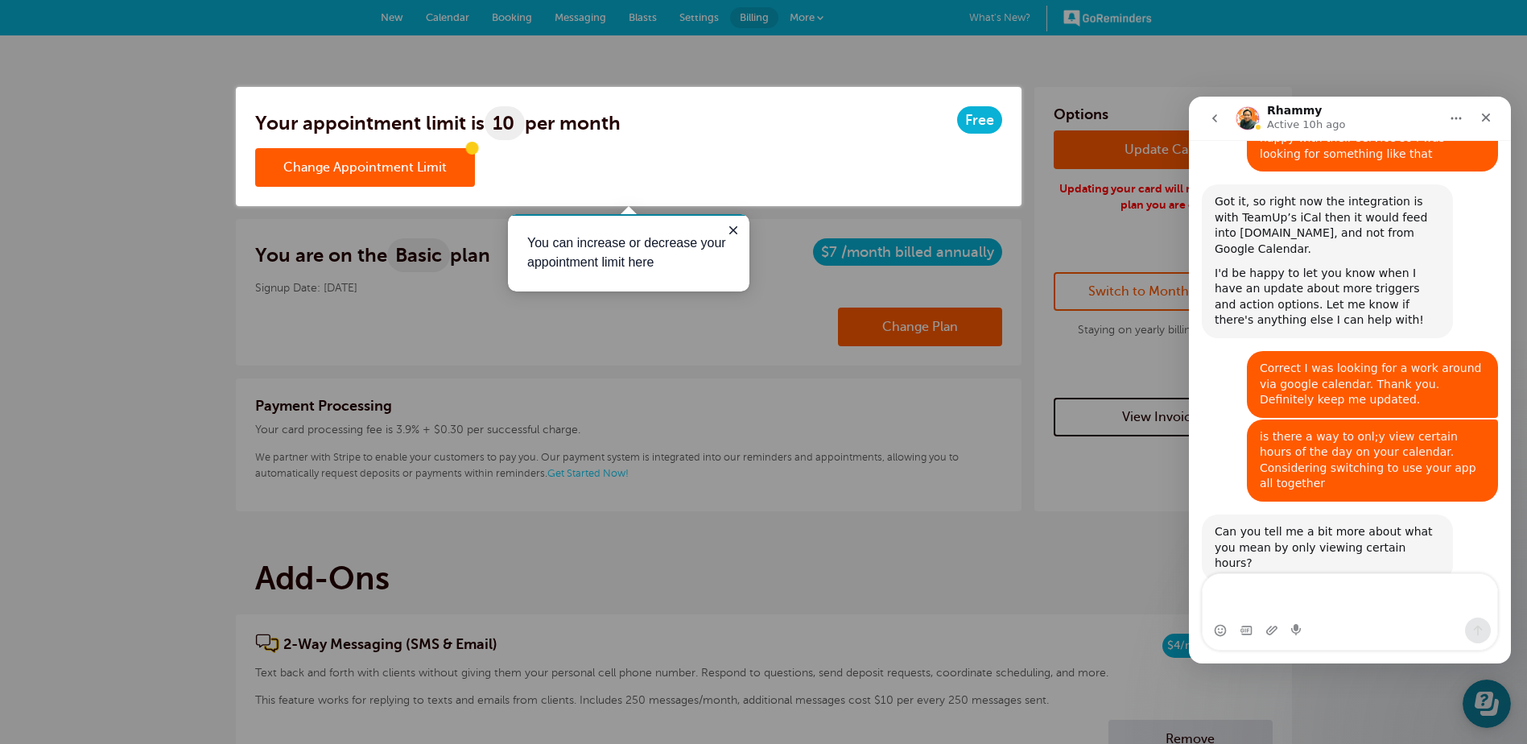
scroll to position [2342, 0]
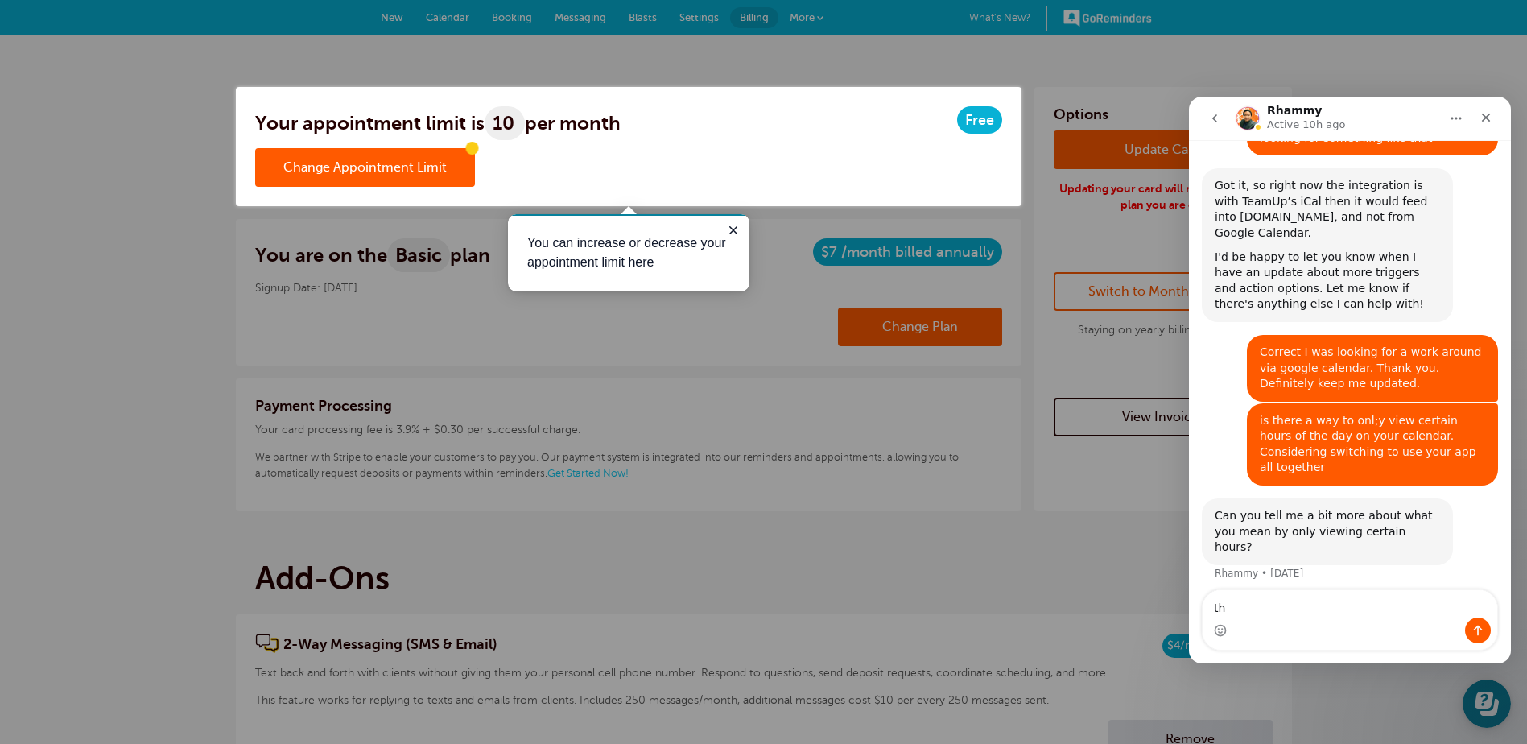
type textarea "t"
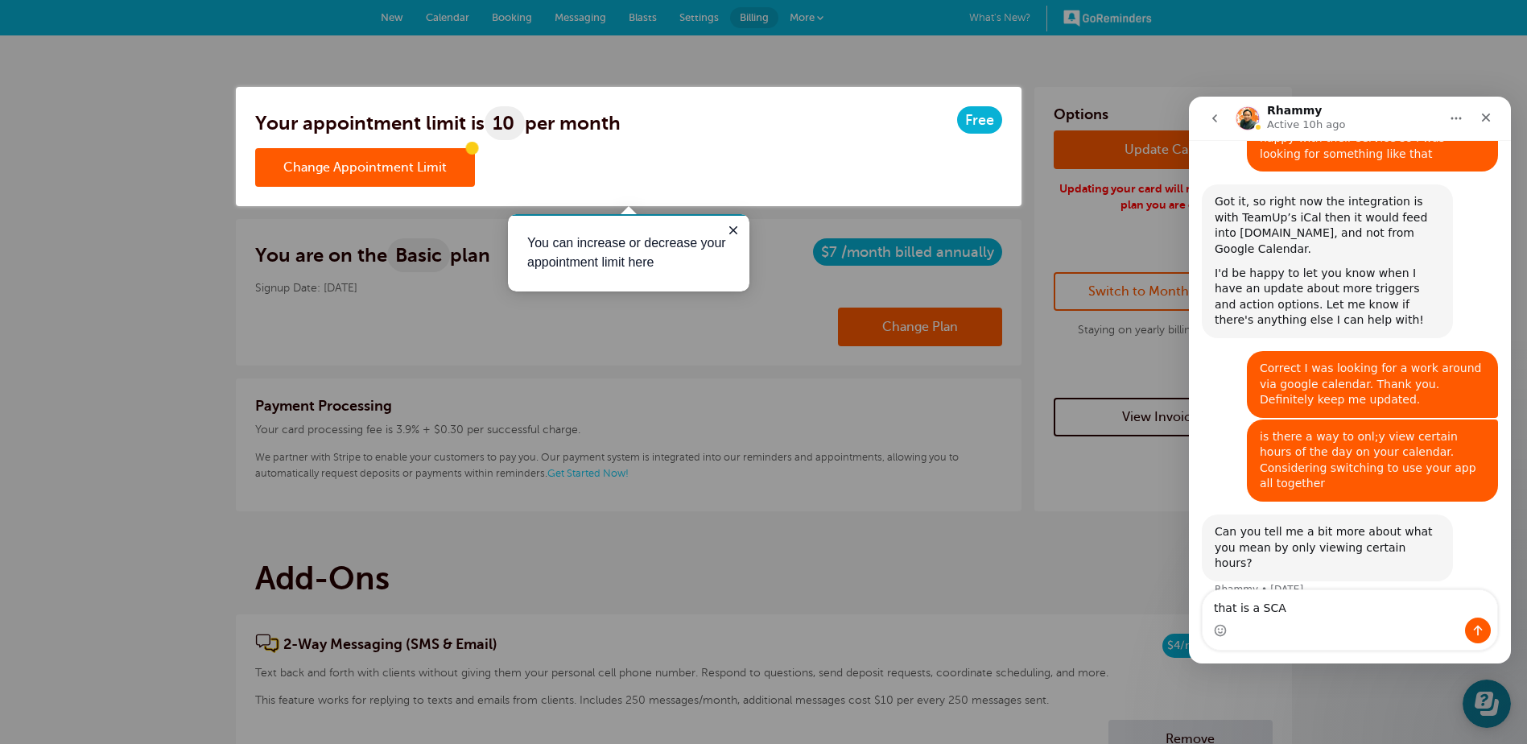
type textarea "that is a SCAM"
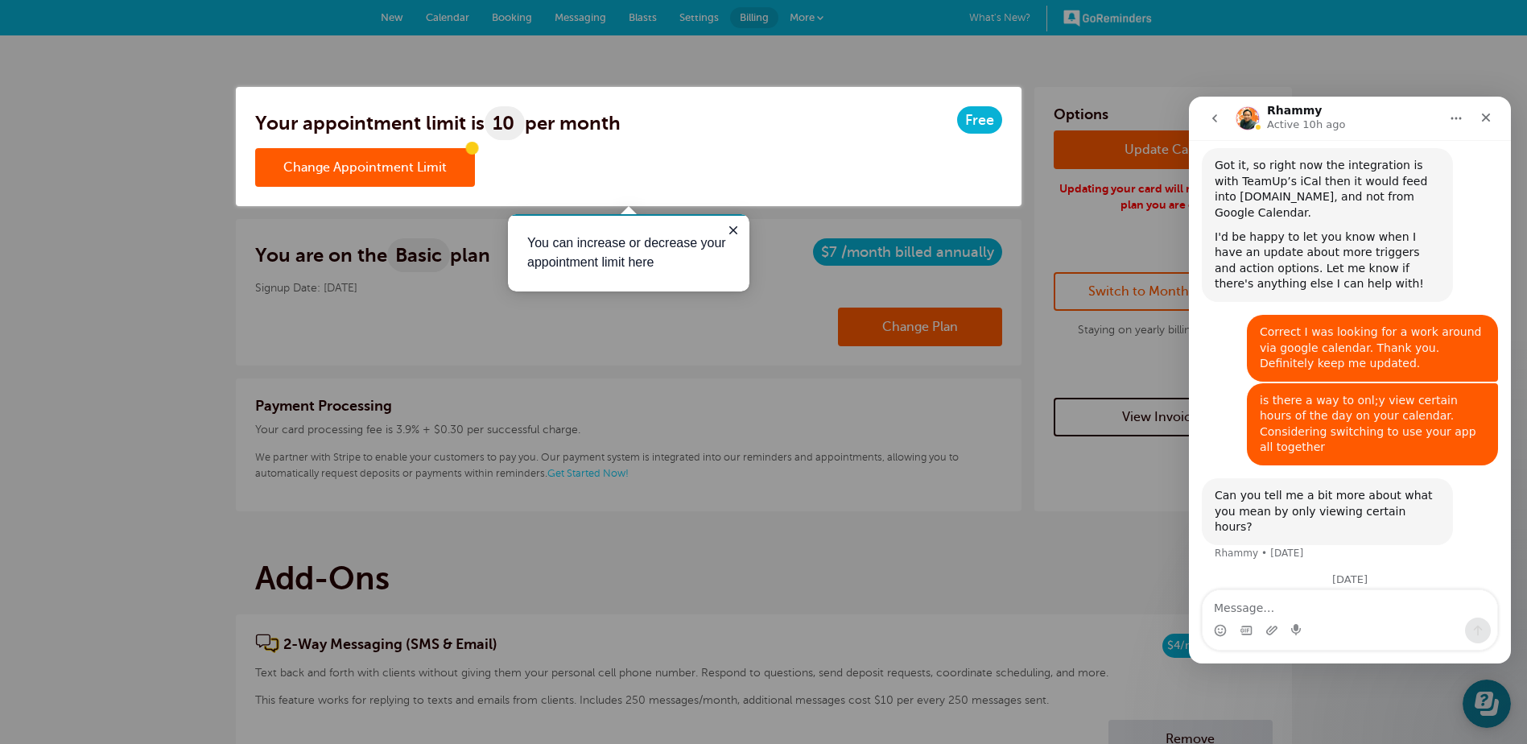
click at [1060, 566] on div at bounding box center [882, 475] width 1292 height 538
click at [733, 224] on icon "Close guide" at bounding box center [733, 230] width 13 height 13
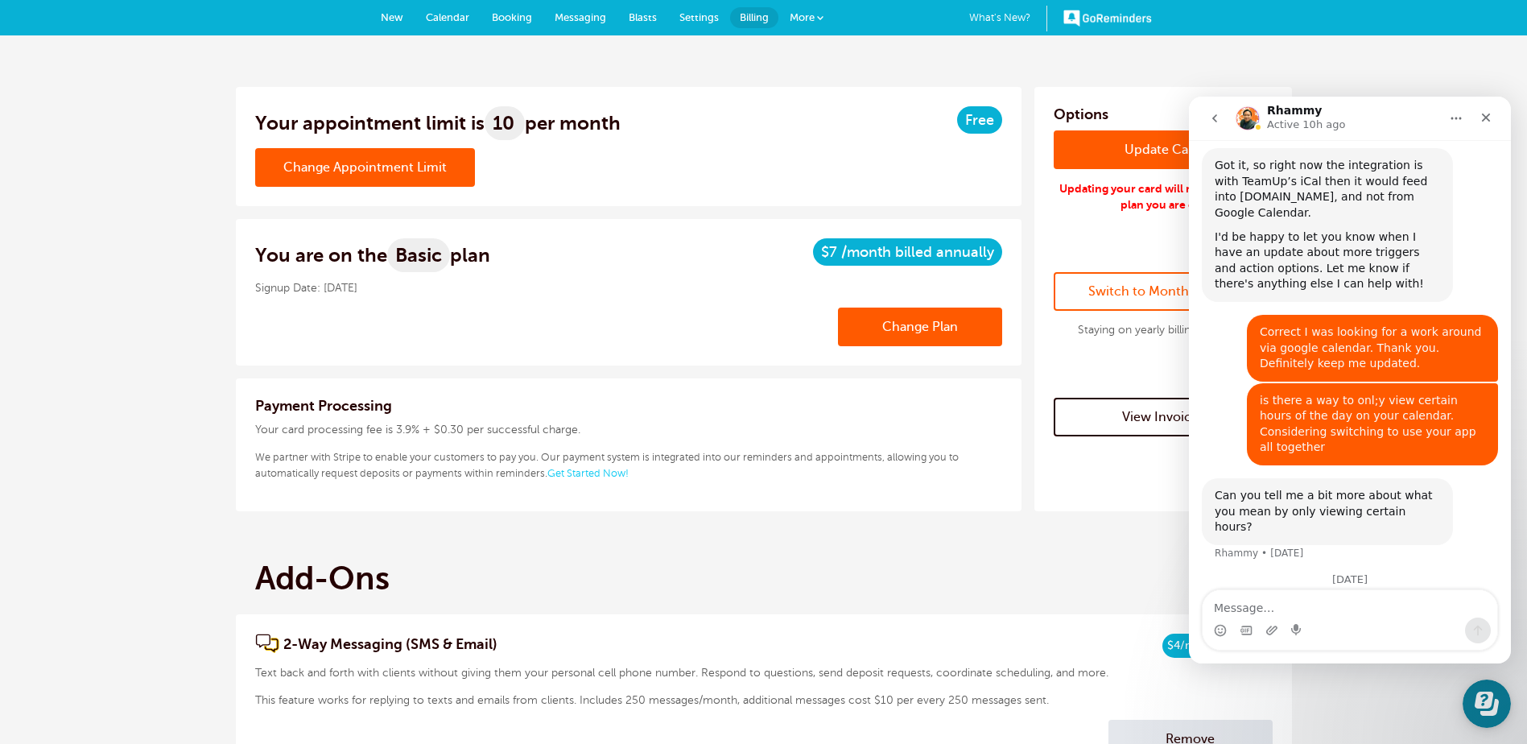
click at [1215, 116] on icon "go back" at bounding box center [1214, 118] width 5 height 8
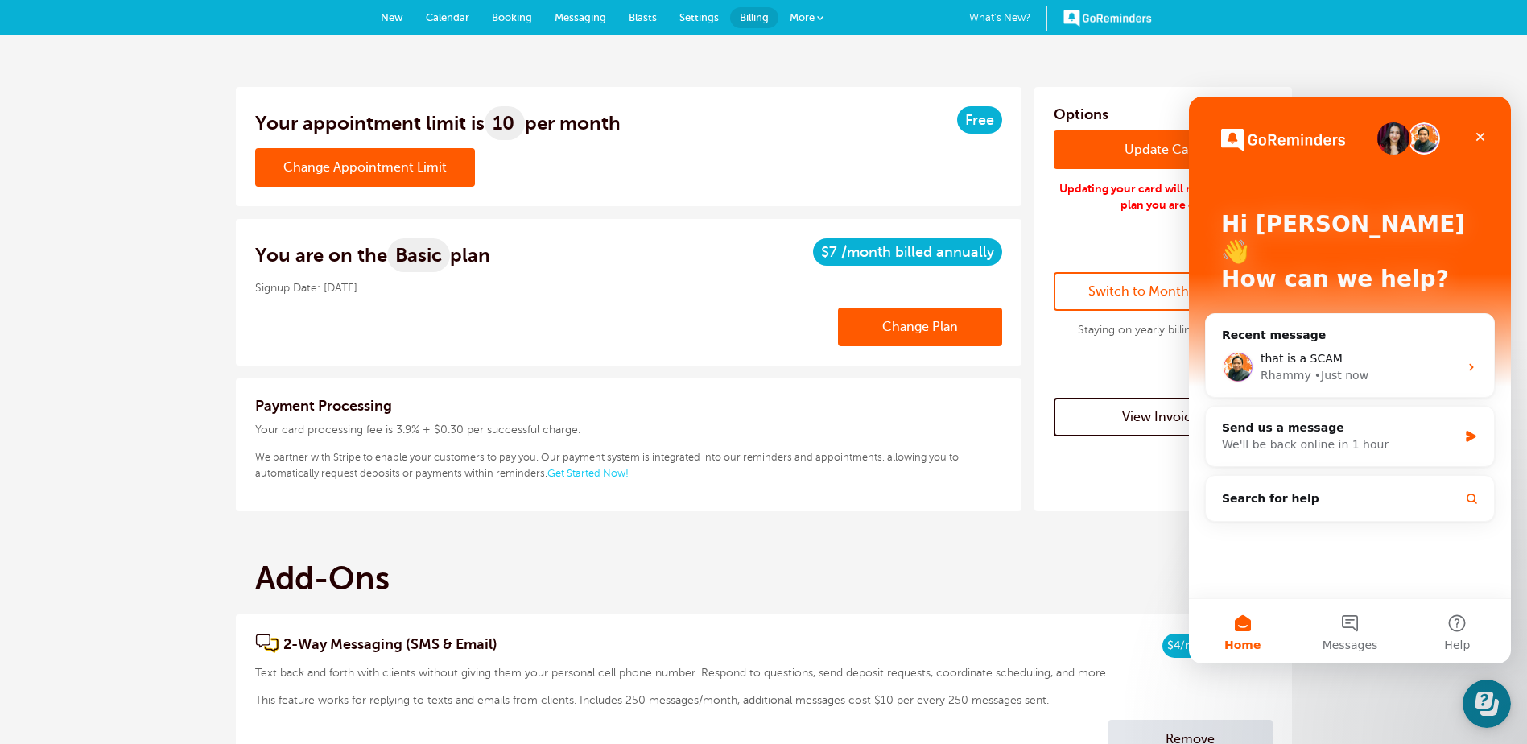
scroll to position [0, 0]
click at [1479, 137] on icon "Close" at bounding box center [1480, 136] width 13 height 13
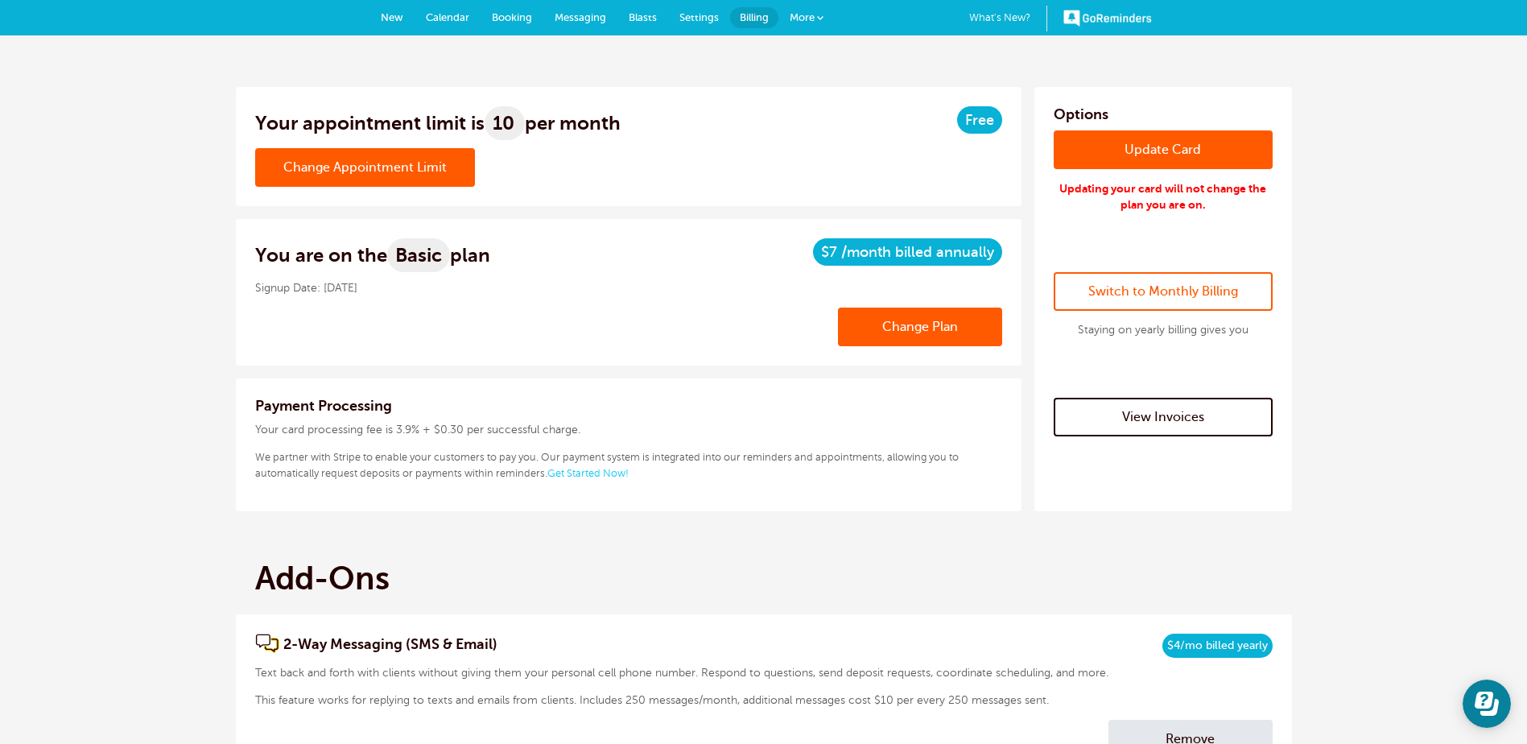
click at [602, 188] on div "Your appointment limit is 10 per month Free Change Appointment Limit Select a n…" at bounding box center [629, 146] width 786 height 119
click at [405, 183] on link "Change Appointment Limit" at bounding box center [365, 167] width 220 height 39
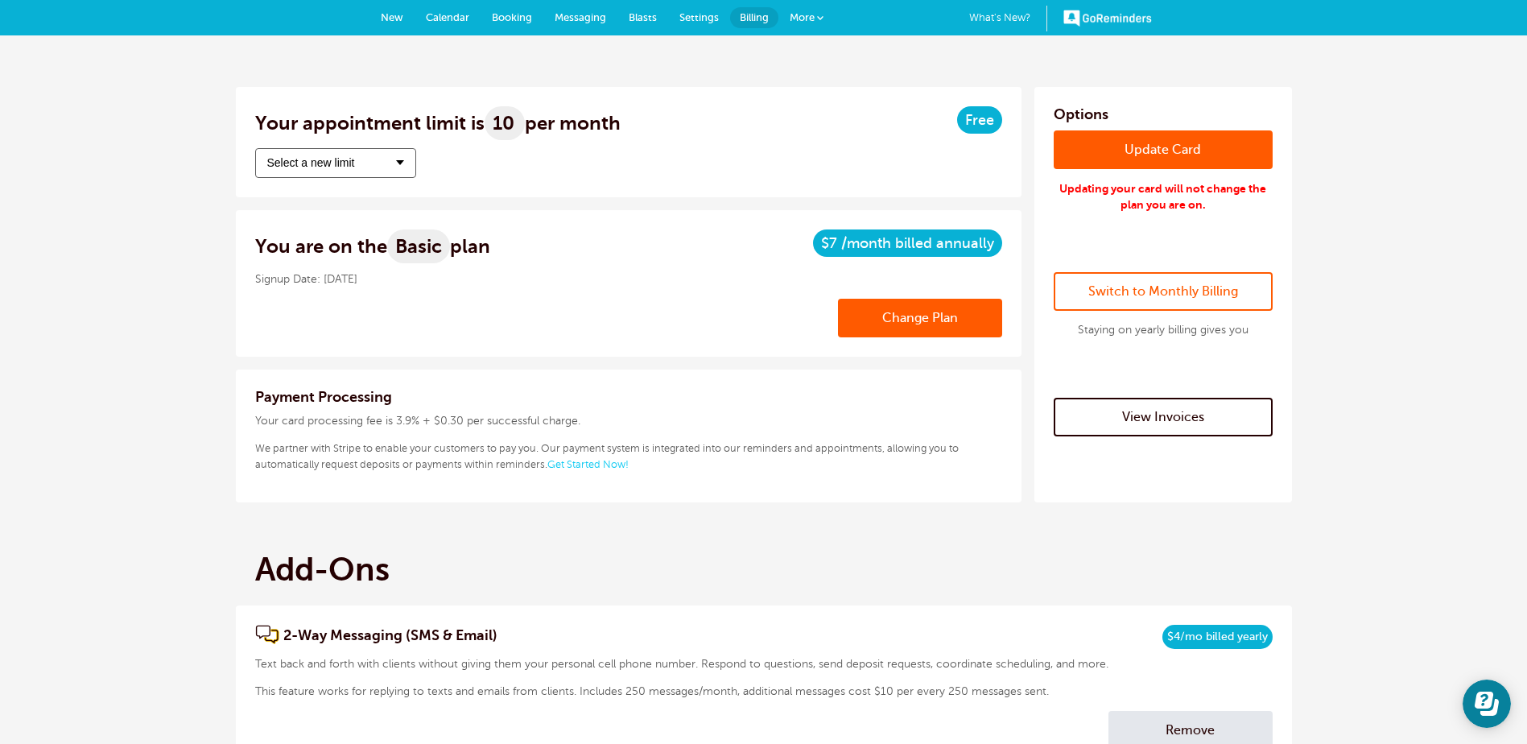
click at [386, 151] on button "Select a new limit" at bounding box center [335, 163] width 161 height 30
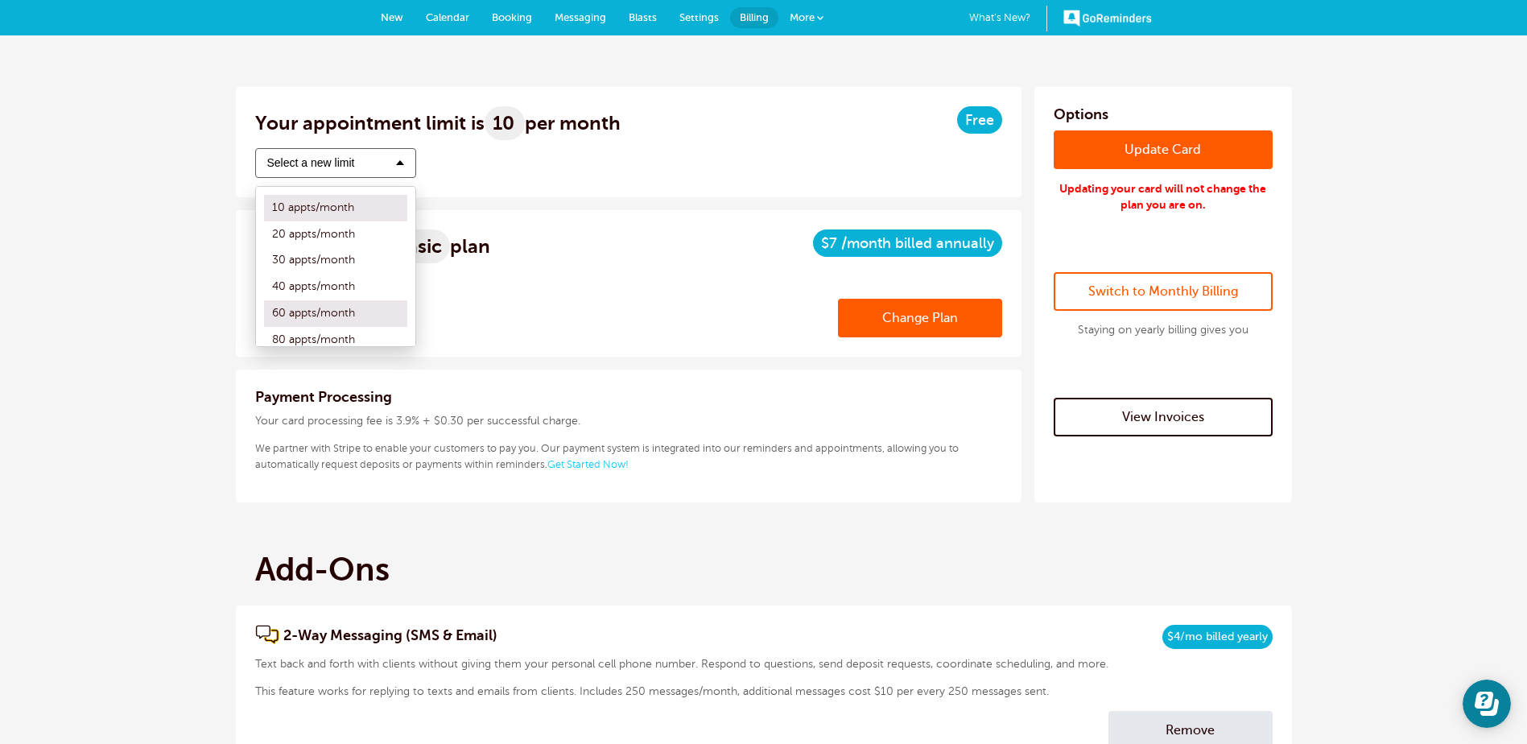
click at [319, 314] on label "60 appts/month" at bounding box center [335, 313] width 143 height 27
click at [264, 314] on input "60 appts/month" at bounding box center [264, 313] width 0 height 10
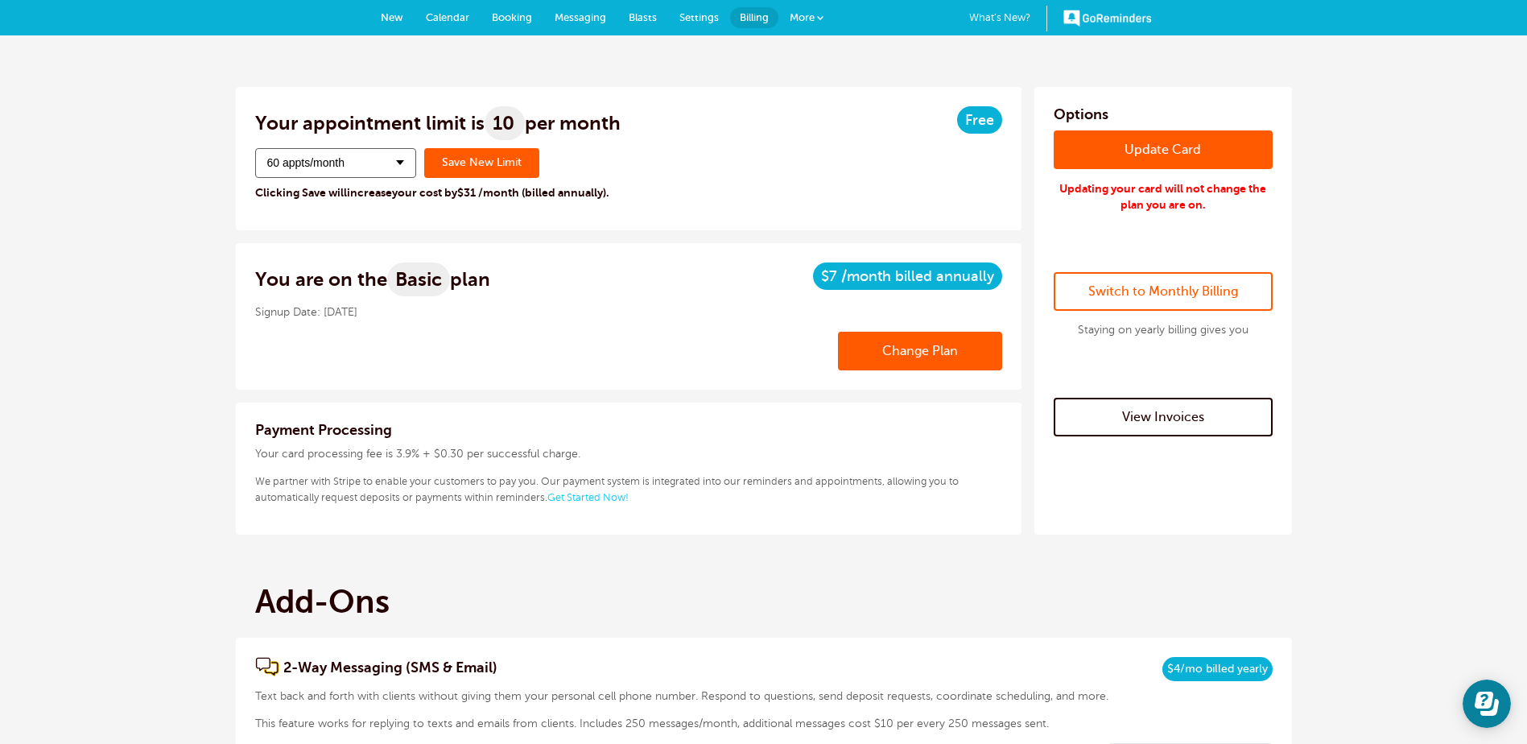
click at [626, 292] on div "You are on the Basic plan $7 /month Billed annually" at bounding box center [628, 283] width 747 height 42
click at [896, 348] on link "Change Plan" at bounding box center [920, 351] width 164 height 39
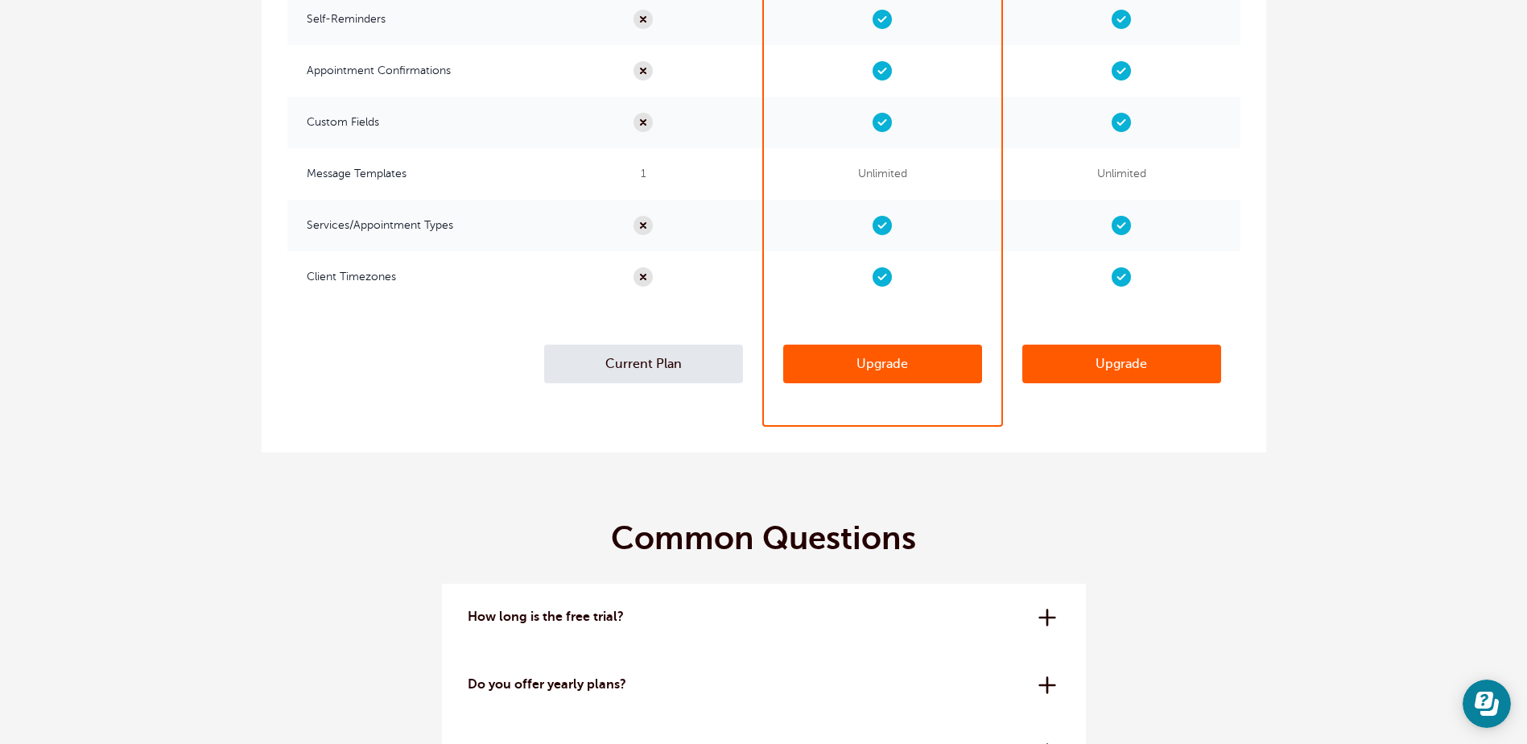
scroll to position [3140, 0]
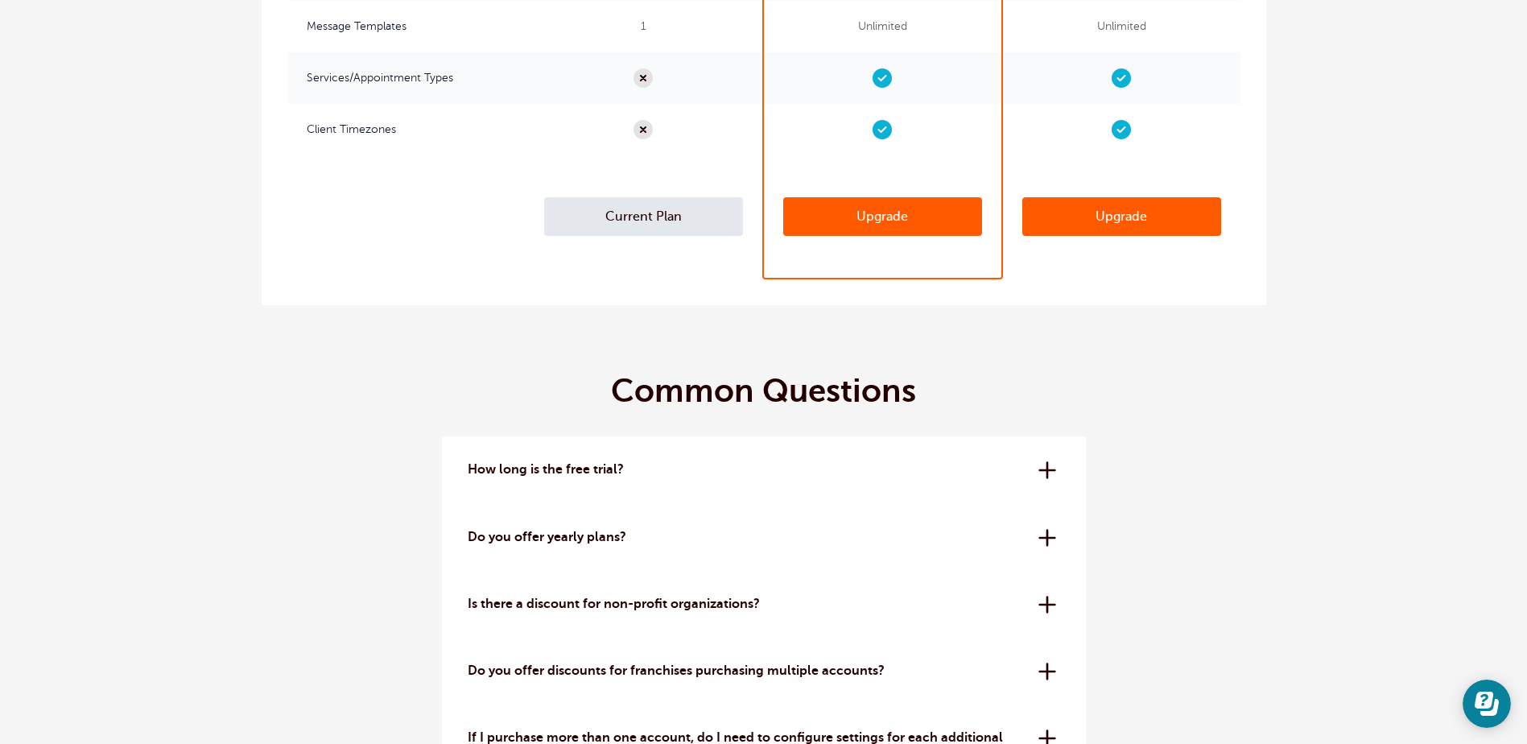
click at [615, 451] on div "How long is the free trial? The free trial is 14 days. No credit card needed to…" at bounding box center [764, 469] width 644 height 67
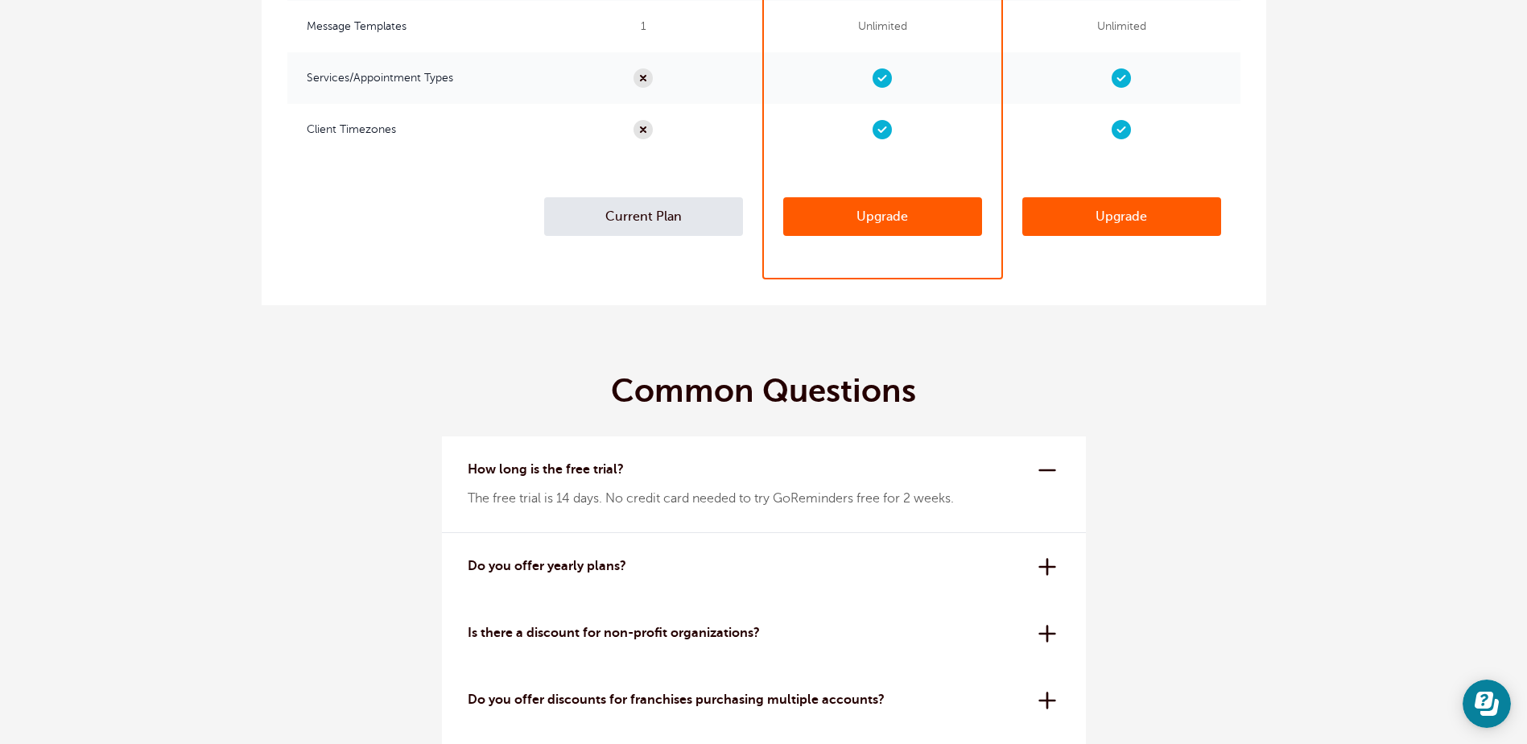
click at [619, 471] on p "How long is the free trial?" at bounding box center [747, 469] width 559 height 15
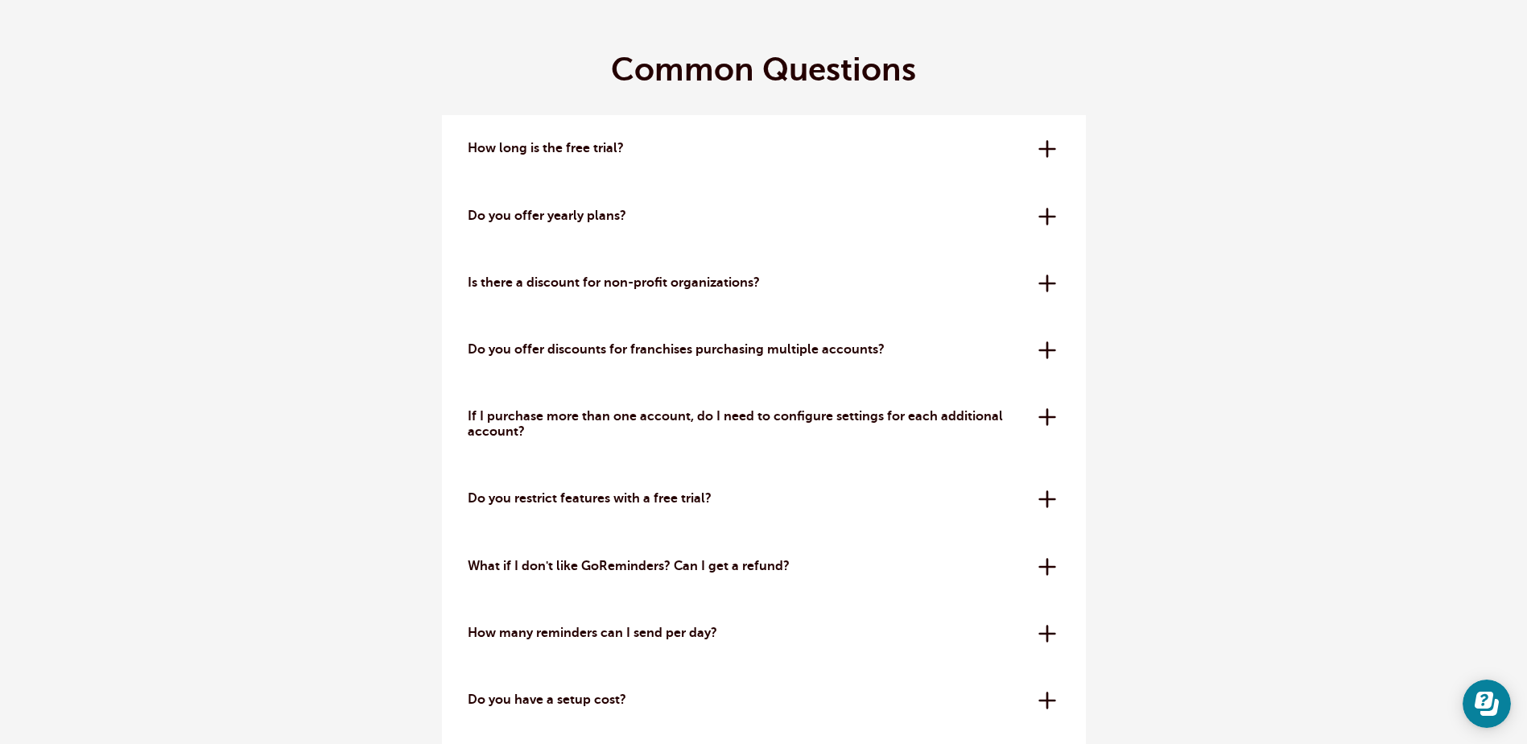
scroll to position [3462, 0]
click at [573, 491] on p "Do you restrict features with a free trial?" at bounding box center [747, 497] width 559 height 15
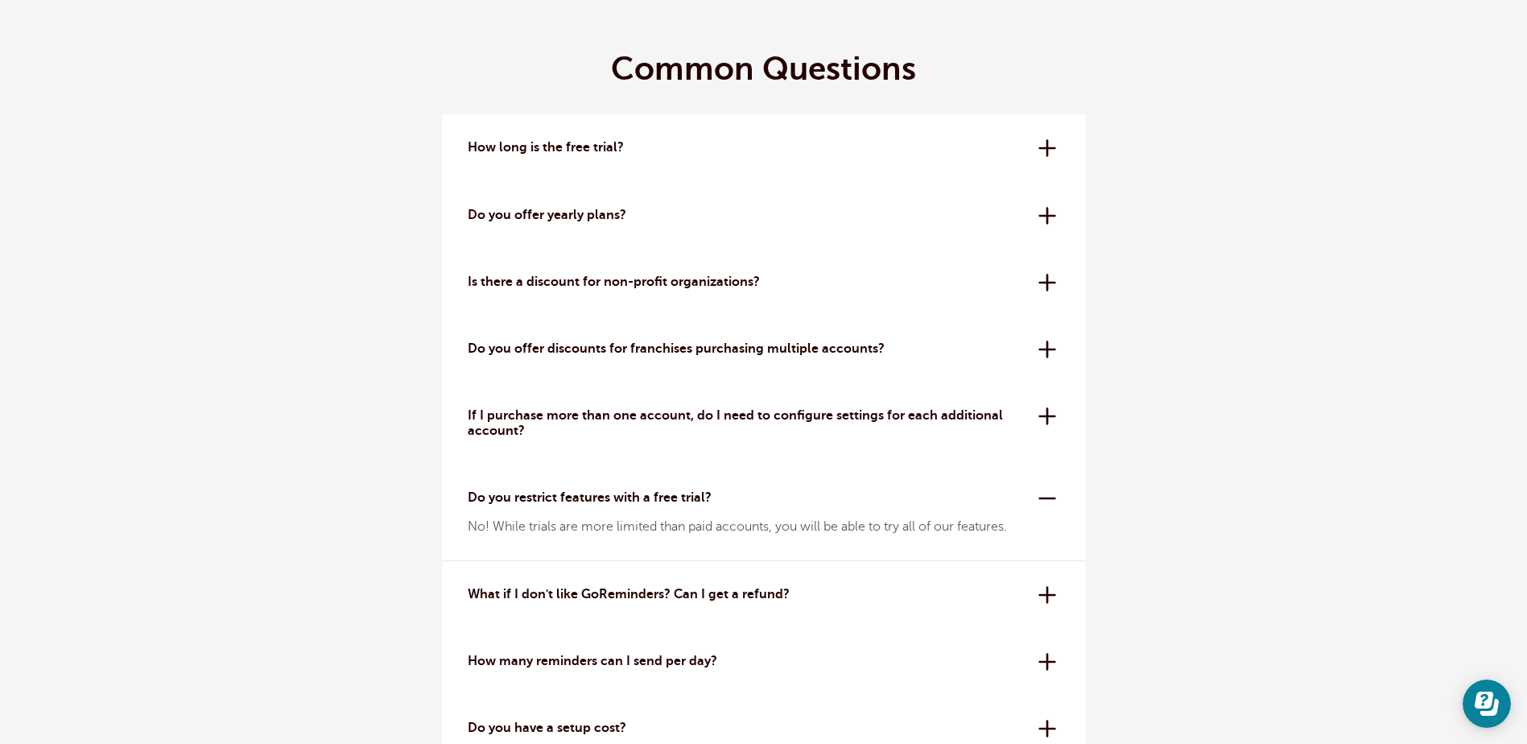
click at [573, 491] on p "Do you restrict features with a free trial?" at bounding box center [747, 497] width 559 height 15
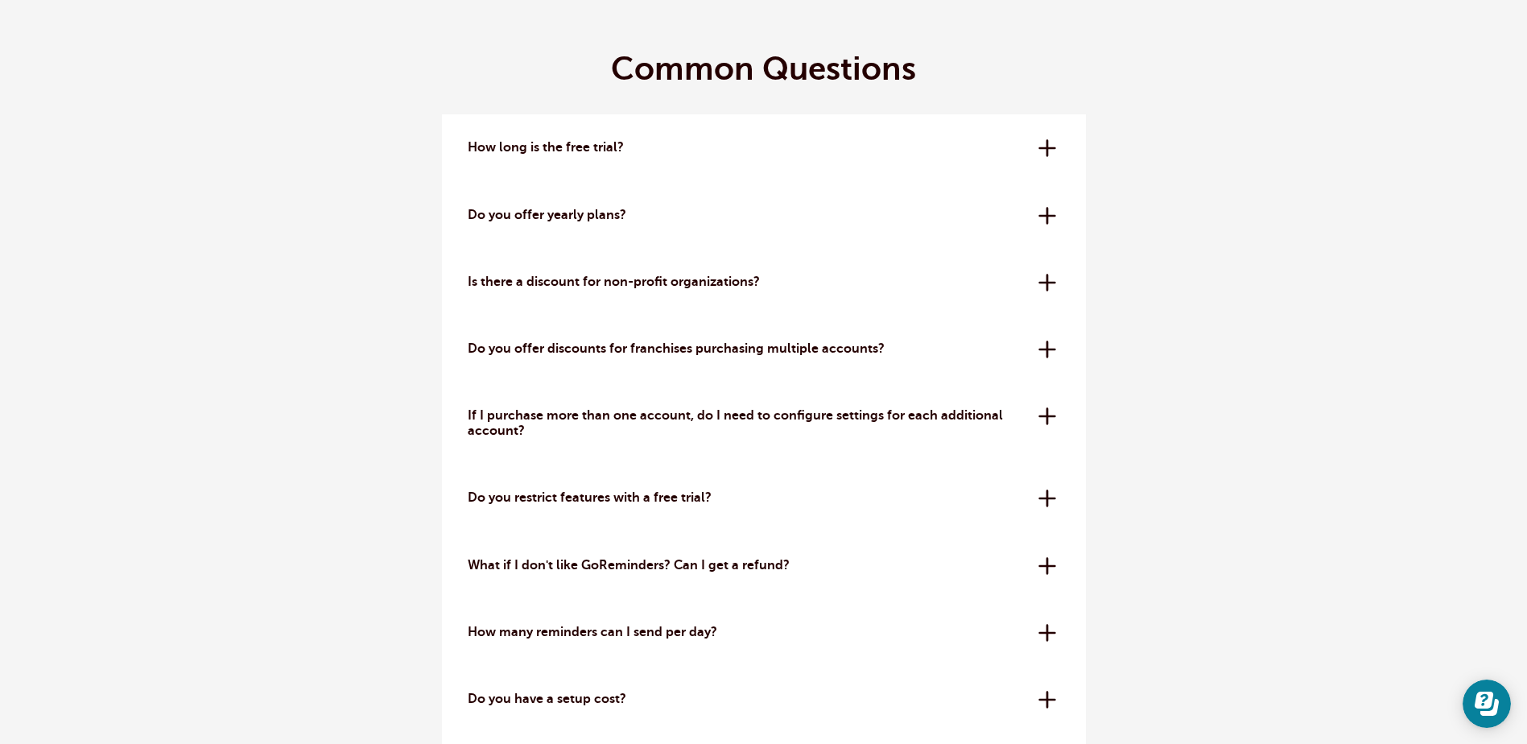
scroll to position [3542, 0]
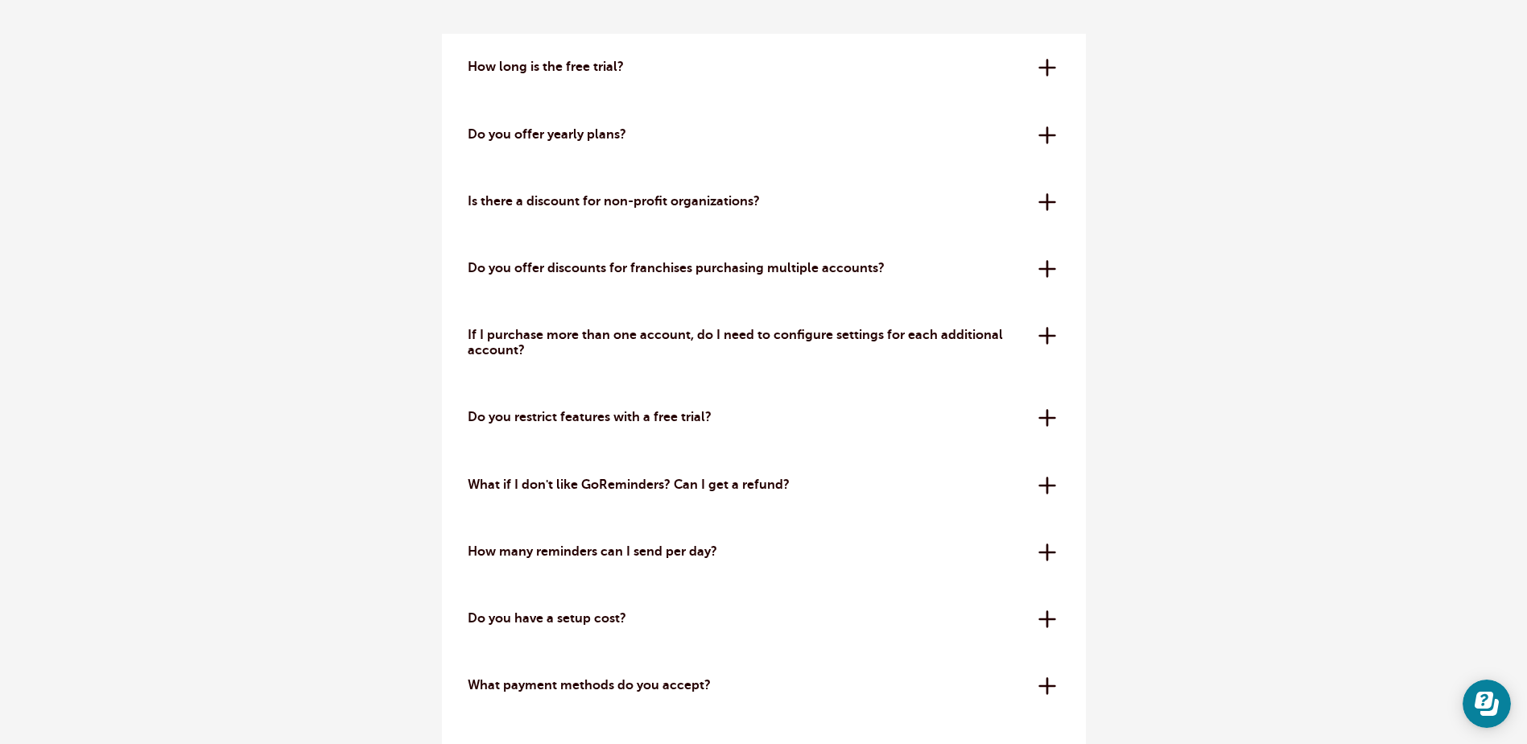
click at [580, 486] on p "What if I don't like GoReminders? Can I get a refund?" at bounding box center [747, 484] width 559 height 15
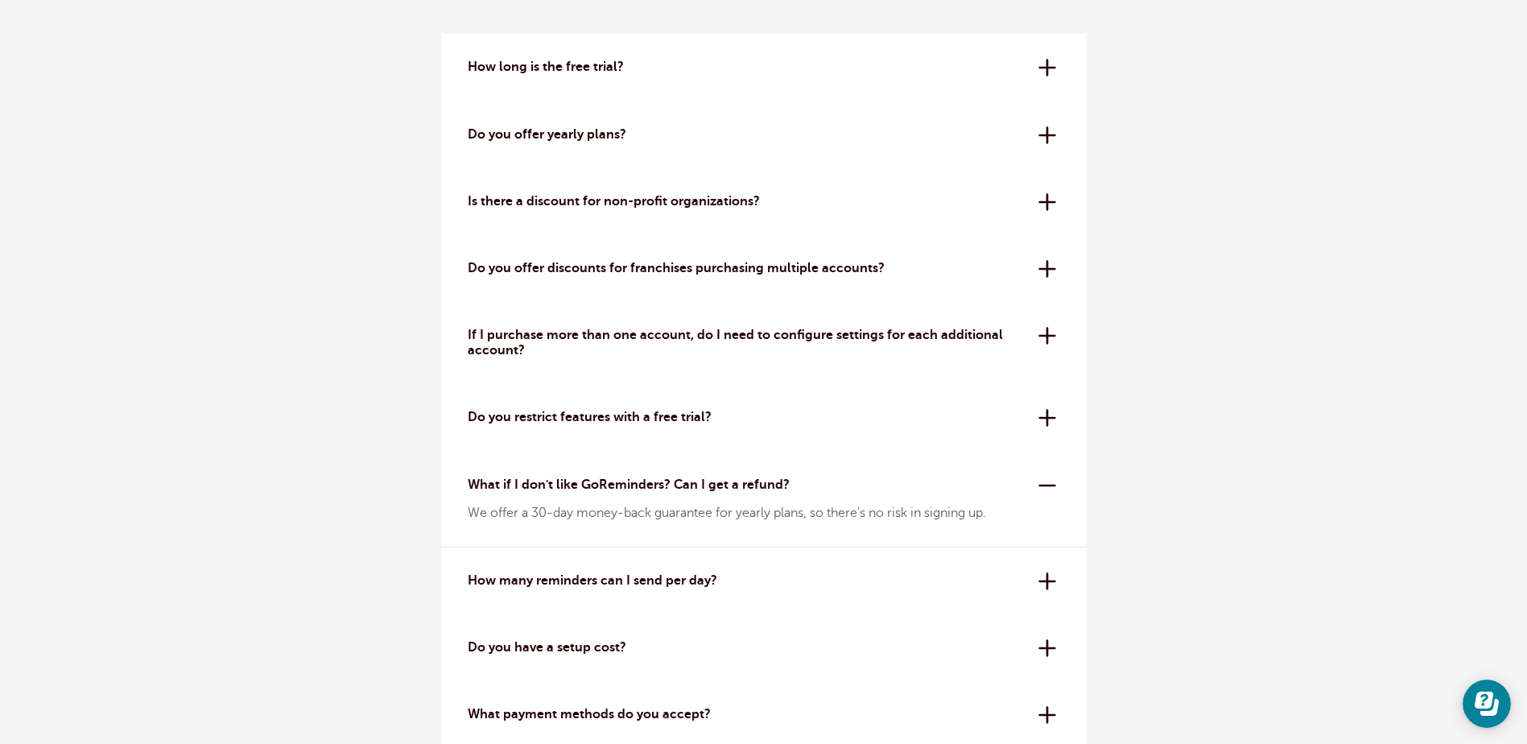
click at [580, 486] on p "What if I don't like GoReminders? Can I get a refund?" at bounding box center [747, 484] width 559 height 15
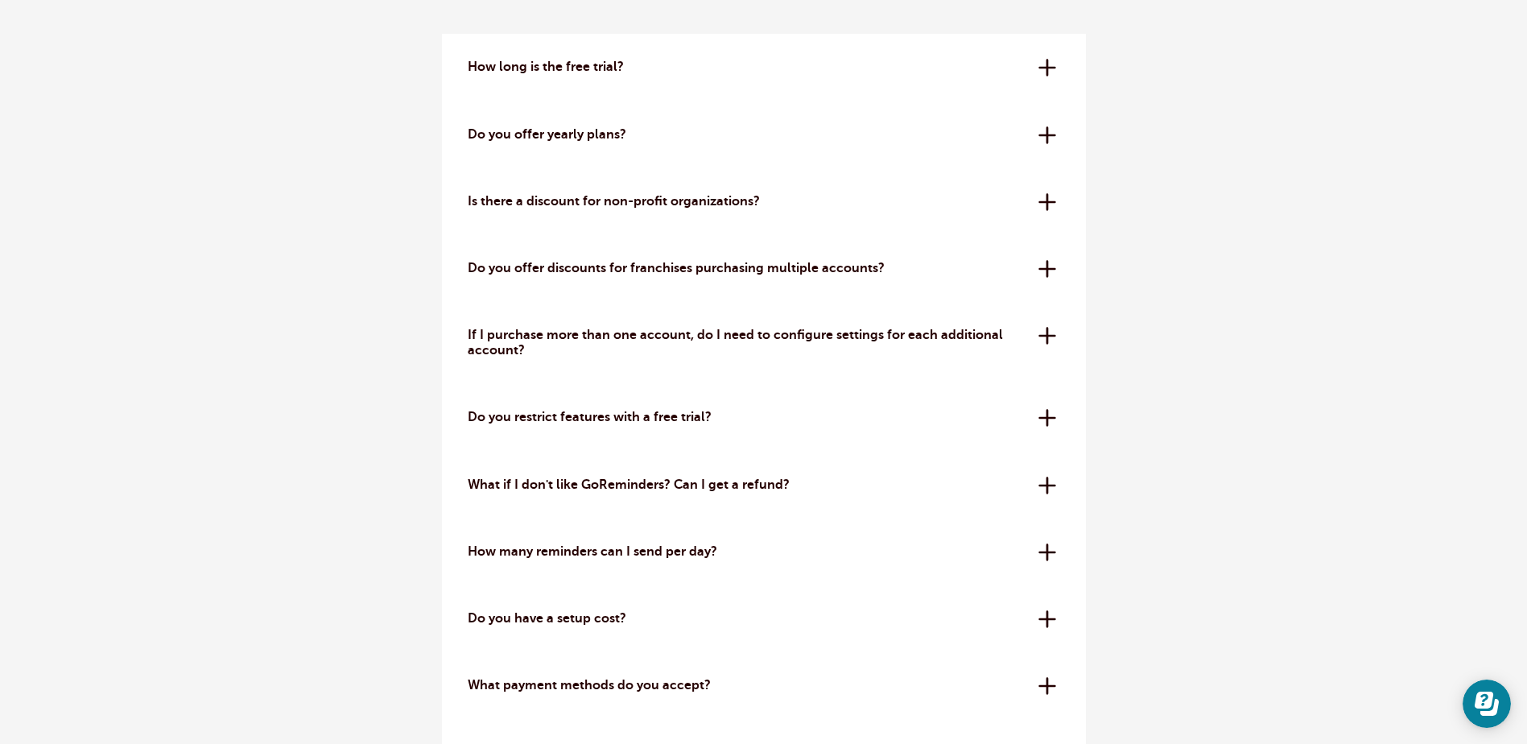
click at [568, 556] on p "How many reminders can I send per day?" at bounding box center [747, 551] width 559 height 15
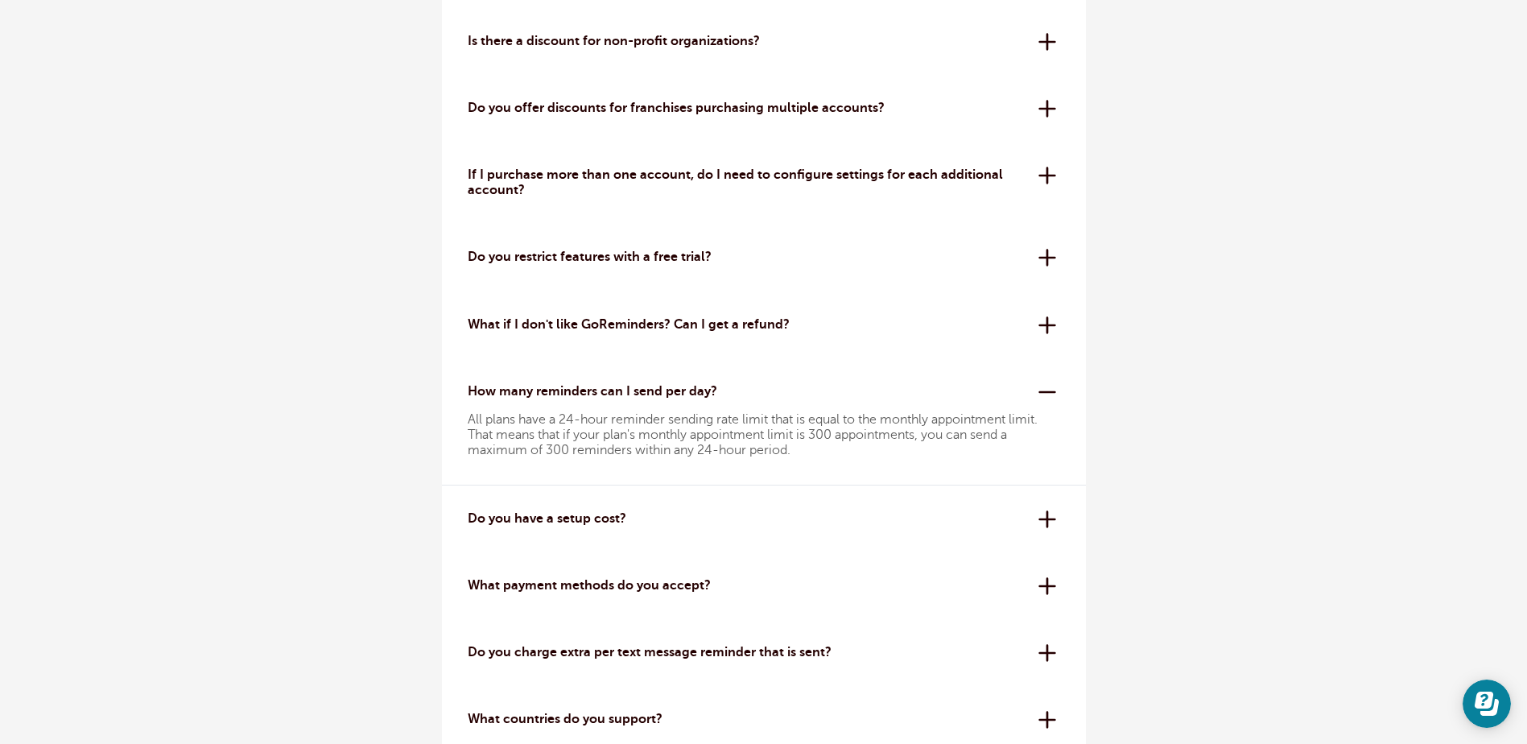
scroll to position [3703, 0]
click at [538, 513] on p "Do you have a setup cost?" at bounding box center [747, 517] width 559 height 15
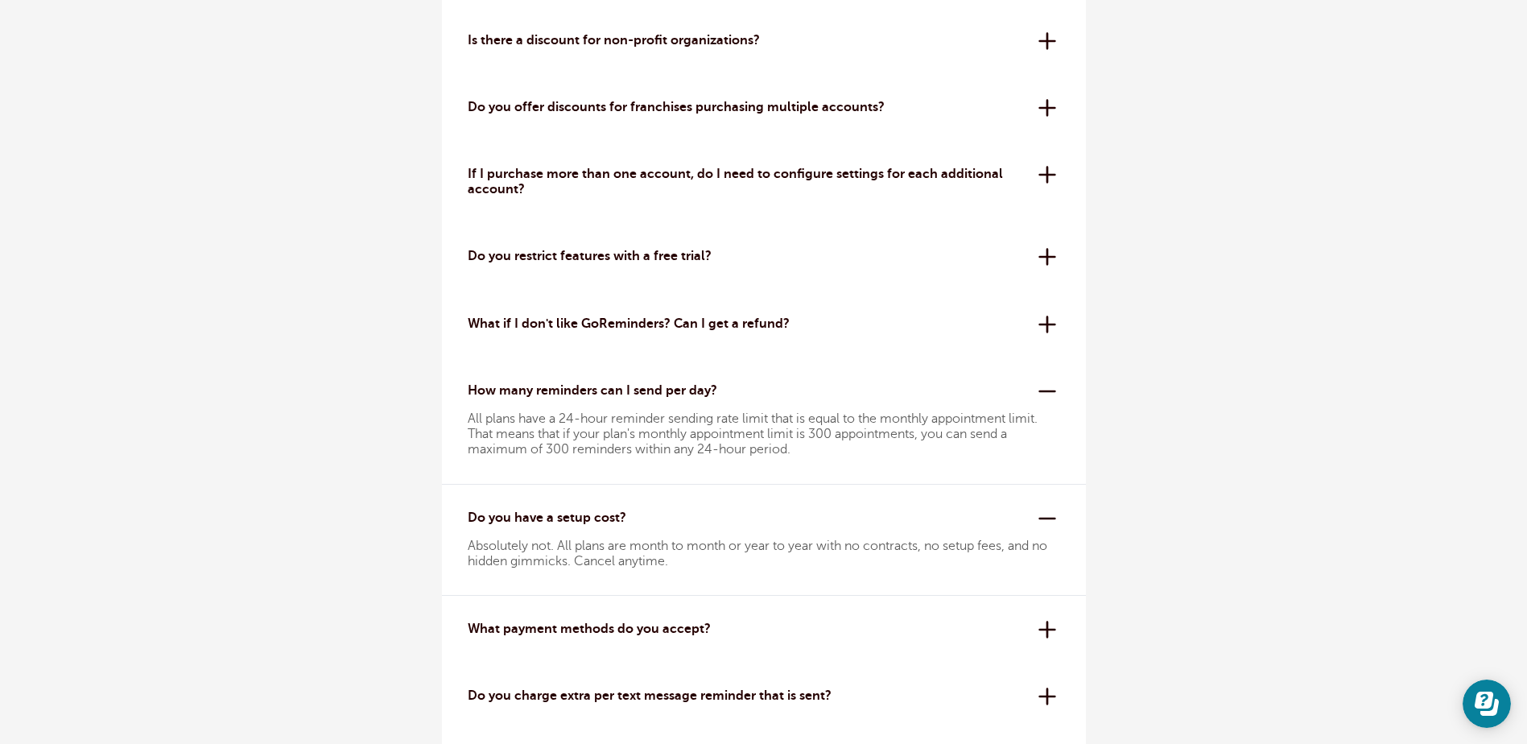
click at [538, 513] on p "Do you have a setup cost?" at bounding box center [747, 517] width 559 height 15
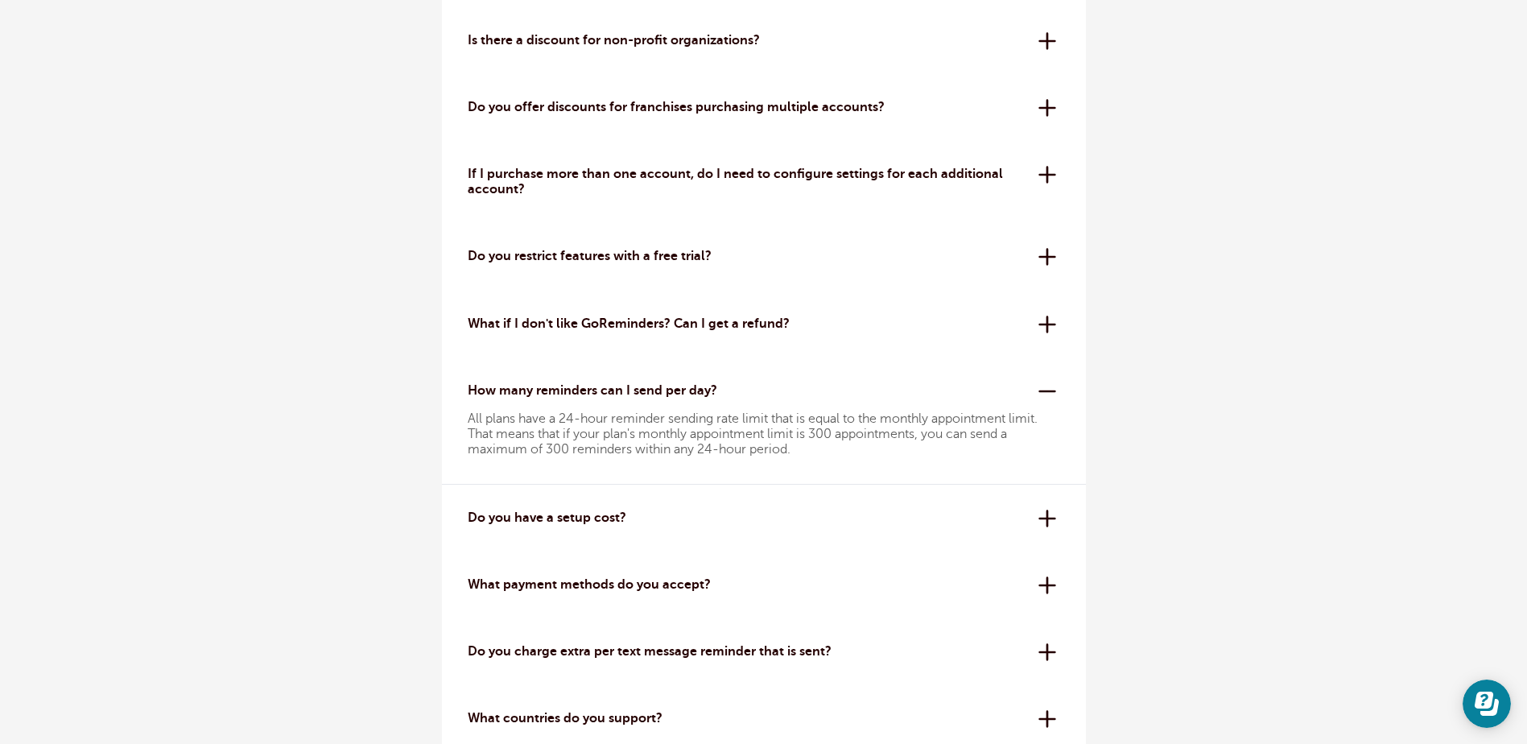
scroll to position [3864, 0]
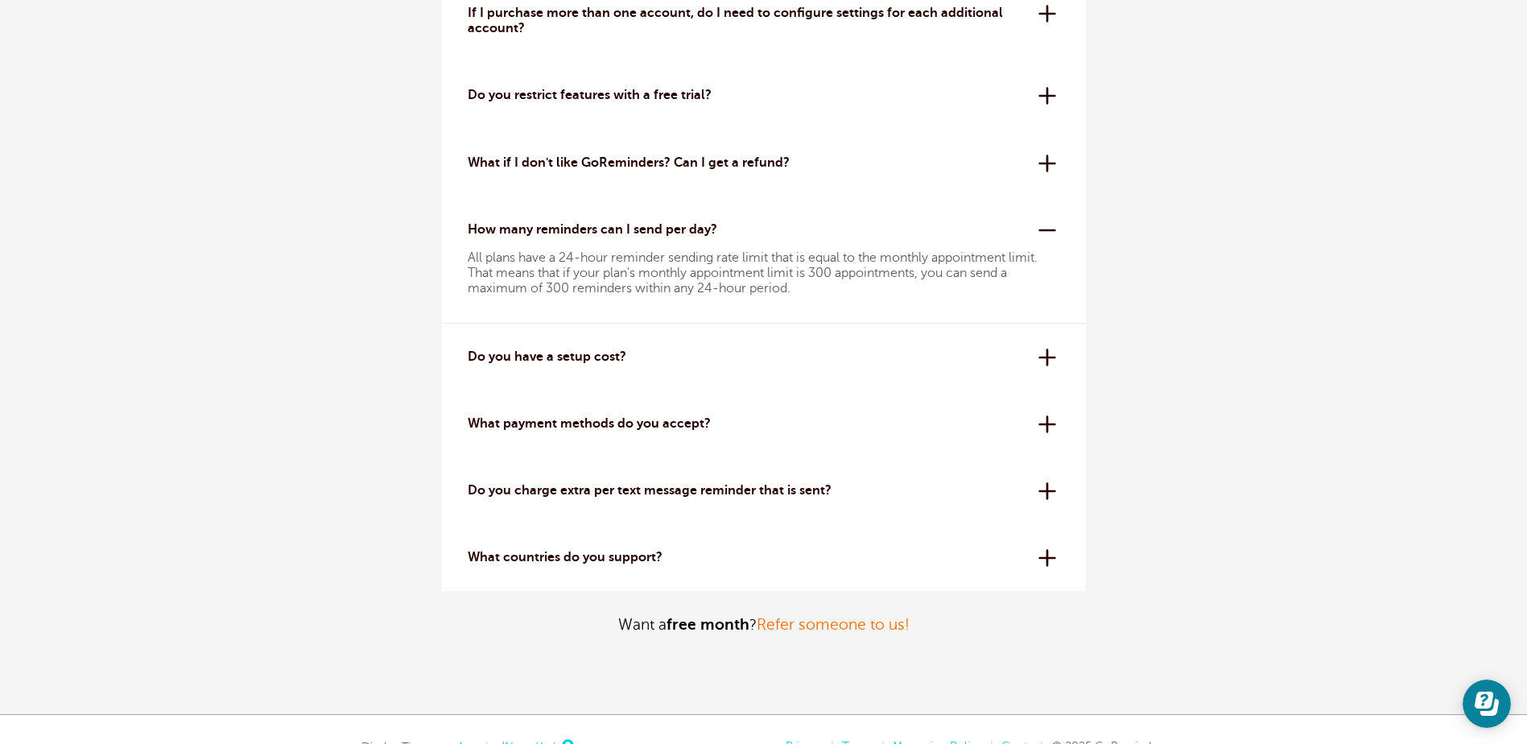
click at [517, 506] on div "Do you charge extra per text message reminder that is sent? Nope! Our pricing i…" at bounding box center [764, 490] width 644 height 67
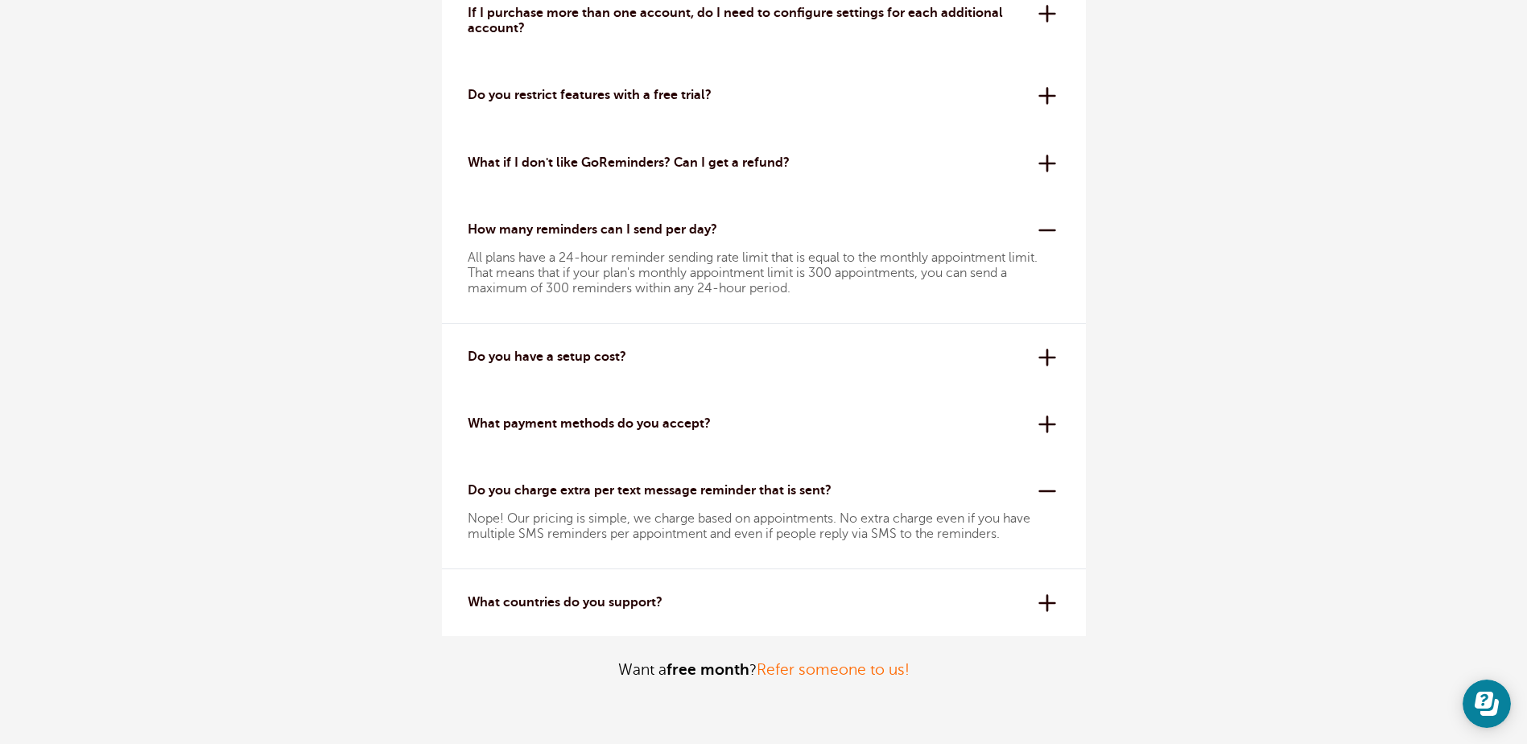
click at [546, 524] on p "Nope! Our pricing is simple, we charge based on appointments. No extra charge e…" at bounding box center [764, 526] width 592 height 31
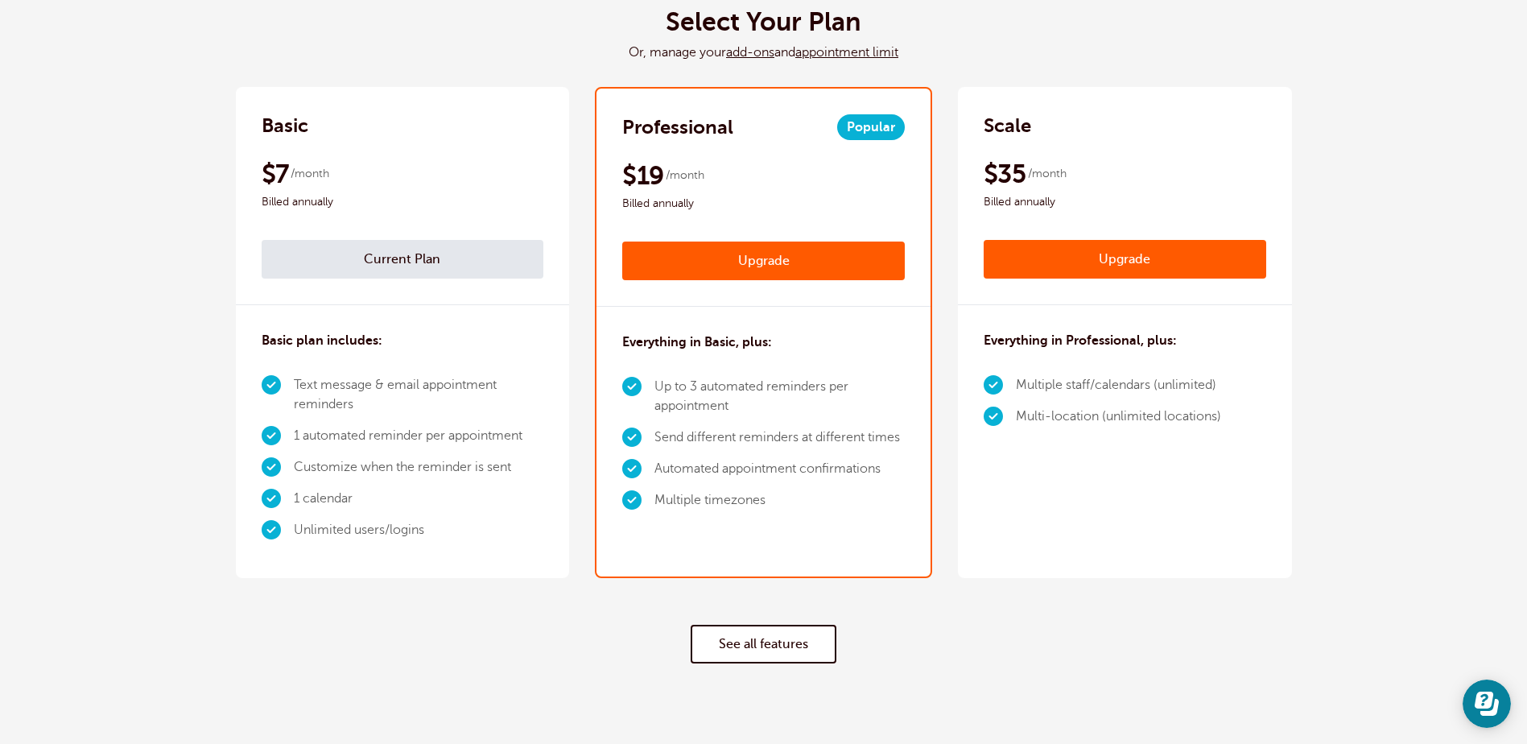
scroll to position [0, 0]
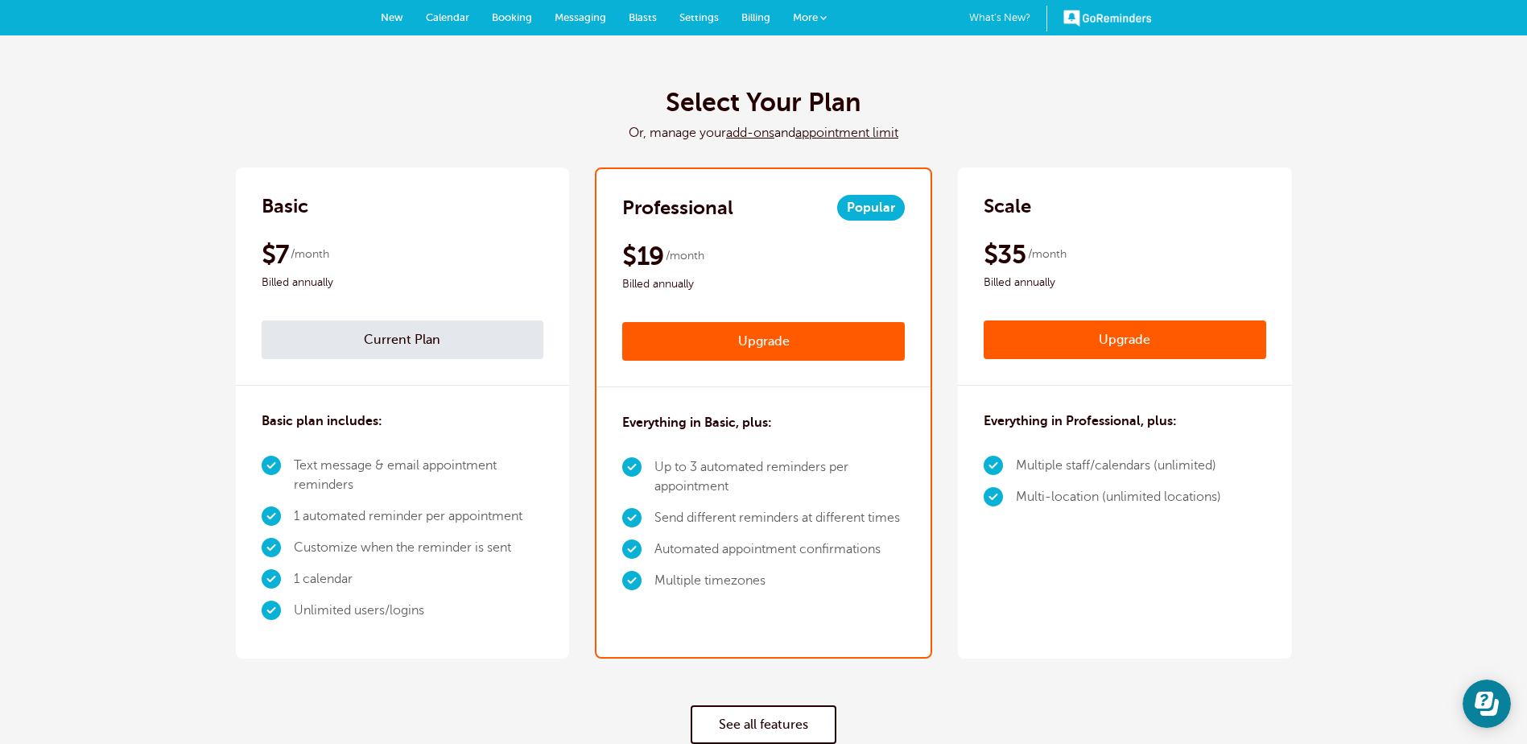
click at [762, 17] on span "Billing" at bounding box center [755, 17] width 29 height 12
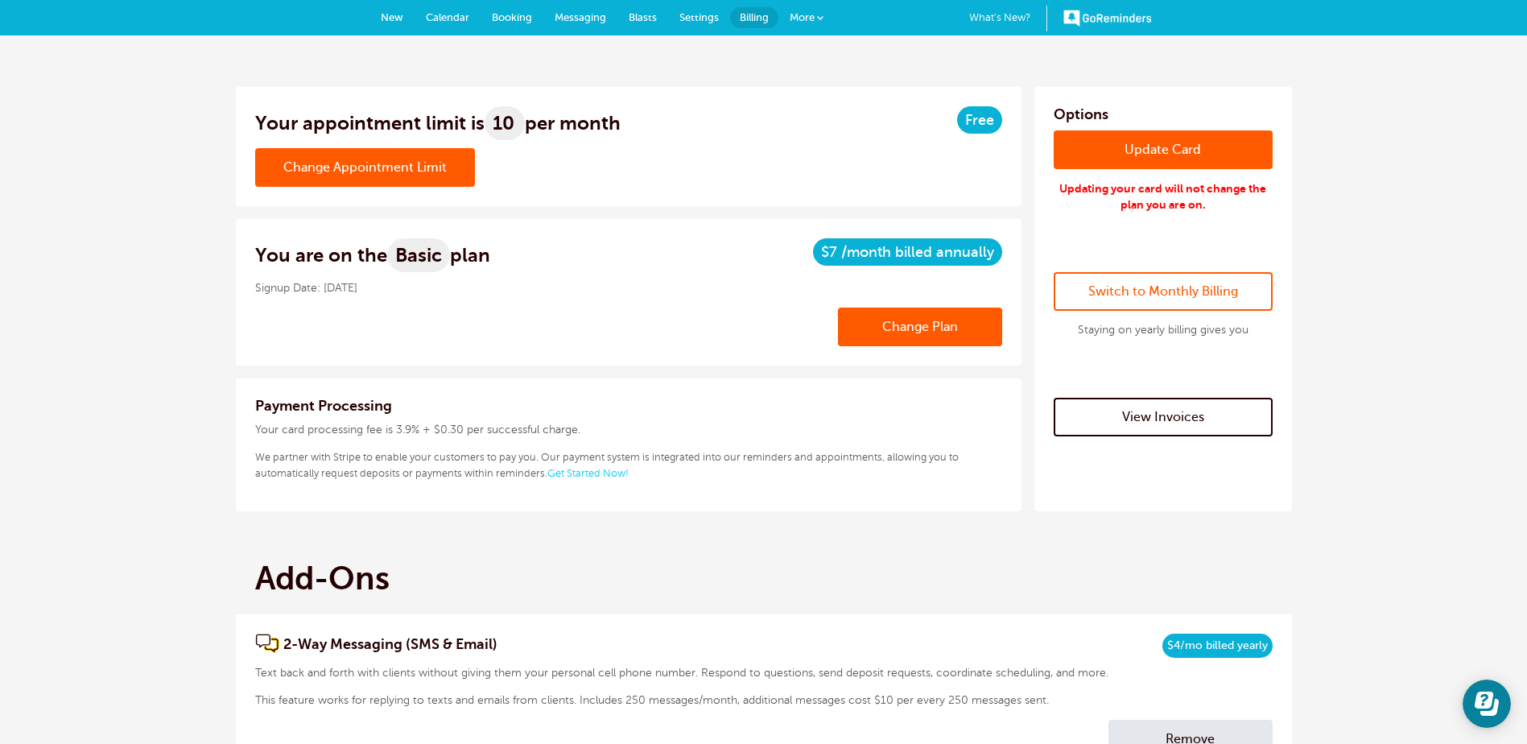
click at [380, 167] on link "Change Appointment Limit" at bounding box center [365, 167] width 220 height 39
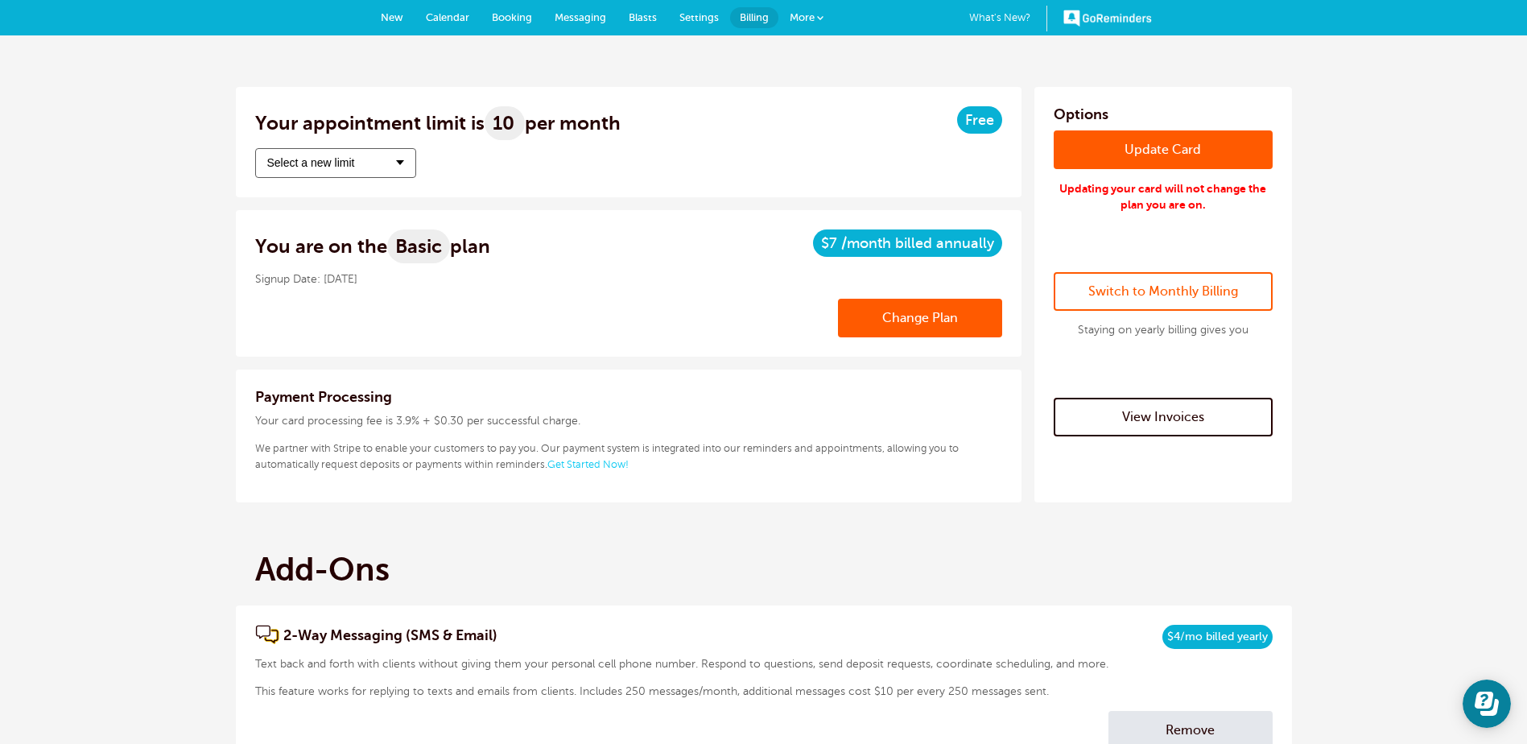
click at [380, 167] on button "Select a new limit" at bounding box center [335, 163] width 161 height 30
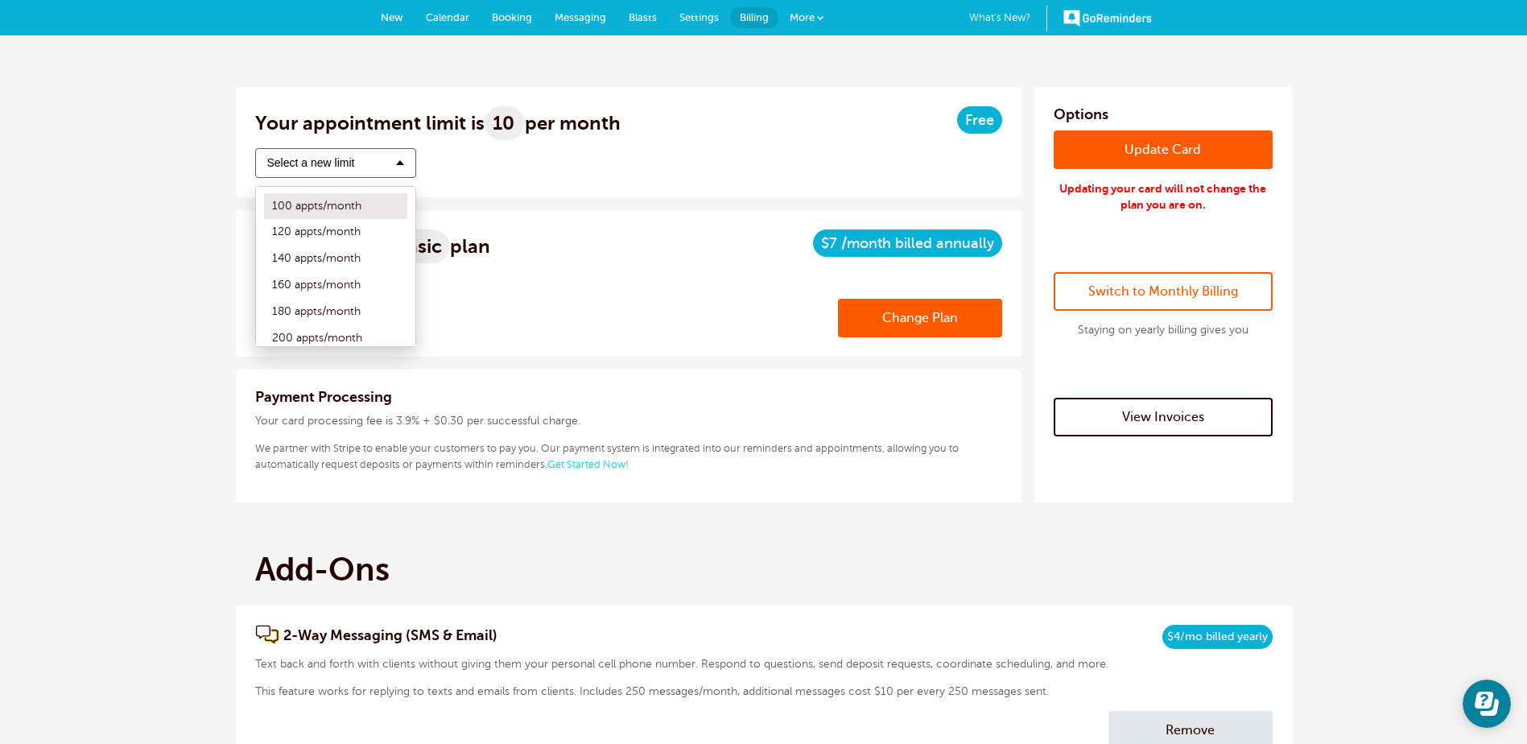
scroll to position [161, 0]
click at [312, 334] on label "200 appts/month" at bounding box center [335, 337] width 143 height 27
click at [264, 334] on input "200 appts/month" at bounding box center [264, 337] width 0 height 10
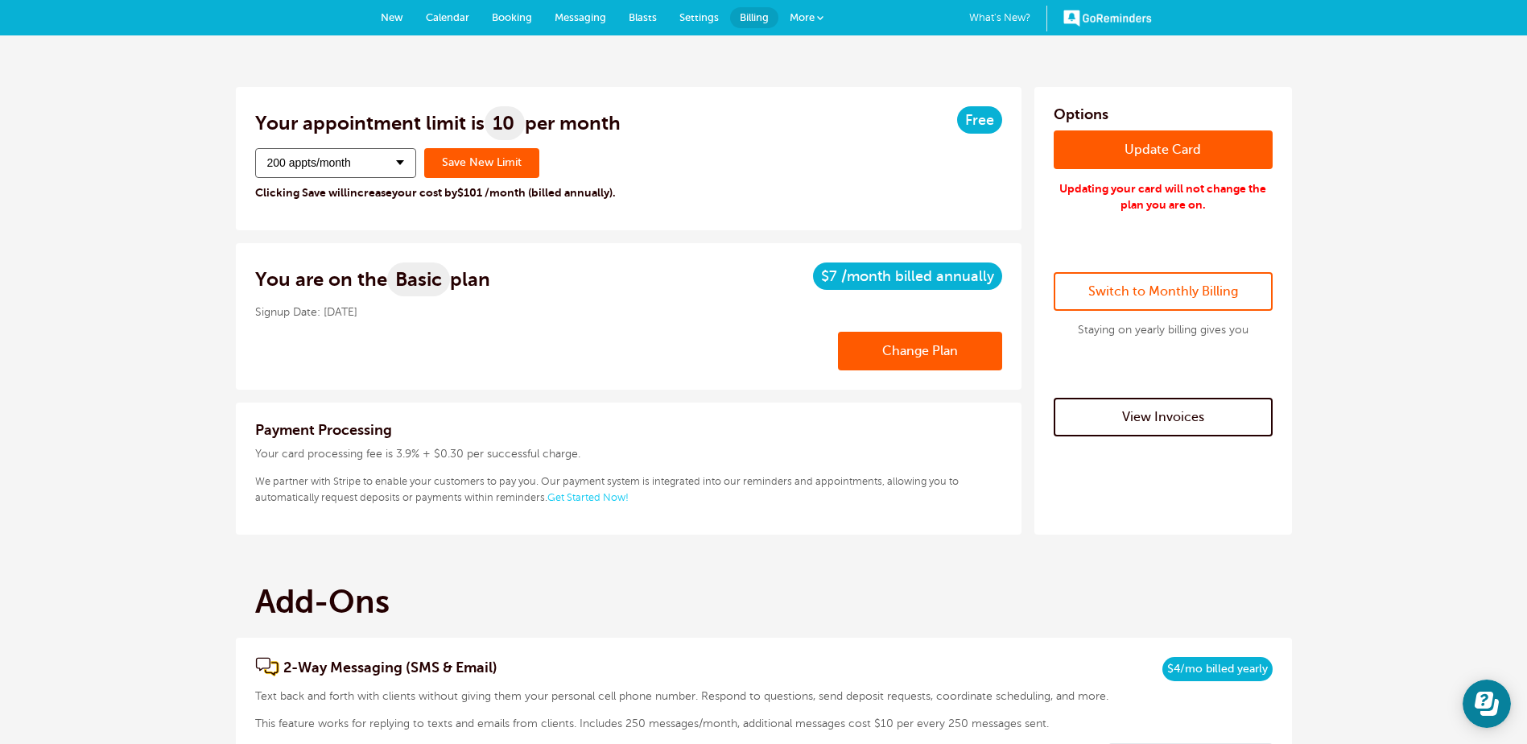
click at [685, 161] on div "Change Appointment Limit 200 appts/month 10 appts/month 20 appts/month 30 appts…" at bounding box center [628, 179] width 747 height 63
click at [1497, 708] on icon "Open Learn | Contact Us" at bounding box center [1489, 707] width 19 height 17
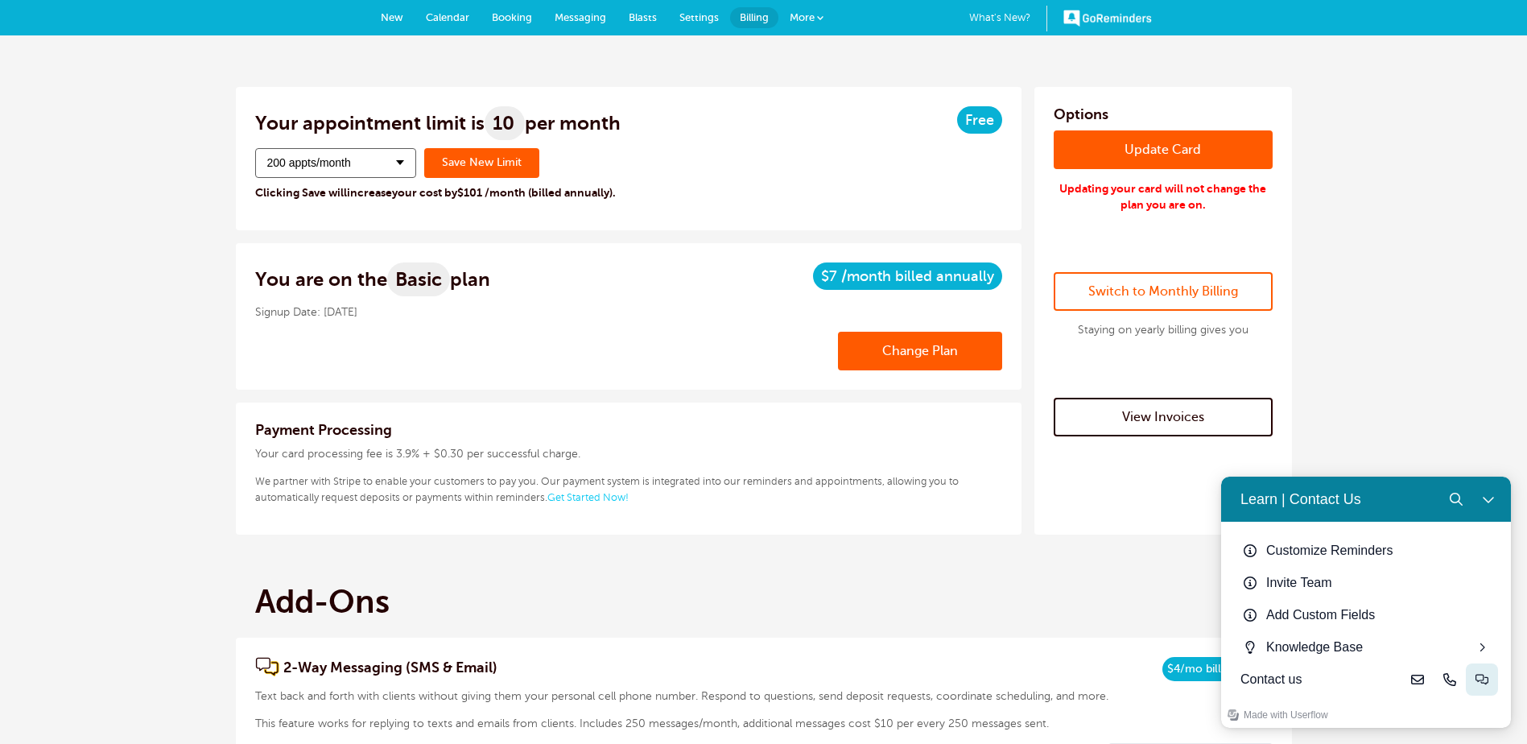
click at [1476, 689] on button "Live-chat" at bounding box center [1482, 679] width 32 height 32
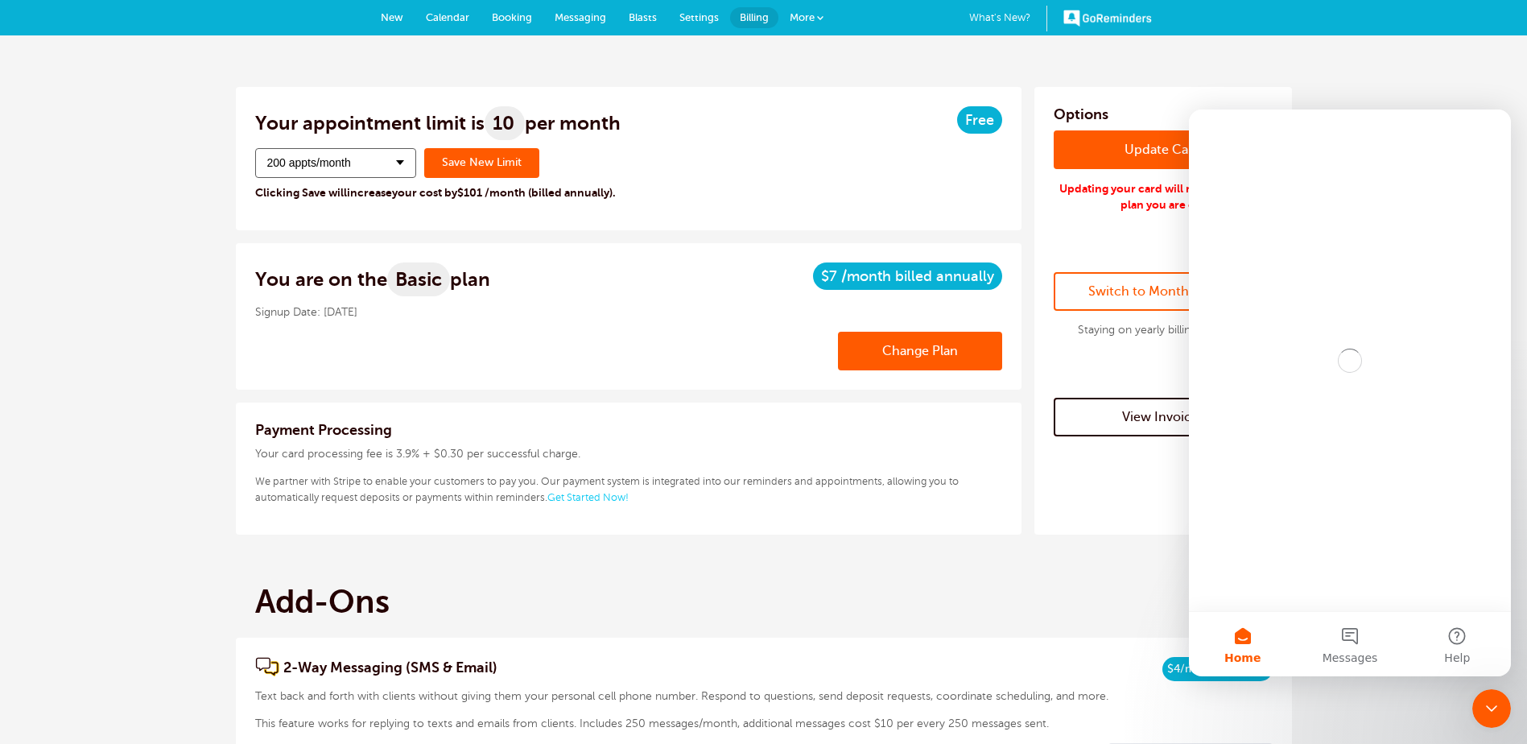
scroll to position [0, 0]
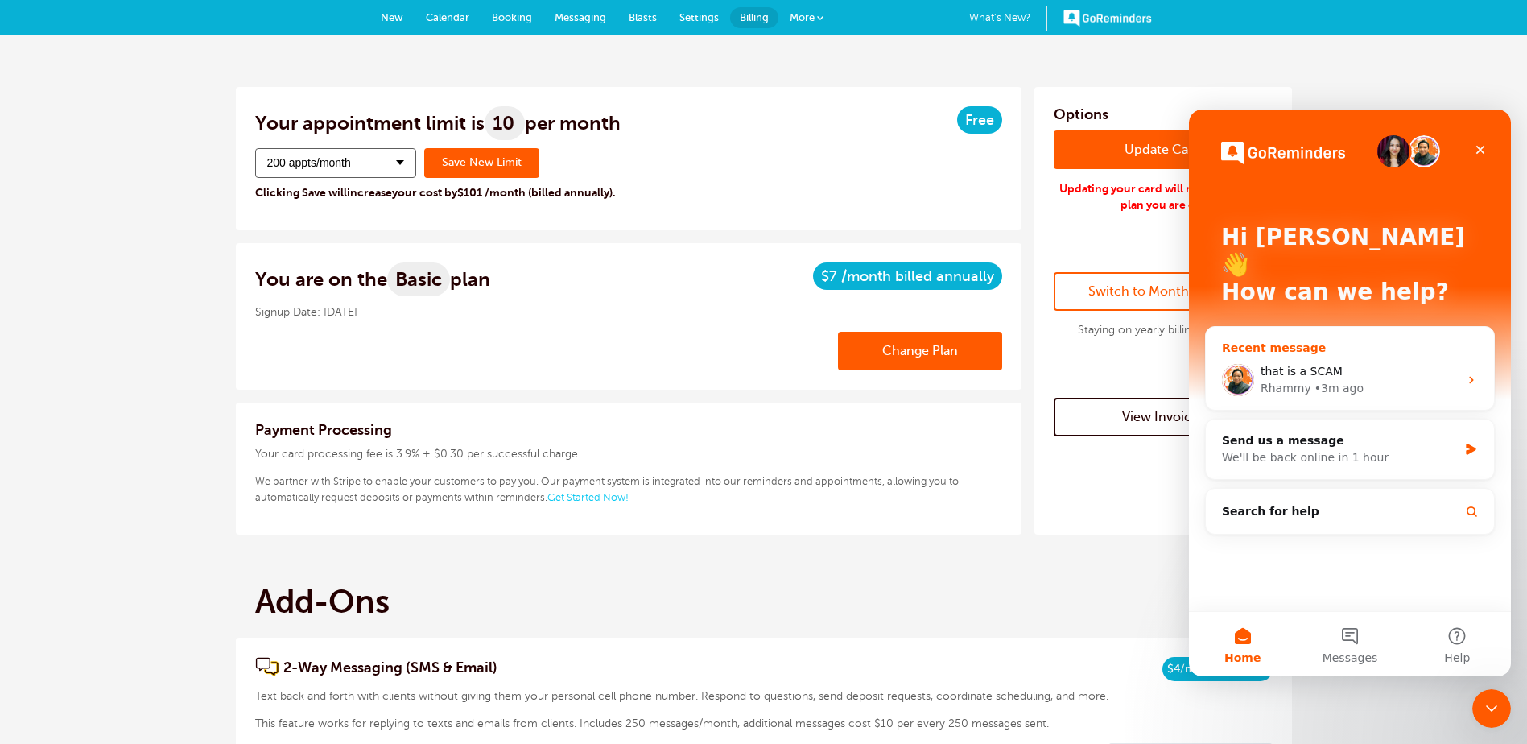
click at [1329, 380] on div "• 3m ago" at bounding box center [1339, 388] width 49 height 17
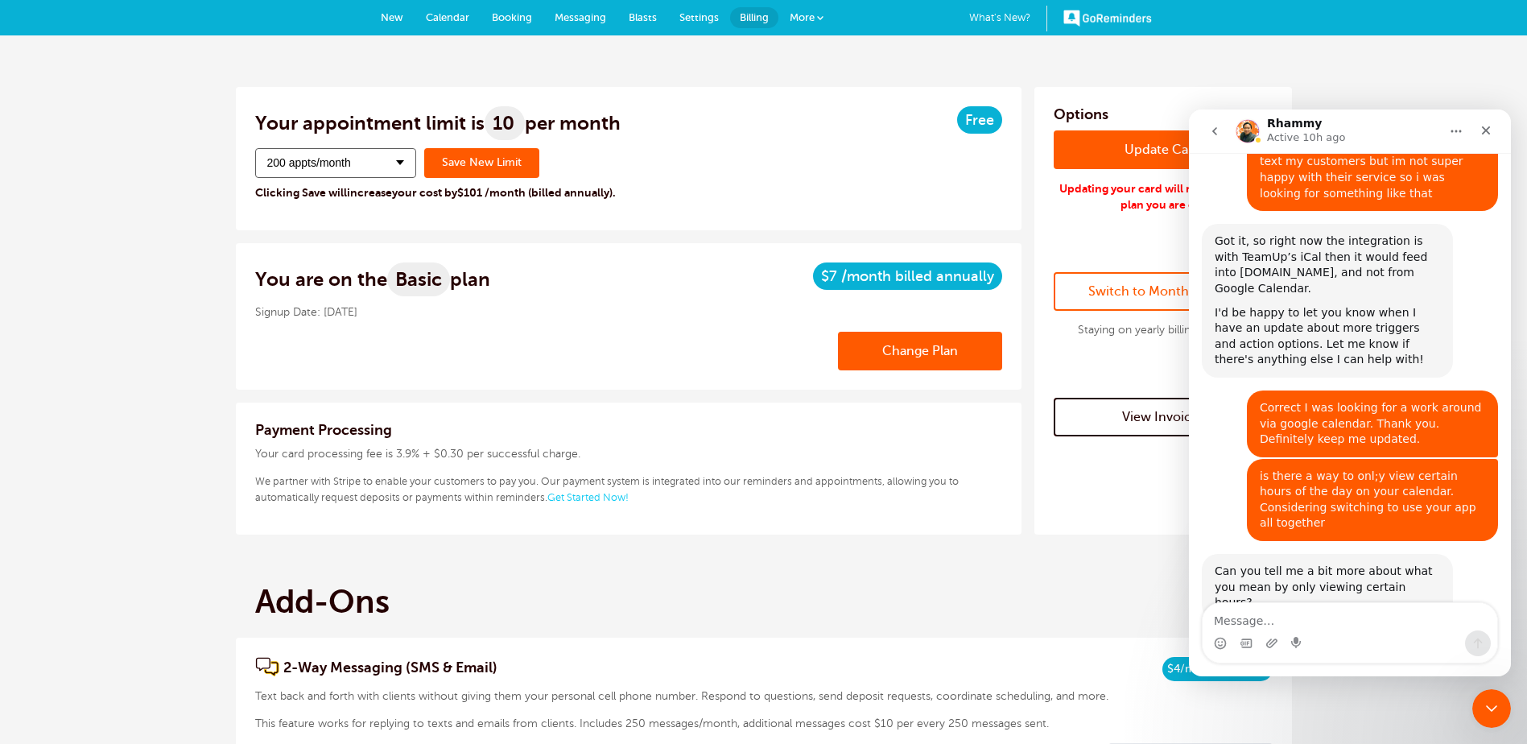
scroll to position [2362, 0]
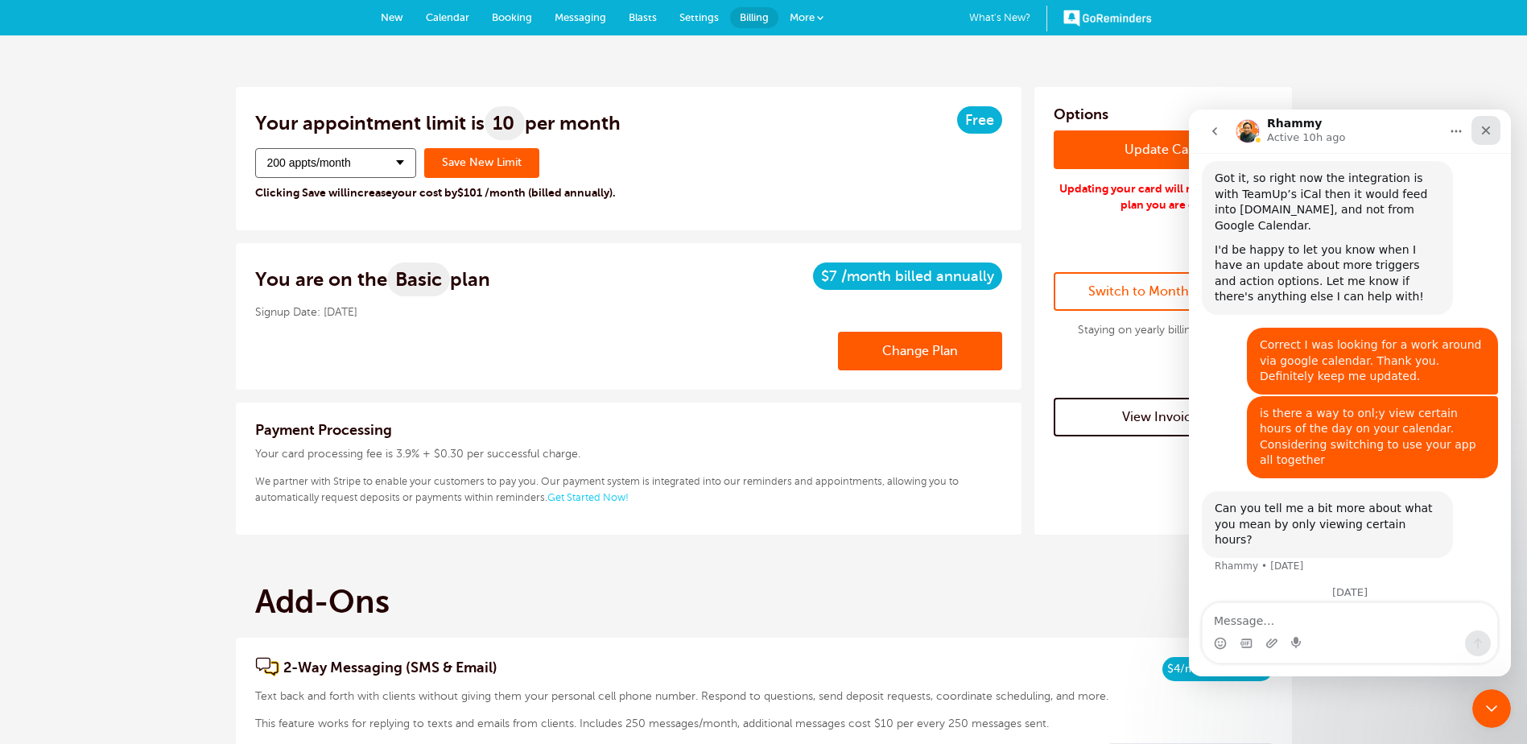
click at [1495, 130] on div "Close" at bounding box center [1486, 130] width 29 height 29
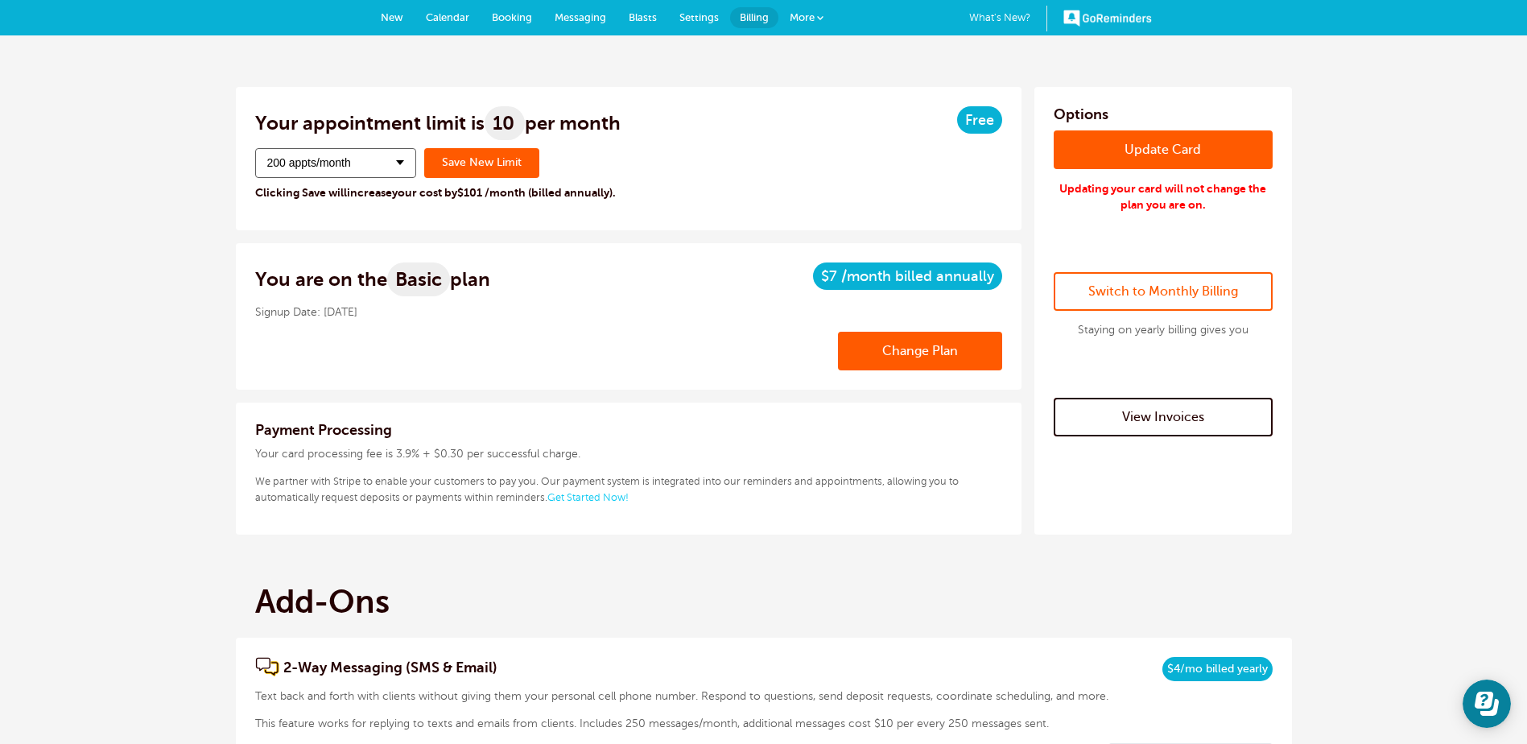
click at [398, 15] on span "New" at bounding box center [392, 17] width 23 height 12
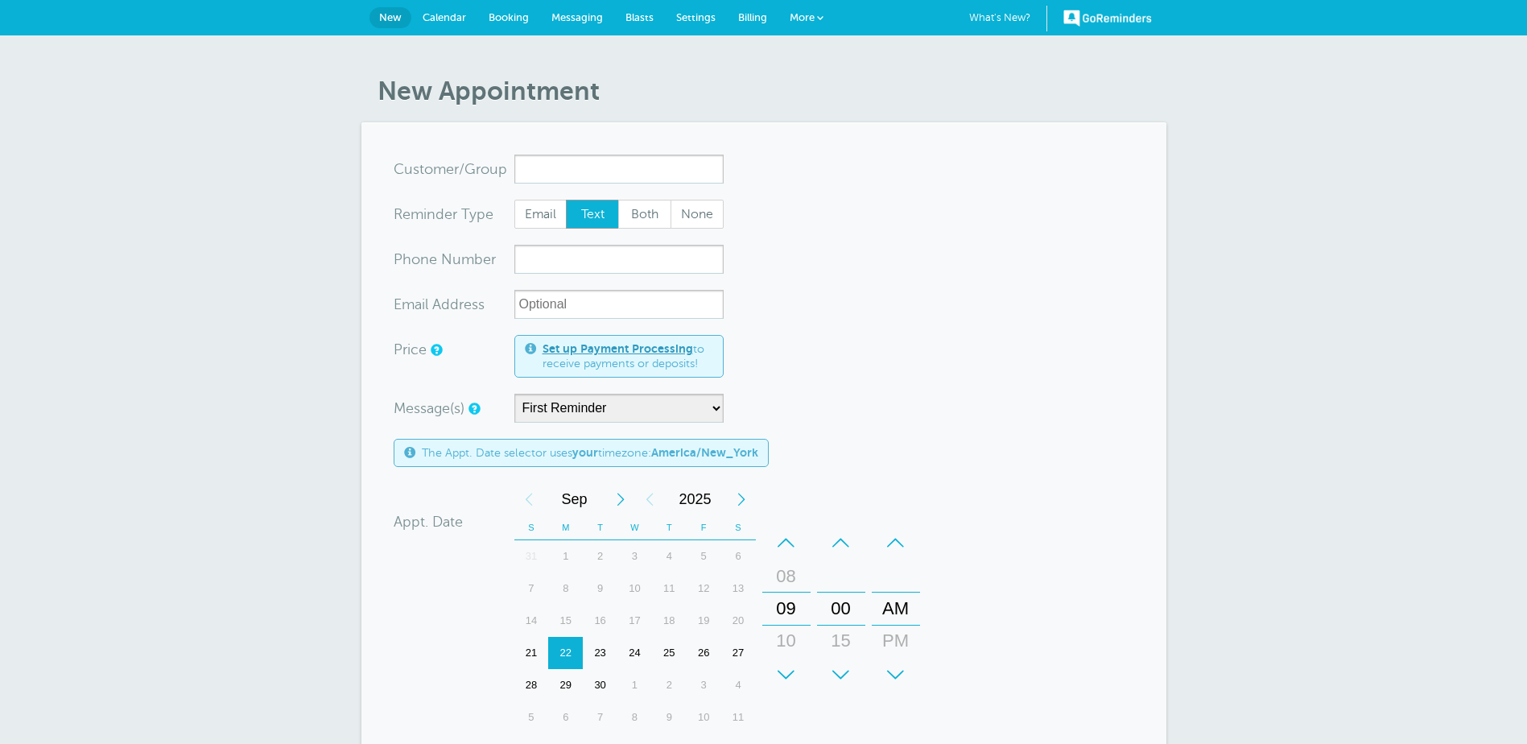
click at [442, 10] on link "Calendar" at bounding box center [444, 17] width 66 height 35
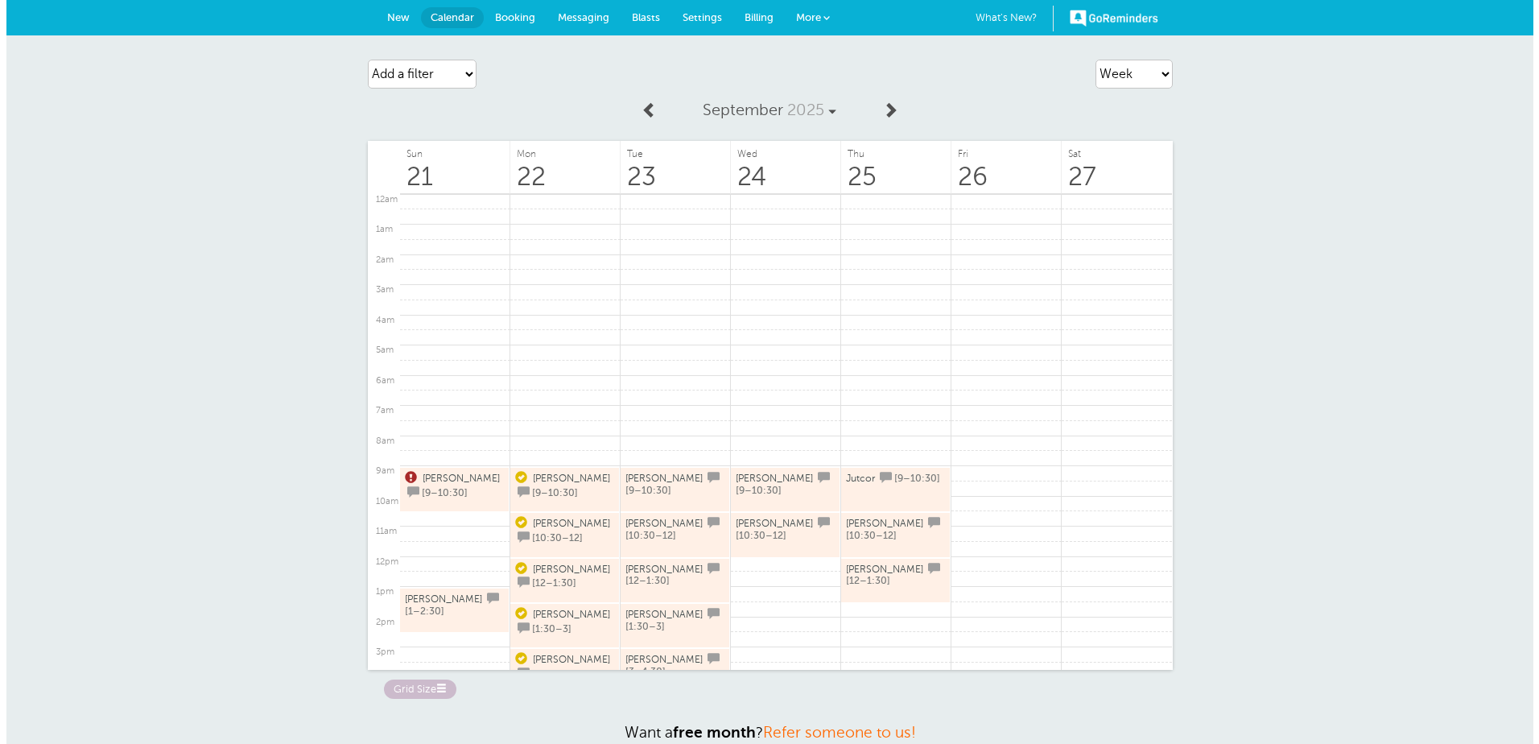
scroll to position [233, 0]
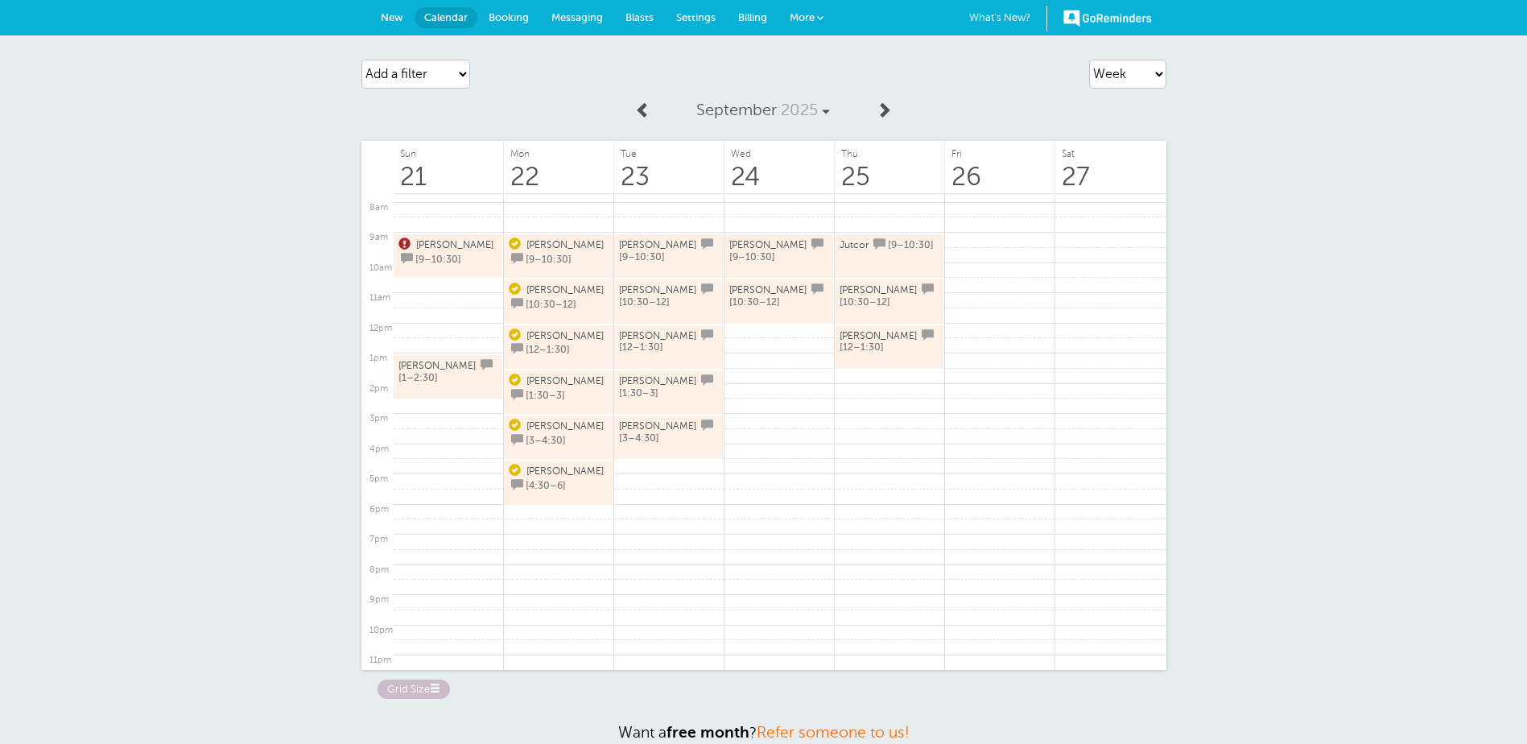
click at [432, 254] on span "[9–10:30]" at bounding box center [438, 259] width 46 height 11
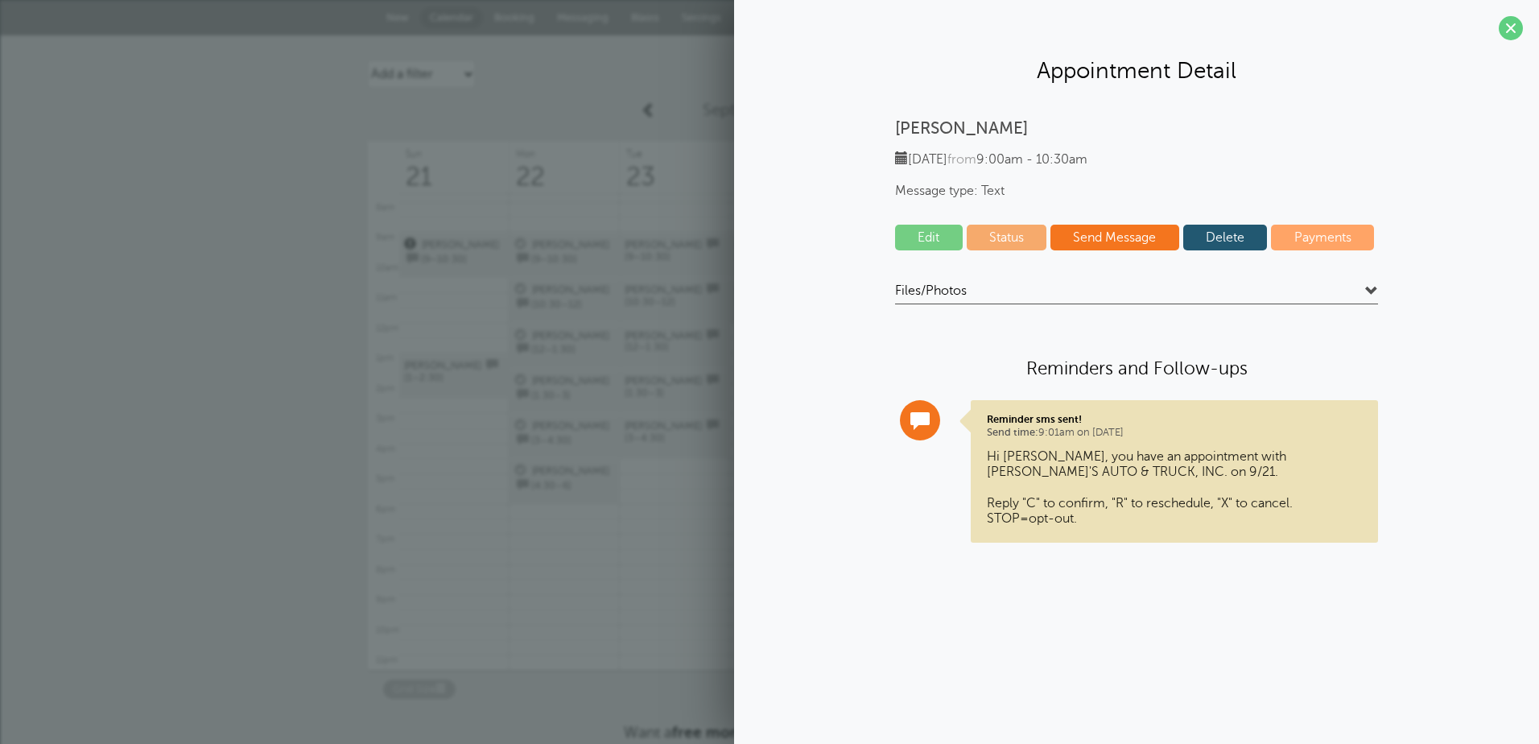
click at [1227, 237] on link "Delete" at bounding box center [1225, 238] width 85 height 26
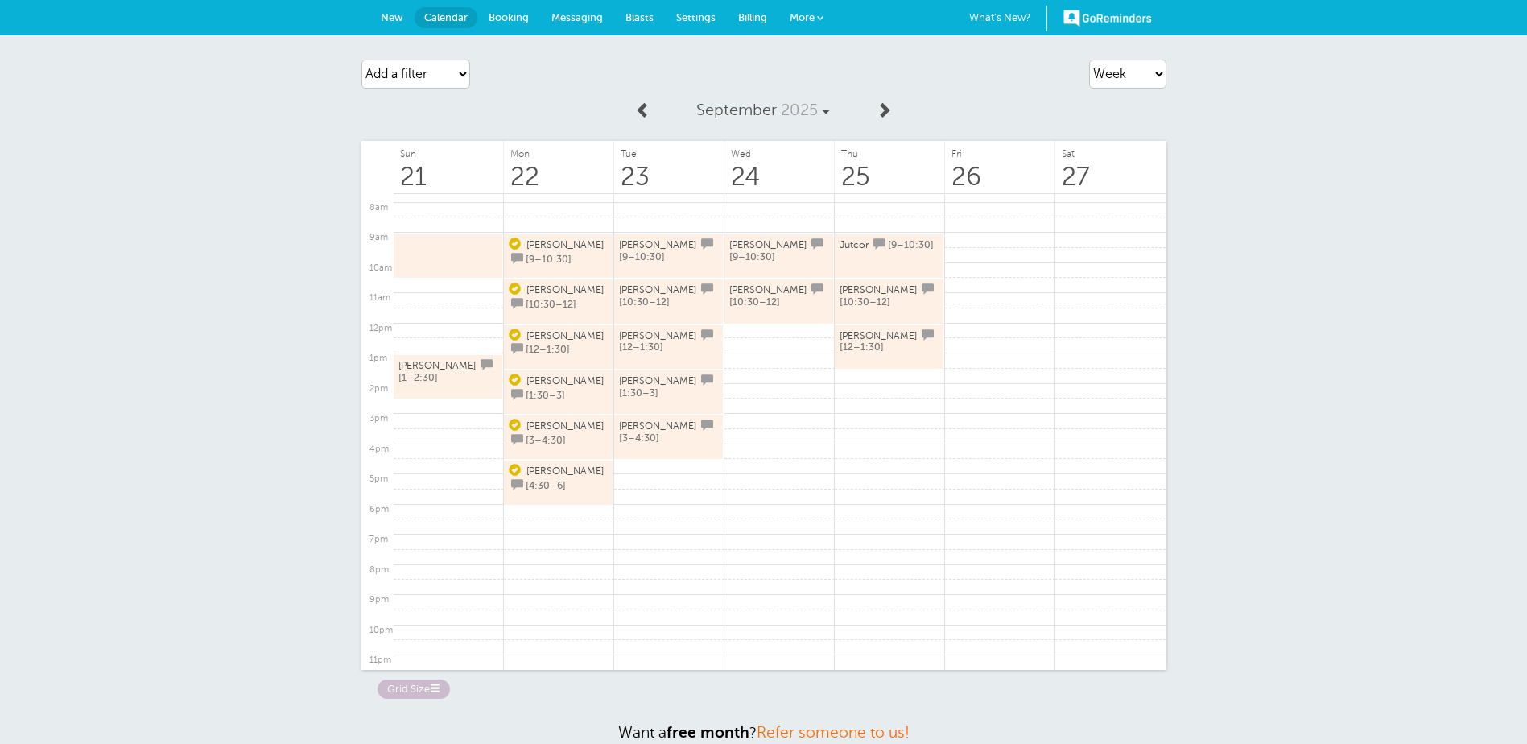
click at [440, 386] on link "[PERSON_NAME] [1–2:30]" at bounding box center [447, 376] width 99 height 39
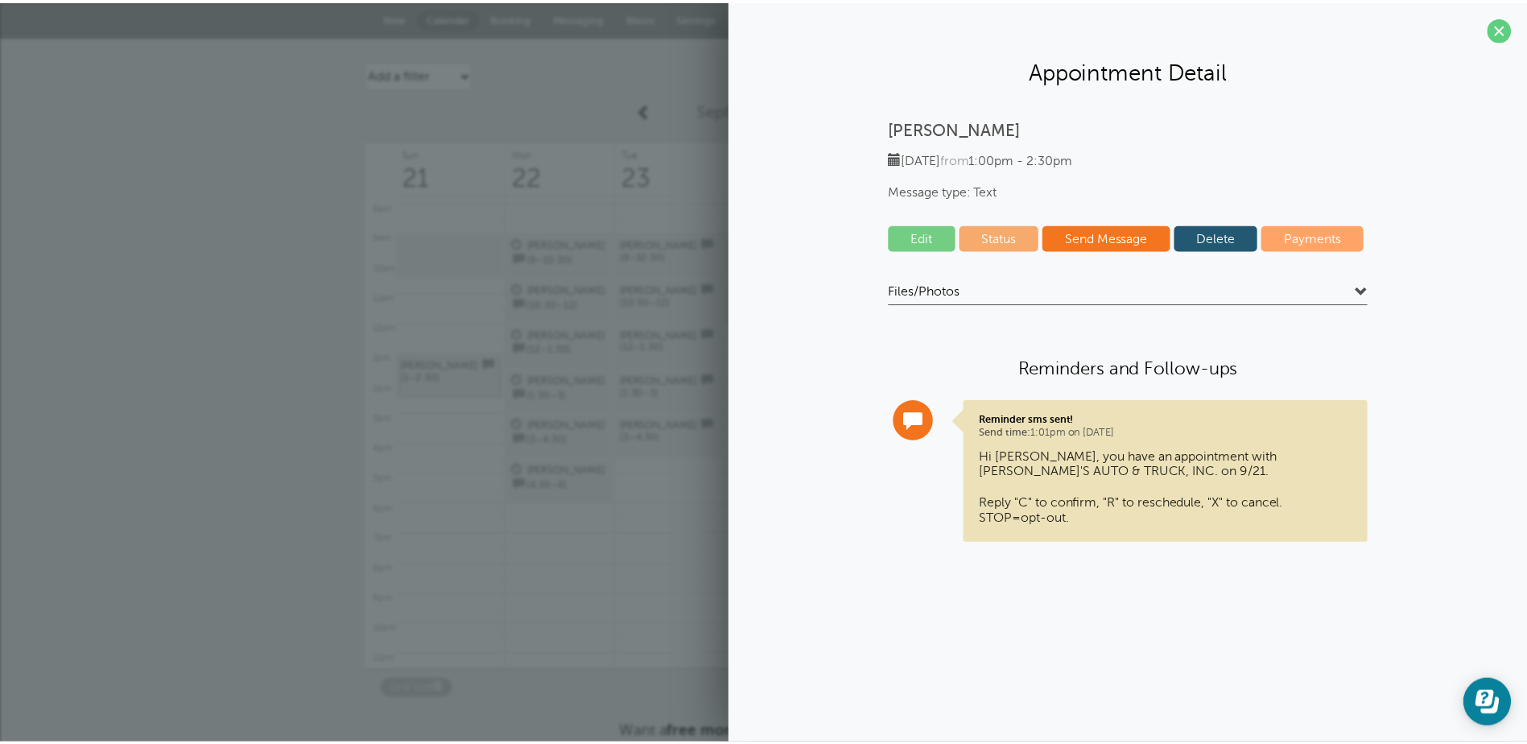
scroll to position [0, 0]
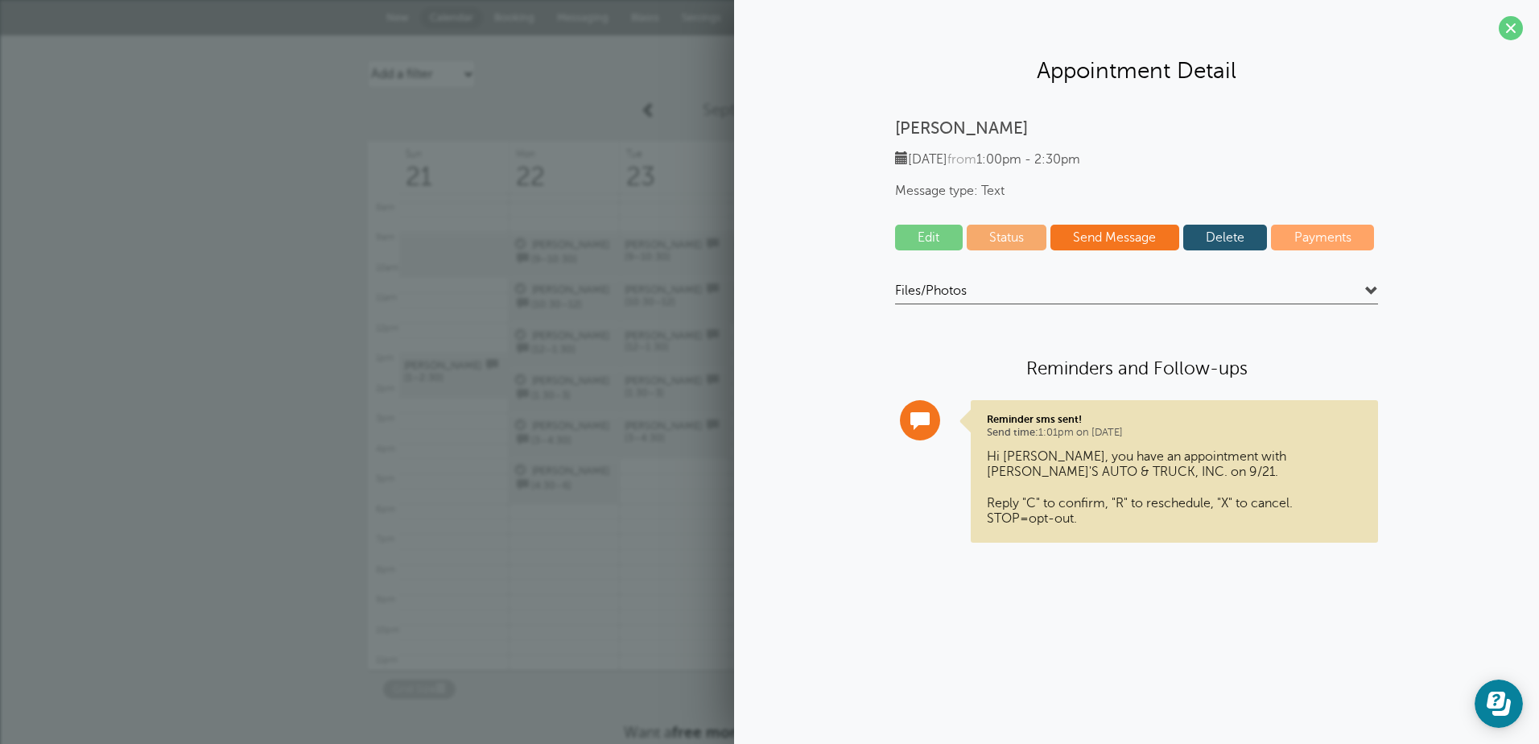
click at [1249, 239] on link "Delete" at bounding box center [1225, 238] width 85 height 26
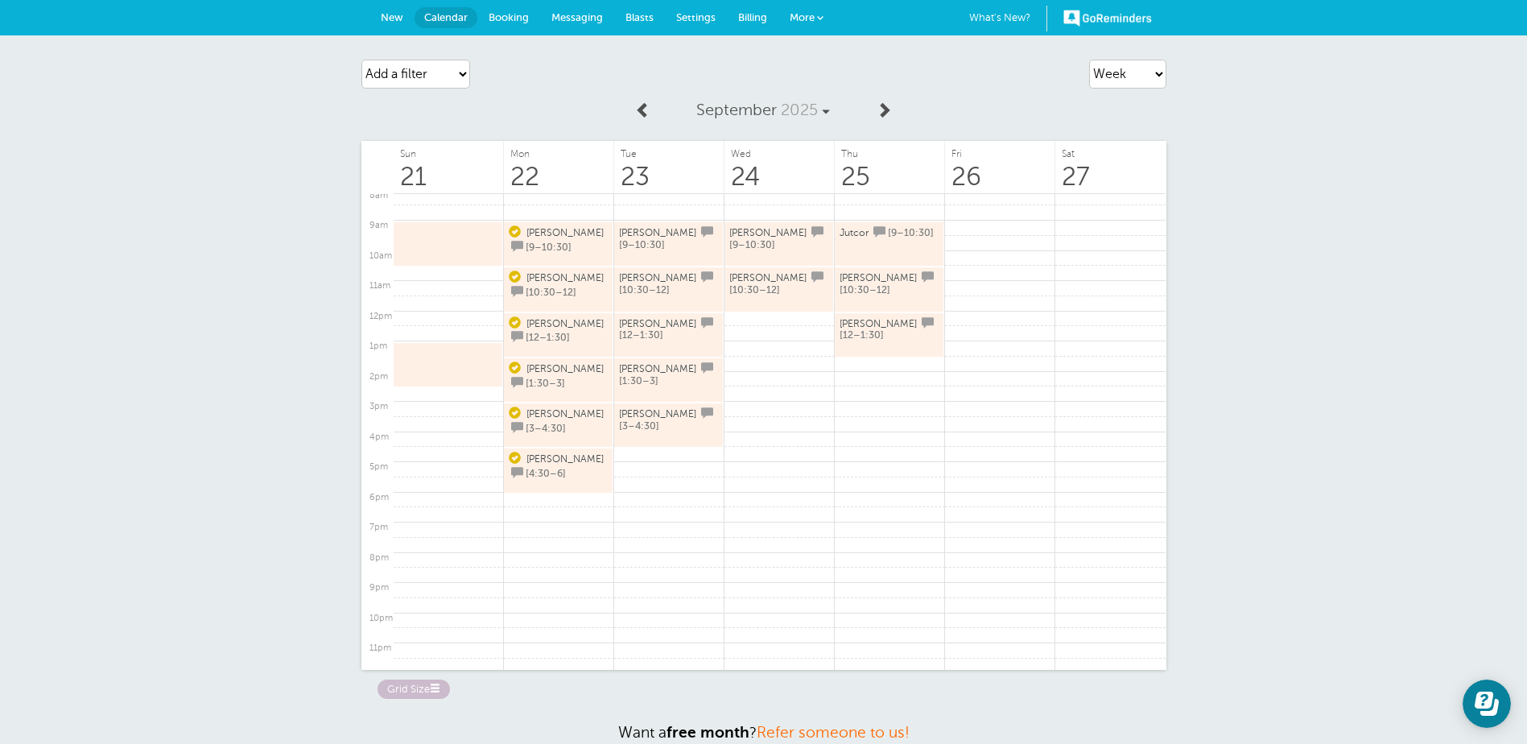
scroll to position [250, 0]
click at [657, 450] on link at bounding box center [669, 450] width 110 height 16
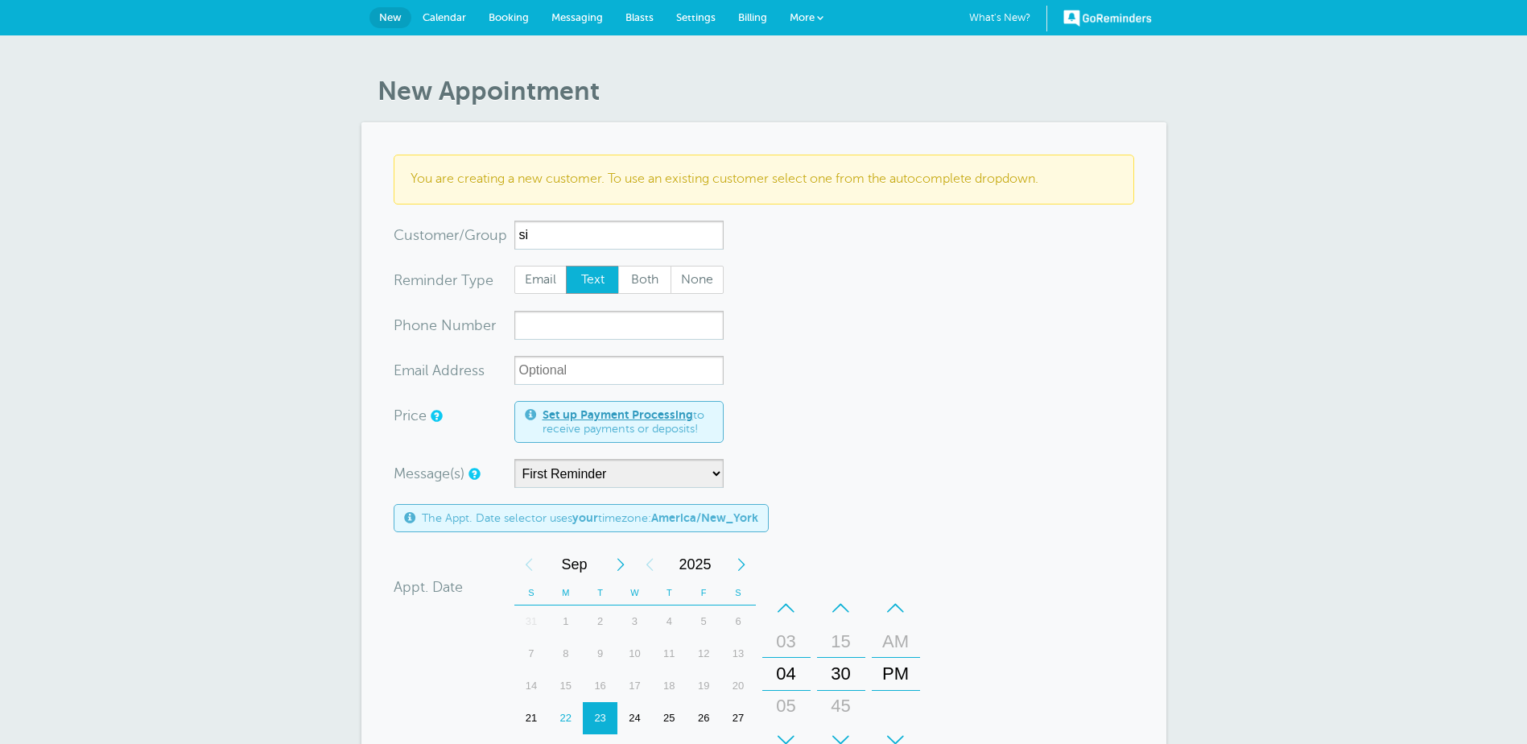
type input "s"
type input "Raj Singh"
paste input "551-208-8845"
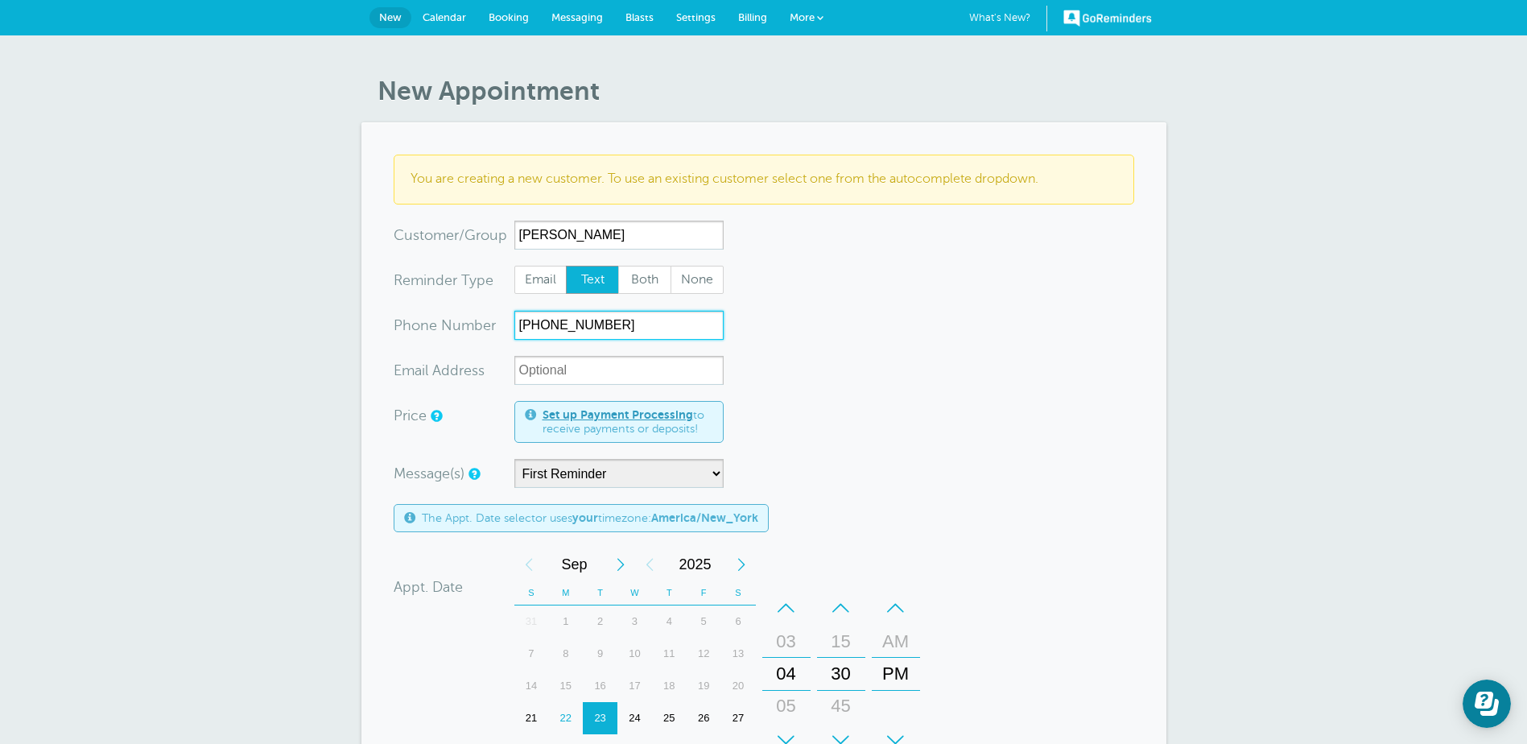
type input "551-208-8845"
click at [790, 352] on form "You are creating a new customer. To use an existing customer select one from th…" at bounding box center [764, 607] width 741 height 905
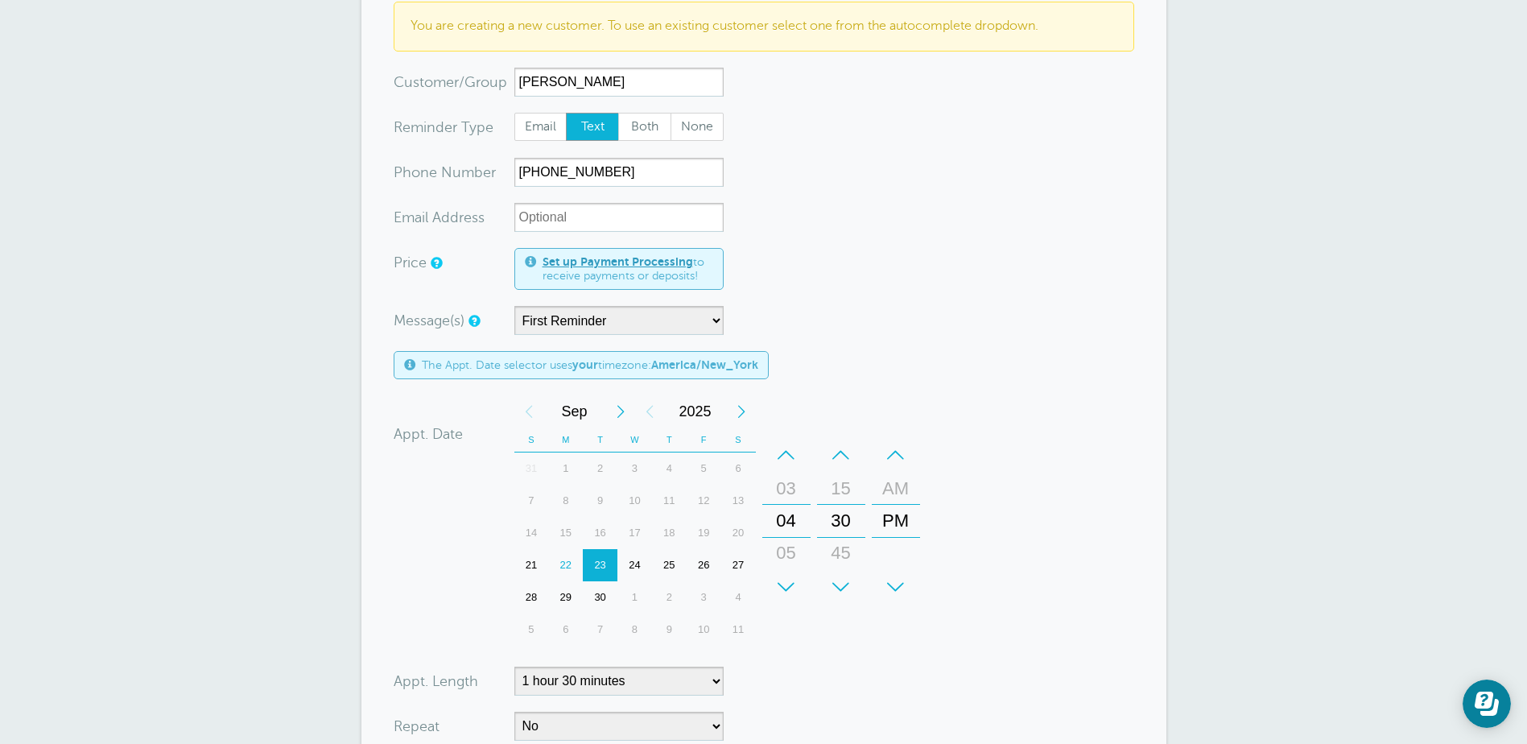
scroll to position [322, 0]
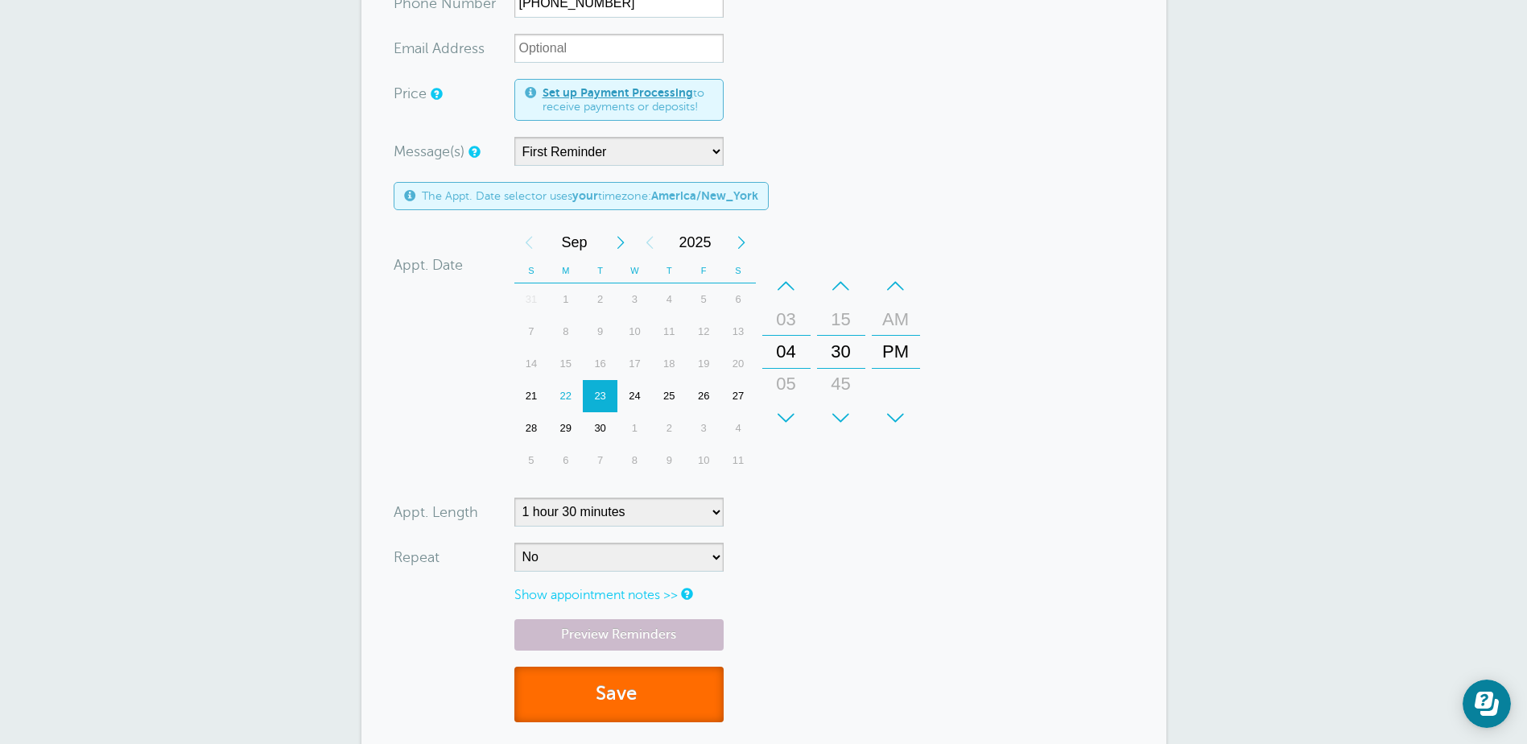
click at [656, 698] on button "Save" at bounding box center [618, 695] width 209 height 56
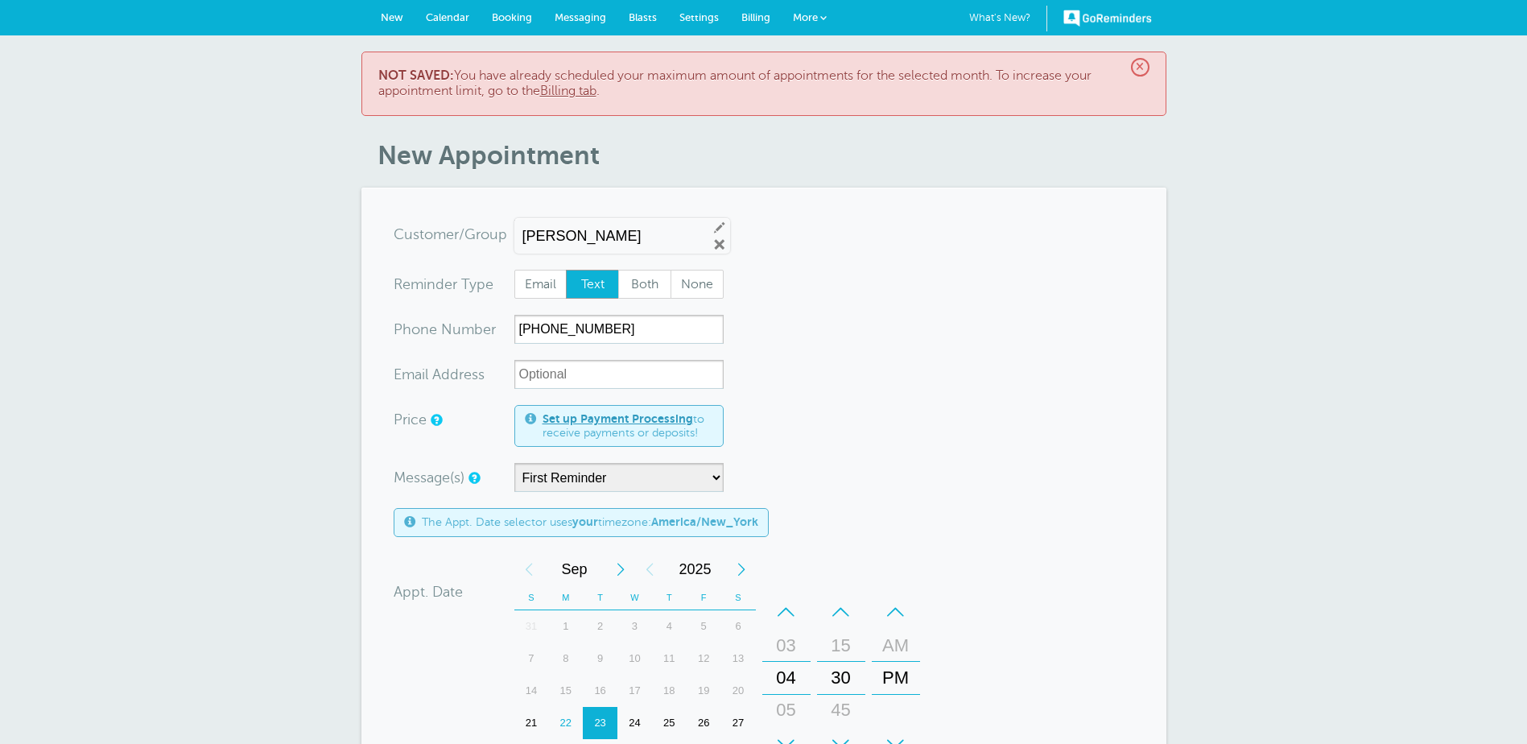
click at [497, 19] on span "Booking" at bounding box center [512, 17] width 40 height 12
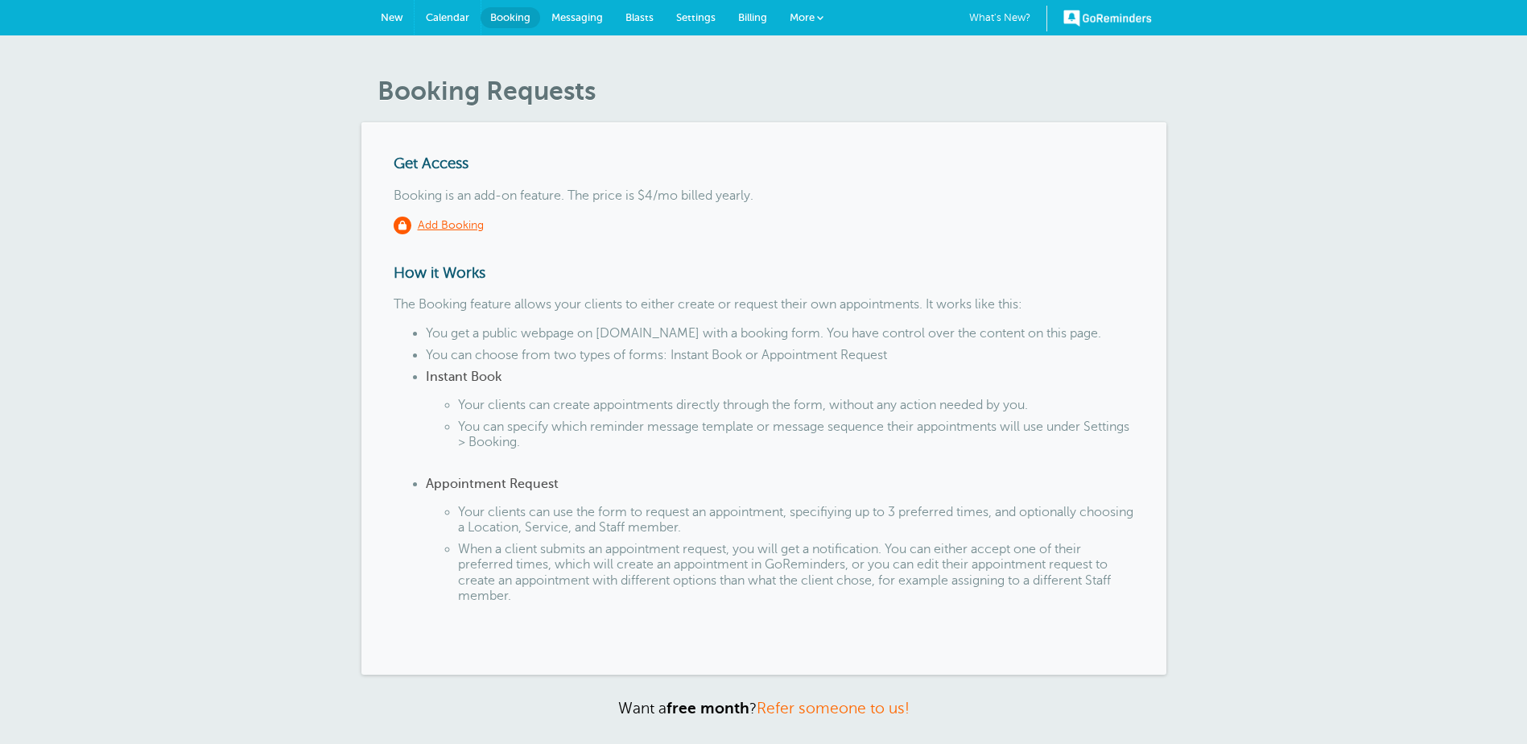
click at [453, 18] on span "Calendar" at bounding box center [447, 17] width 43 height 12
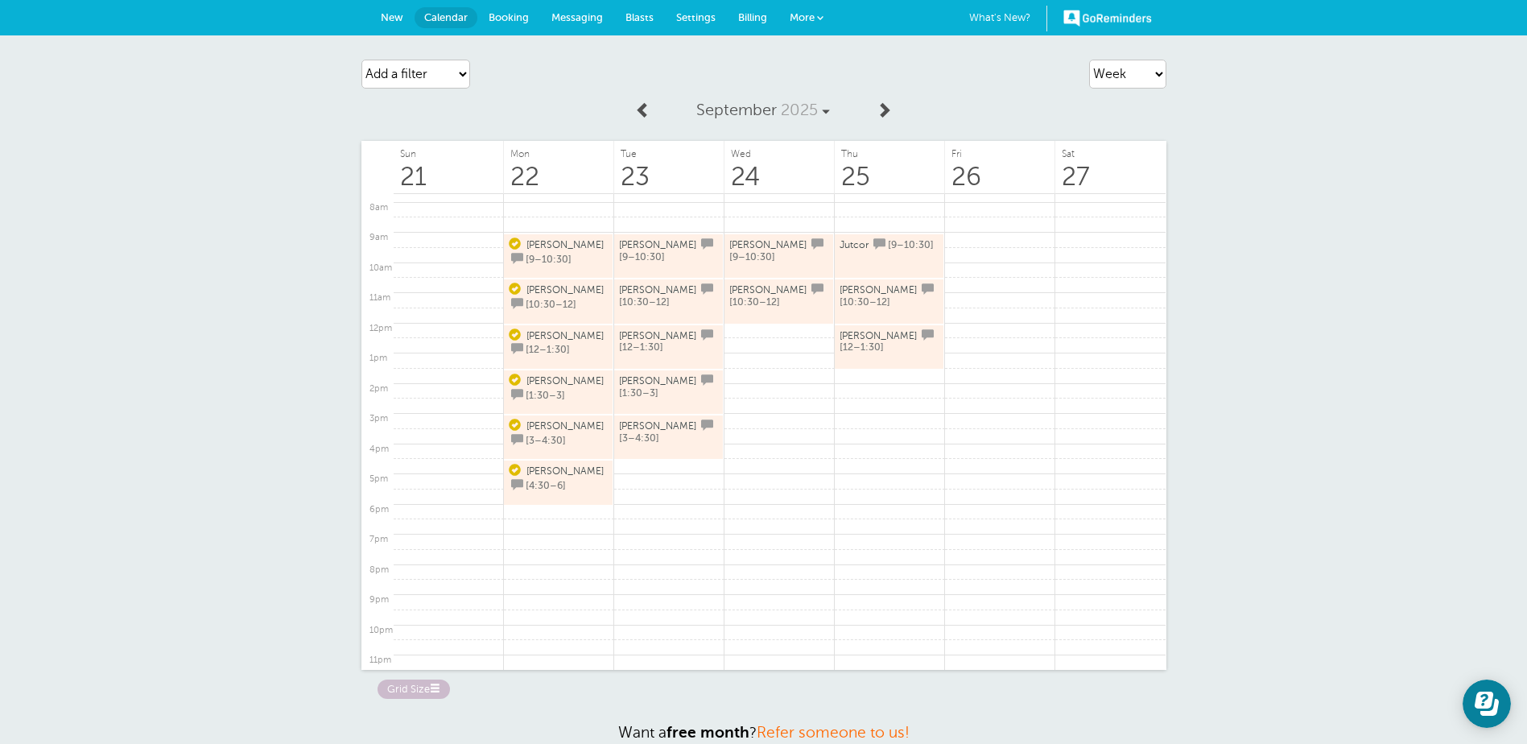
click at [523, 14] on span "Booking" at bounding box center [509, 17] width 40 height 12
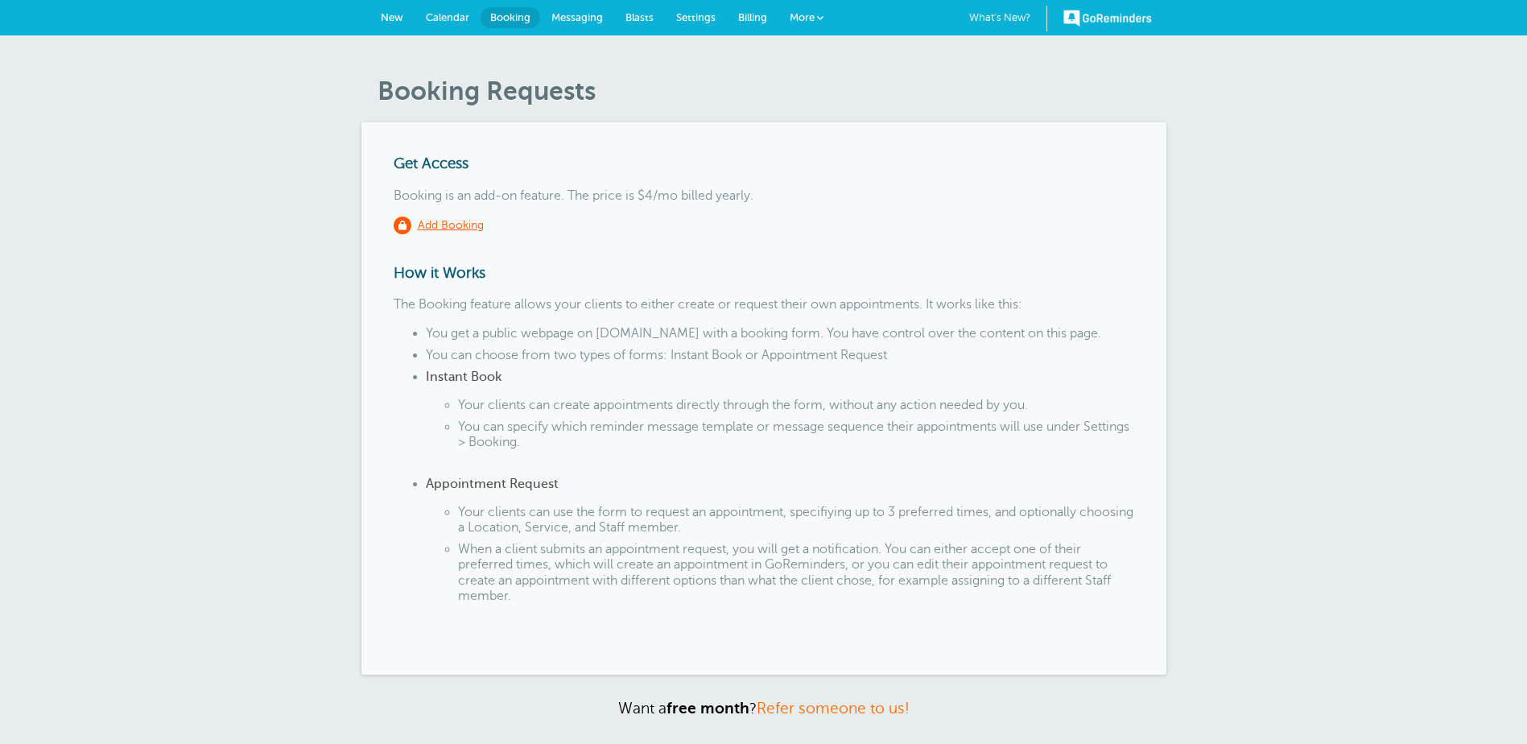
click at [587, 10] on link "Messaging" at bounding box center [577, 17] width 74 height 35
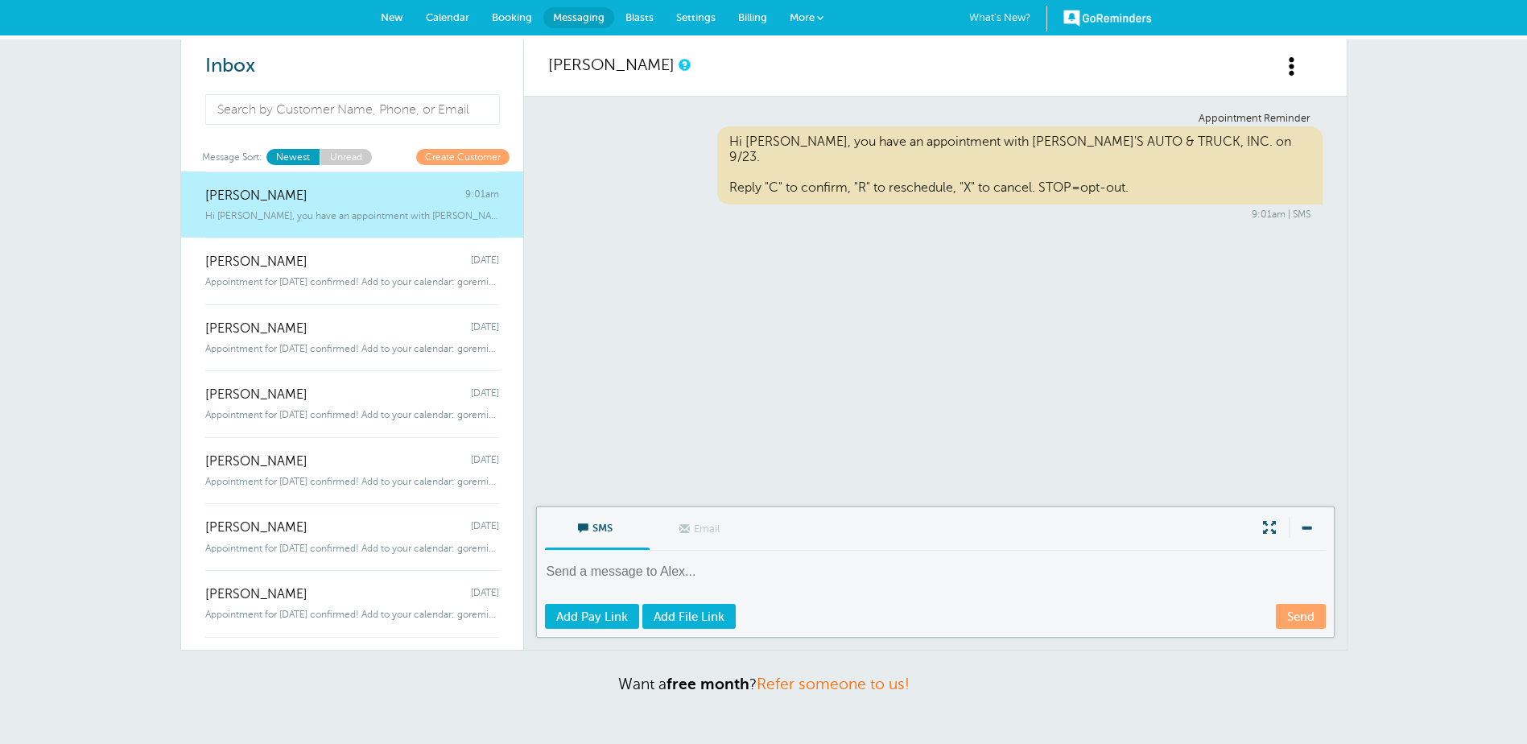
click at [650, 20] on span "Blasts" at bounding box center [639, 17] width 28 height 12
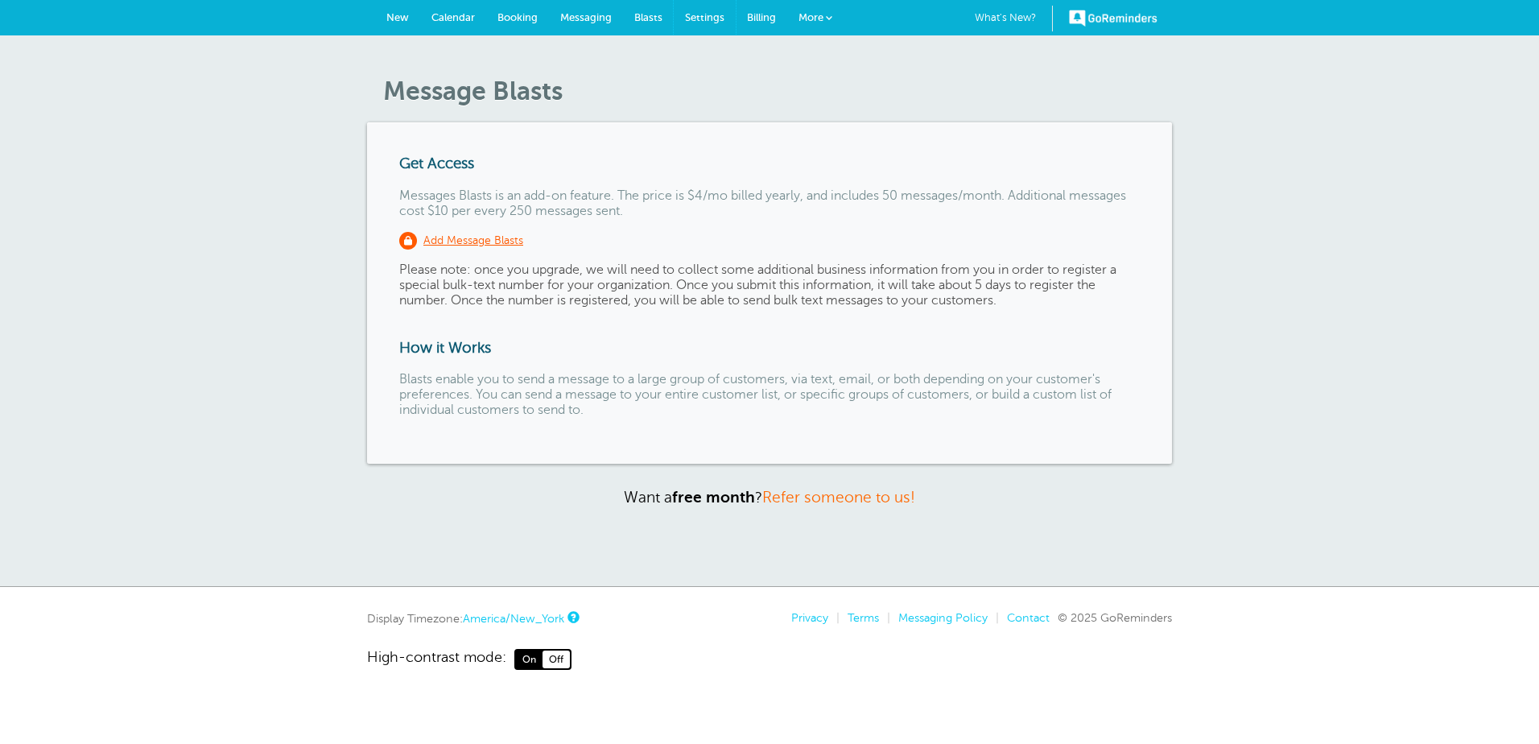
click at [705, 20] on span "Settings" at bounding box center [704, 17] width 39 height 12
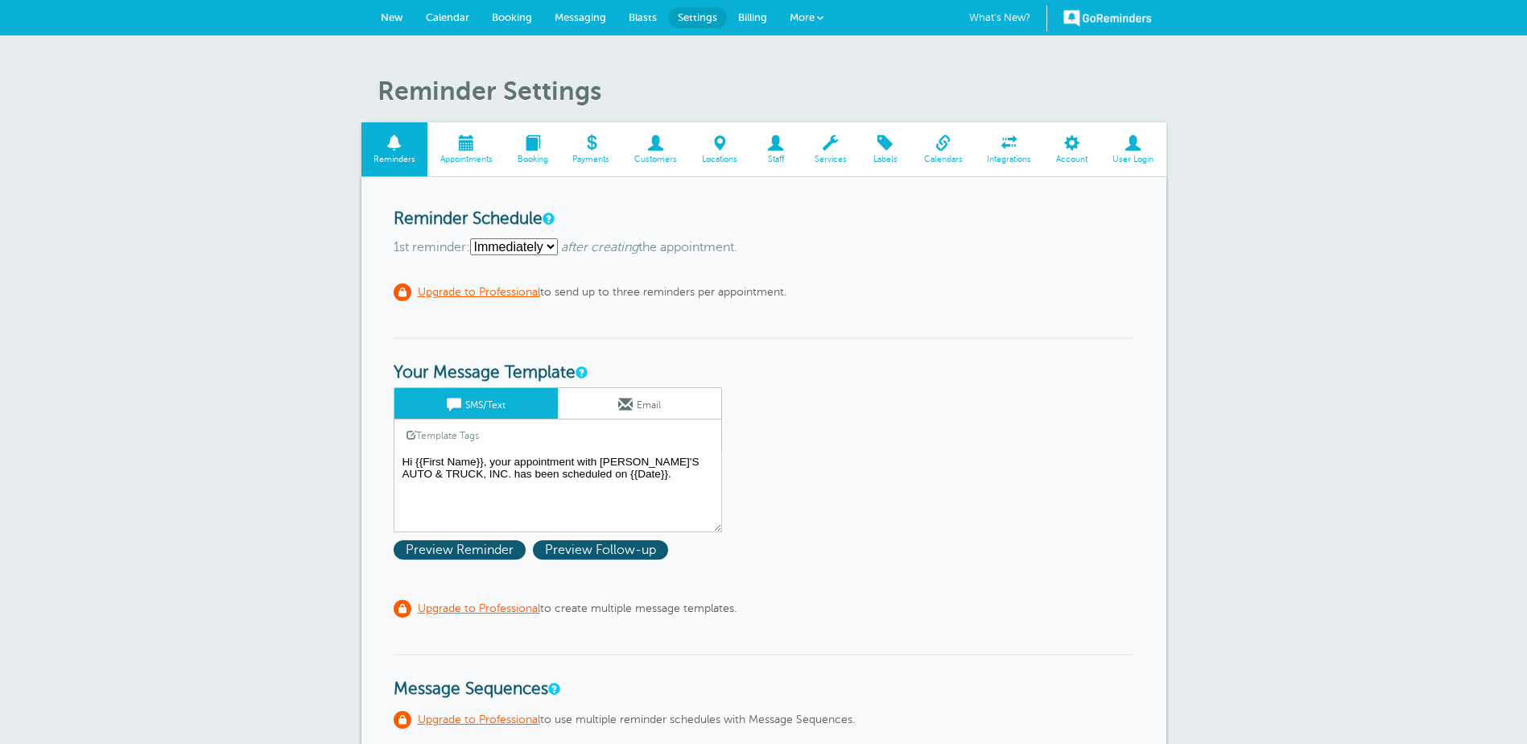
click at [631, 17] on span "Blasts" at bounding box center [643, 17] width 28 height 12
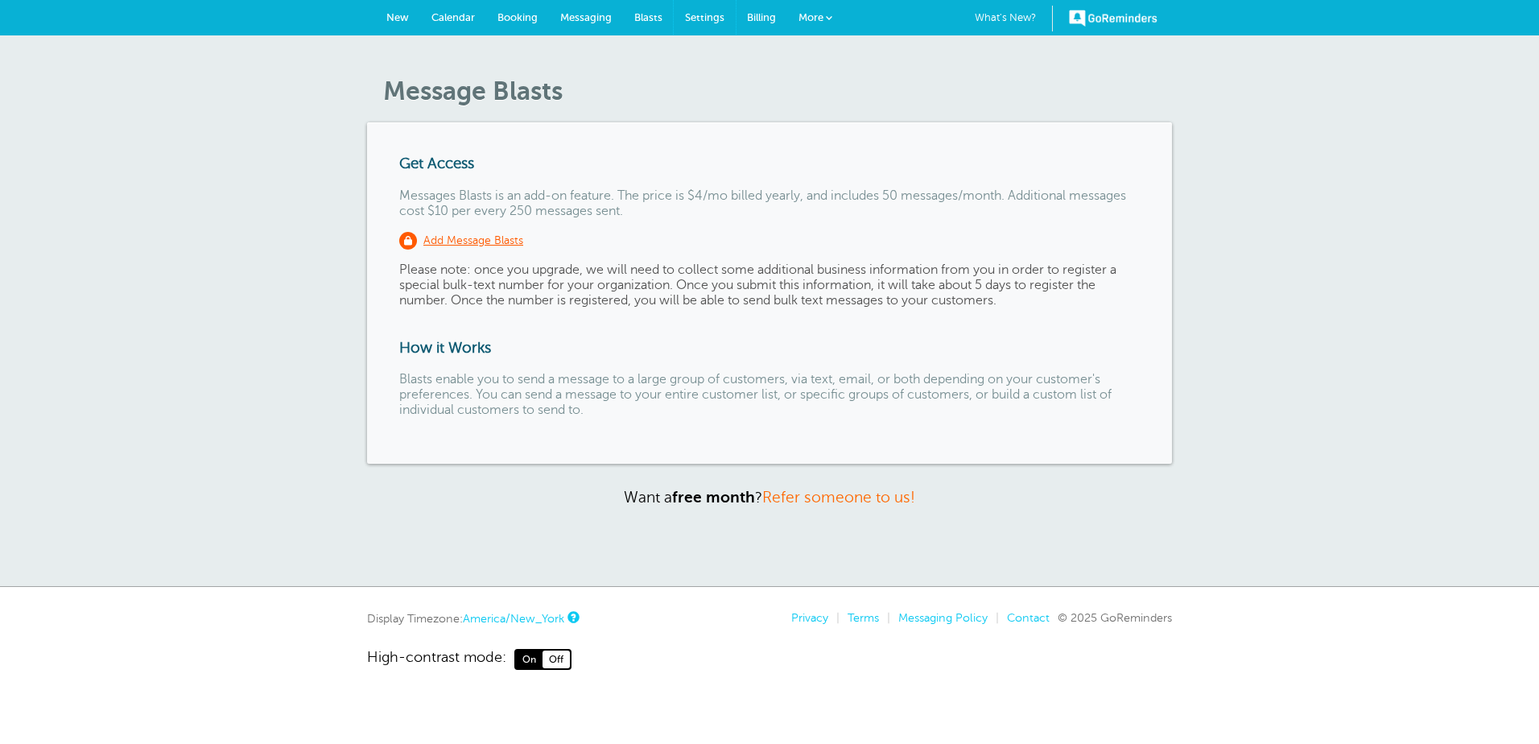
click at [696, 18] on span "Settings" at bounding box center [704, 17] width 39 height 12
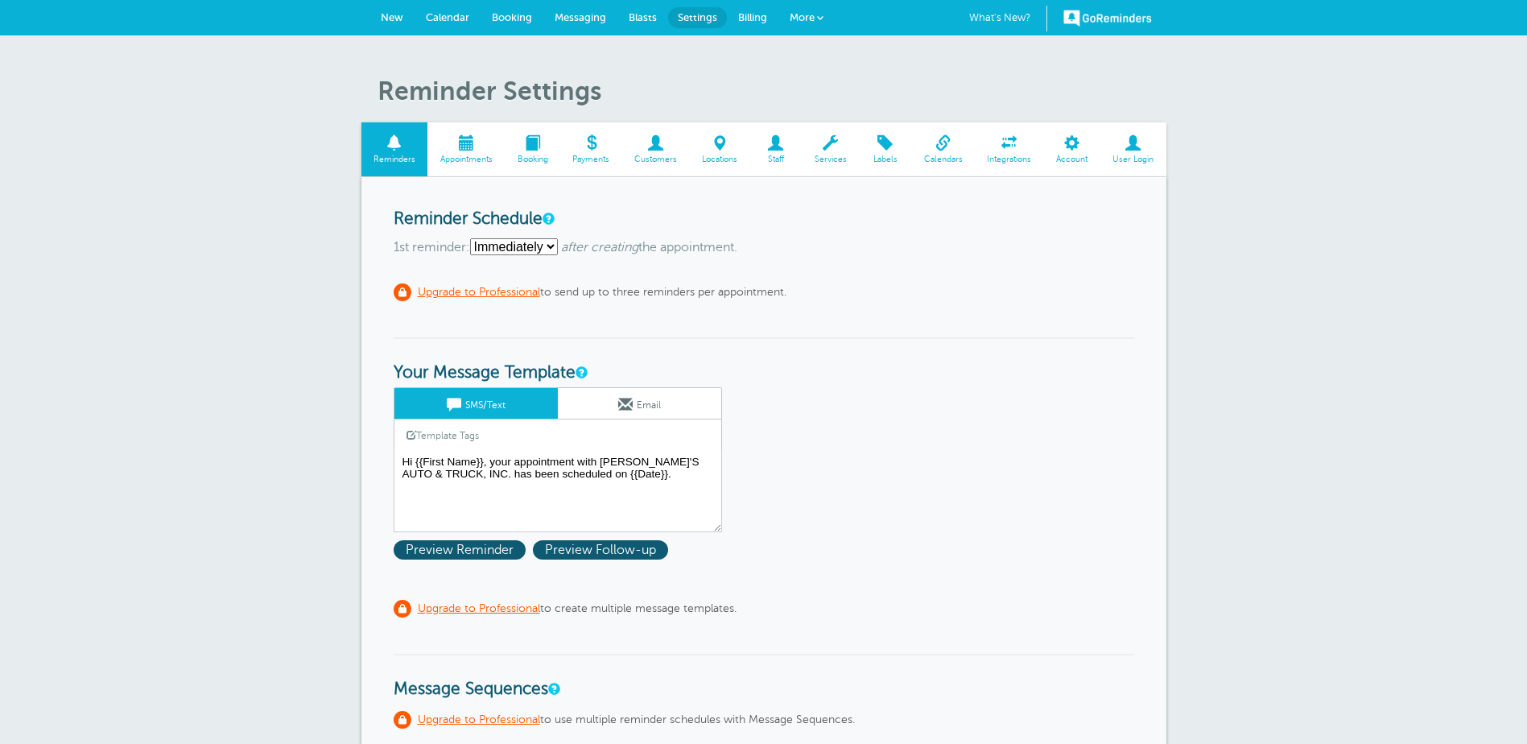
click at [753, 10] on link "Billing" at bounding box center [753, 17] width 52 height 35
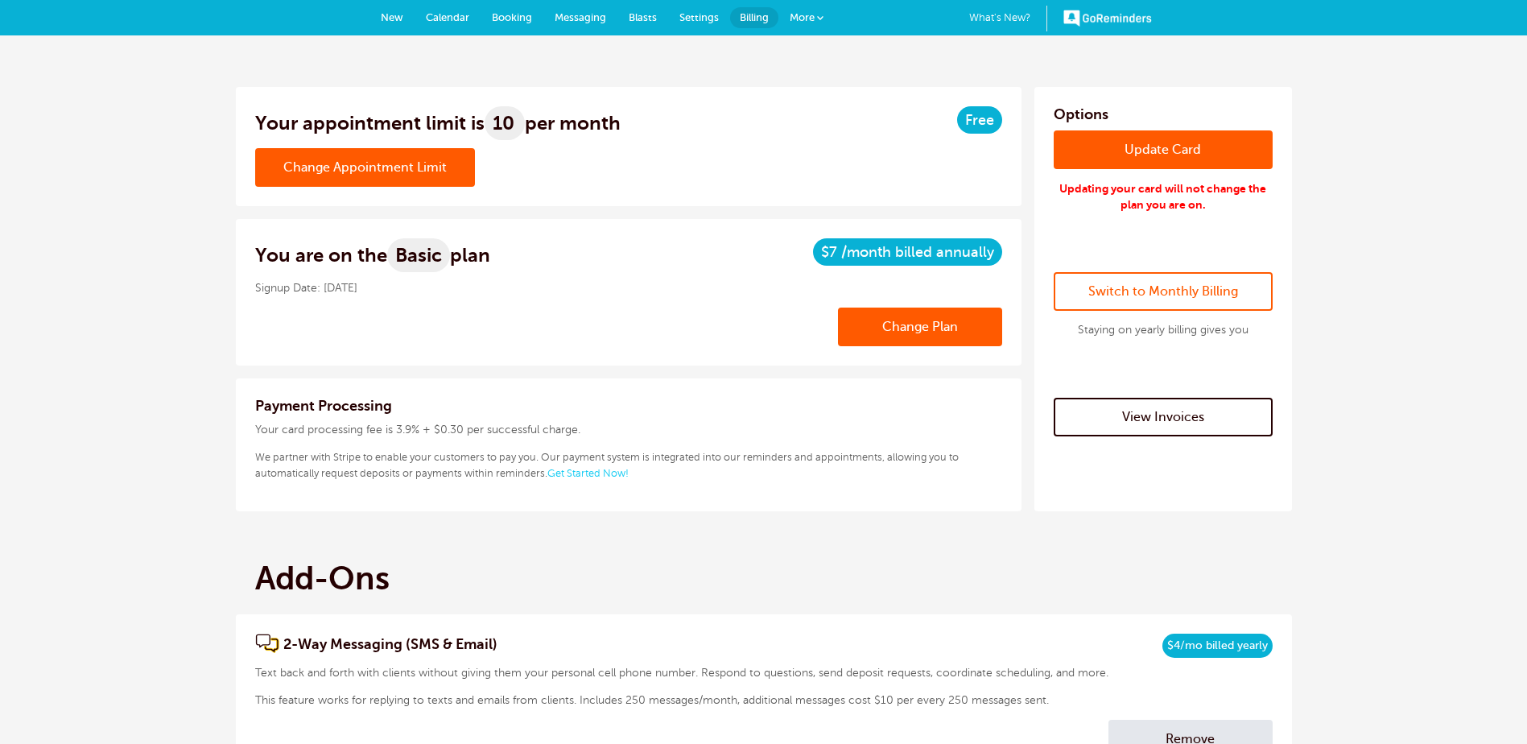
click at [620, 165] on div "Change Appointment Limit Select a new limit 10 appts/month 20 appts/month 30 ap…" at bounding box center [628, 167] width 747 height 39
click at [415, 177] on link "Change Appointment Limit" at bounding box center [365, 167] width 220 height 39
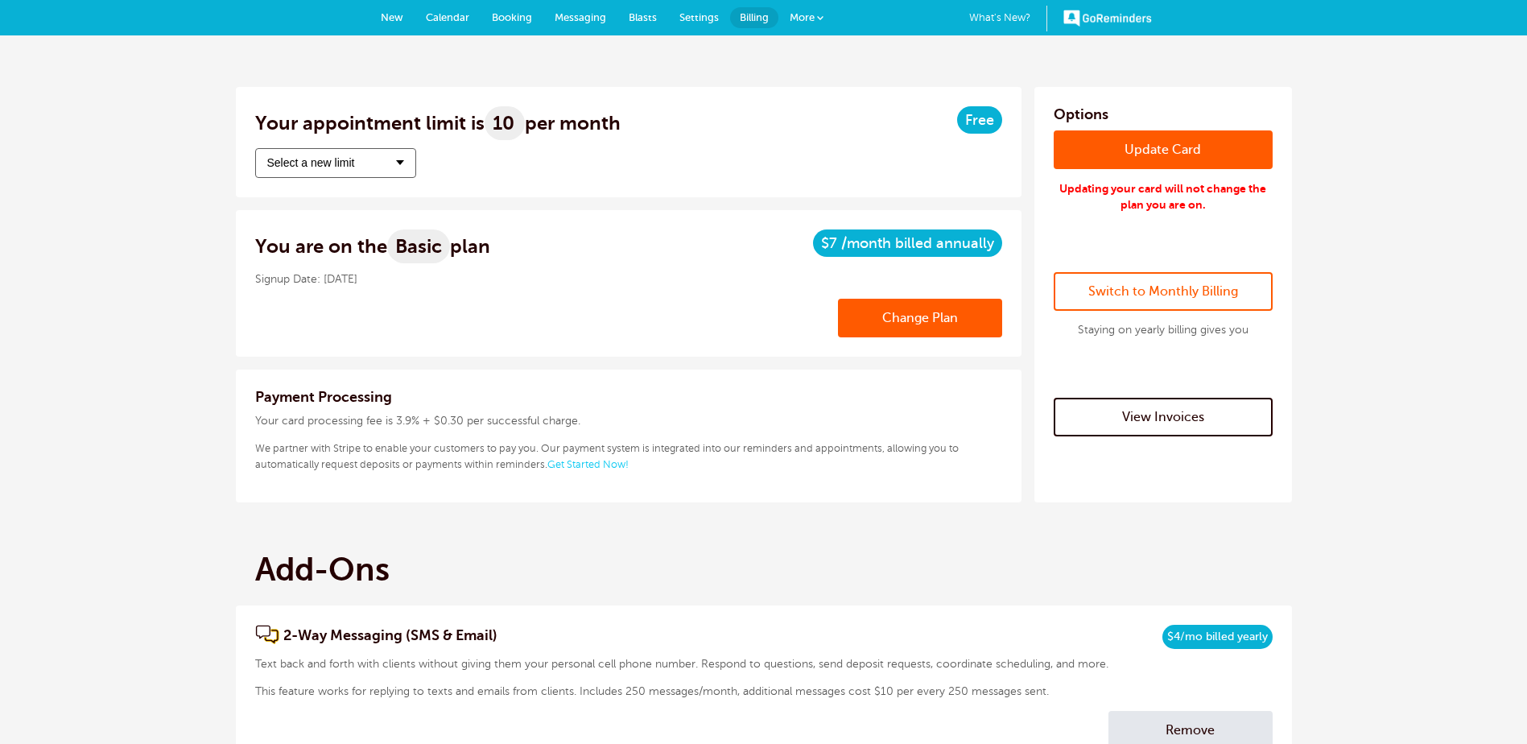
click at [389, 155] on button "Select a new limit" at bounding box center [335, 163] width 161 height 30
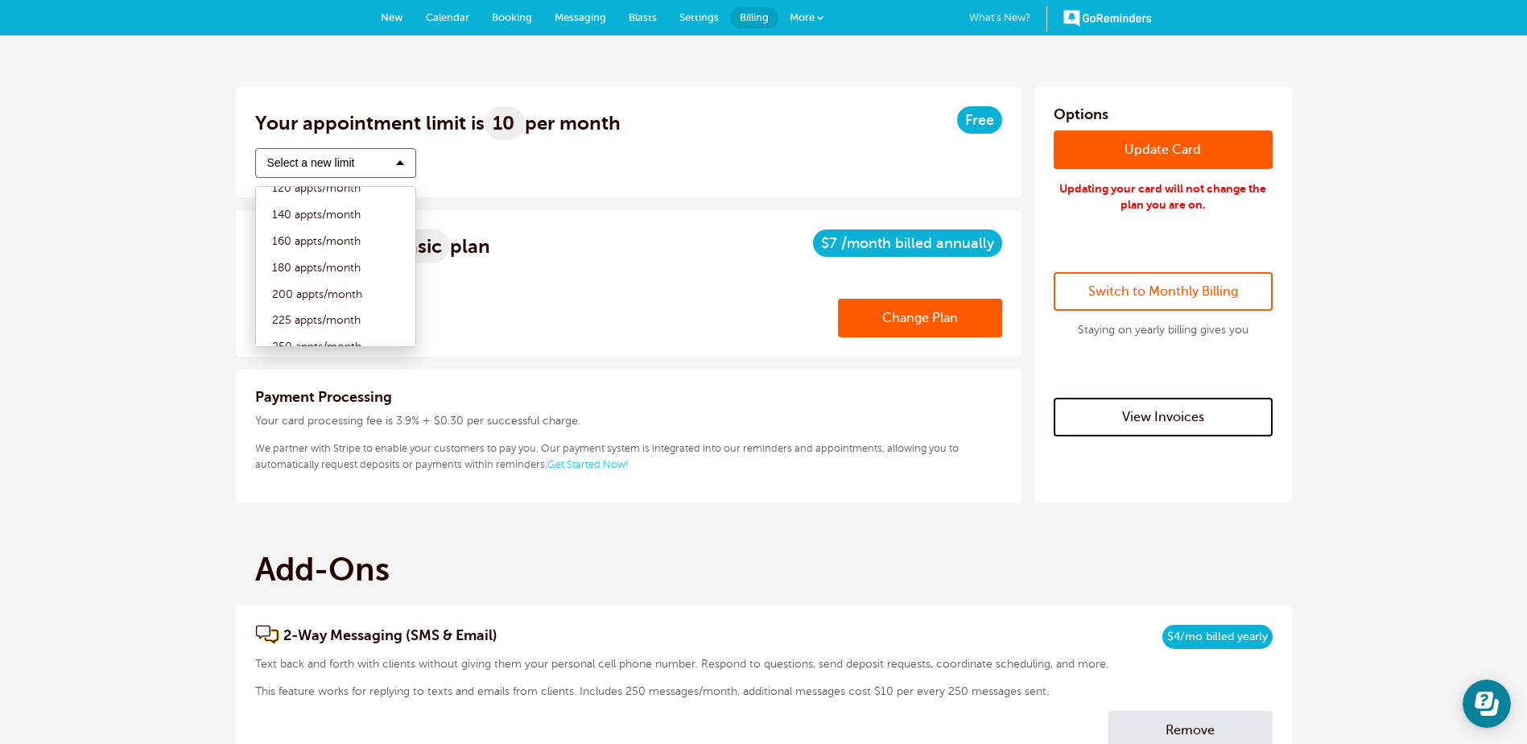
scroll to position [242, 0]
click at [344, 258] on label "200 appts/month" at bounding box center [335, 257] width 143 height 27
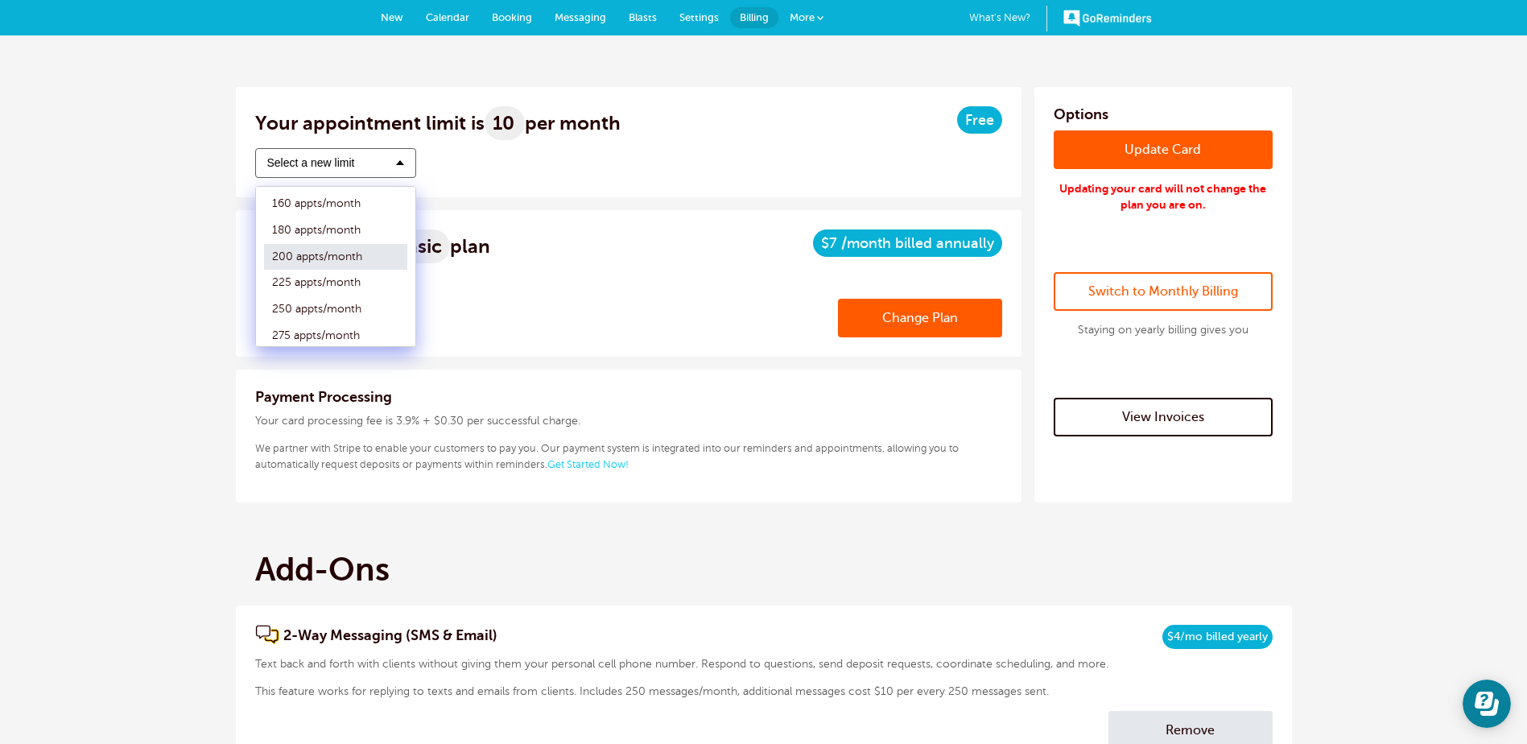
click at [264, 258] on input "200 appts/month" at bounding box center [264, 257] width 0 height 10
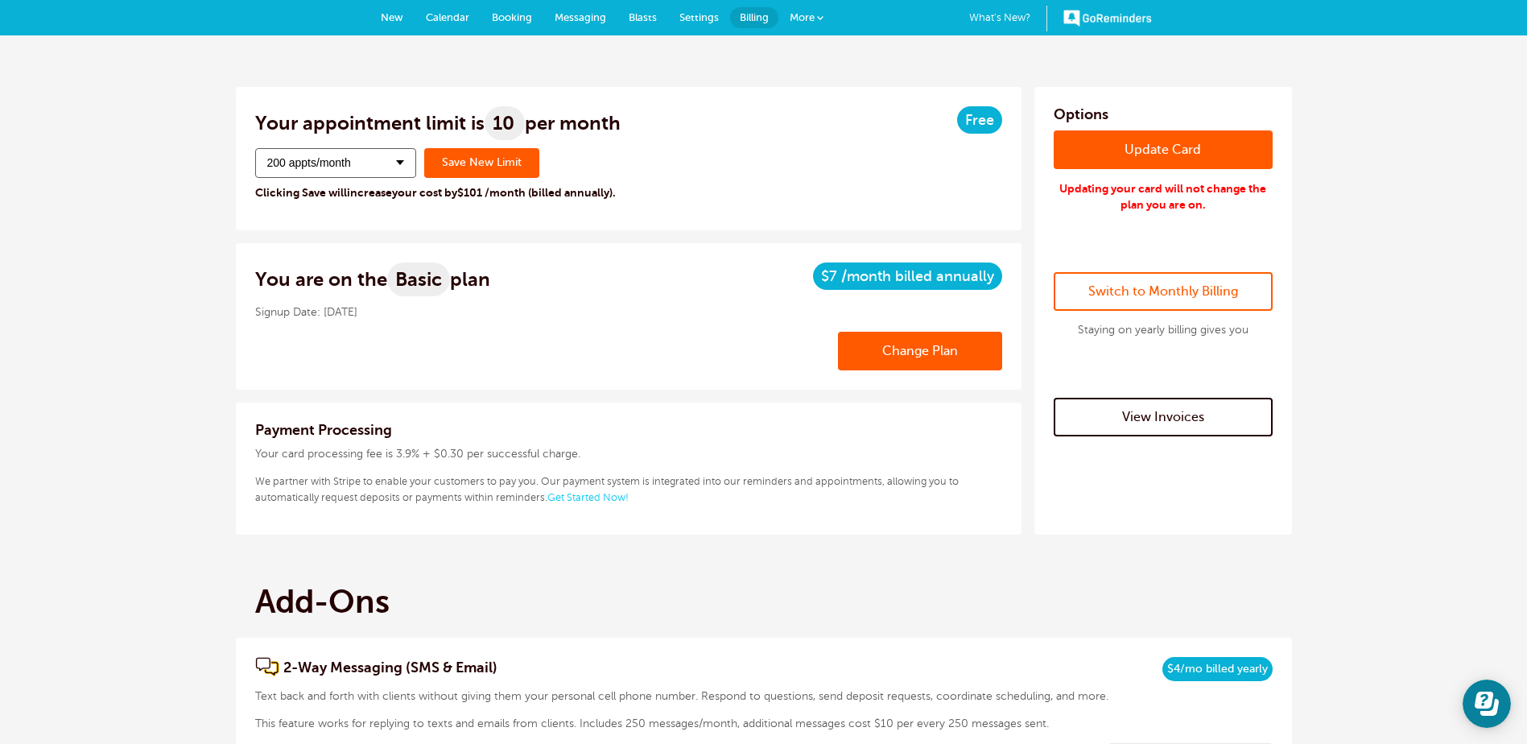
click at [710, 151] on div "Change Appointment Limit 200 appts/month 10 appts/month 20 appts/month 30 appts…" at bounding box center [628, 179] width 747 height 63
click at [682, 189] on p "Clicking Save will increase your cost by $101 /month (billed annually) ." at bounding box center [628, 193] width 747 height 14
click at [442, 19] on span "Calendar" at bounding box center [447, 17] width 43 height 12
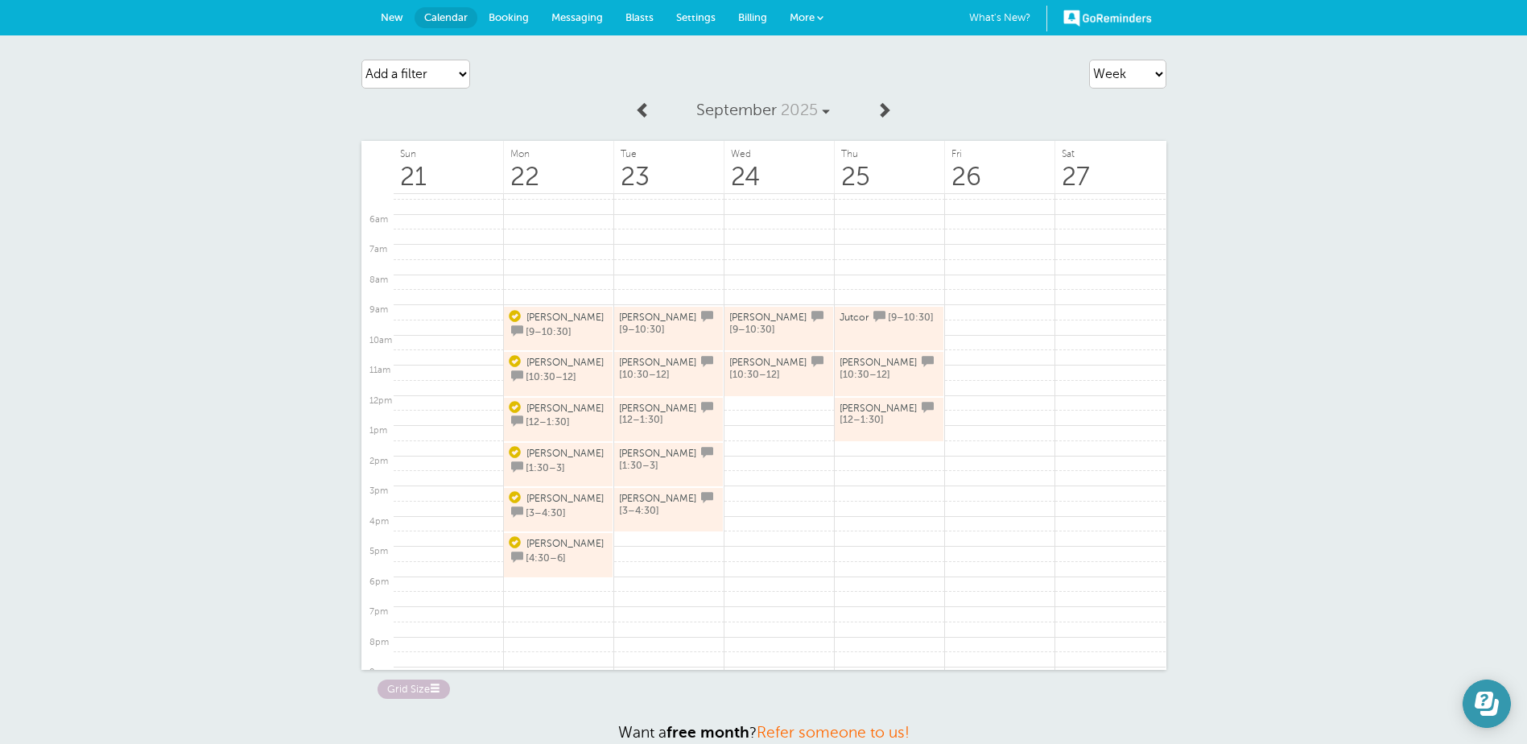
click at [1493, 684] on button "Open Learn | Contact Us" at bounding box center [1487, 703] width 48 height 48
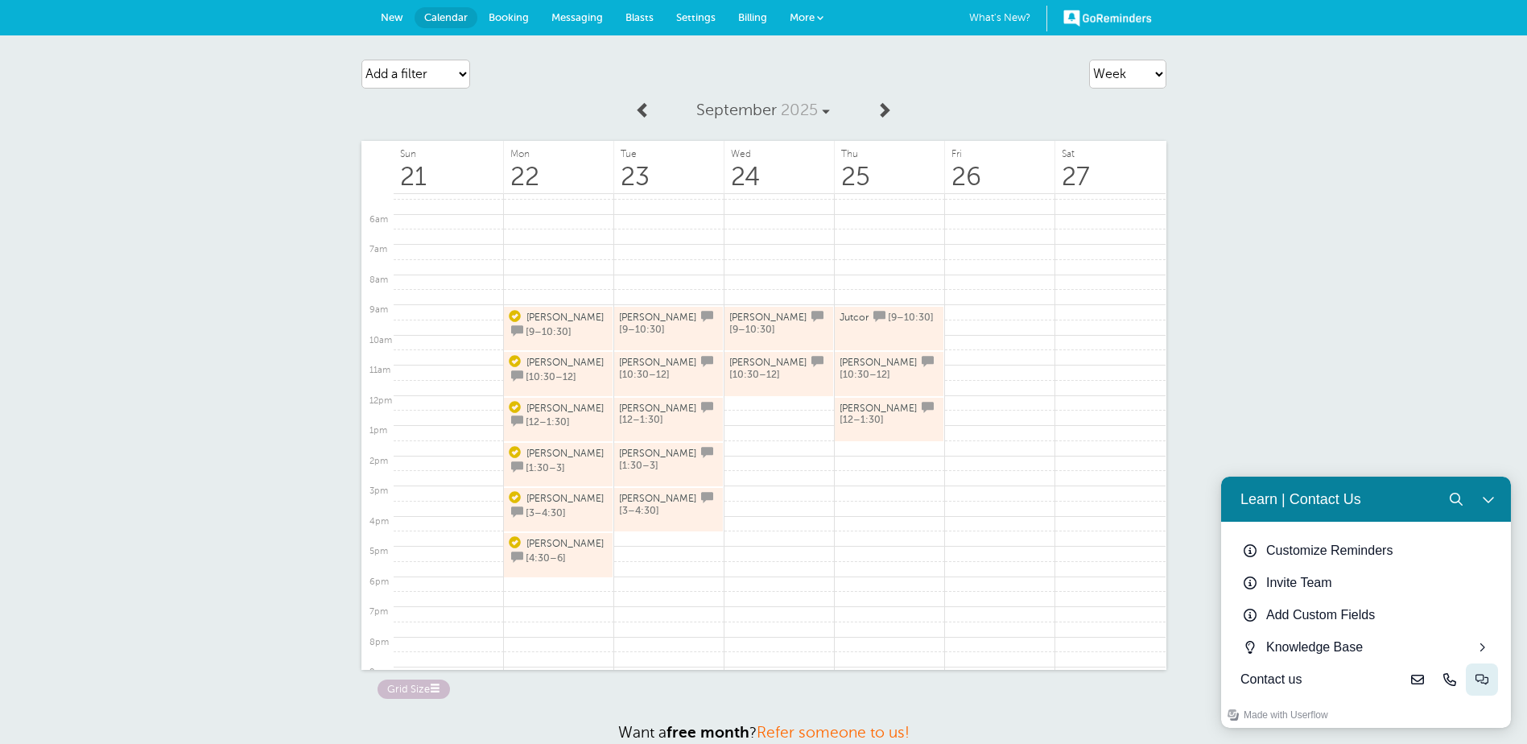
click at [1492, 685] on button "Live-chat" at bounding box center [1482, 679] width 32 height 32
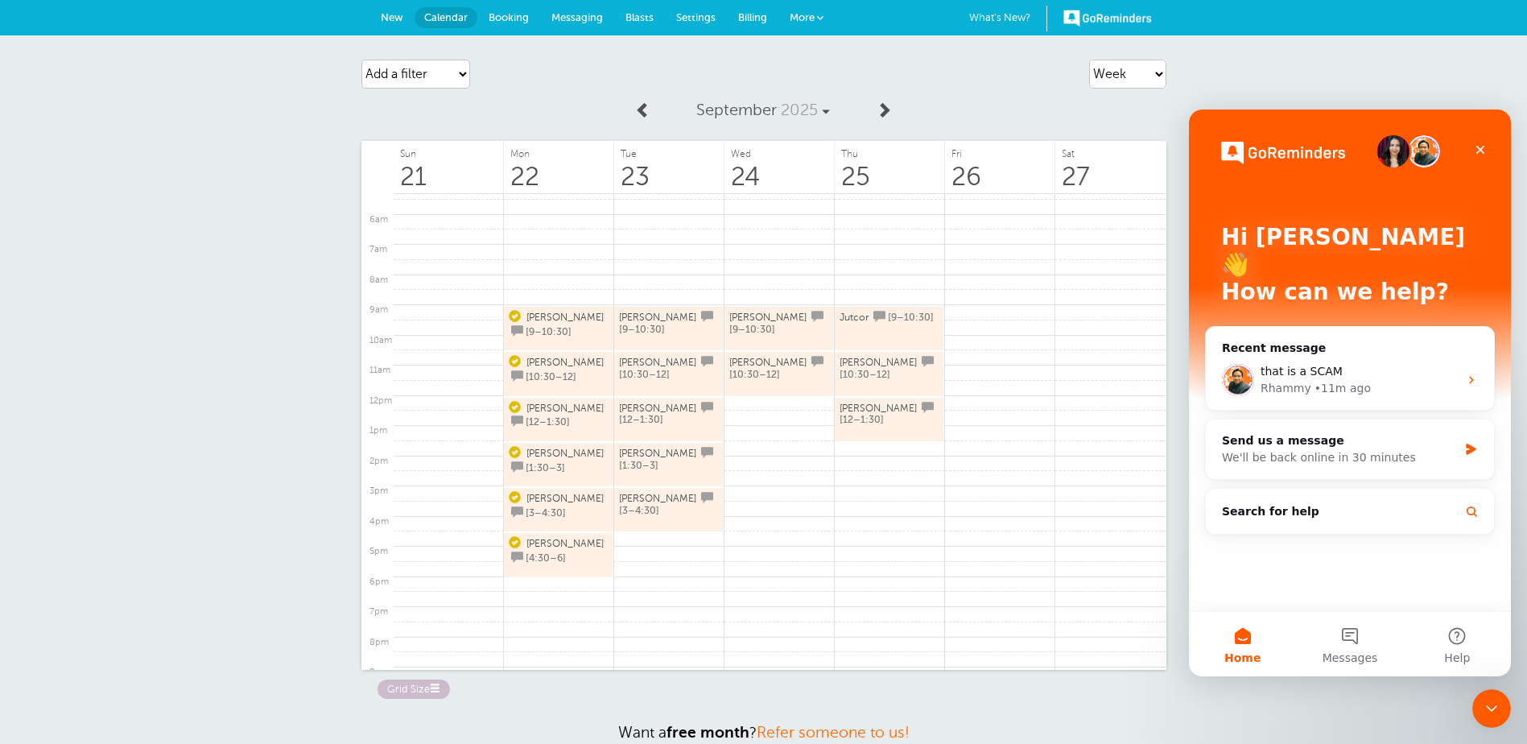
click at [1389, 153] on img "Intercom messenger" at bounding box center [1393, 151] width 32 height 32
click at [1309, 159] on img "Intercom messenger" at bounding box center [1283, 153] width 124 height 23
click at [1471, 151] on div "Close" at bounding box center [1480, 149] width 29 height 29
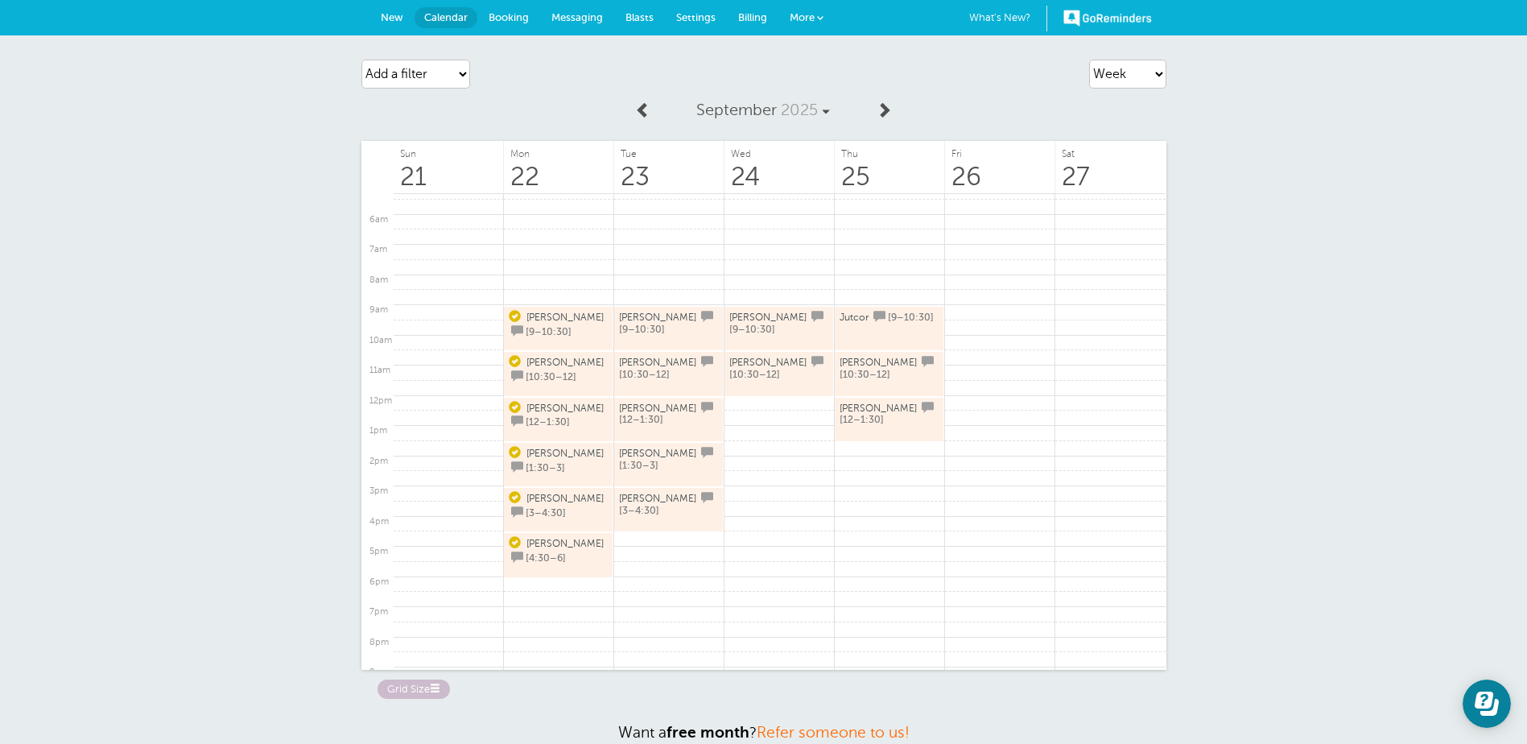
click at [1092, 14] on link "GoReminders" at bounding box center [1107, 17] width 89 height 35
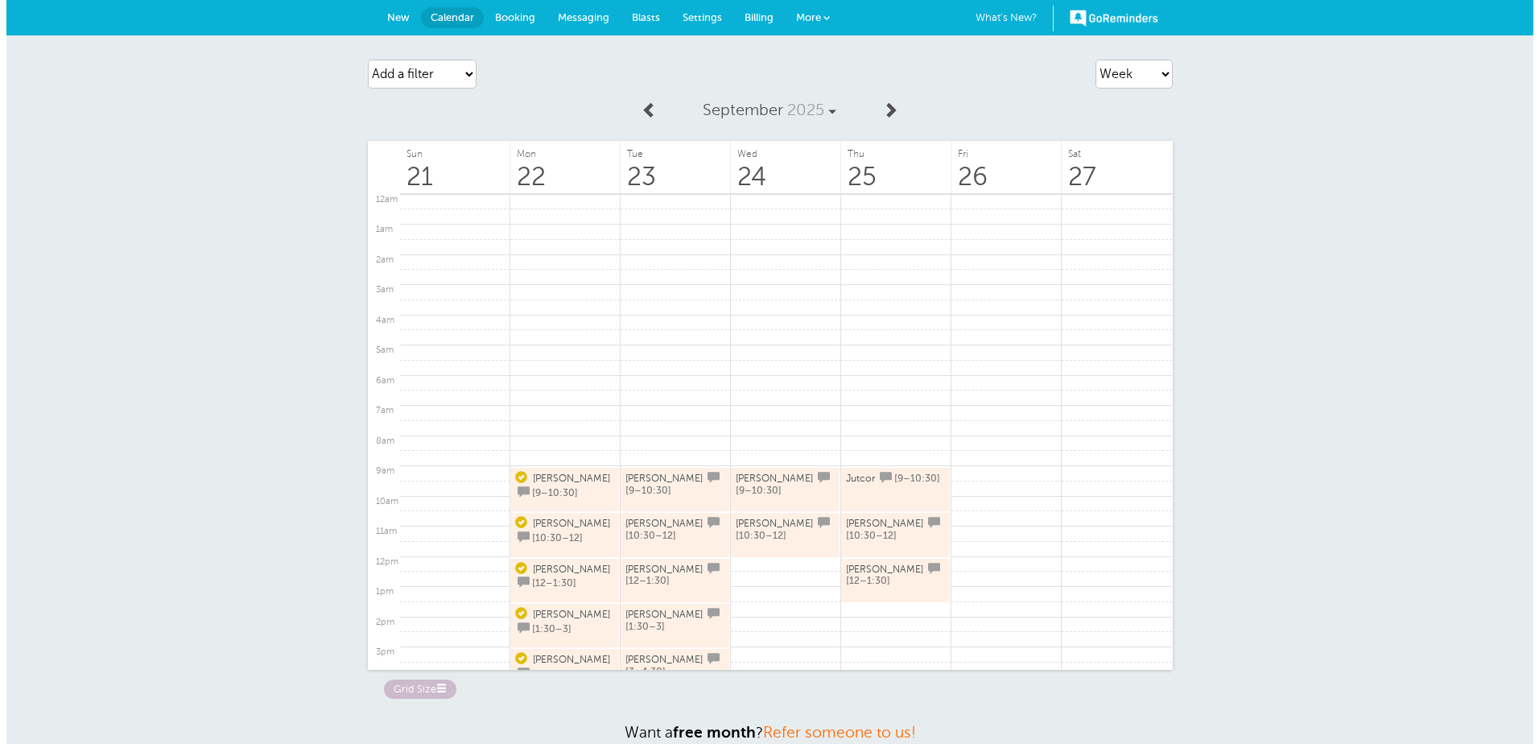
scroll to position [233, 0]
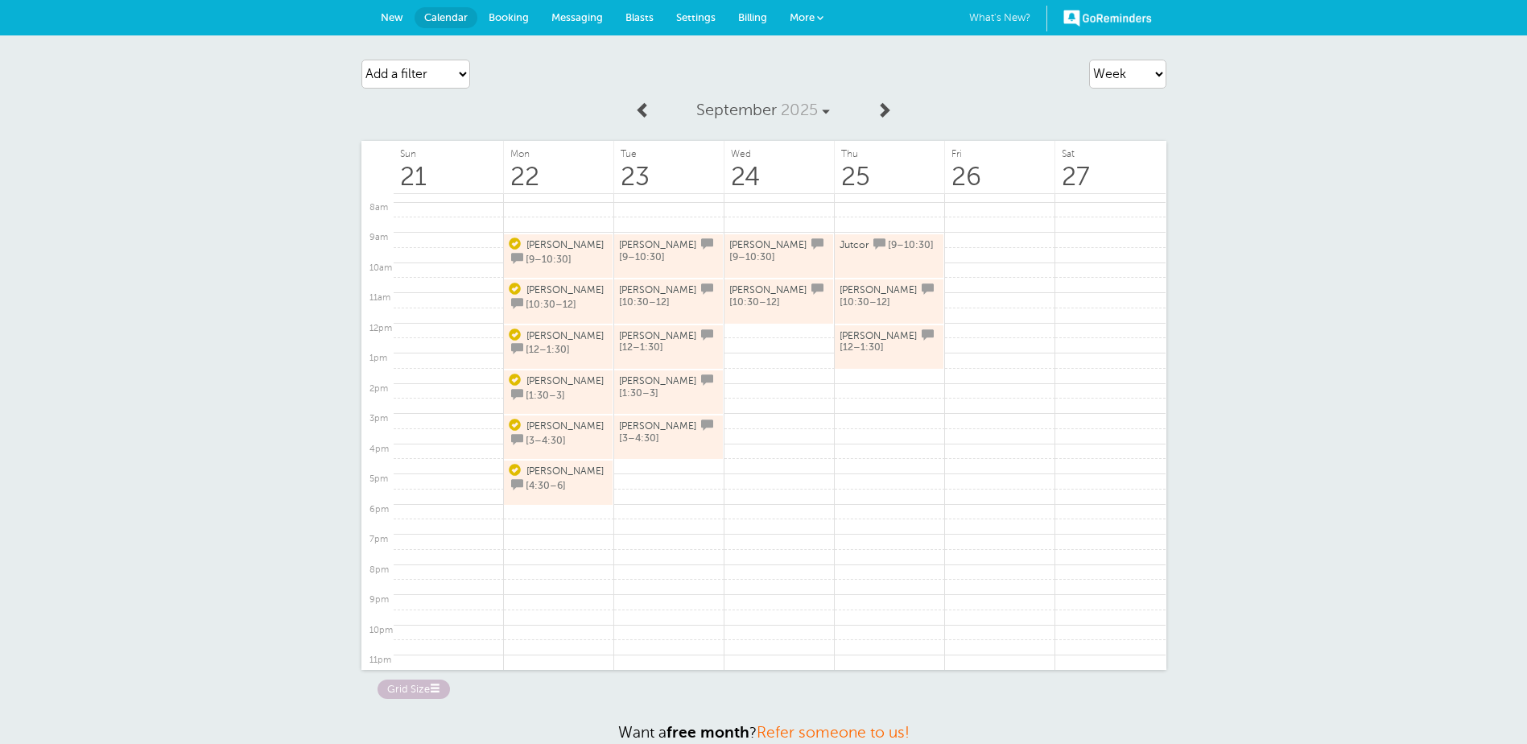
click at [1018, 16] on link "What's New? 1" at bounding box center [1008, 19] width 78 height 26
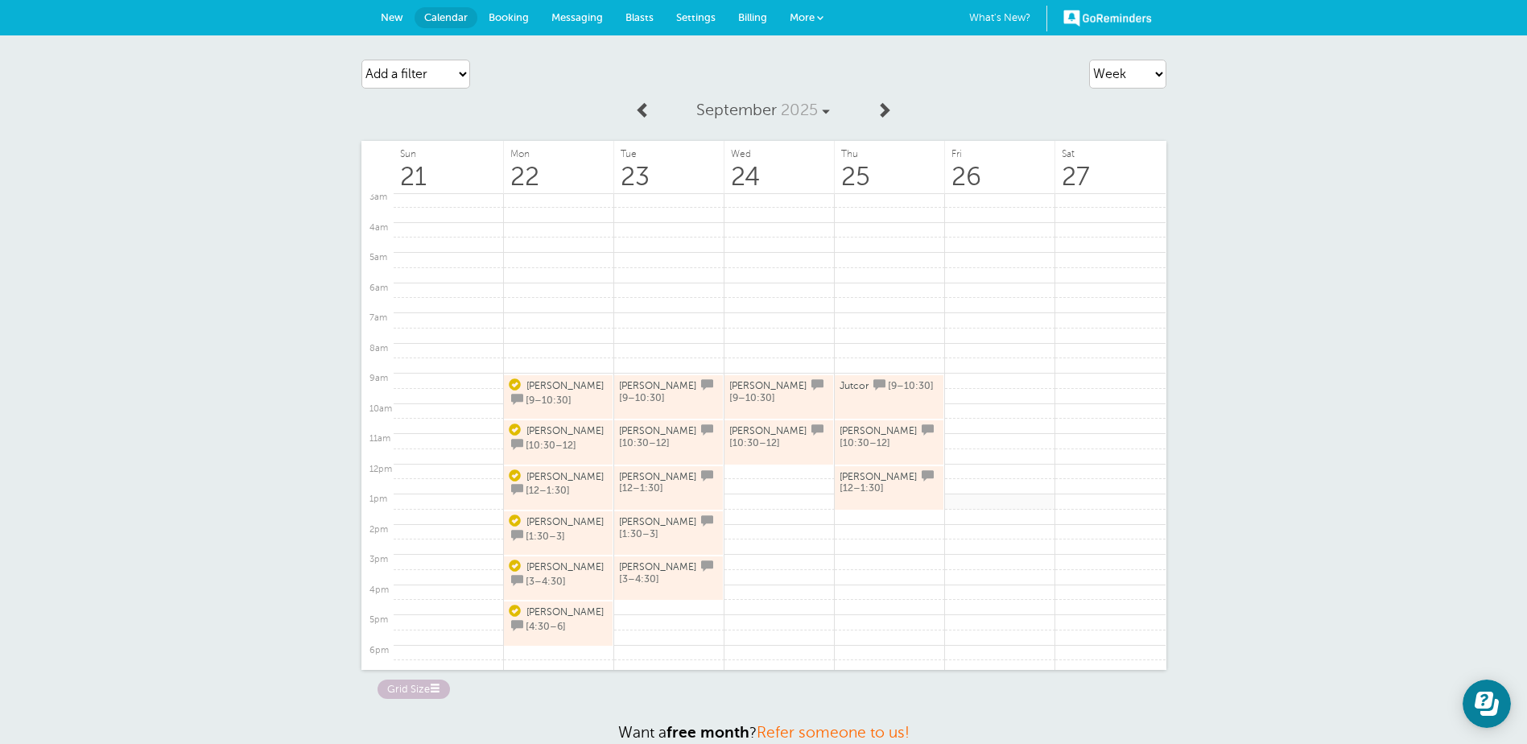
scroll to position [242, 0]
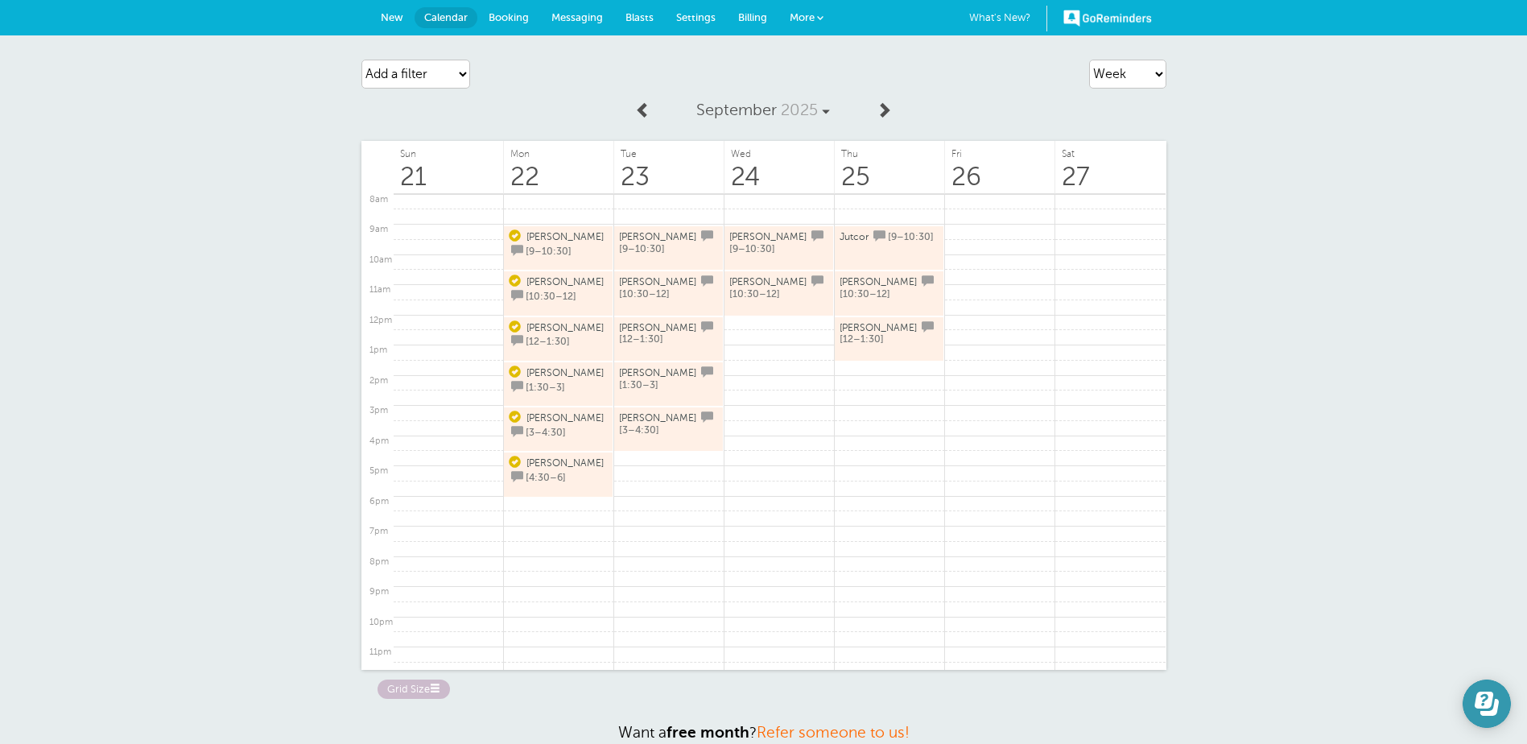
click at [1495, 700] on icon "Open Learn | Contact Us" at bounding box center [1489, 707] width 19 height 17
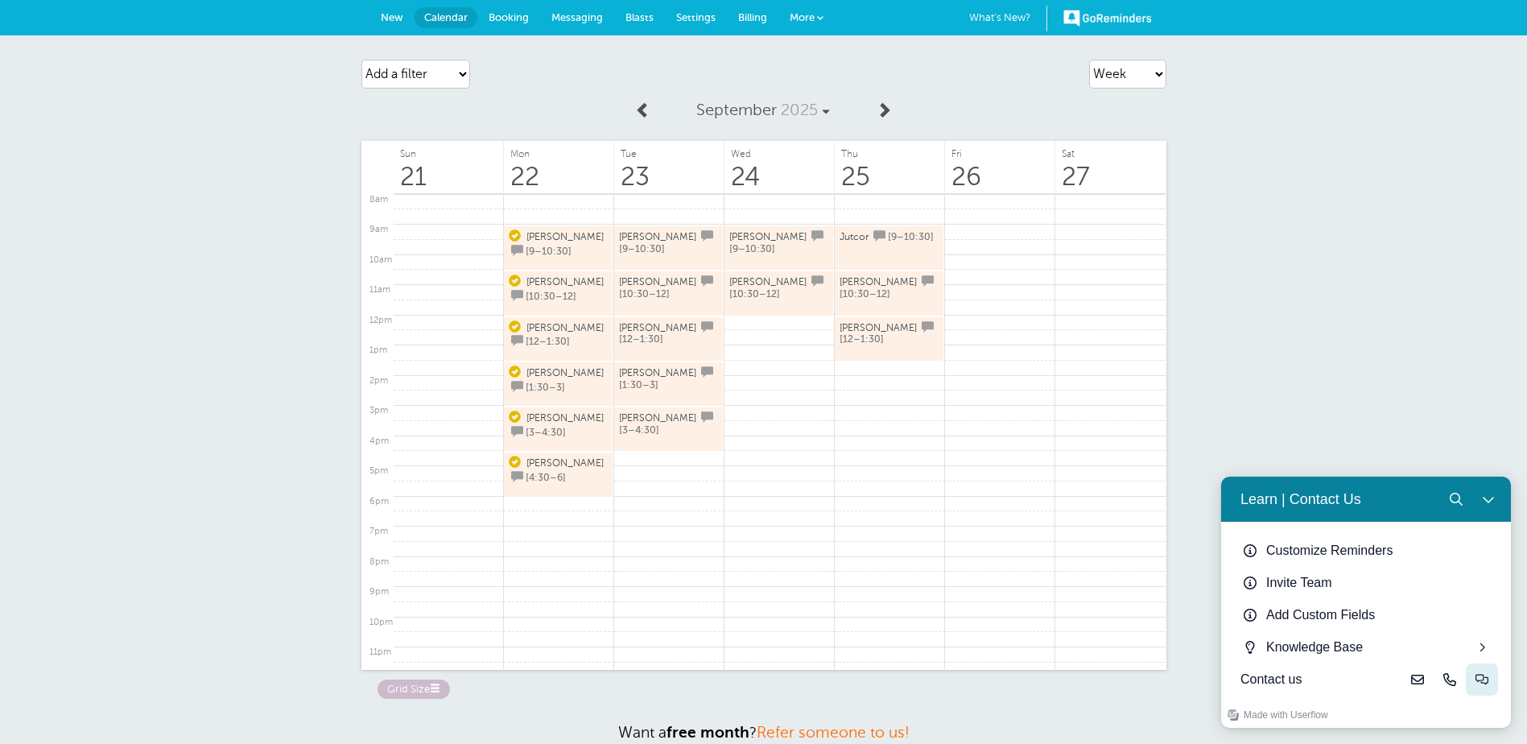
drag, startPoint x: 1492, startPoint y: 683, endPoint x: 2714, endPoint y: 1160, distance: 1311.6
click at [1492, 683] on button "Live-chat" at bounding box center [1482, 679] width 32 height 32
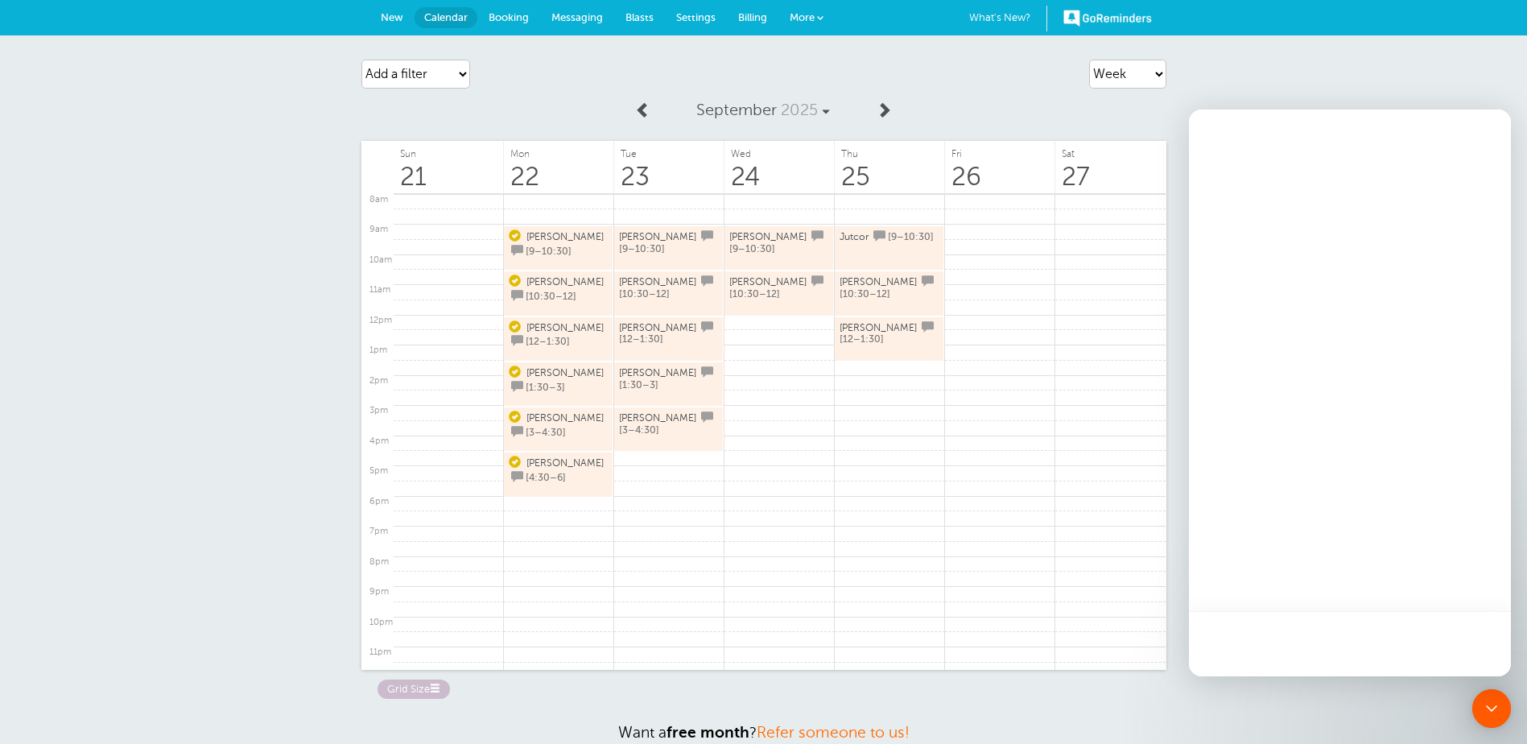
scroll to position [0, 0]
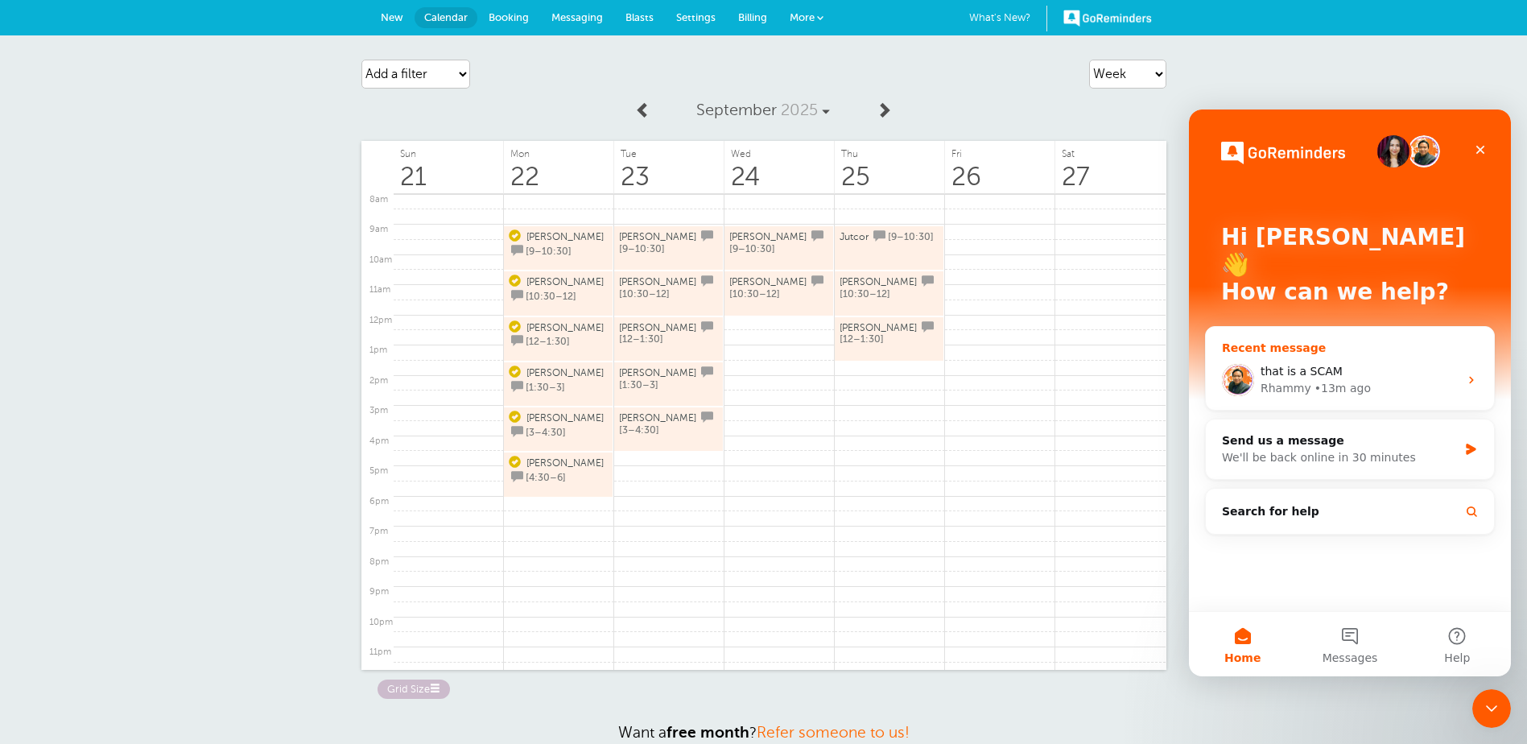
click at [1315, 380] on div "• 13m ago" at bounding box center [1343, 388] width 56 height 17
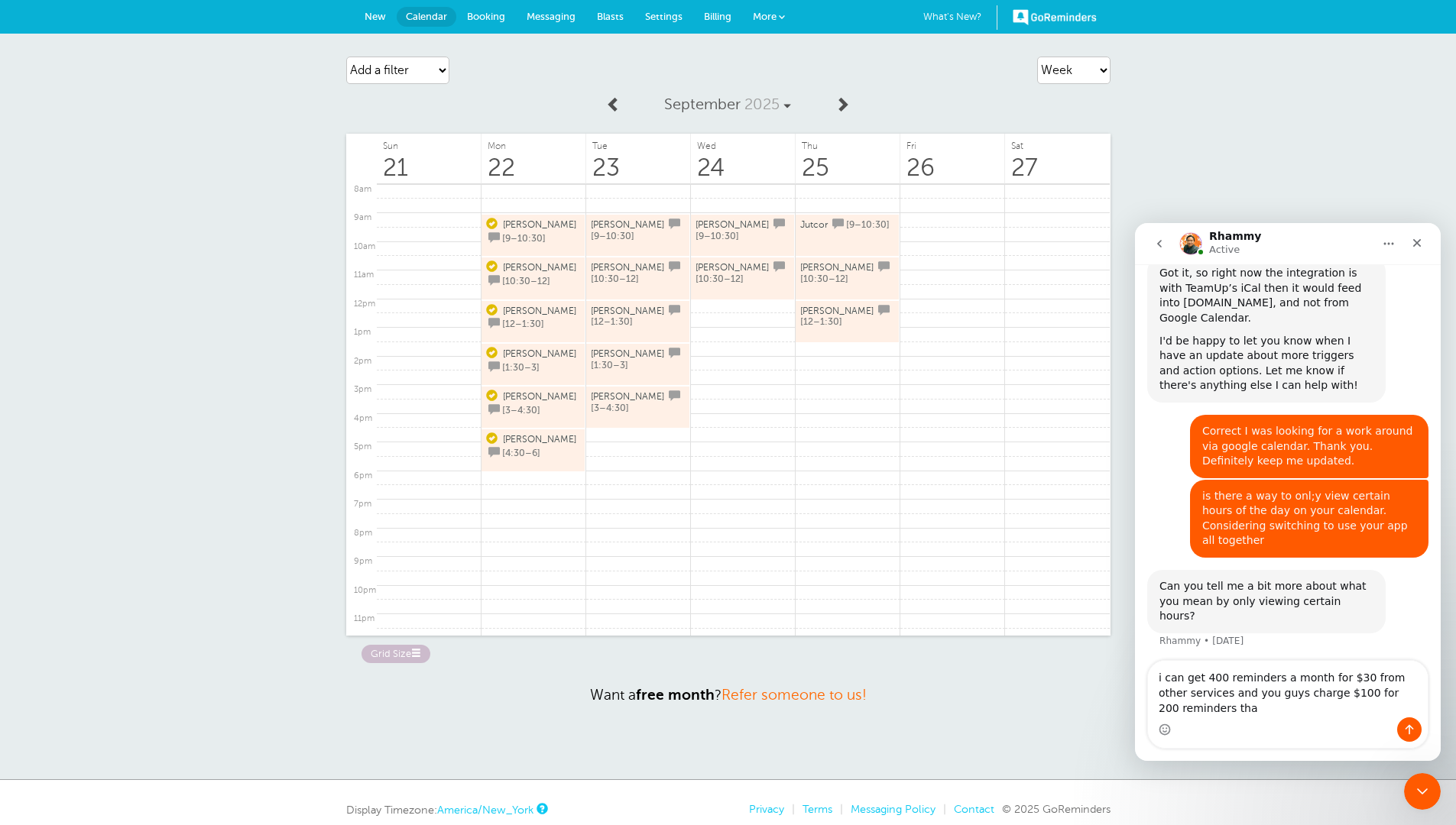
scroll to position [2273, 0]
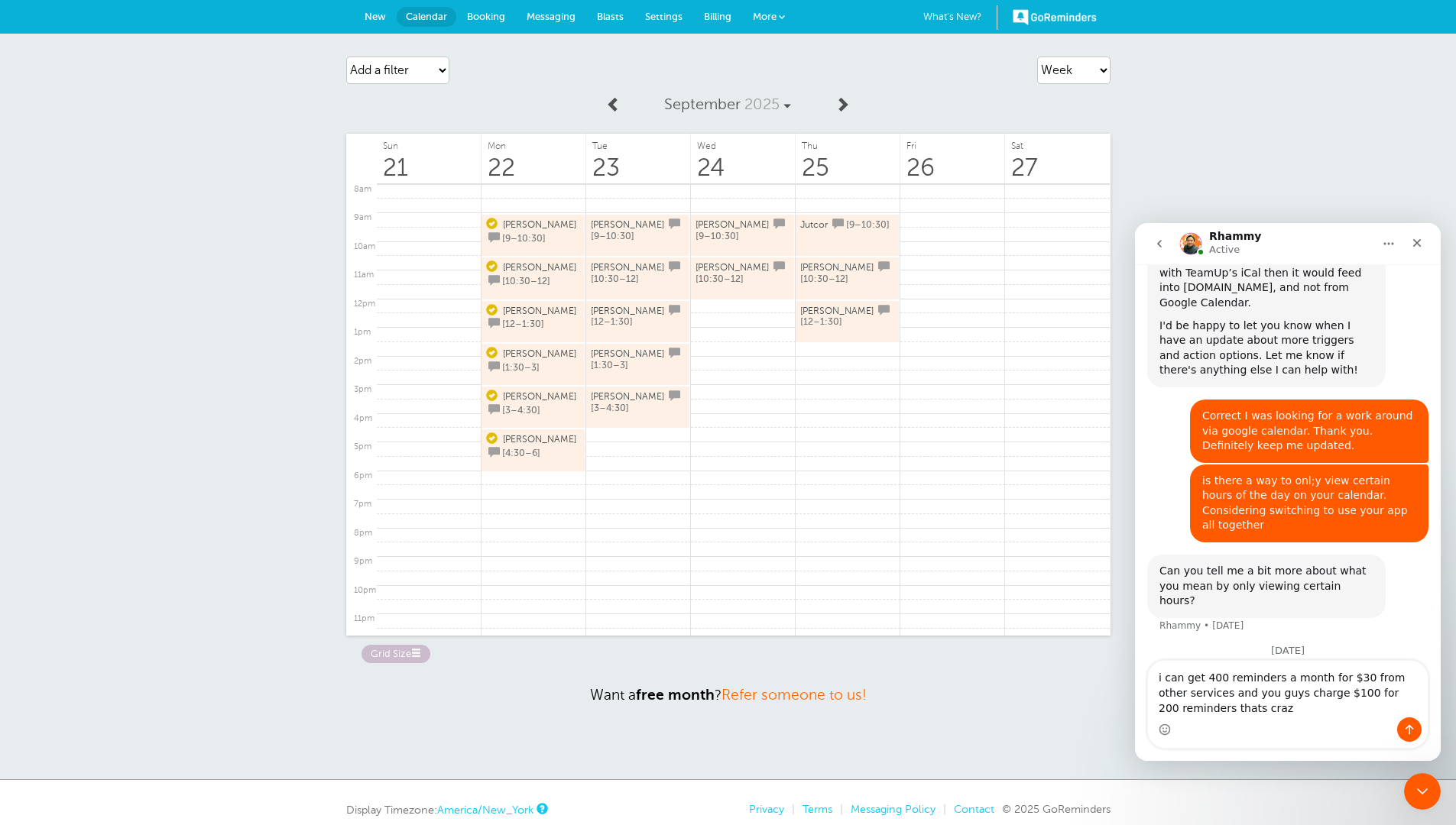
type textarea "i can get 400 reminders a month for $30 from other services and you guys charge…"
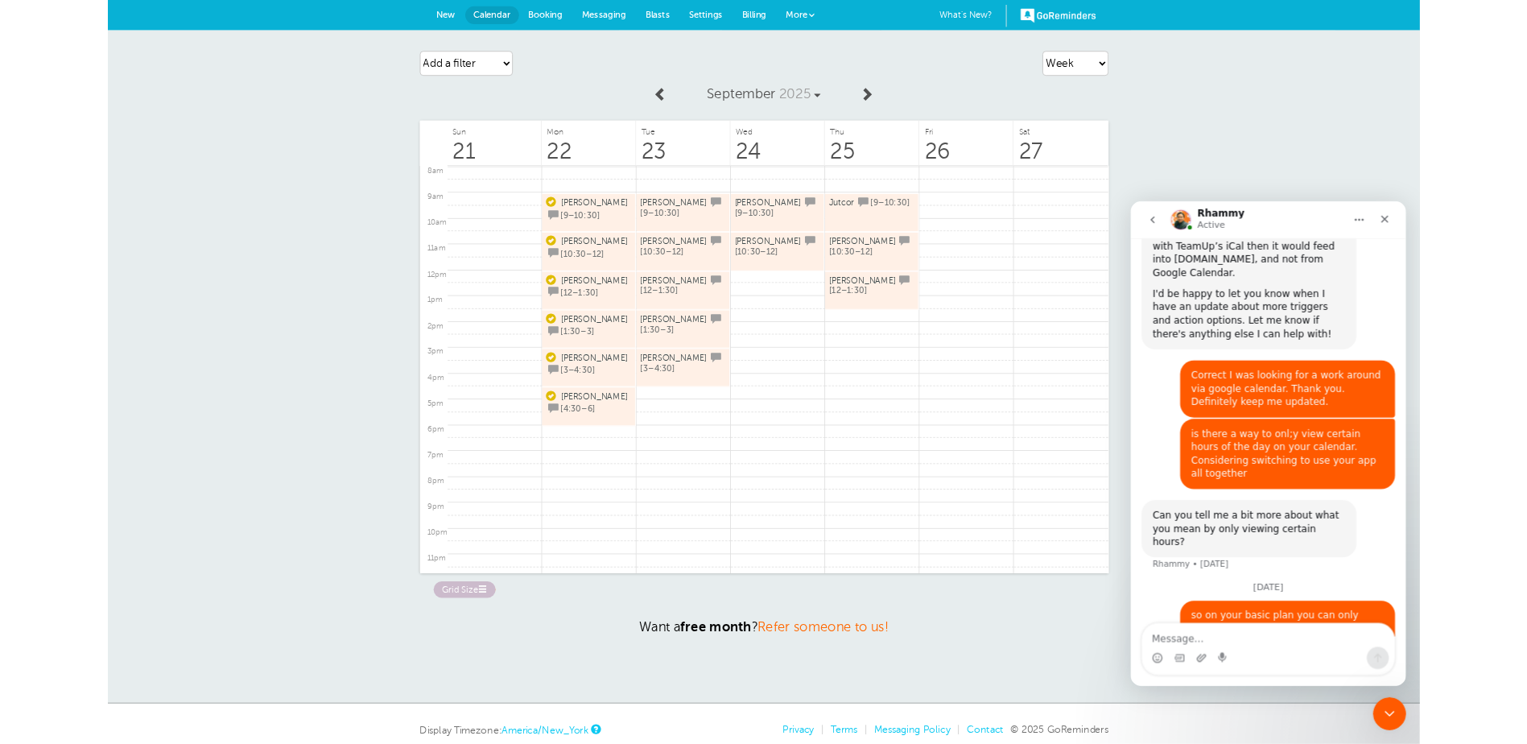
scroll to position [2430, 0]
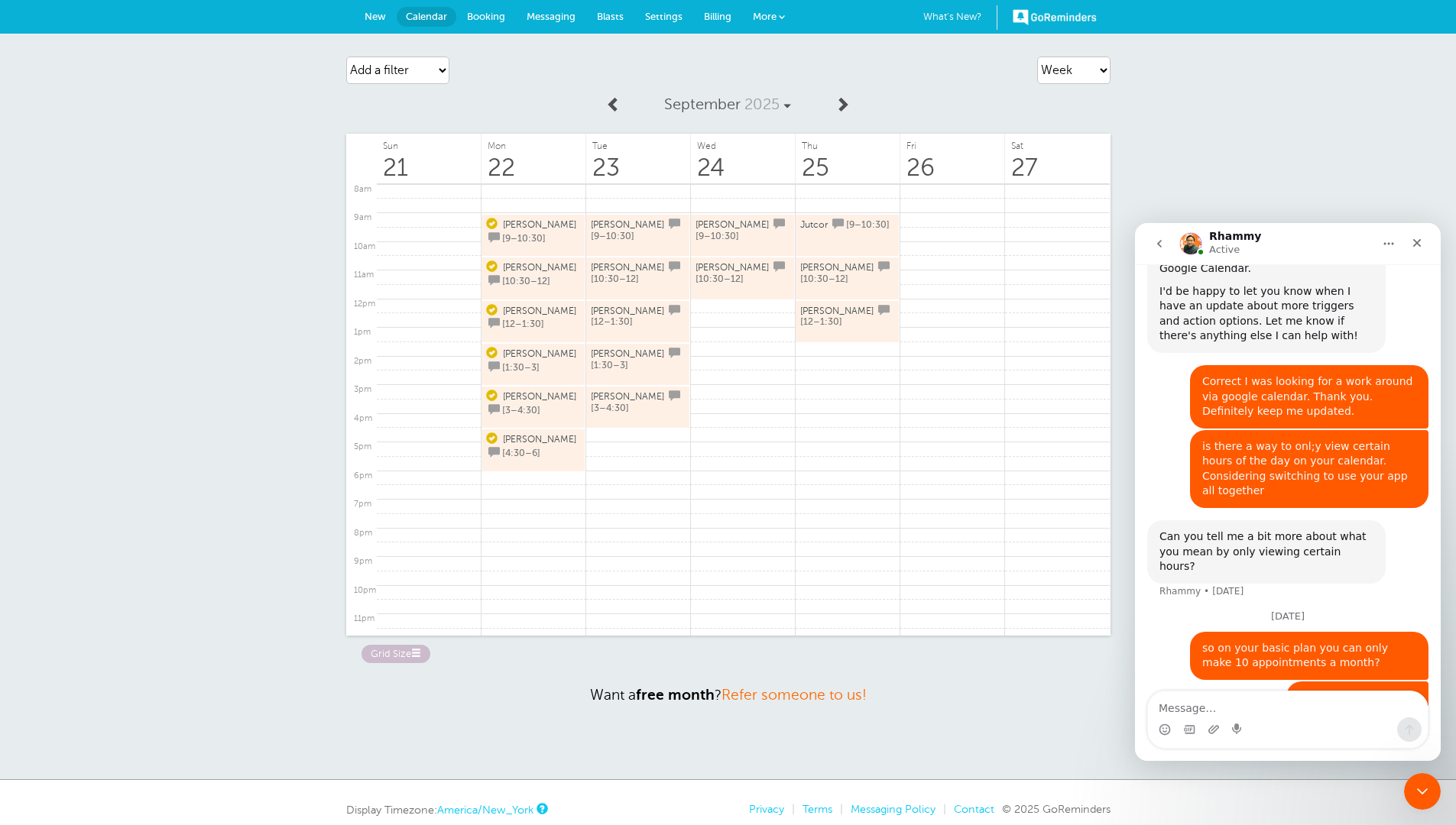
click at [1372, 131] on div "Agenda Day Week Month (full view) Month (condensed) Add a filter Customer Searc…" at bounding box center [728, 406] width 1456 height 746
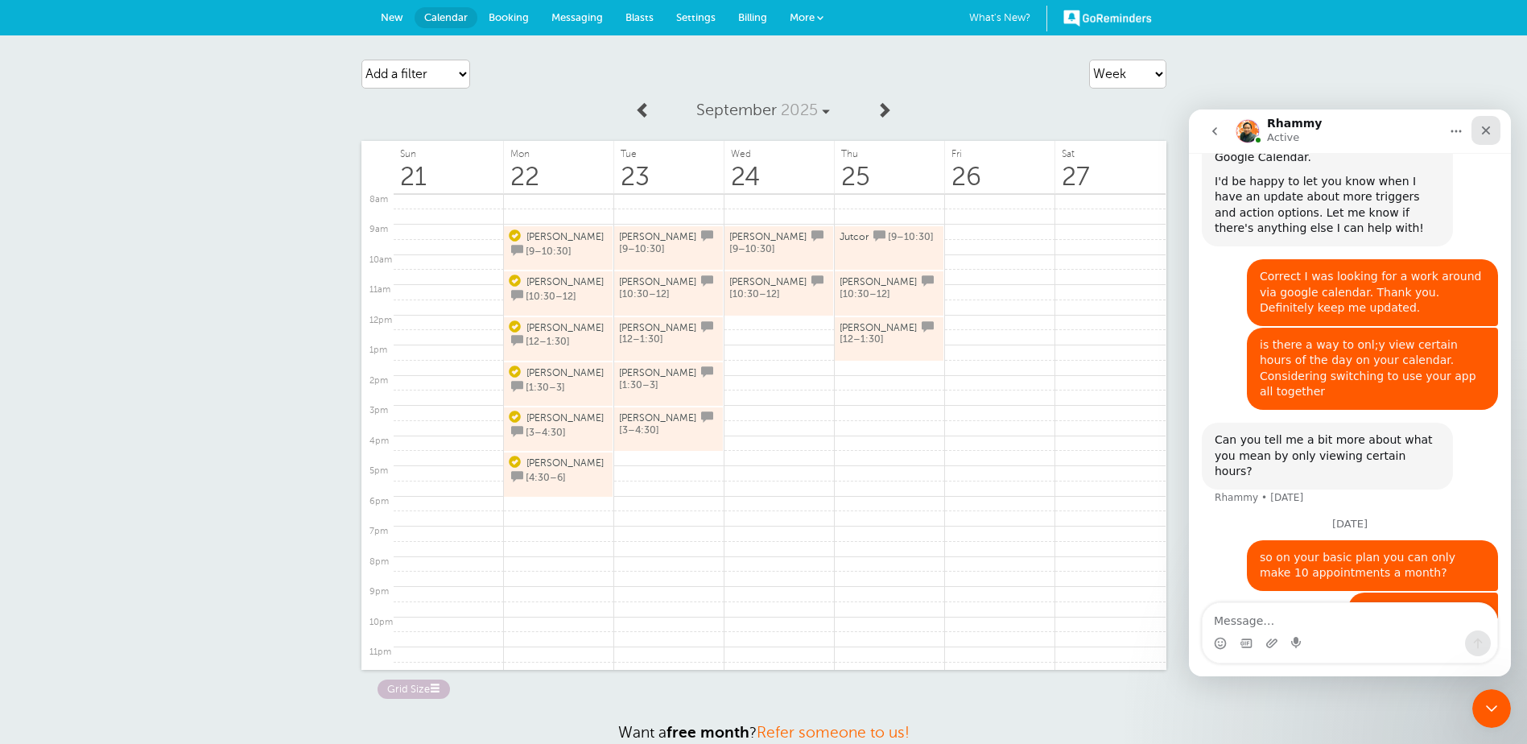
click at [1484, 119] on div "Close" at bounding box center [1486, 130] width 29 height 29
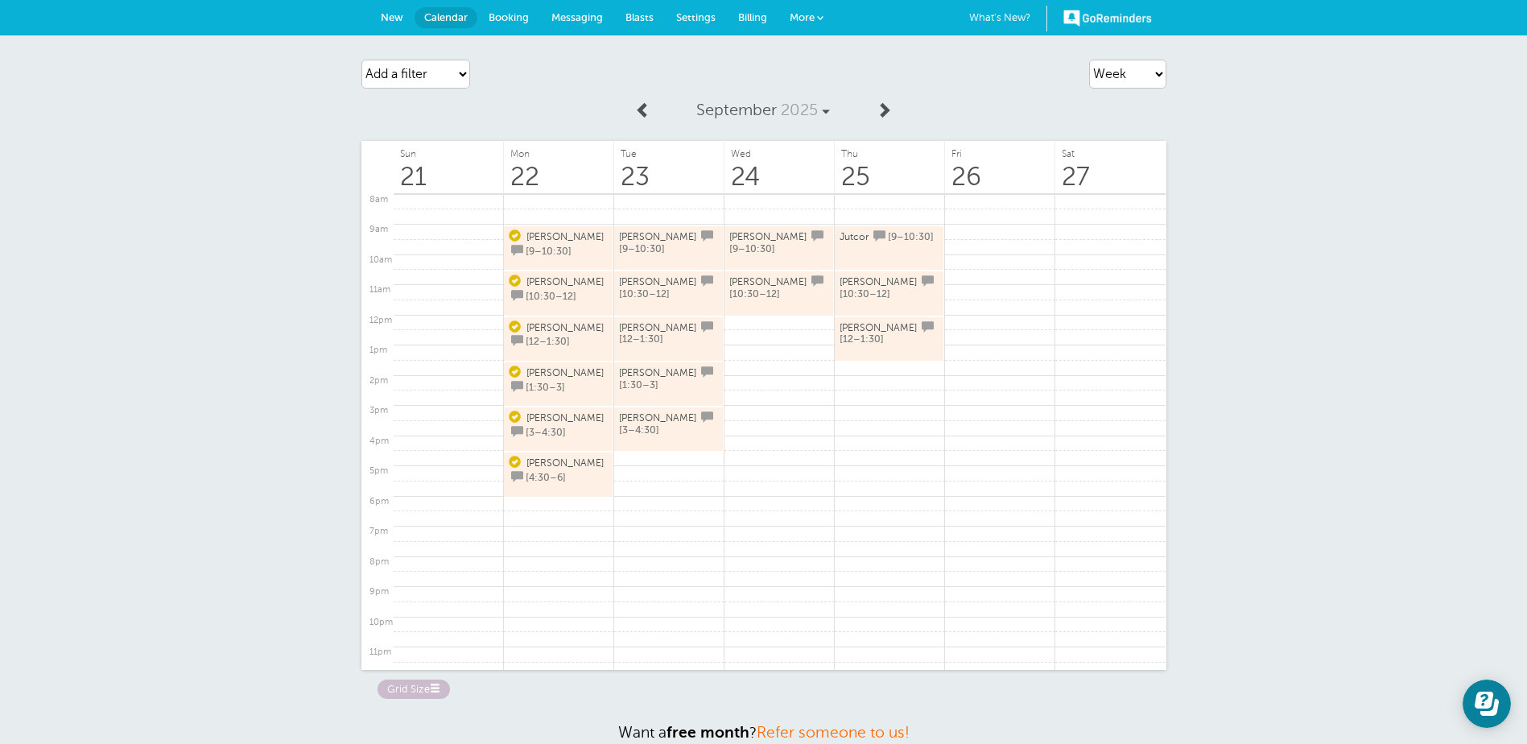
scroll to position [0, 0]
click at [1237, 48] on div "Agenda Day Week Month (full view) Month (condensed) Add a filter Customer Searc…" at bounding box center [763, 428] width 1527 height 786
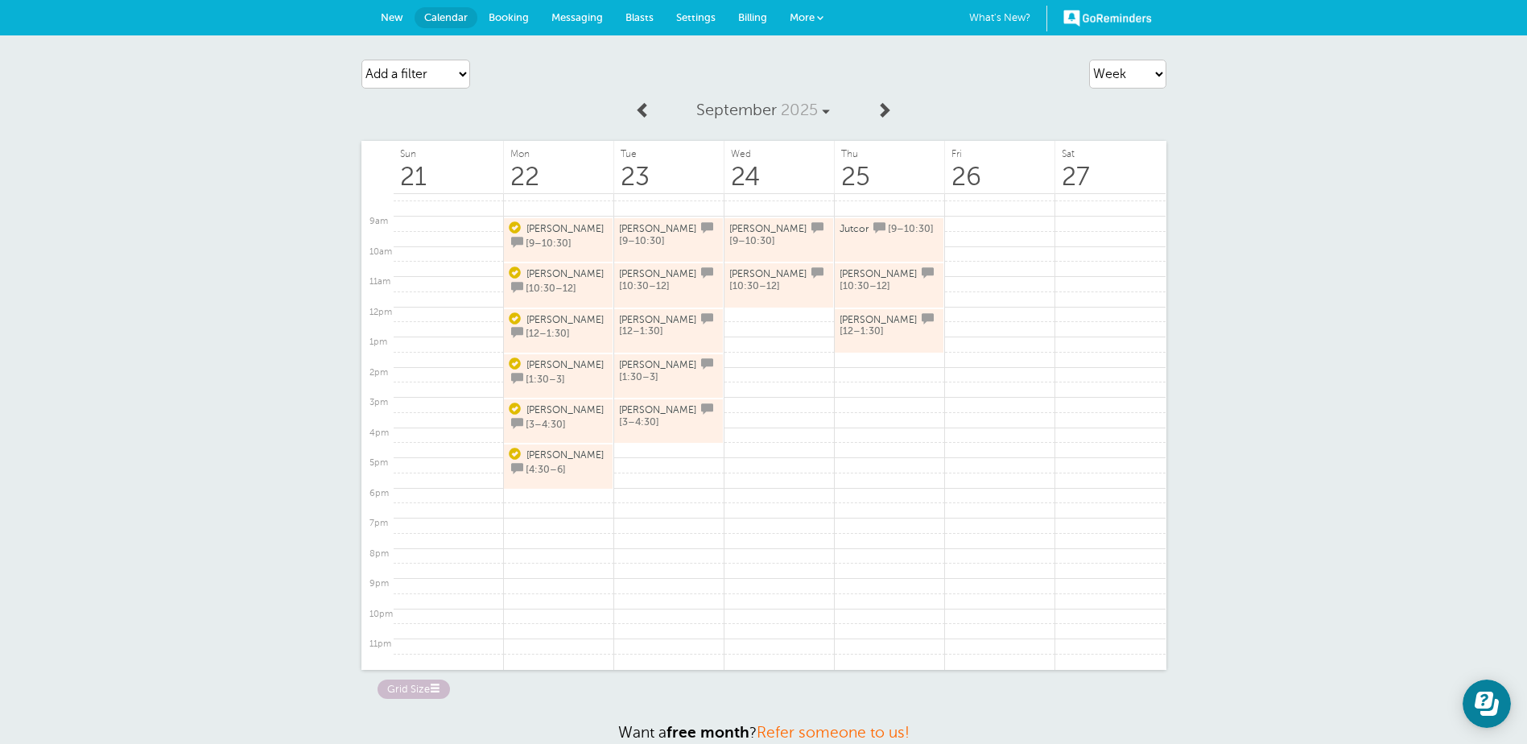
scroll to position [209, 0]
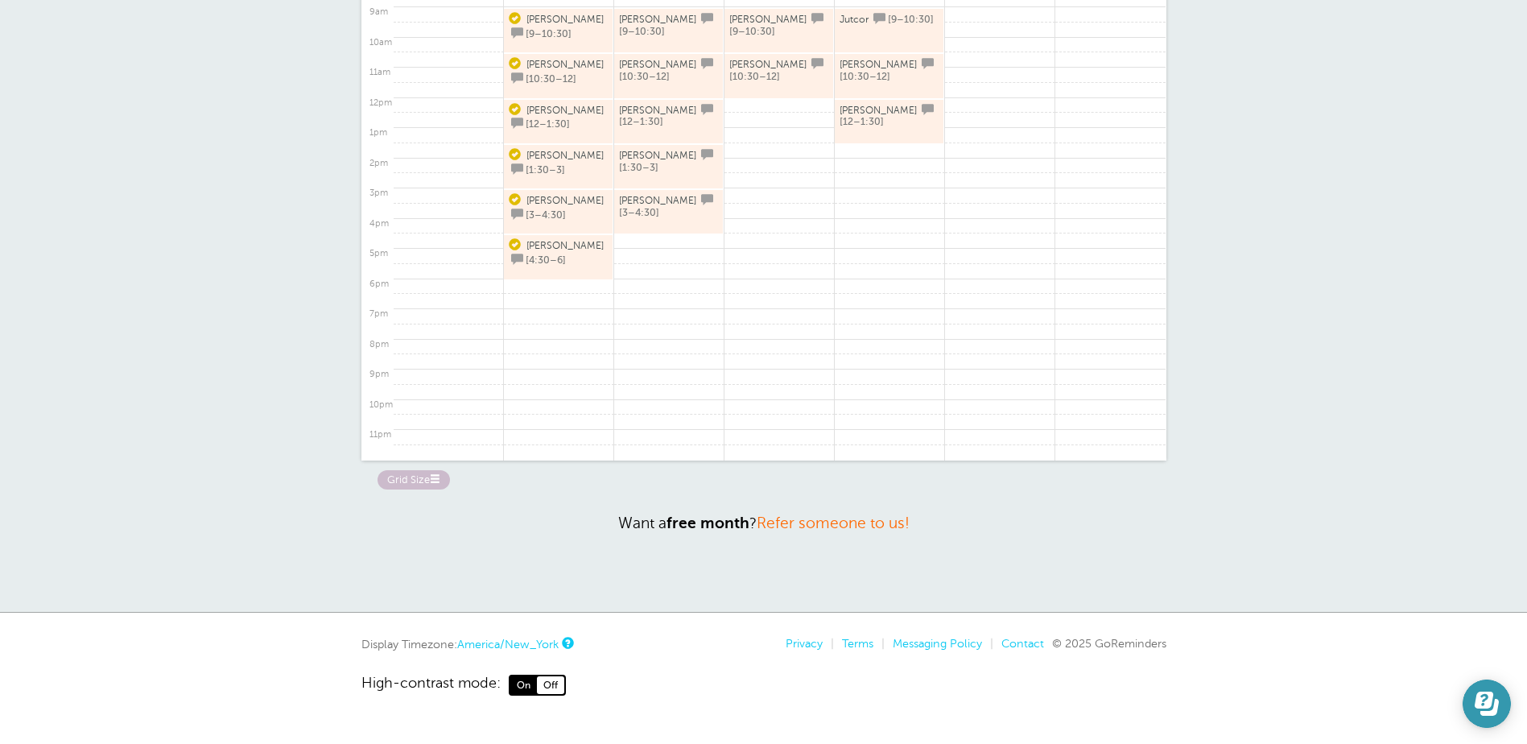
click at [1488, 706] on icon "Open Learn | Contact Us" at bounding box center [1484, 699] width 19 height 17
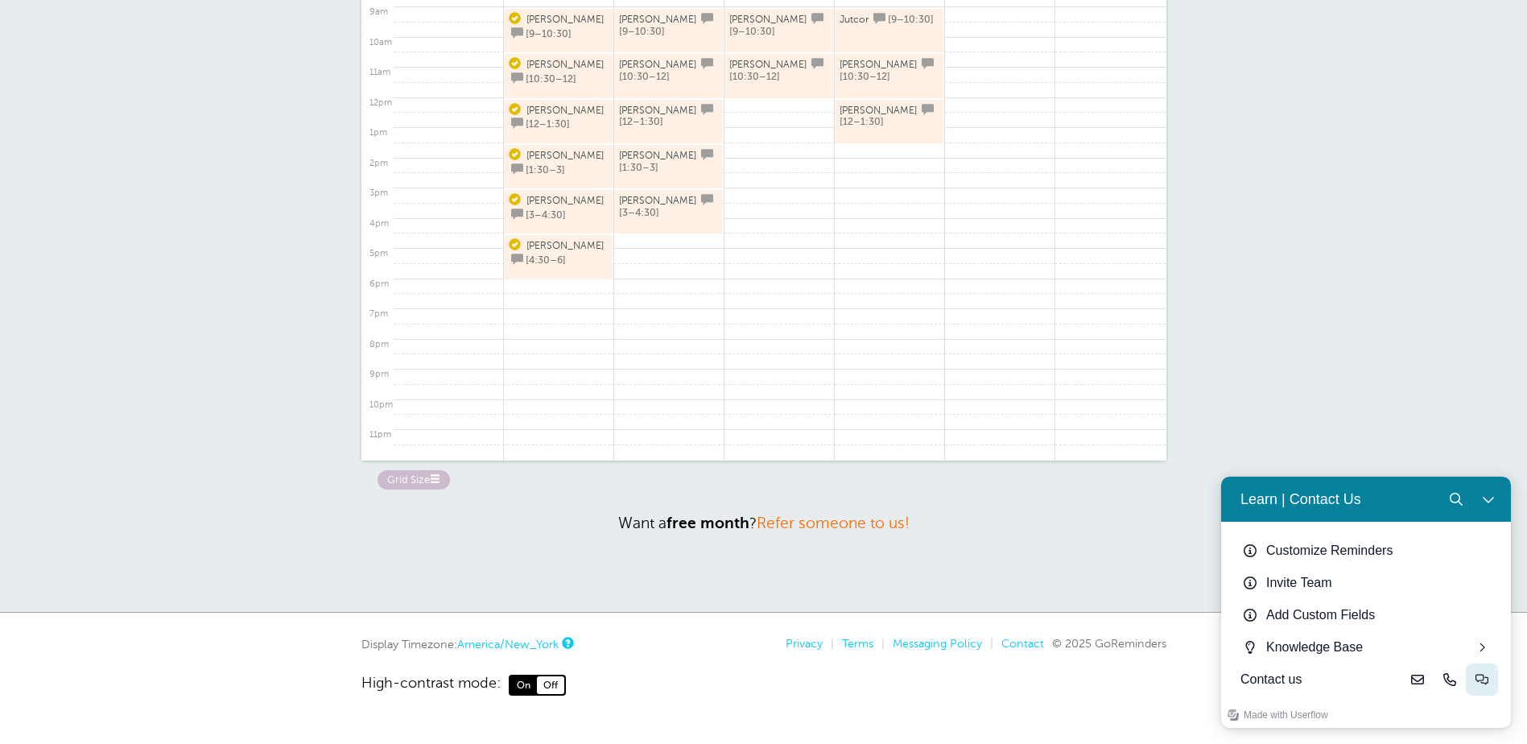
click at [1489, 689] on button "Live-chat" at bounding box center [1482, 679] width 32 height 32
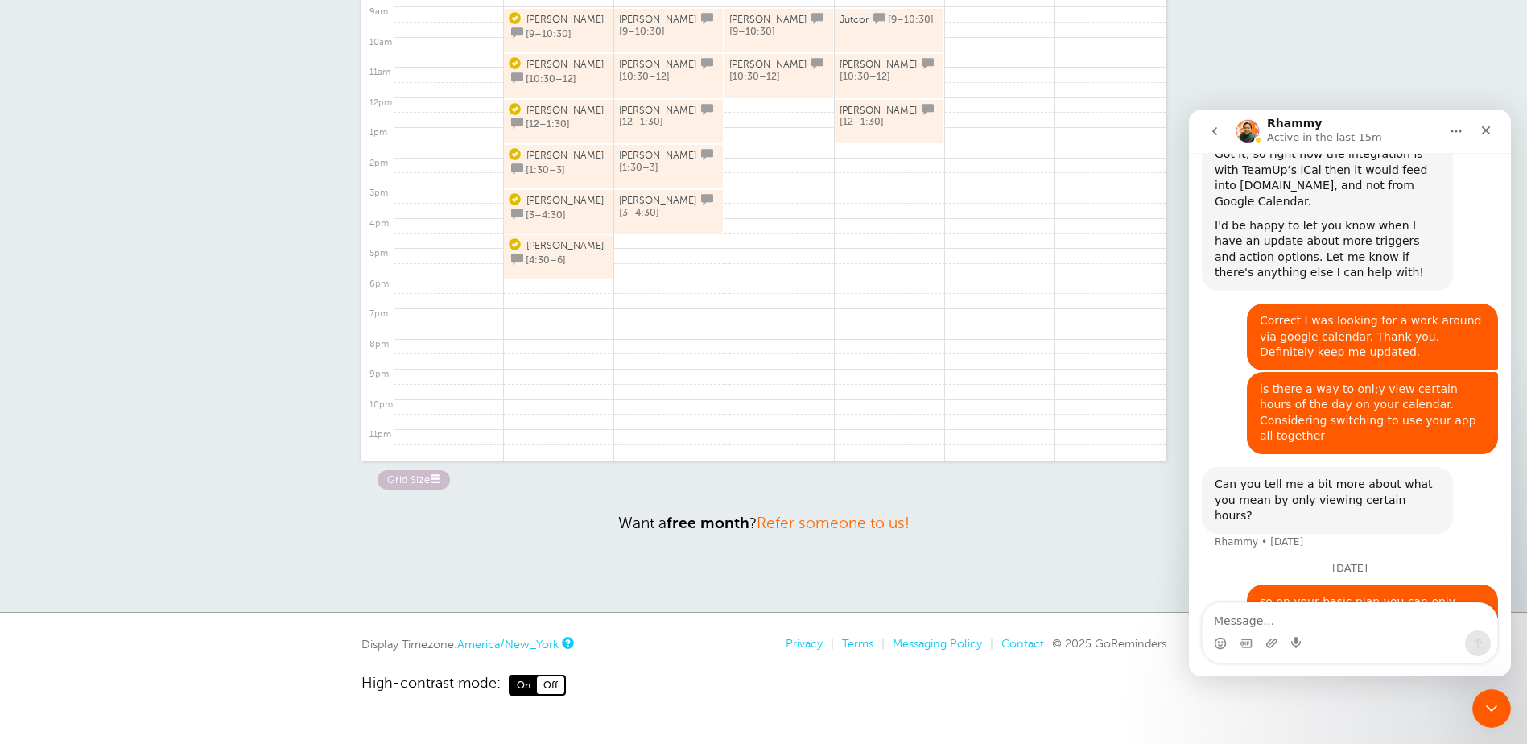
scroll to position [2430, 0]
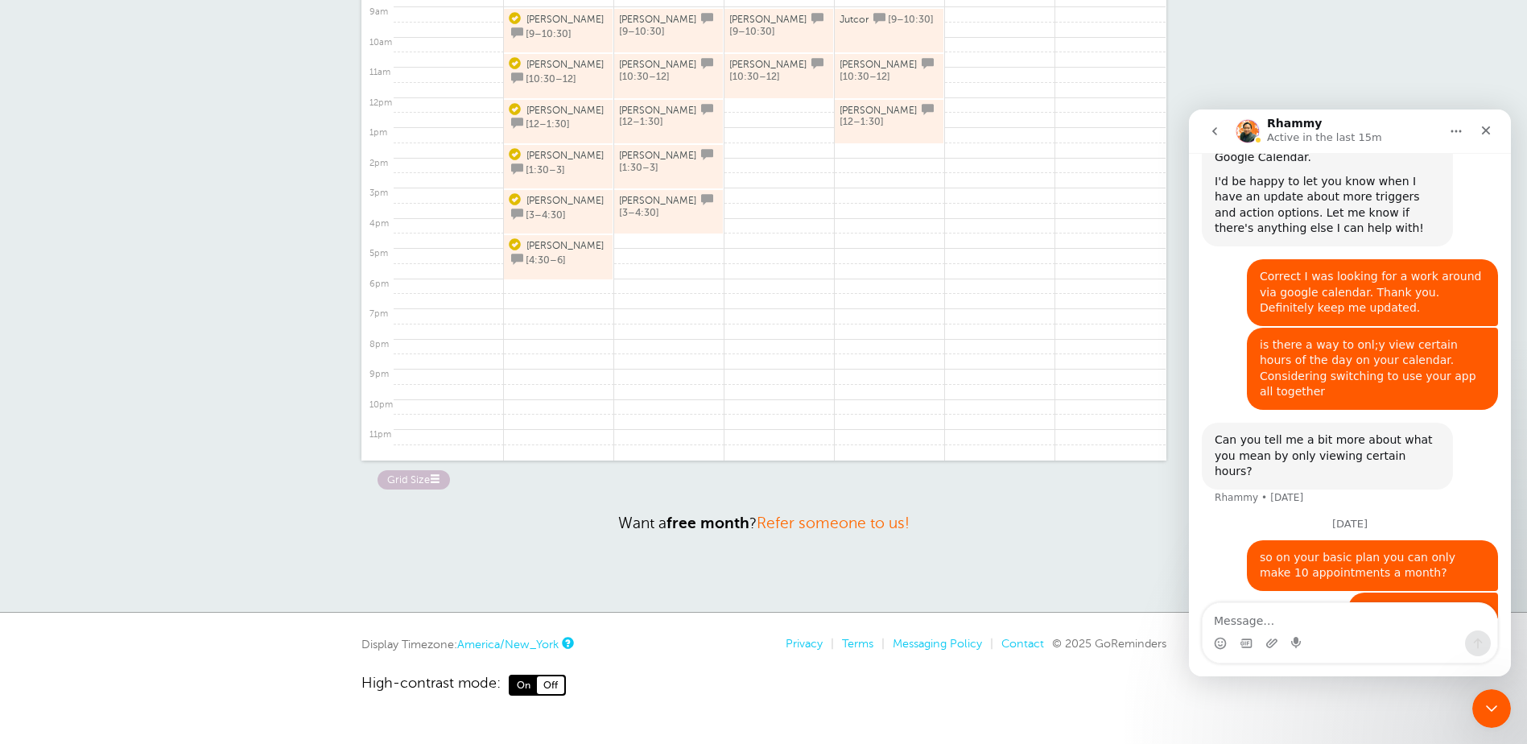
click at [1220, 135] on icon "go back" at bounding box center [1214, 131] width 13 height 13
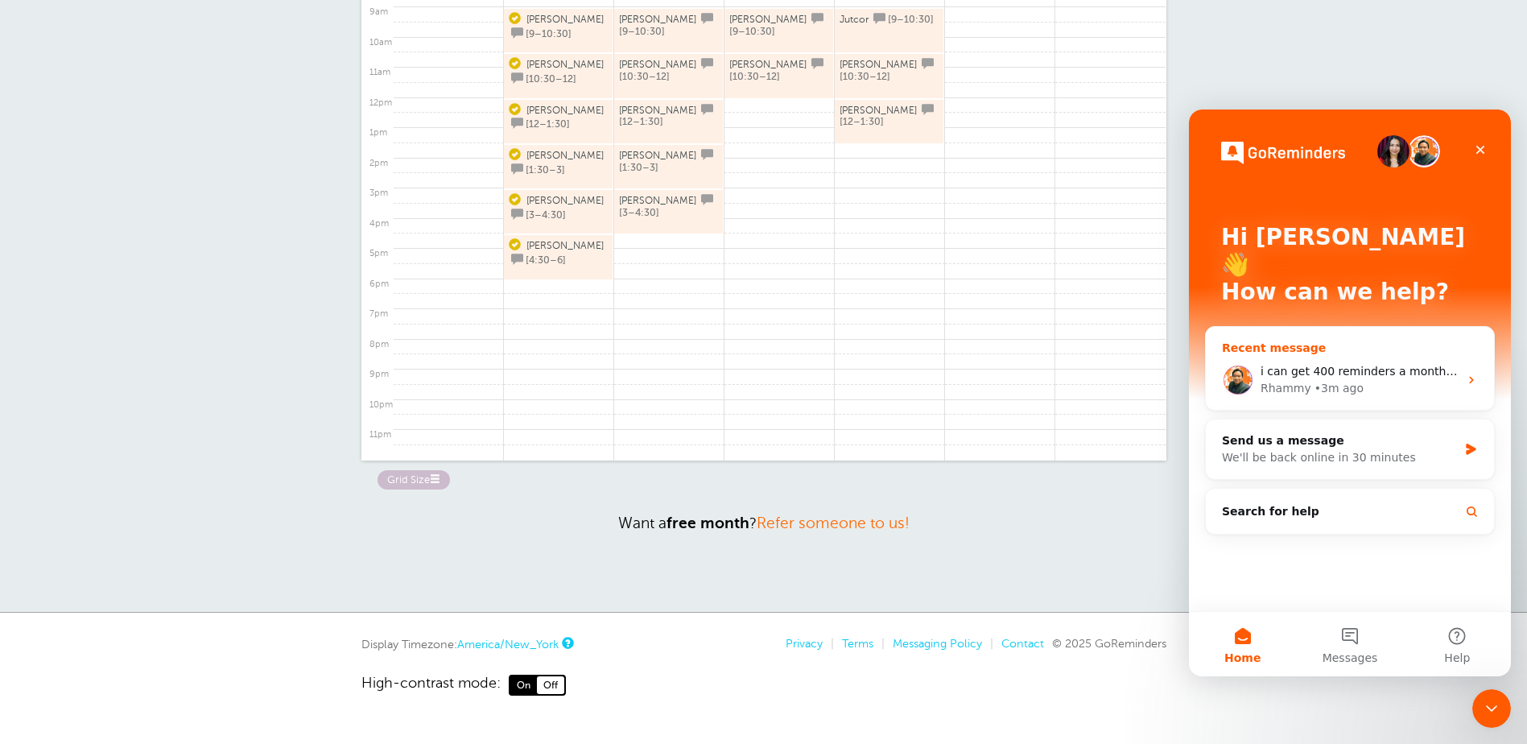
click at [1367, 350] on div "i can get 400 reminders a month for $30 from other services and you guys charge…" at bounding box center [1350, 380] width 288 height 60
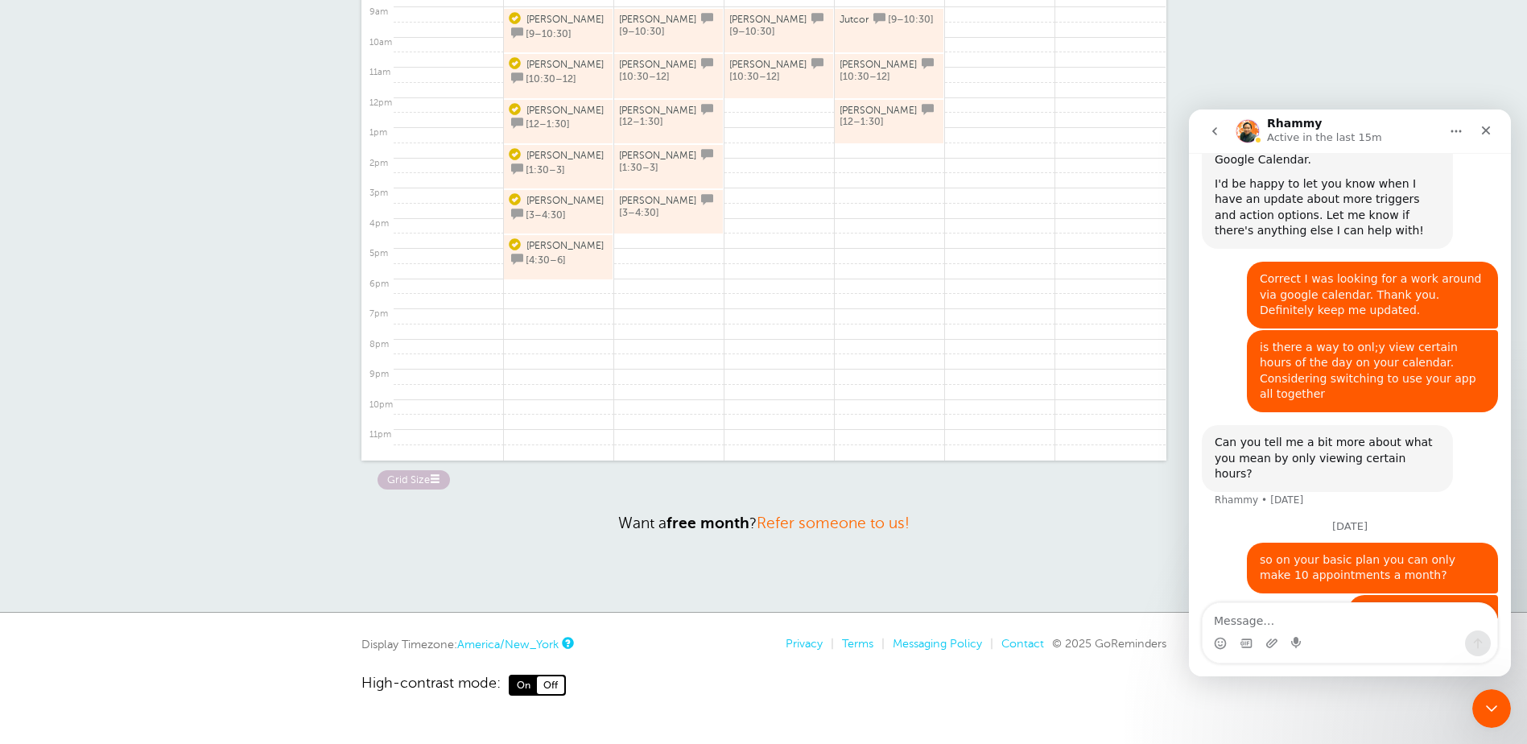
scroll to position [2430, 0]
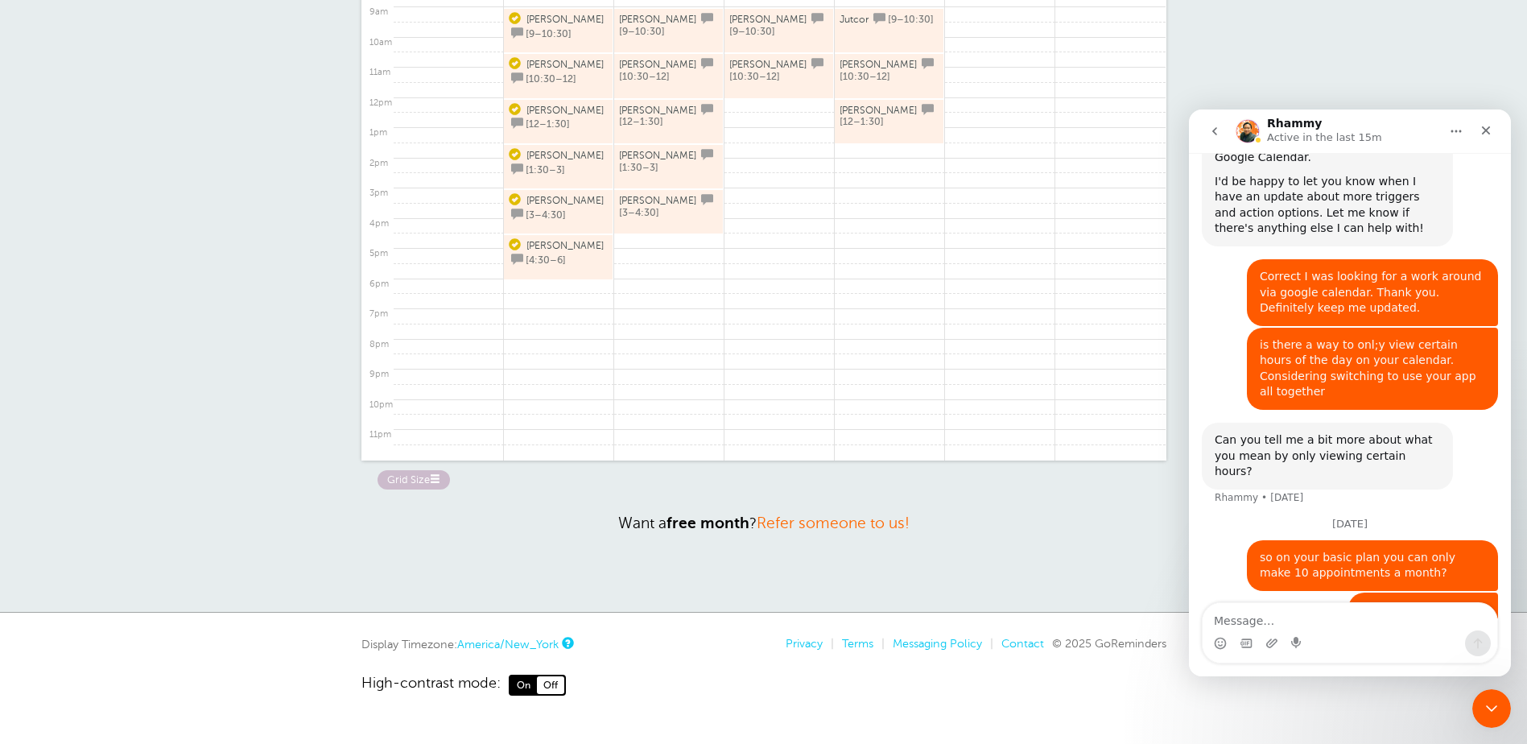
click at [1214, 134] on icon "go back" at bounding box center [1214, 131] width 13 height 13
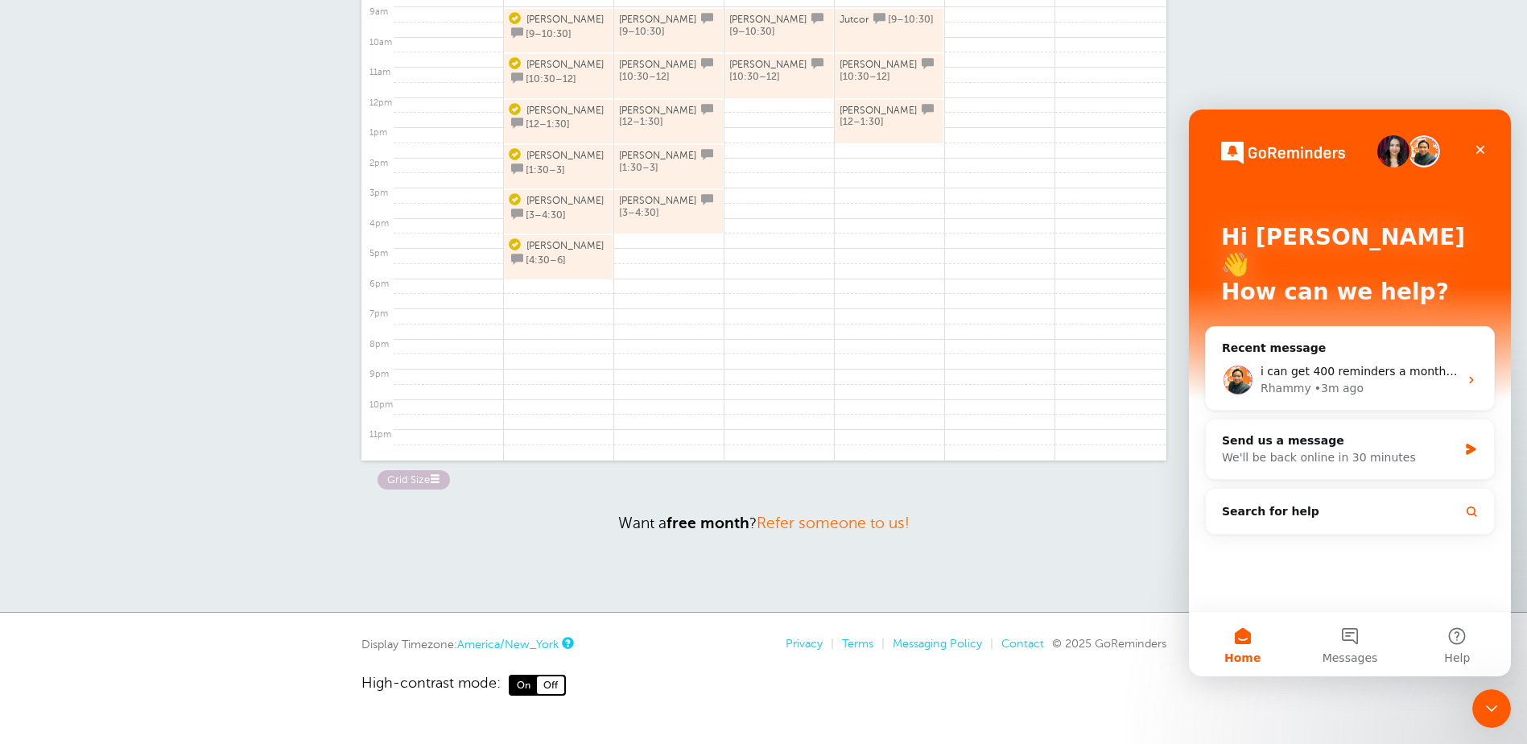
scroll to position [0, 0]
click at [1482, 143] on icon "Close" at bounding box center [1480, 149] width 13 height 13
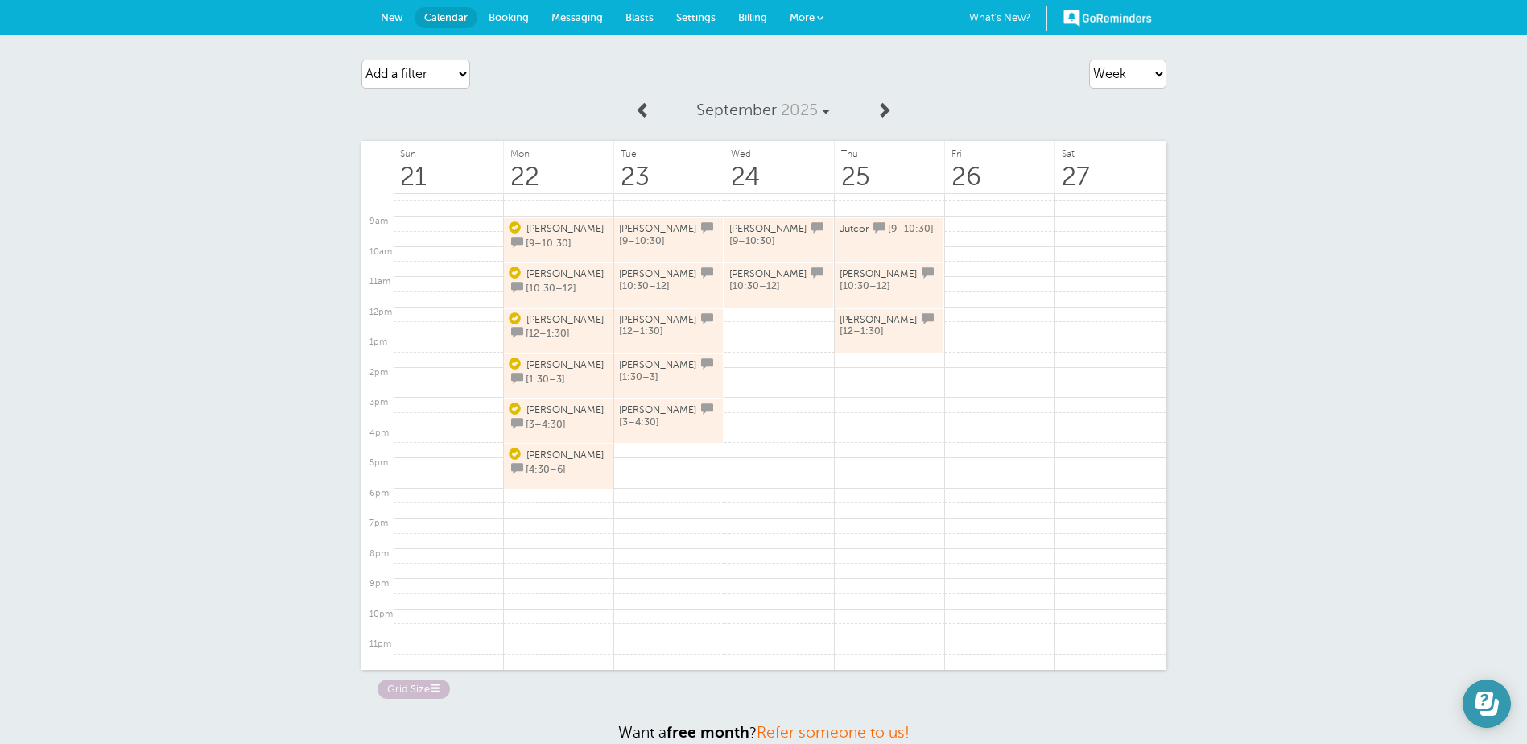
click at [1463, 694] on div at bounding box center [1487, 703] width 48 height 48
click at [1509, 696] on button "Open Learn | Contact Us" at bounding box center [1487, 703] width 48 height 48
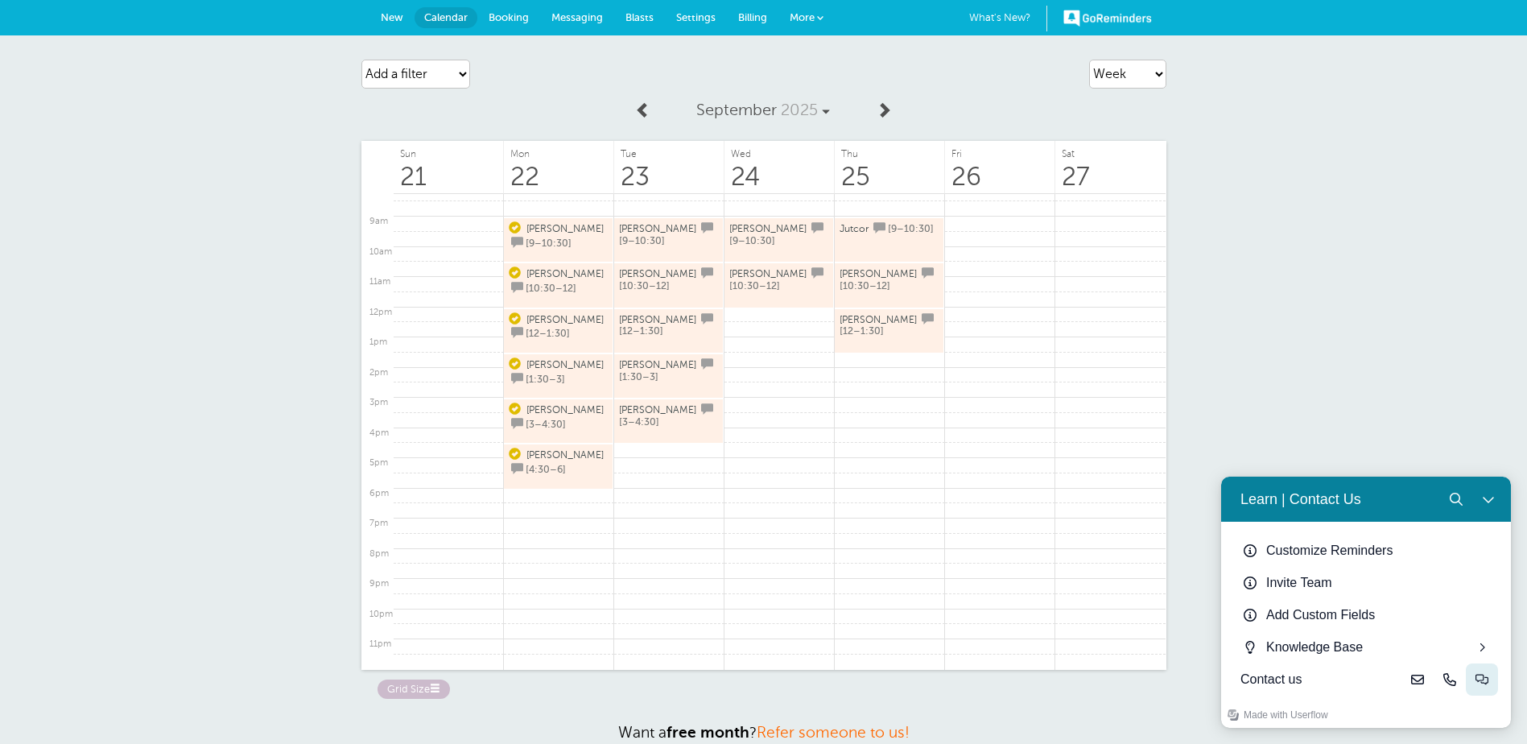
click at [1480, 690] on button "Live-chat" at bounding box center [1482, 679] width 32 height 32
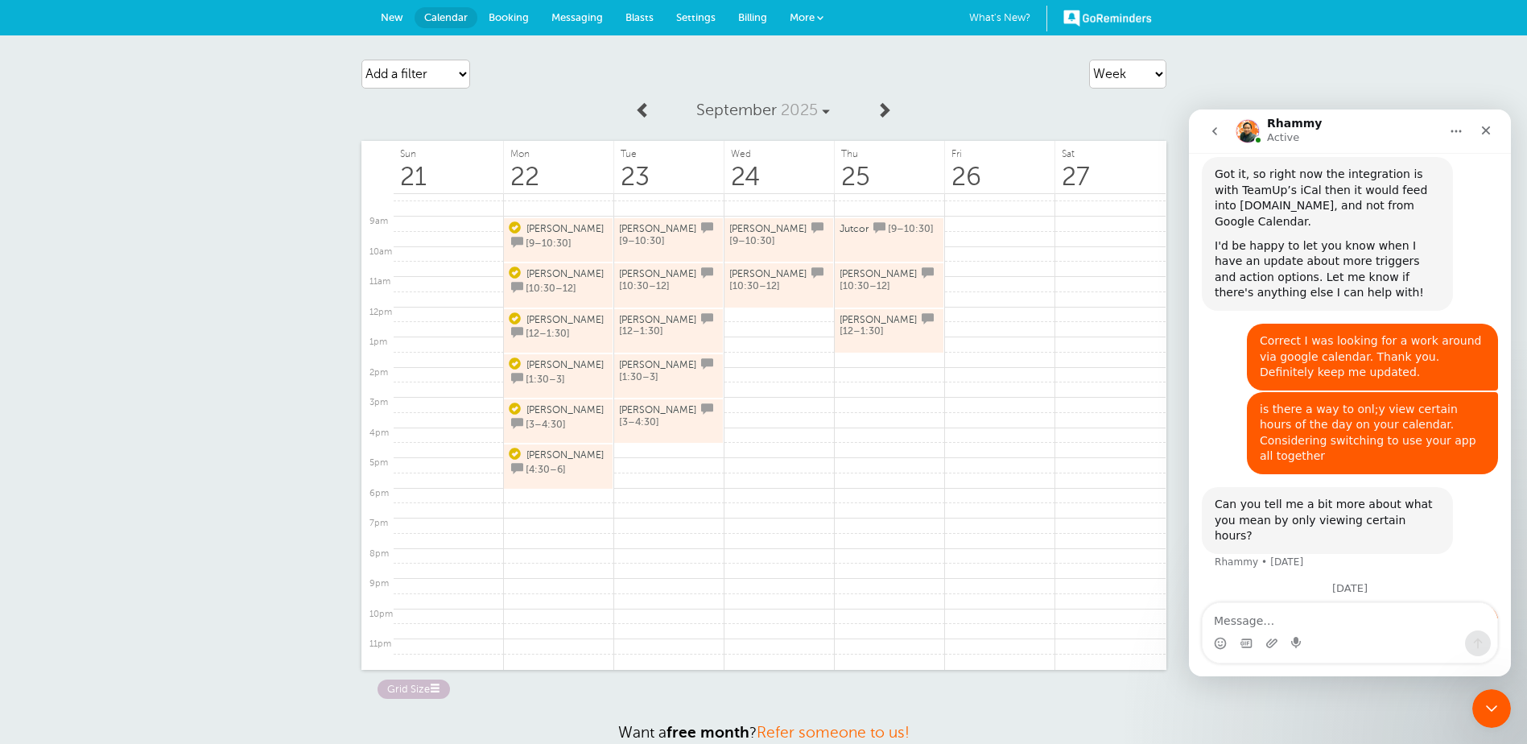
scroll to position [2430, 0]
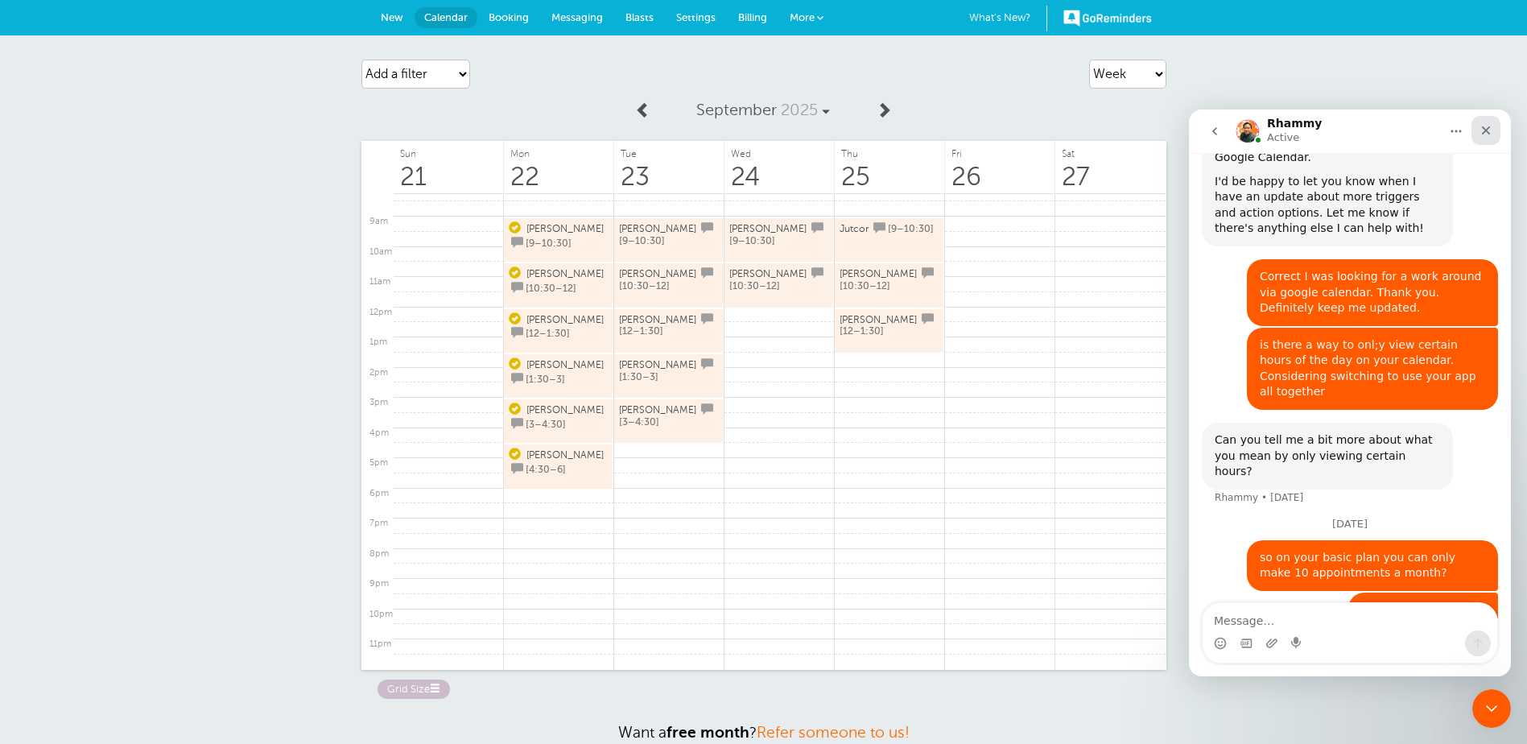
click at [1479, 126] on div "Close" at bounding box center [1486, 130] width 29 height 29
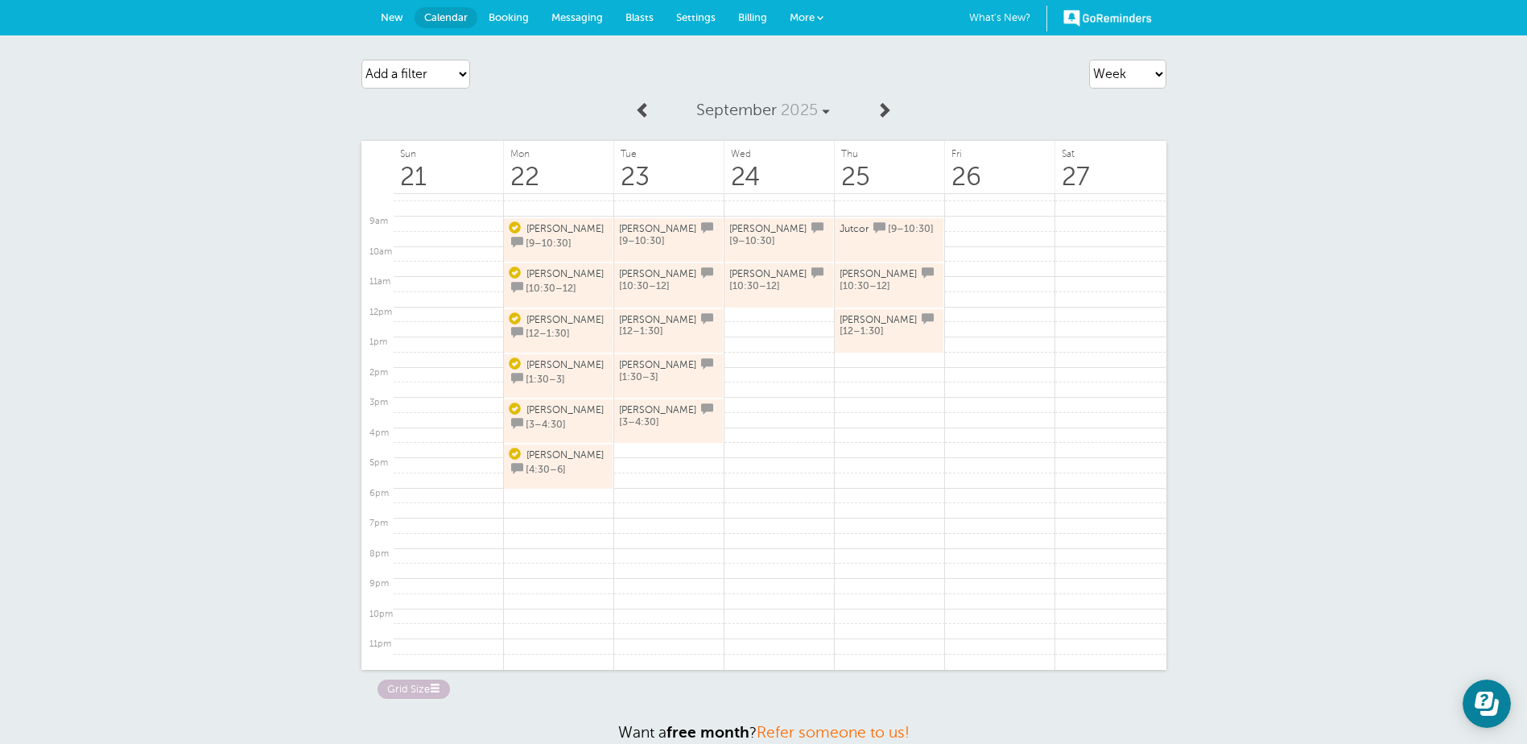
click at [1343, 172] on div "Agenda Day Week Month (full view) Month (condensed) Add a filter Customer Searc…" at bounding box center [763, 428] width 1527 height 786
click at [1500, 707] on button "Open Learn | Contact Us" at bounding box center [1487, 703] width 48 height 48
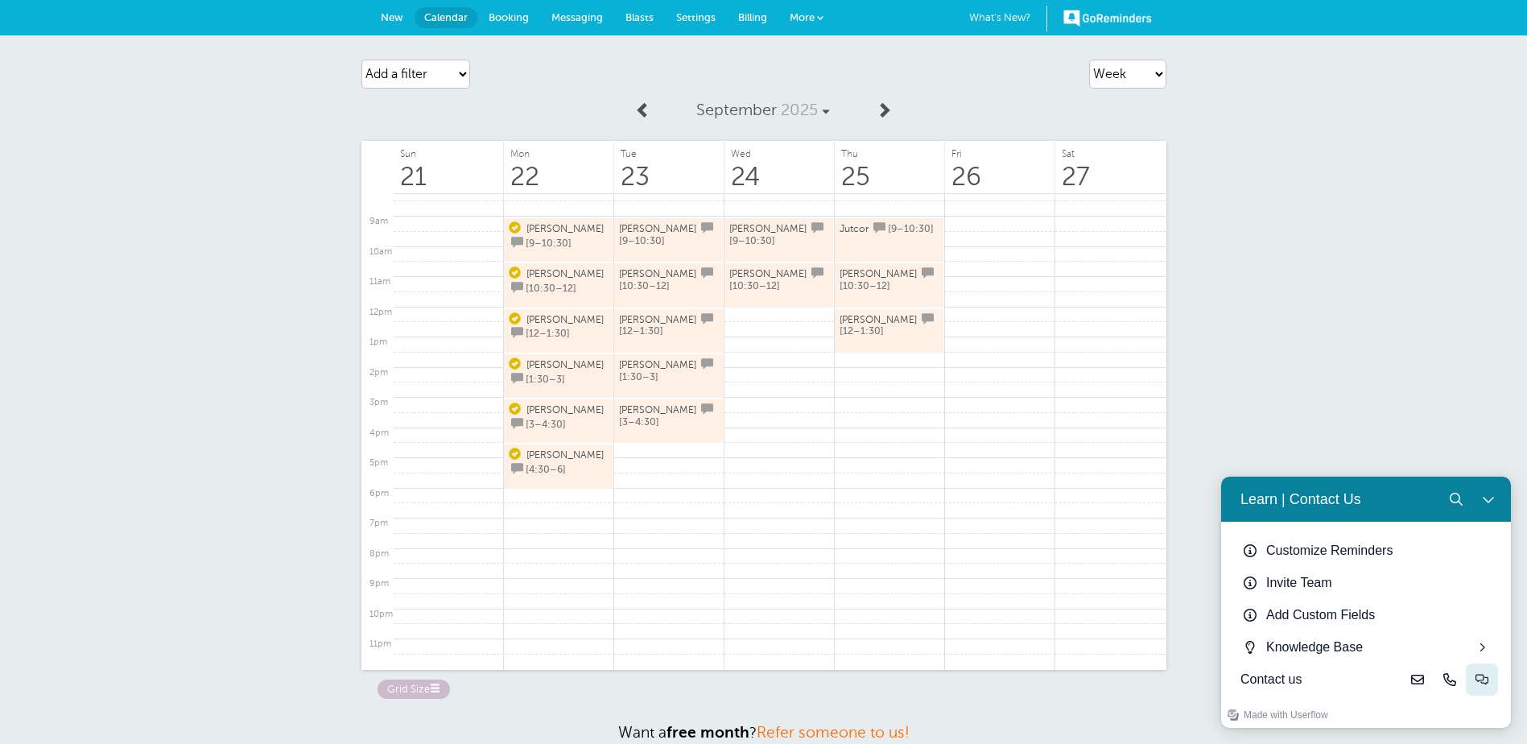
click at [1484, 674] on icon "Live-chat" at bounding box center [1482, 679] width 13 height 13
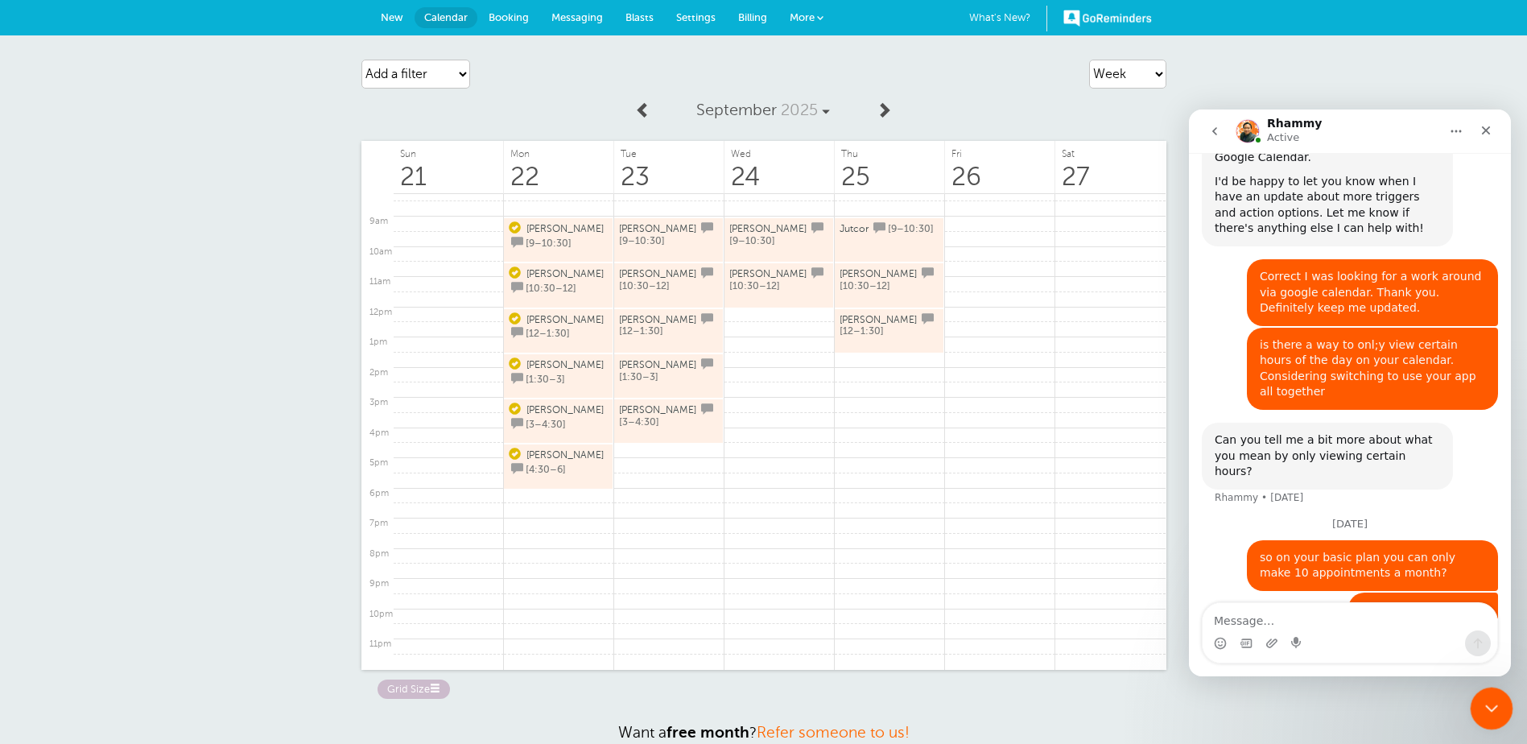
click at [1470, 704] on html at bounding box center [1489, 706] width 39 height 39
click at [1500, 711] on div "Close Intercom Messenger" at bounding box center [1489, 706] width 39 height 39
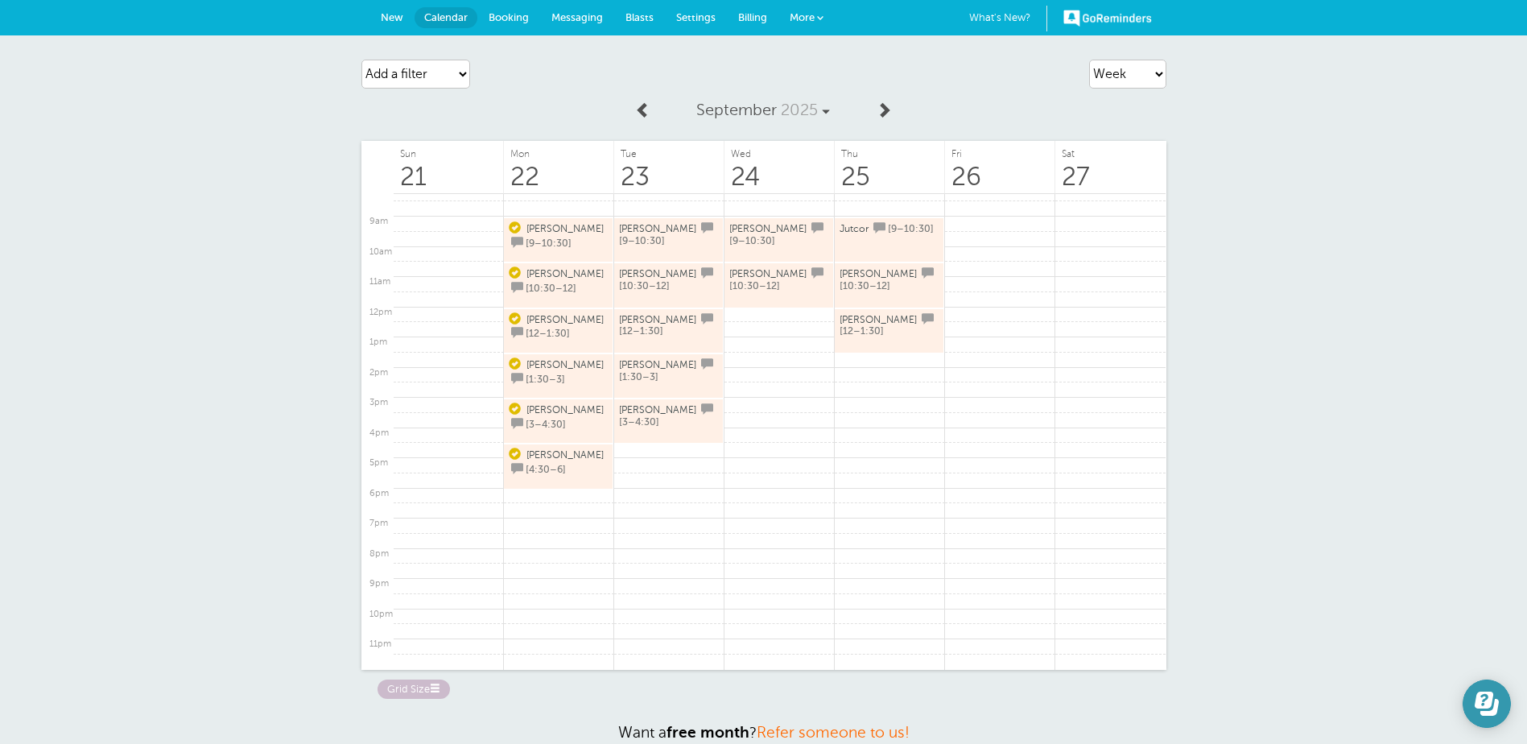
click at [1497, 698] on icon "Open Learn | Contact Us" at bounding box center [1487, 703] width 24 height 24
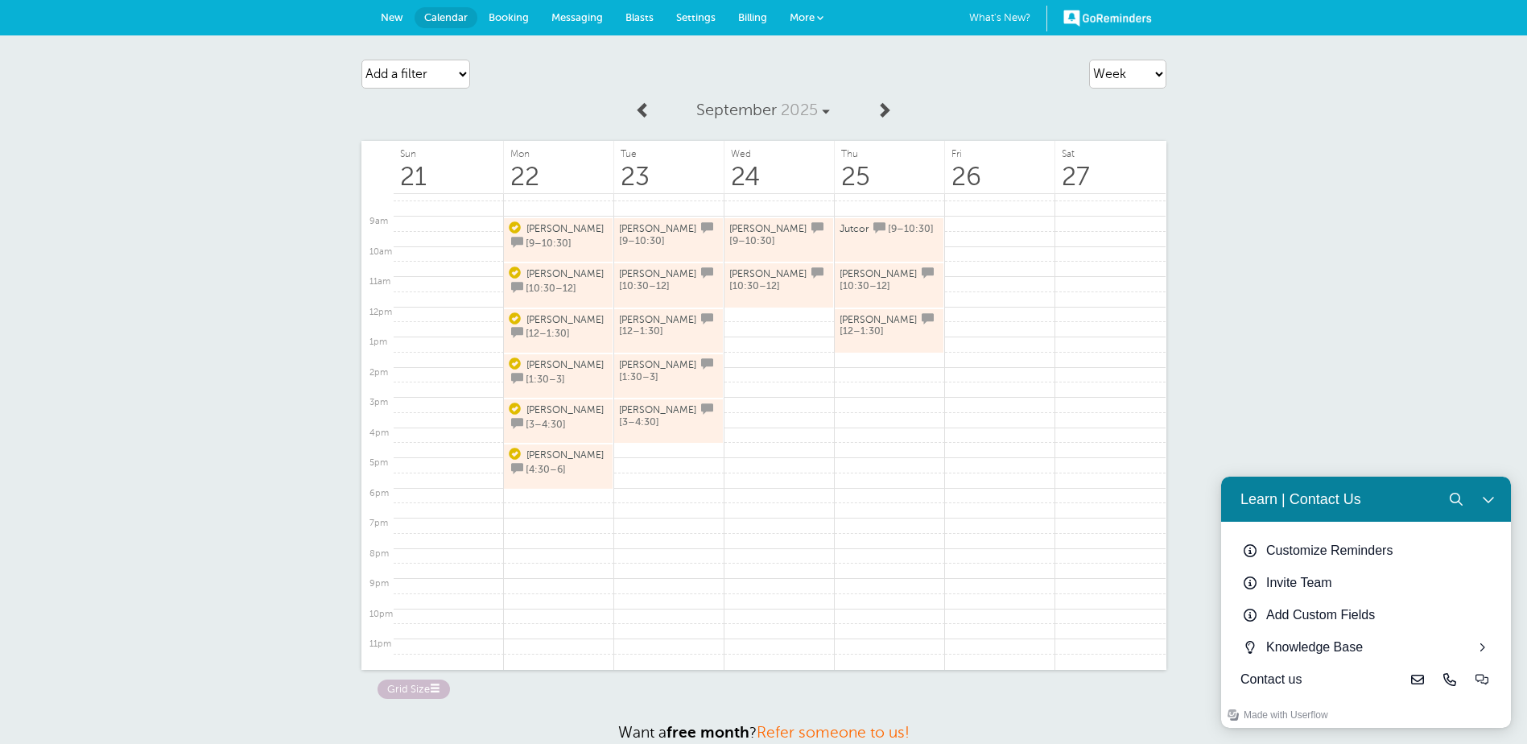
click at [1503, 683] on div "Customize Reminders Invite Team Add Custom Fields Knowledge Base Contact us" at bounding box center [1366, 612] width 290 height 180
click at [1489, 683] on button "Live-chat" at bounding box center [1482, 679] width 32 height 32
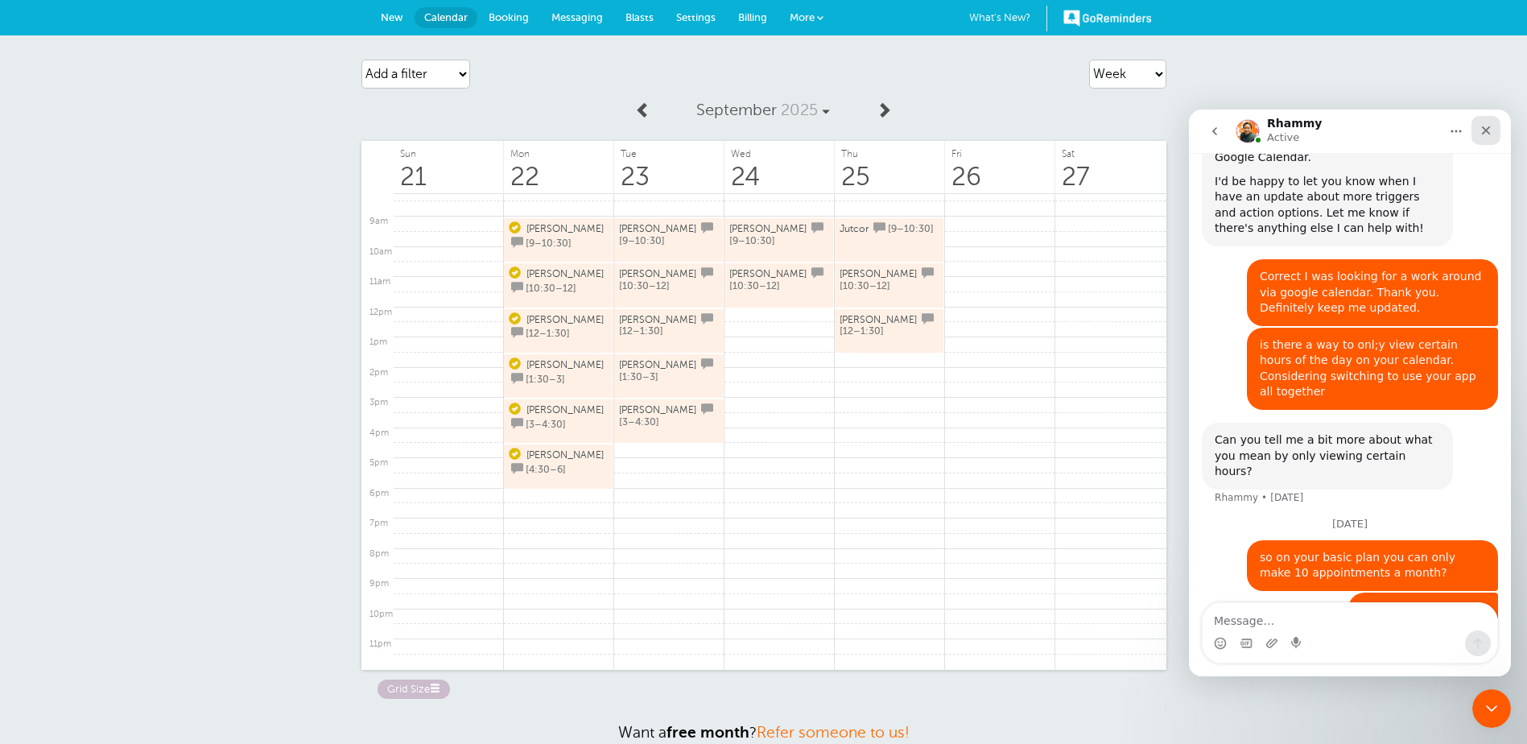
click at [1488, 138] on div "Close" at bounding box center [1486, 130] width 29 height 29
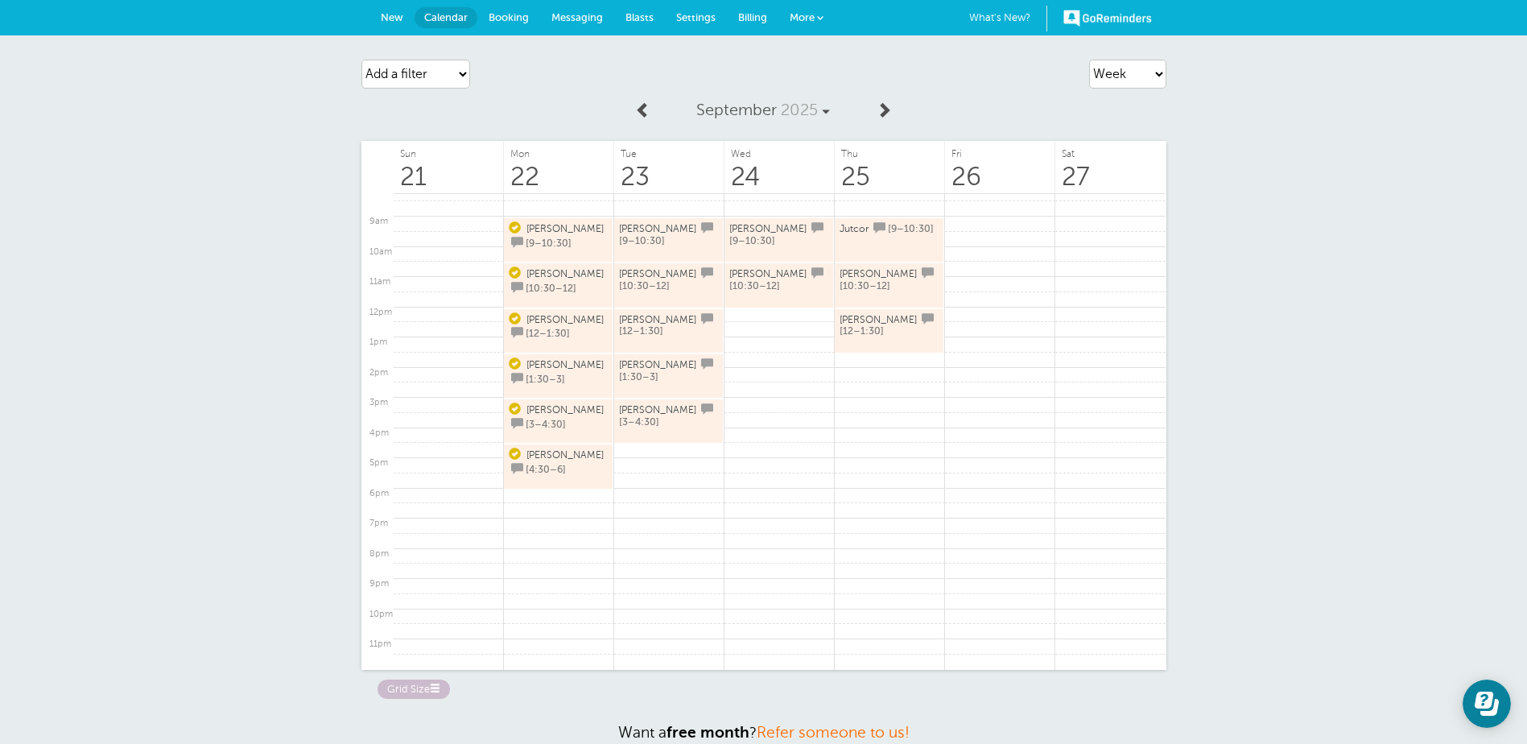
click at [1390, 226] on div "Agenda Day Week Month (full view) Month (condensed) Add a filter Customer Searc…" at bounding box center [763, 428] width 1527 height 786
click at [1484, 687] on button "Open Learn | Contact Us" at bounding box center [1487, 703] width 48 height 48
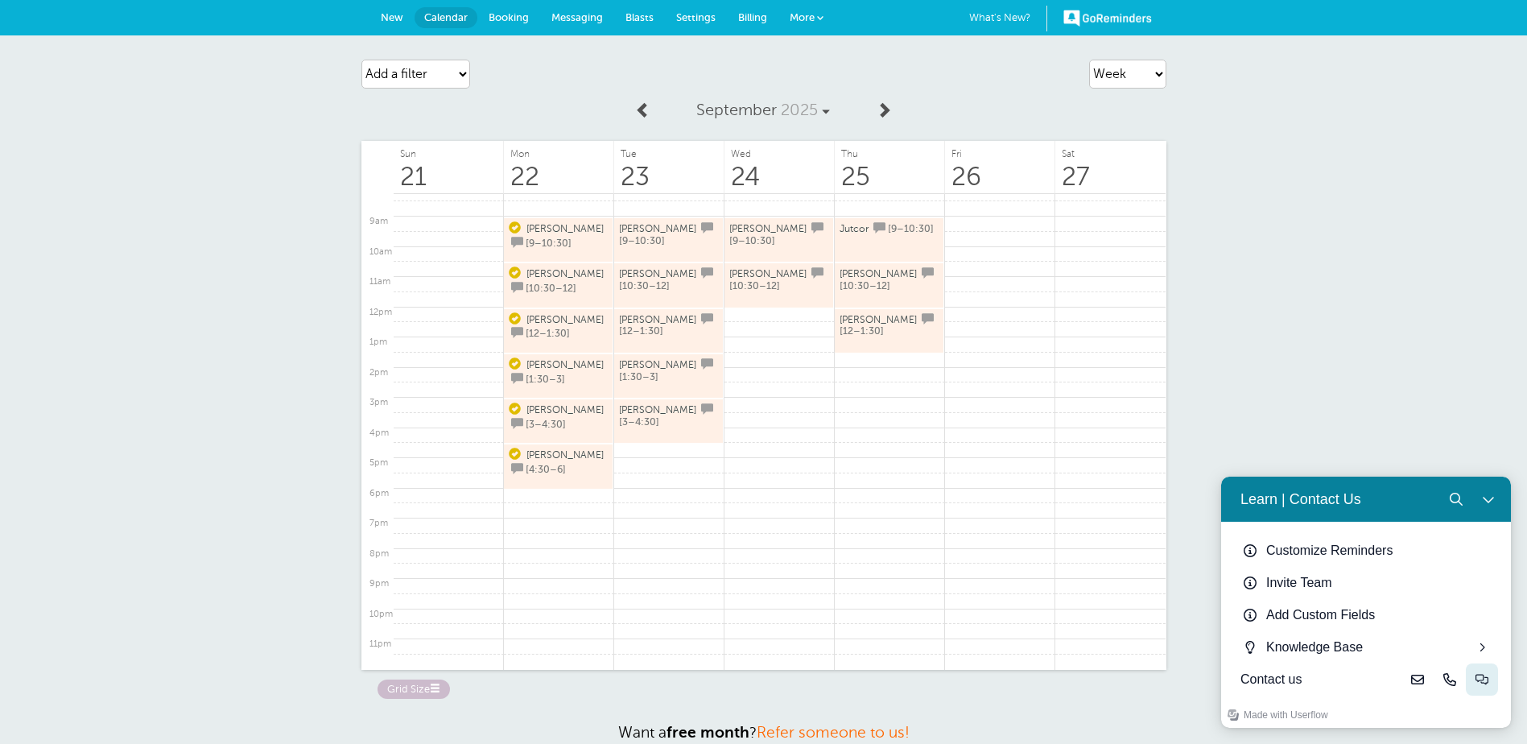
click at [1492, 683] on button "Live-chat" at bounding box center [1482, 679] width 32 height 32
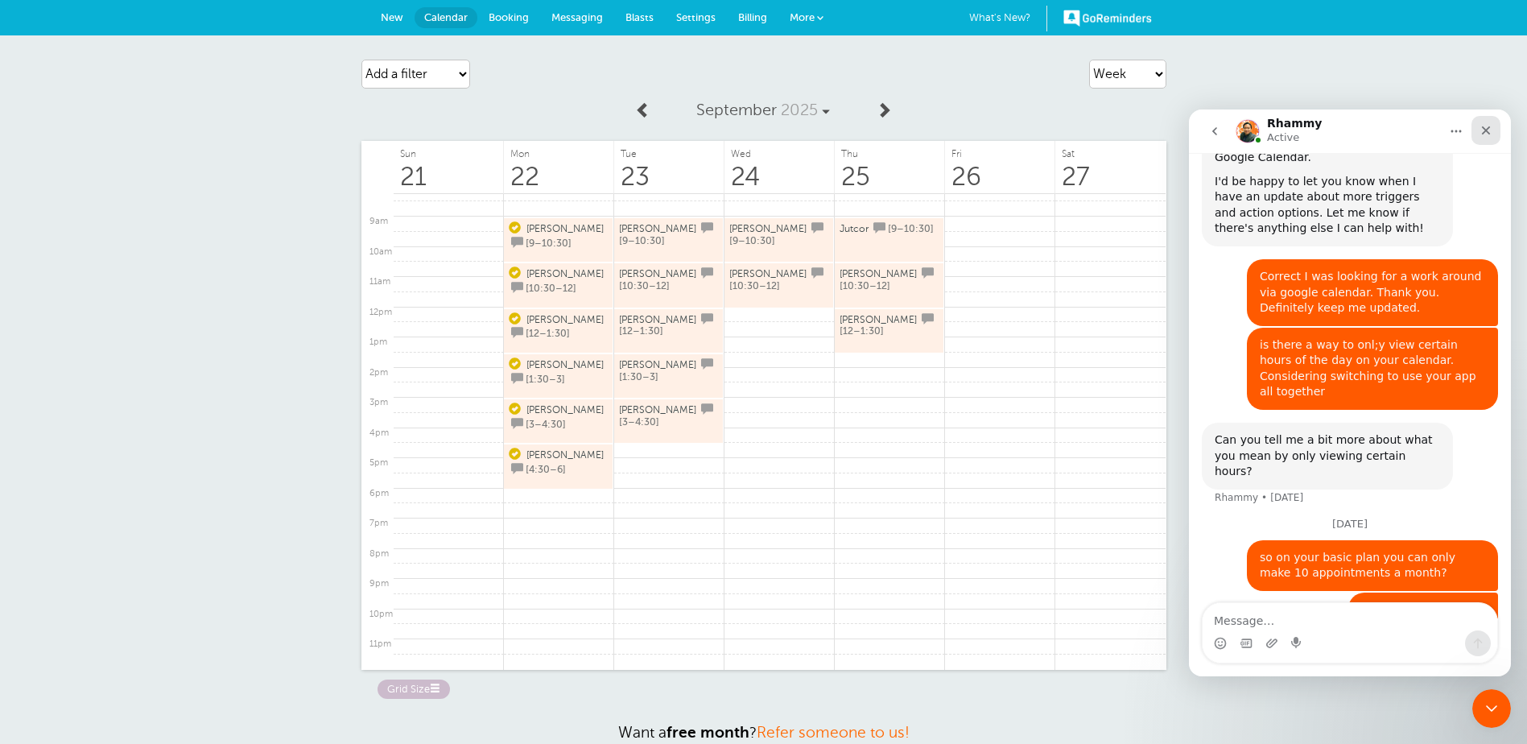
drag, startPoint x: 1490, startPoint y: 133, endPoint x: 2677, endPoint y: 244, distance: 1192.6
click at [1490, 133] on icon "Close" at bounding box center [1486, 130] width 13 height 13
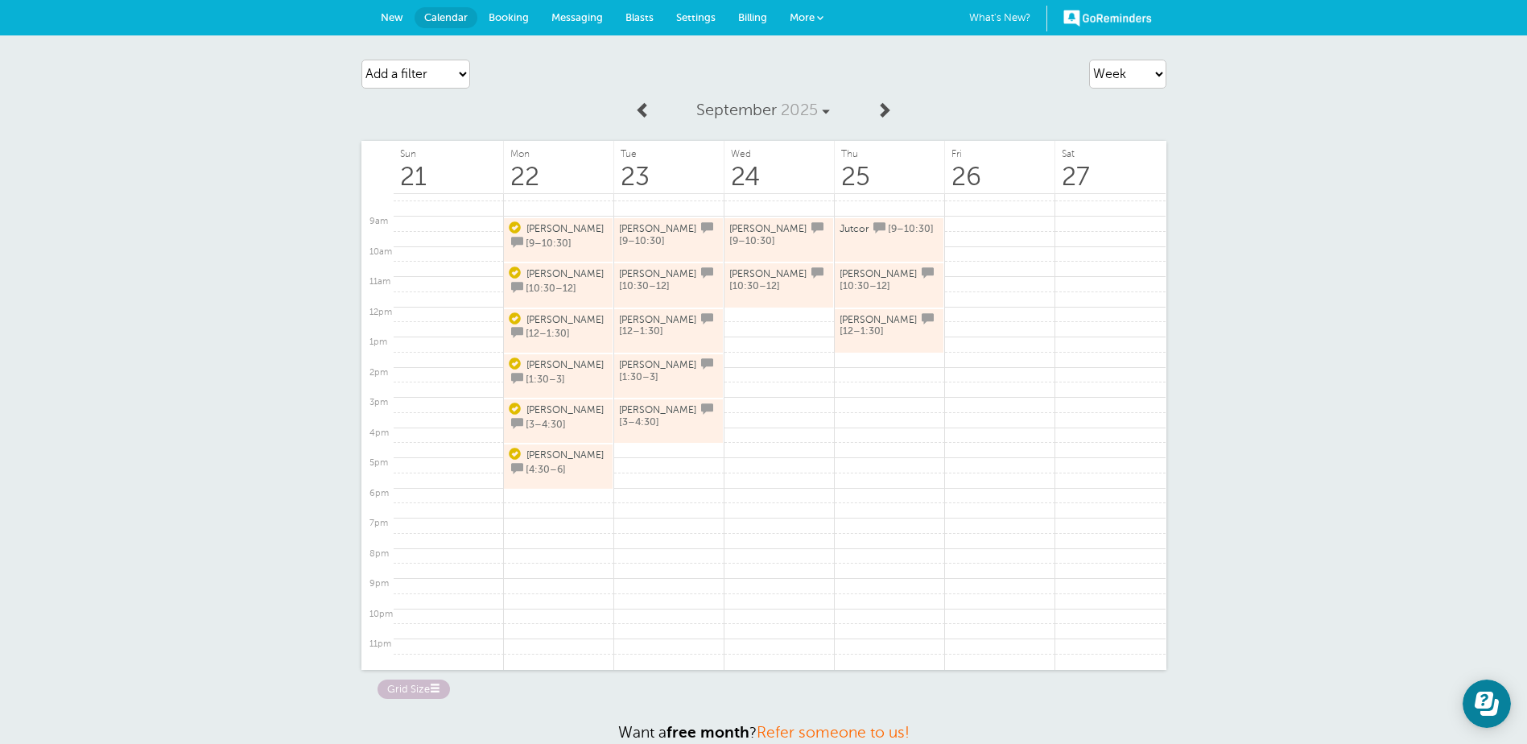
click at [1411, 119] on div "Agenda Day Week Month (full view) Month (condensed) Add a filter Customer Searc…" at bounding box center [763, 428] width 1527 height 786
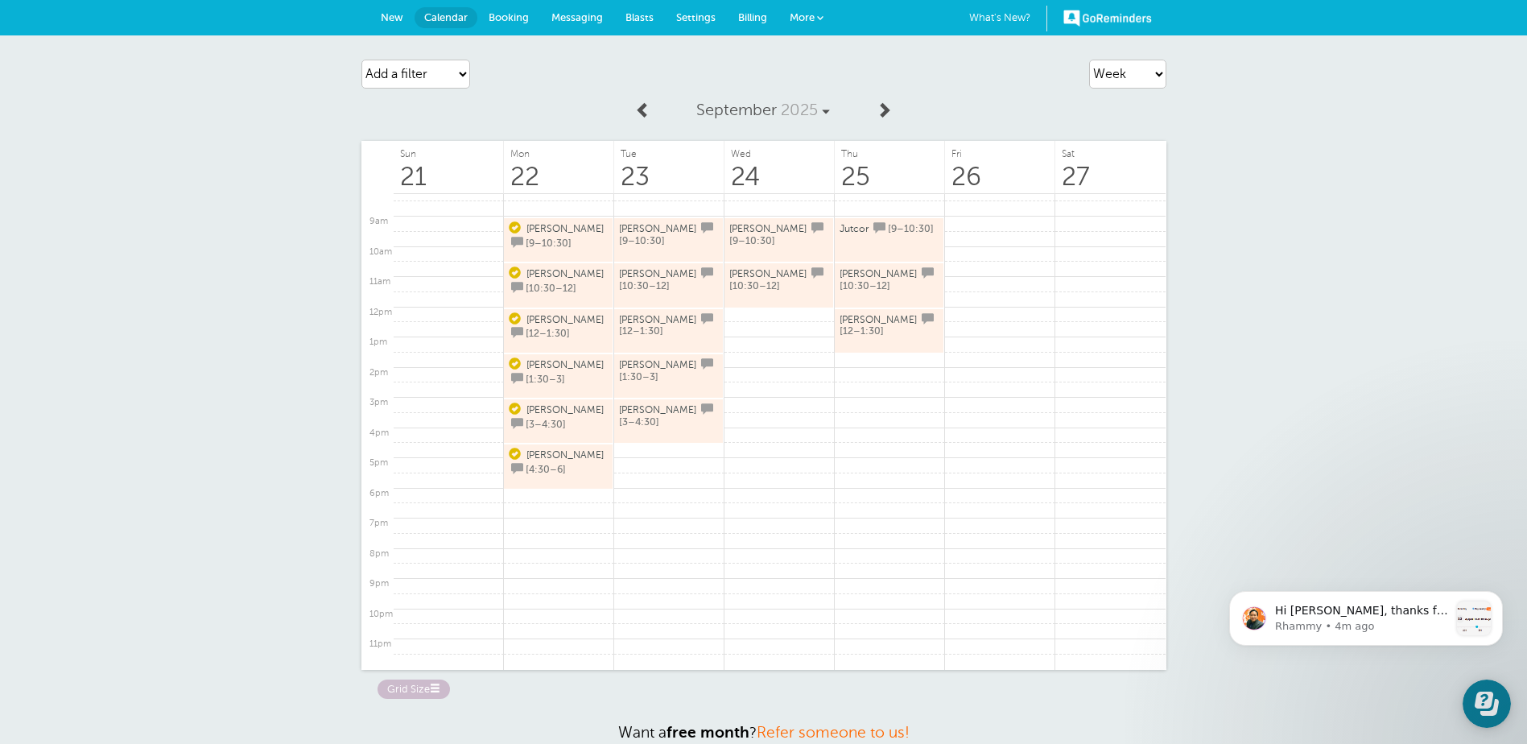
scroll to position [2694, 0]
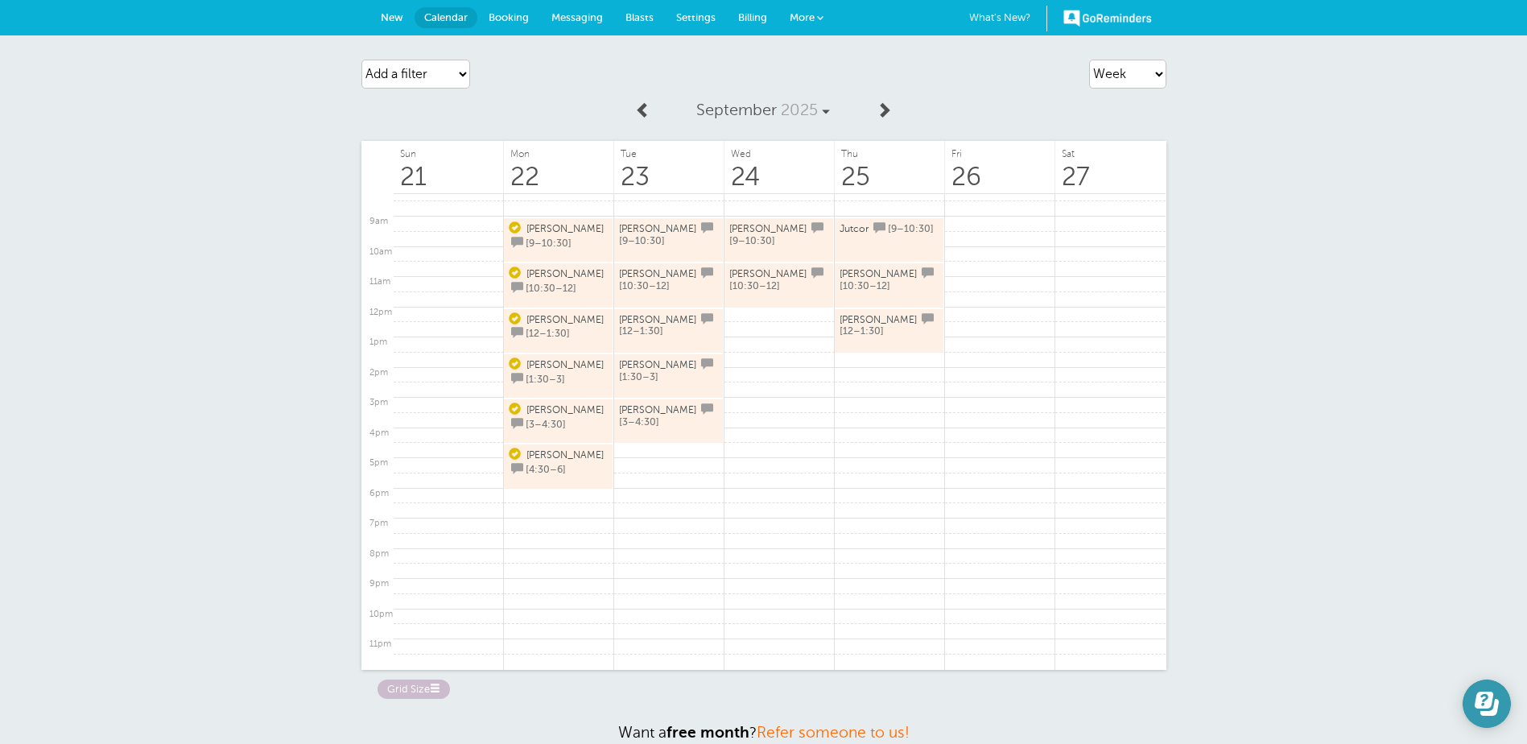
click at [1479, 710] on icon "Open Learn | Contact Us" at bounding box center [1487, 703] width 24 height 24
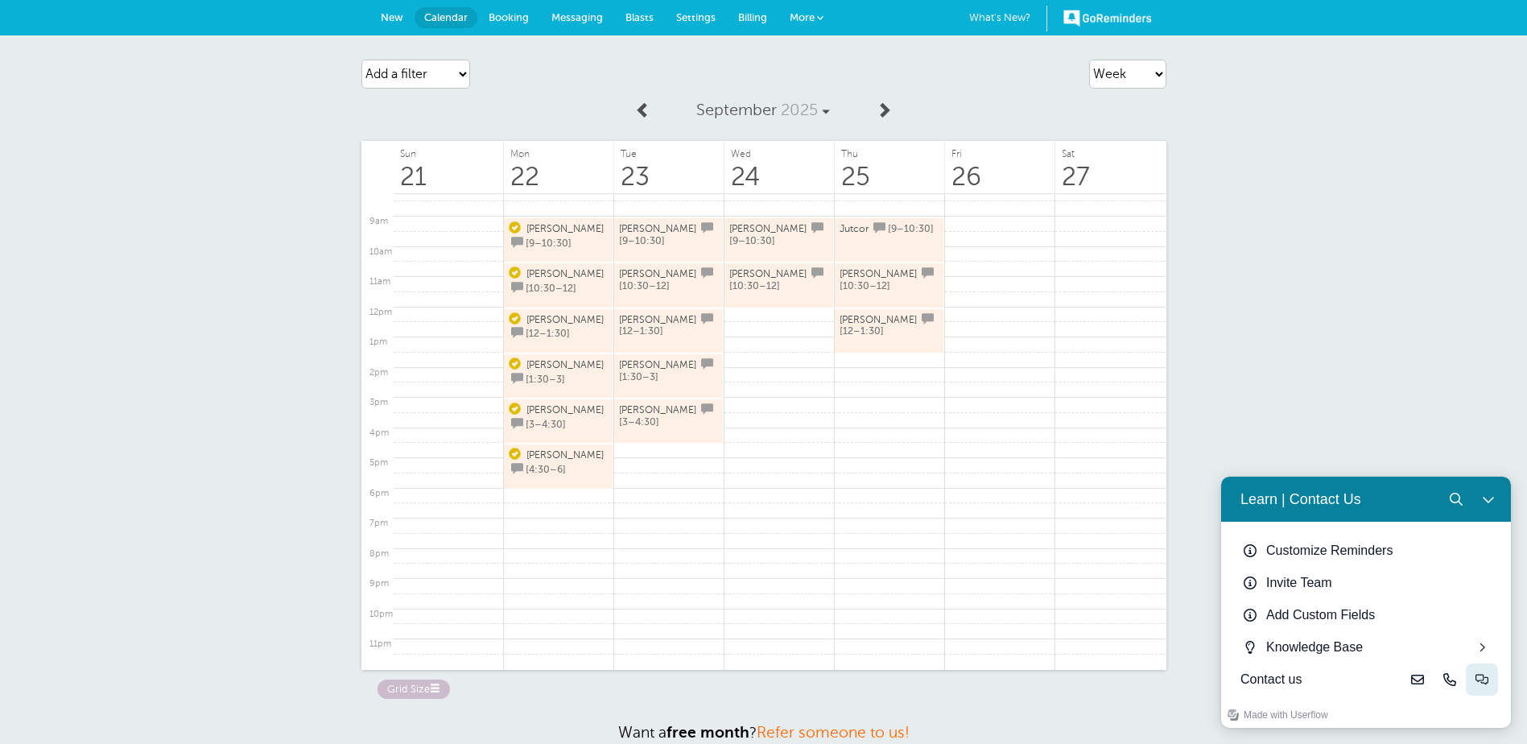
click at [1484, 684] on icon "Live-chat" at bounding box center [1482, 679] width 13 height 13
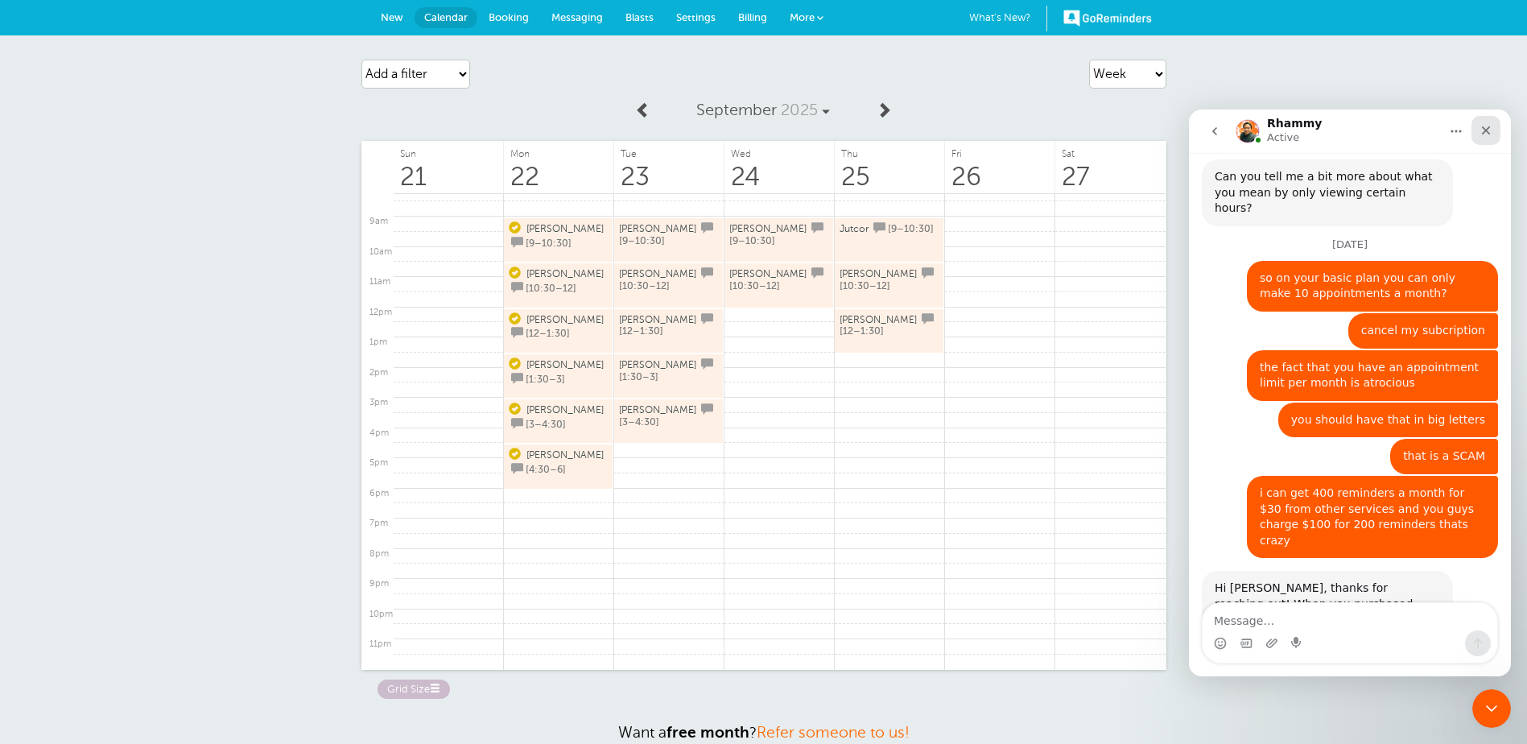
click at [1482, 130] on icon "Close" at bounding box center [1486, 130] width 13 height 13
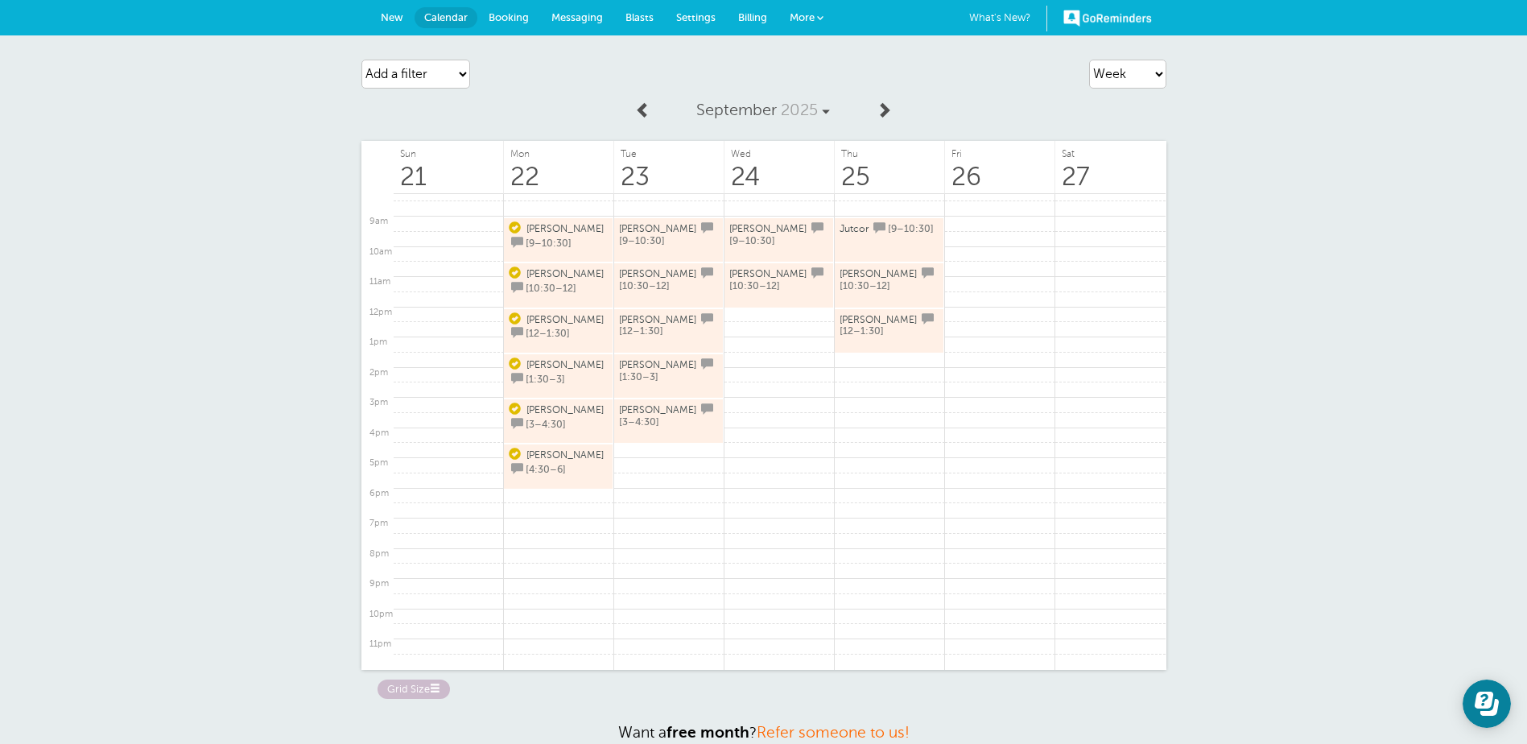
click at [1336, 127] on div "Agenda Day Week Month (full view) Month (condensed) Add a filter Customer Searc…" at bounding box center [763, 428] width 1527 height 786
click at [1493, 696] on icon "Open Learn | Contact Us" at bounding box center [1487, 703] width 24 height 24
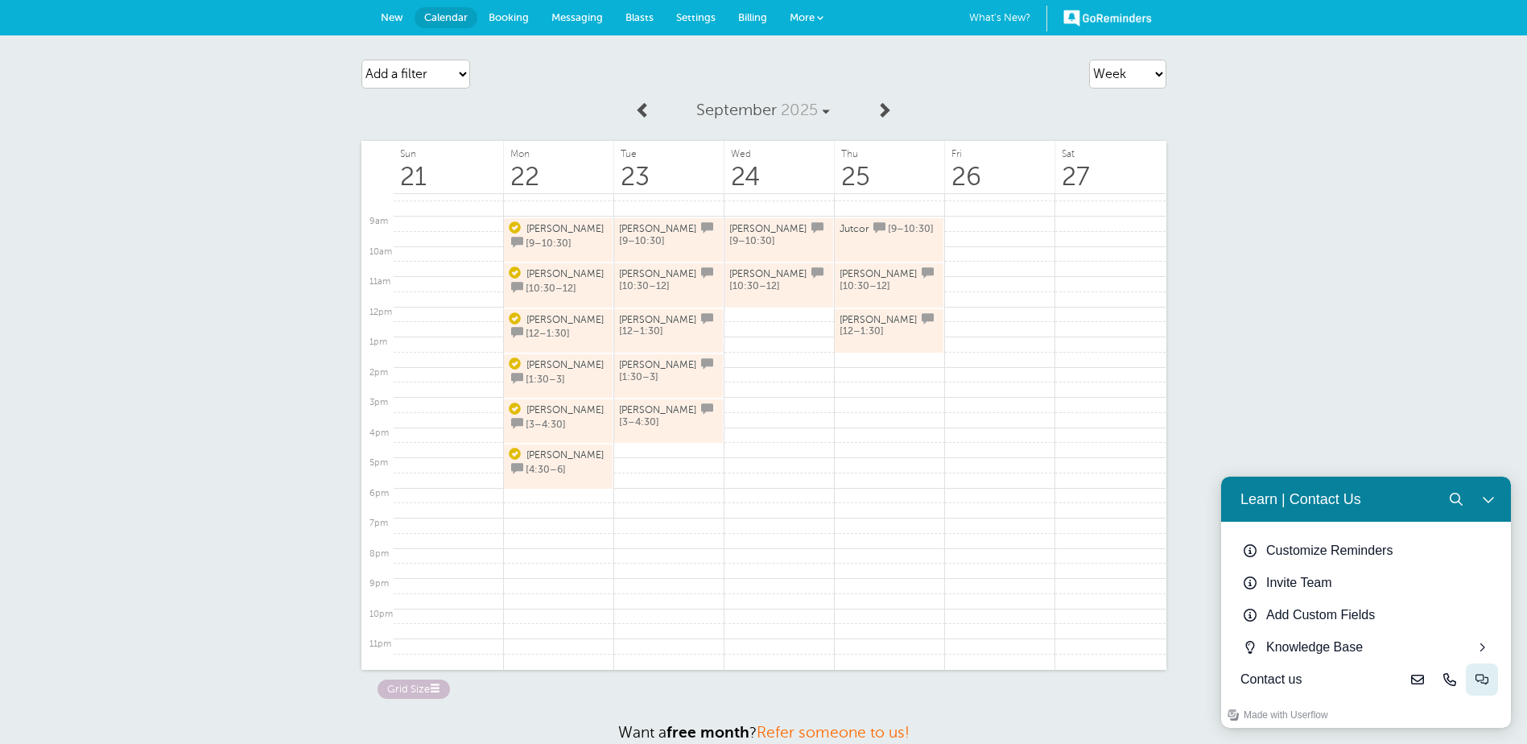
click at [1472, 677] on button "Live-chat" at bounding box center [1482, 679] width 32 height 32
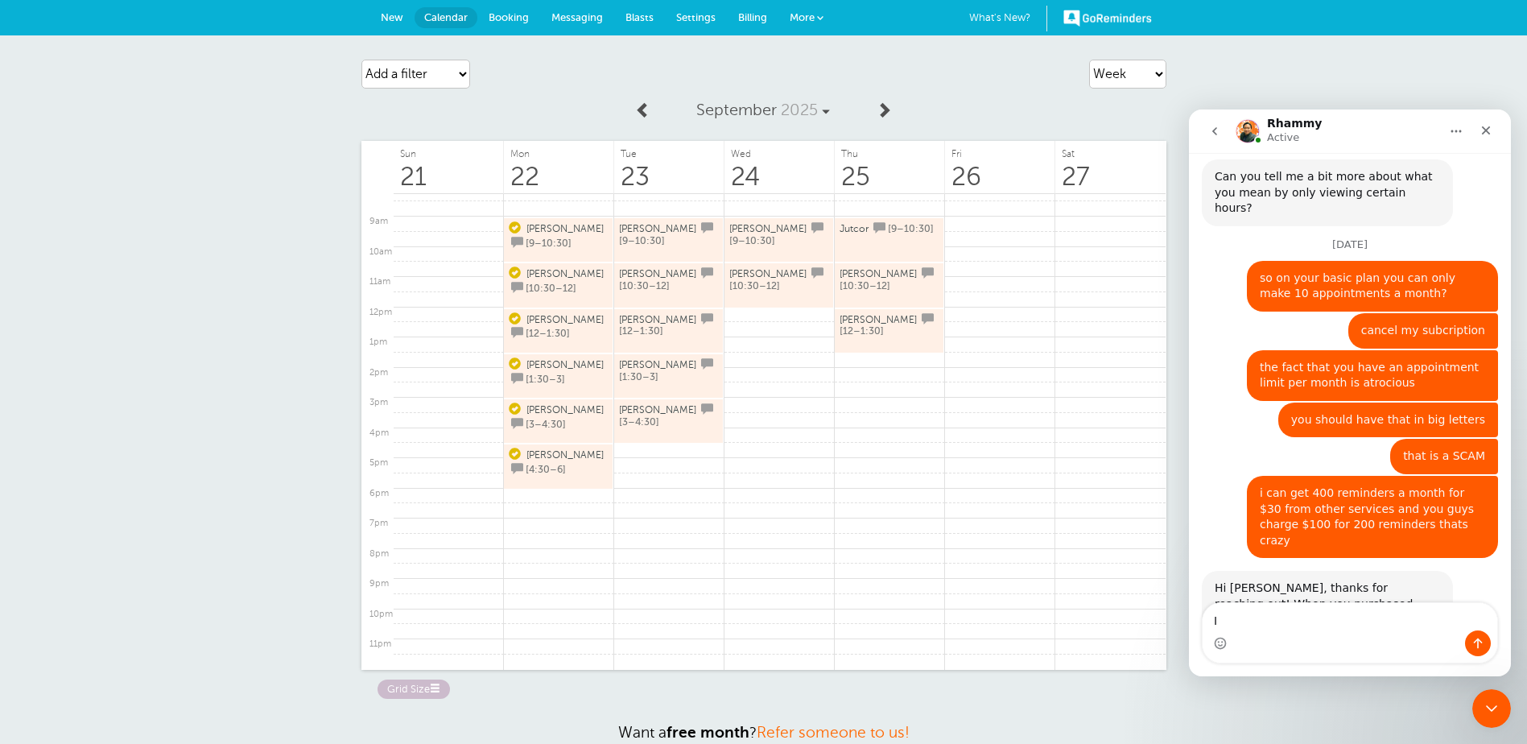
type textarea "I"
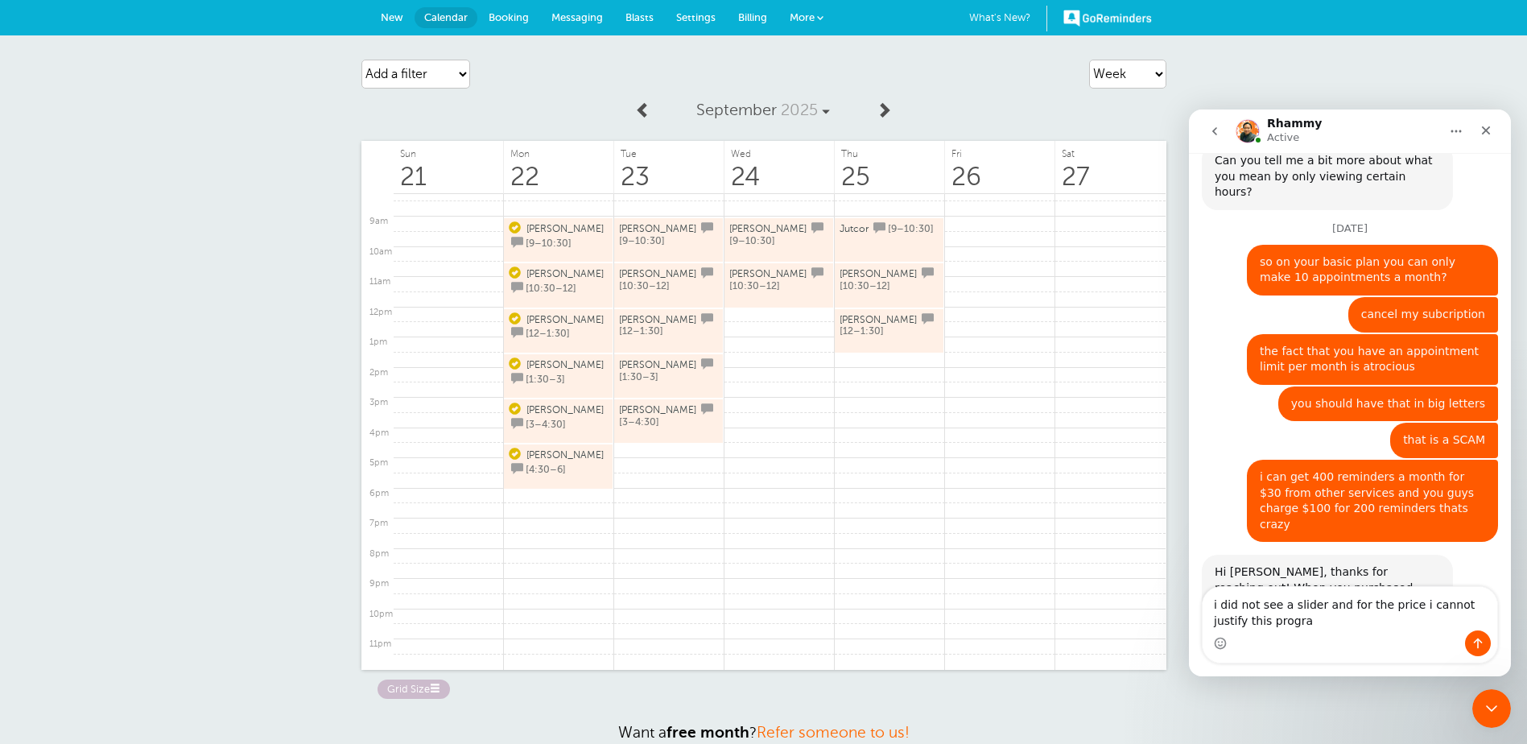
type textarea "i did not see a slider and for the price i cannot justify this program"
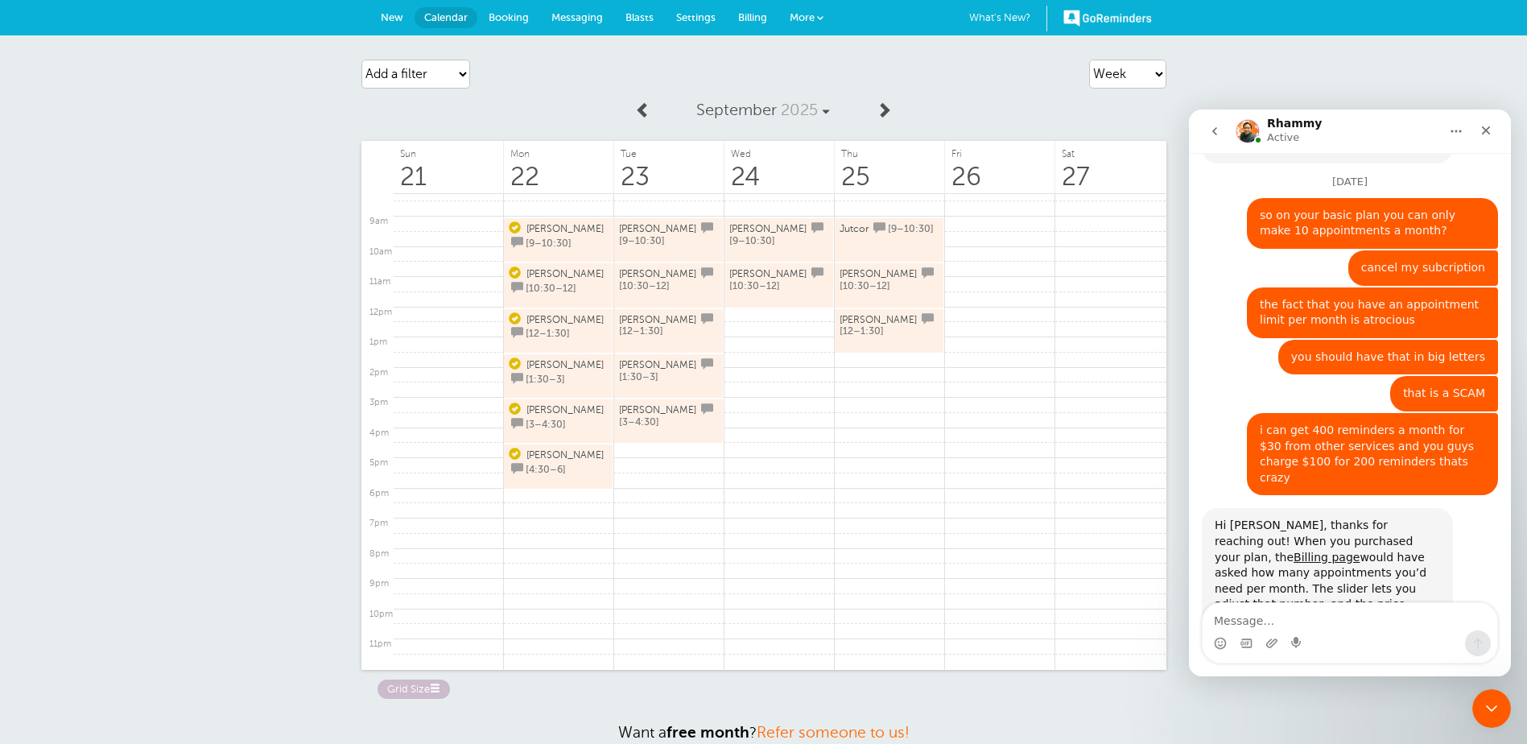
scroll to position [2757, 0]
type textarea "im sorry but it is not worth it"
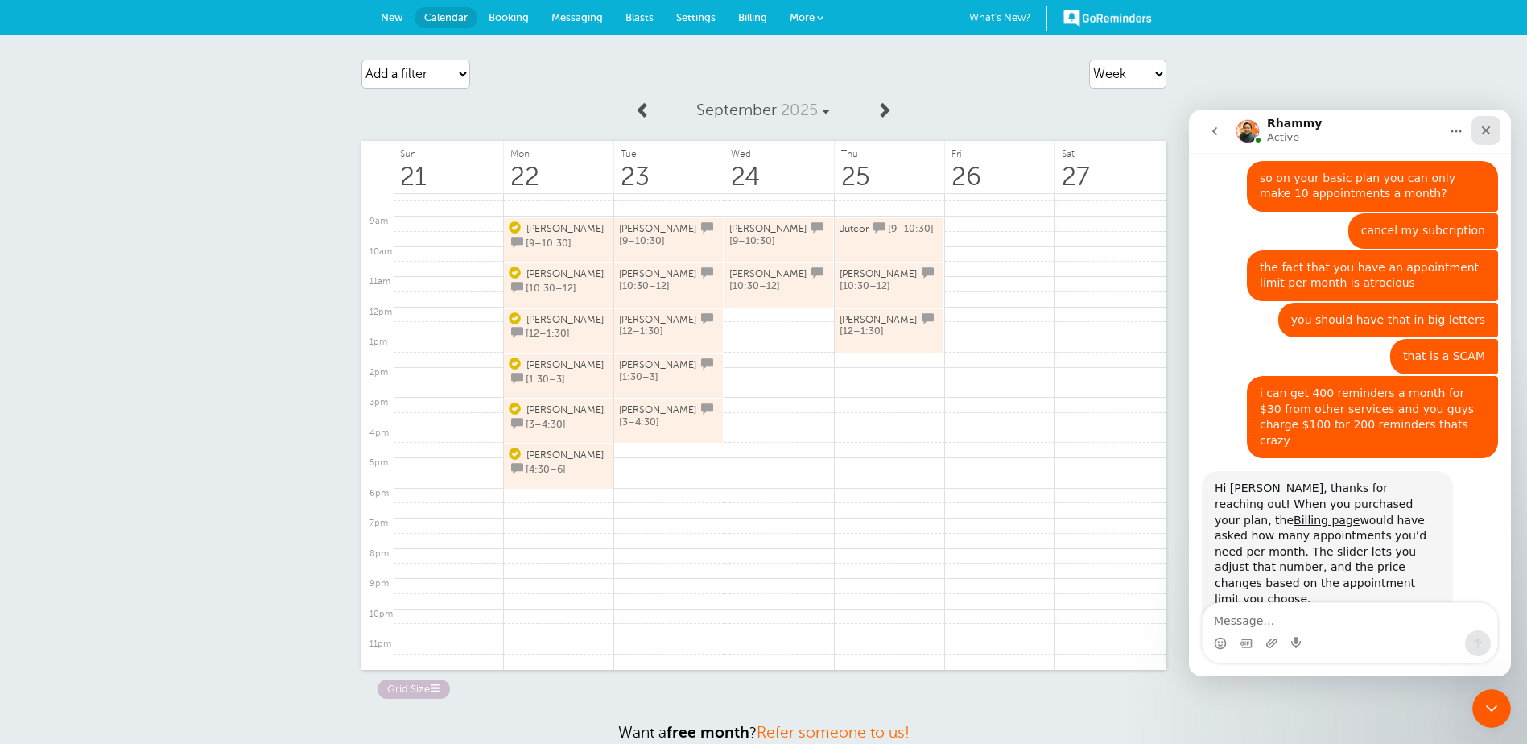
click at [1497, 135] on div "Close" at bounding box center [1486, 130] width 29 height 29
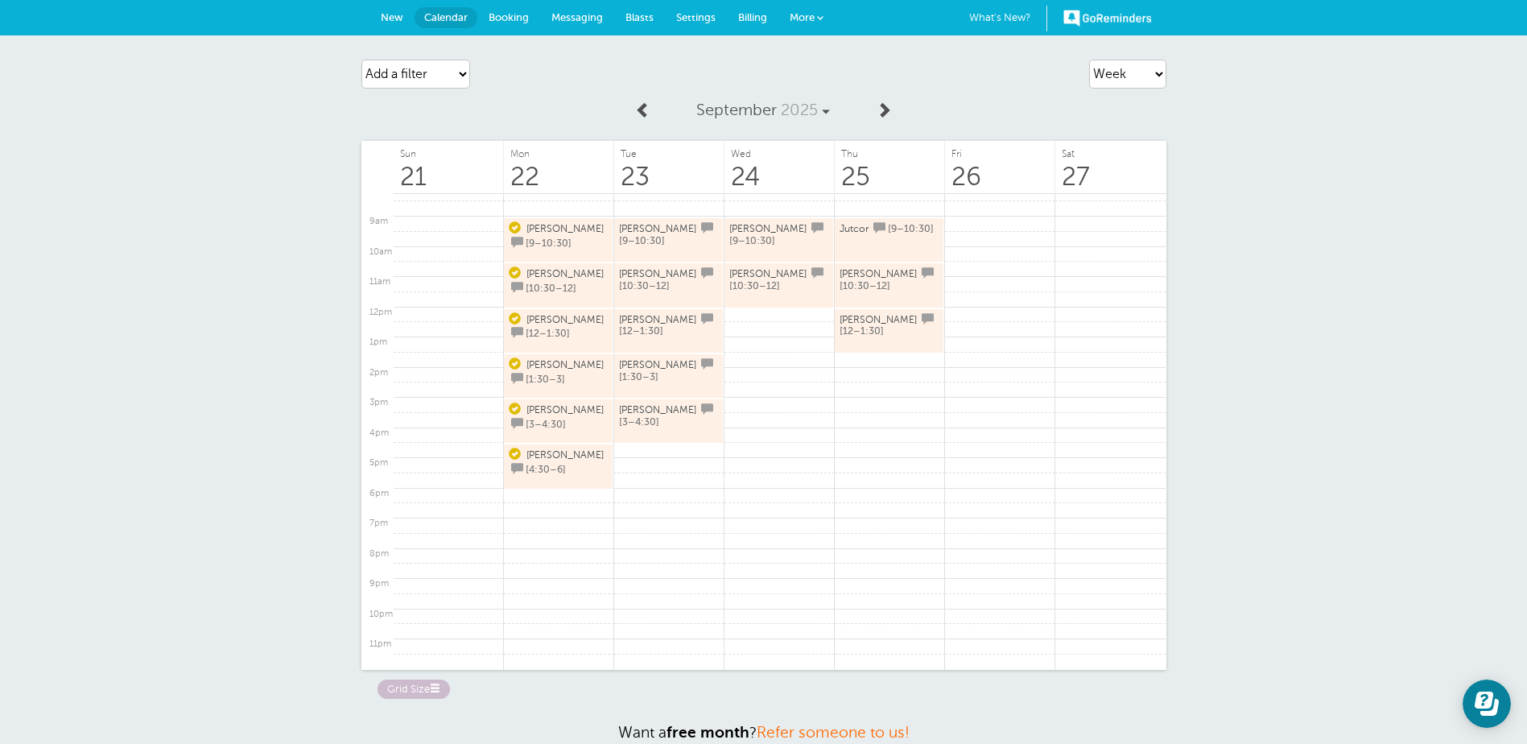
click at [1425, 132] on div "Agenda Day Week Month (full view) Month (condensed) Add a filter Customer Searc…" at bounding box center [763, 428] width 1527 height 786
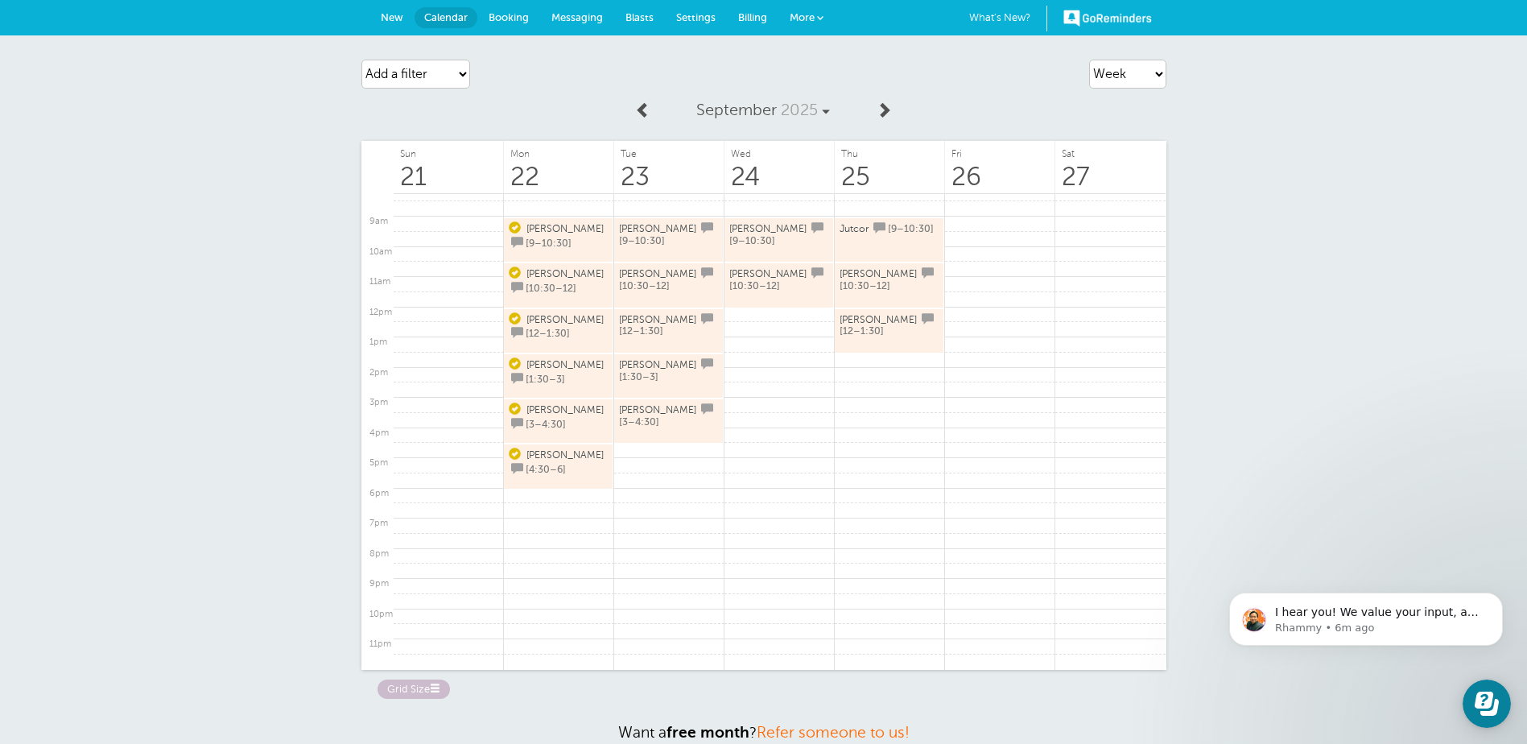
scroll to position [2889, 0]
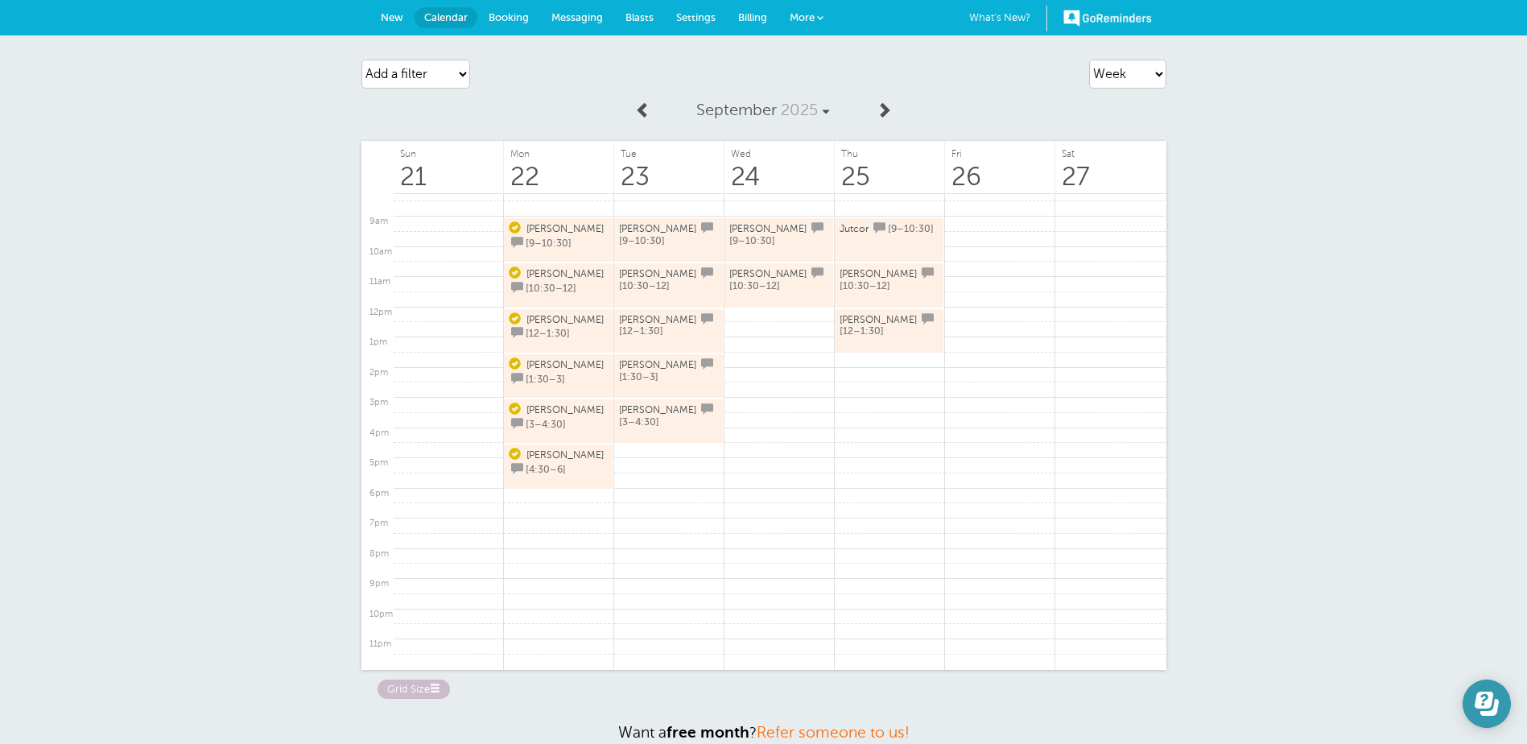
click at [1485, 711] on icon "Open Learn | Contact Us" at bounding box center [1489, 707] width 19 height 17
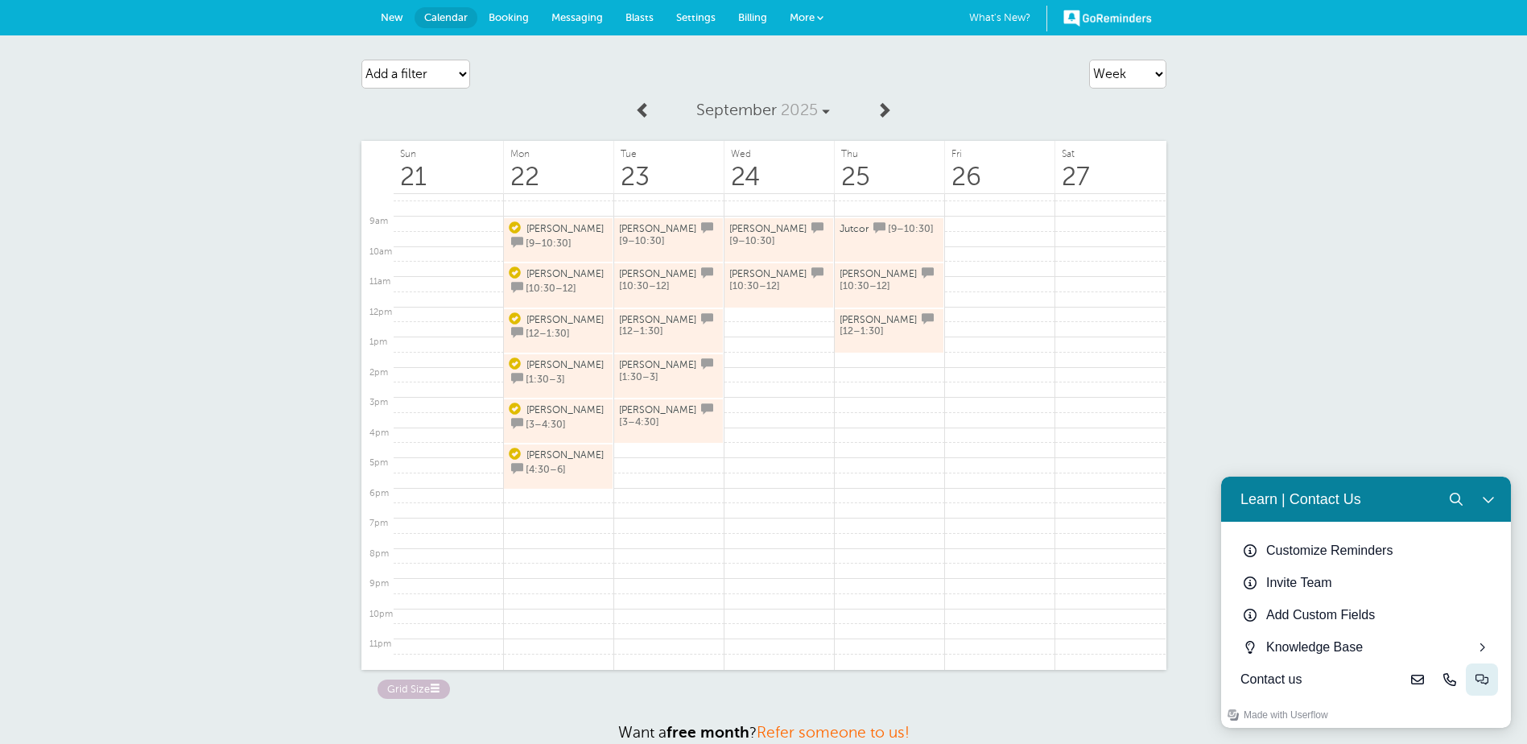
click at [1475, 677] on button "Live-chat" at bounding box center [1482, 679] width 32 height 32
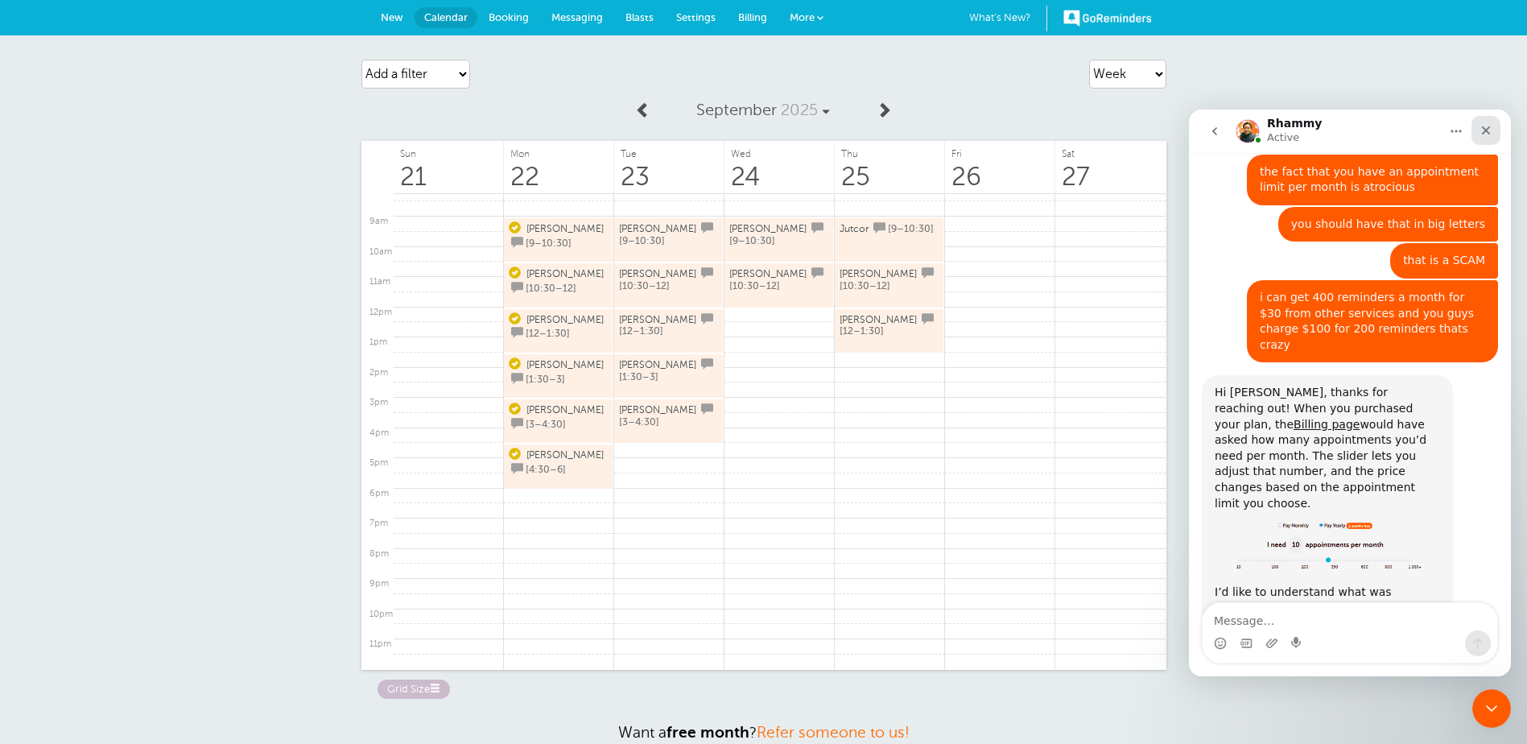
click at [1489, 134] on icon "Close" at bounding box center [1486, 130] width 9 height 9
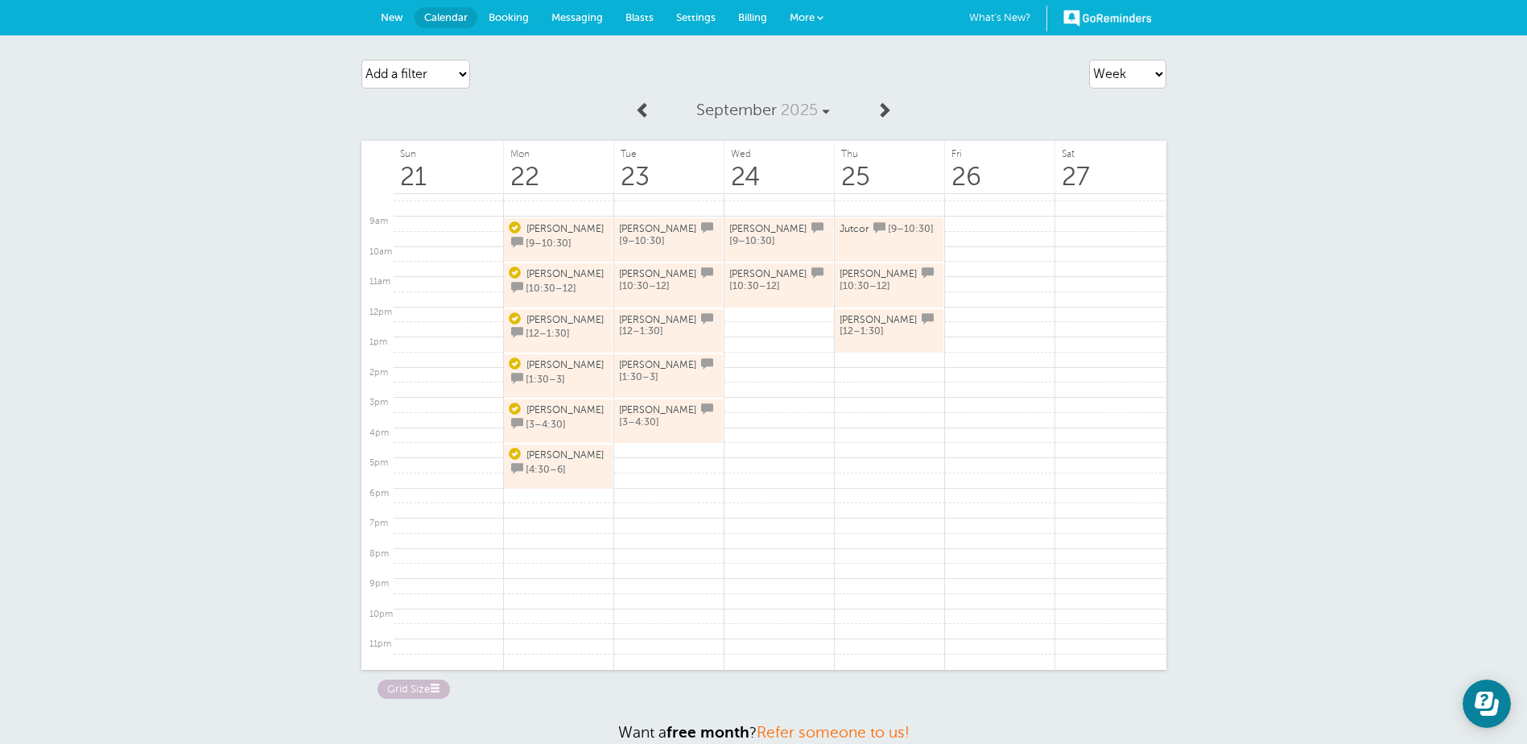
click at [791, 14] on span "More" at bounding box center [802, 17] width 25 height 12
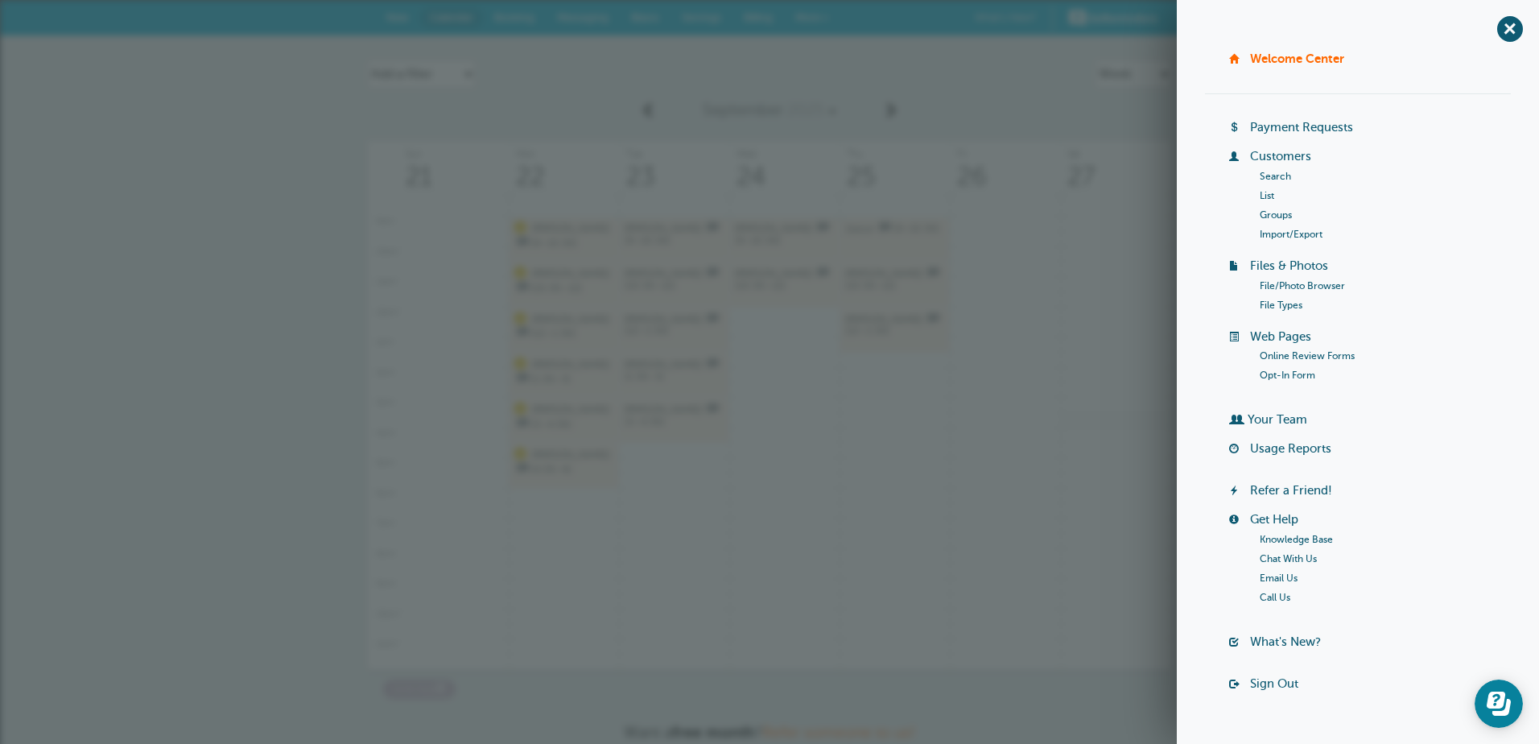
click at [1065, 416] on link at bounding box center [1116, 420] width 110 height 16
